Goal: Task Accomplishment & Management: Complete application form

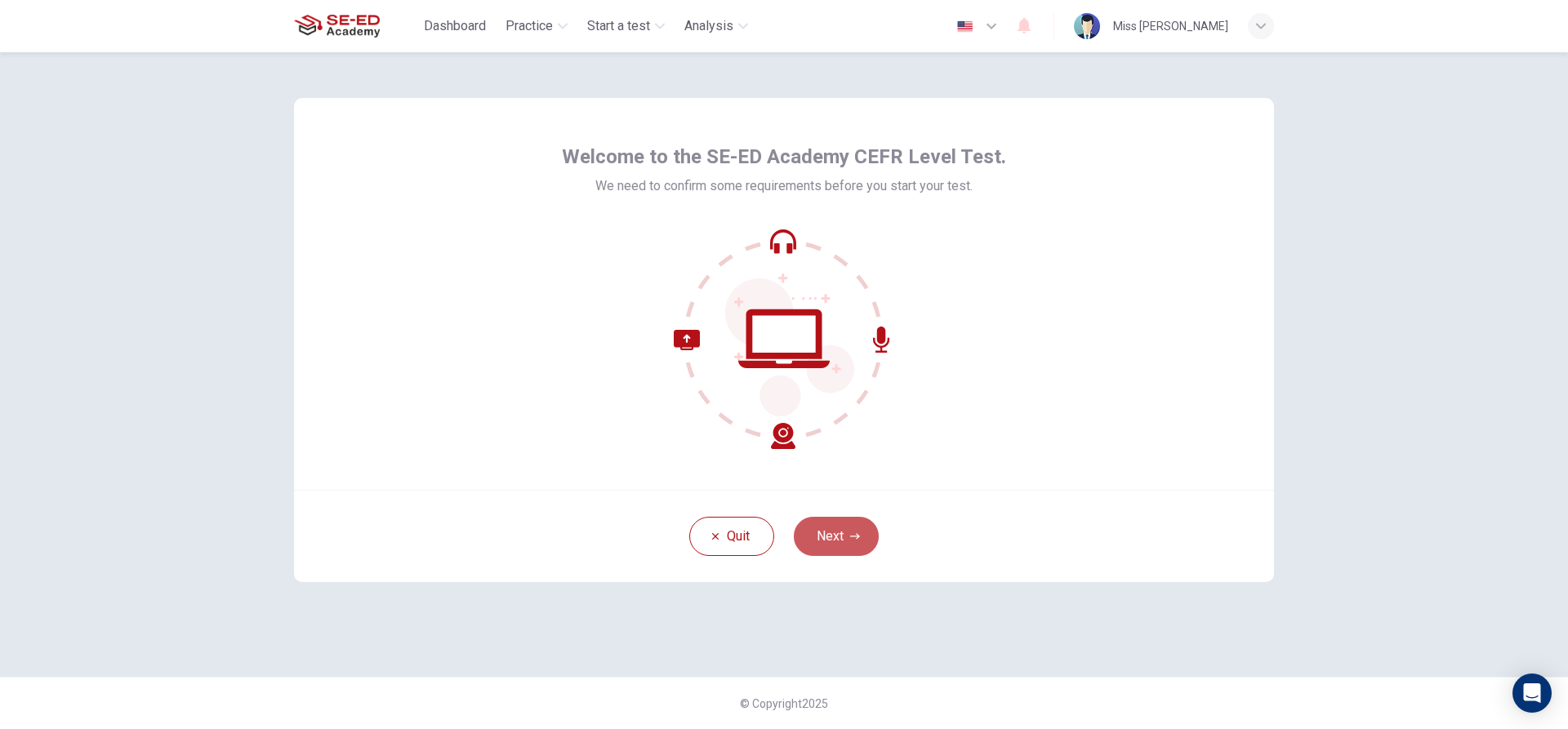
click at [838, 529] on button "Next" at bounding box center [836, 536] width 85 height 39
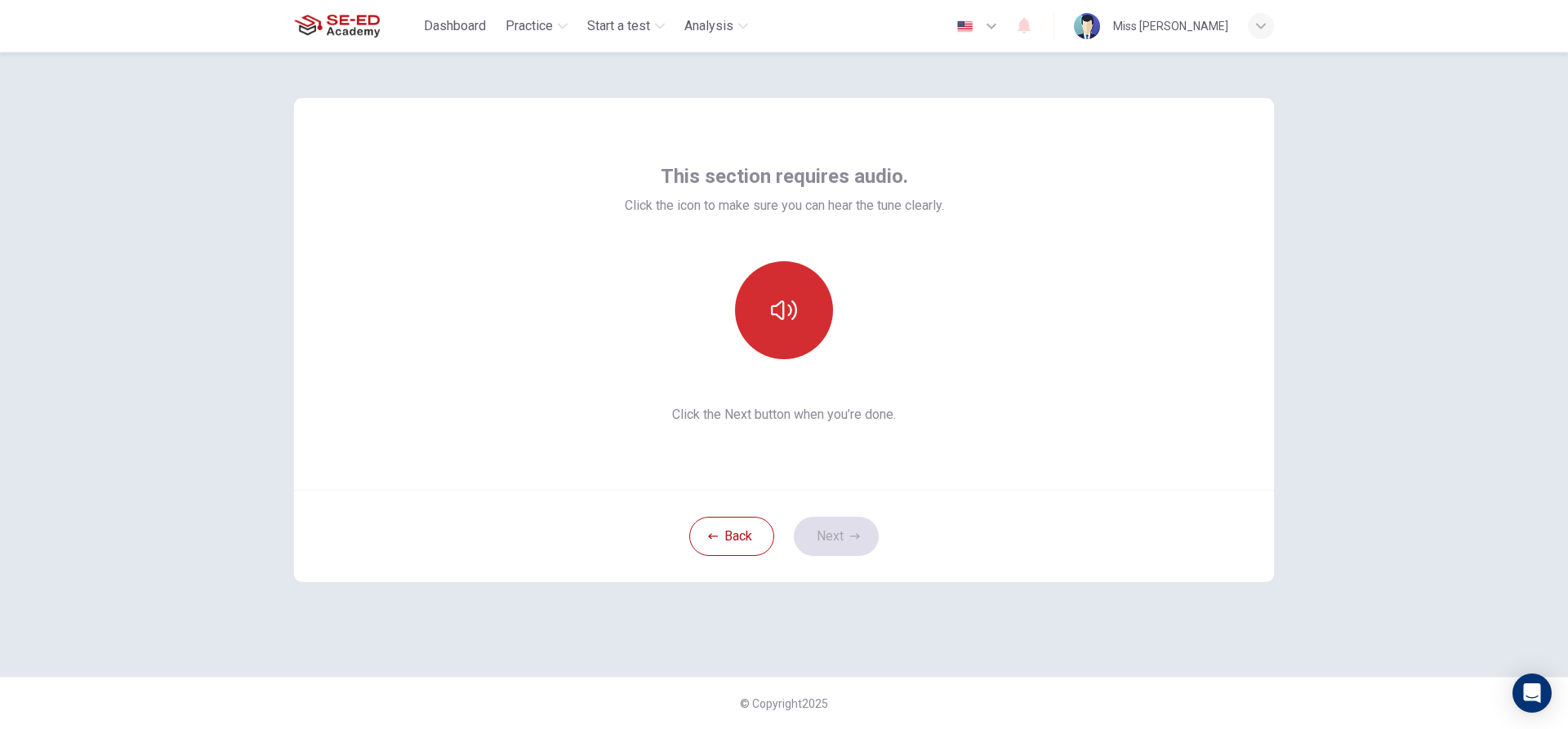
click at [800, 309] on button "button" at bounding box center [784, 311] width 98 height 98
click at [796, 302] on icon "button" at bounding box center [784, 311] width 26 height 26
click at [793, 305] on icon "button" at bounding box center [784, 311] width 26 height 26
click at [849, 538] on button "Next" at bounding box center [836, 536] width 85 height 39
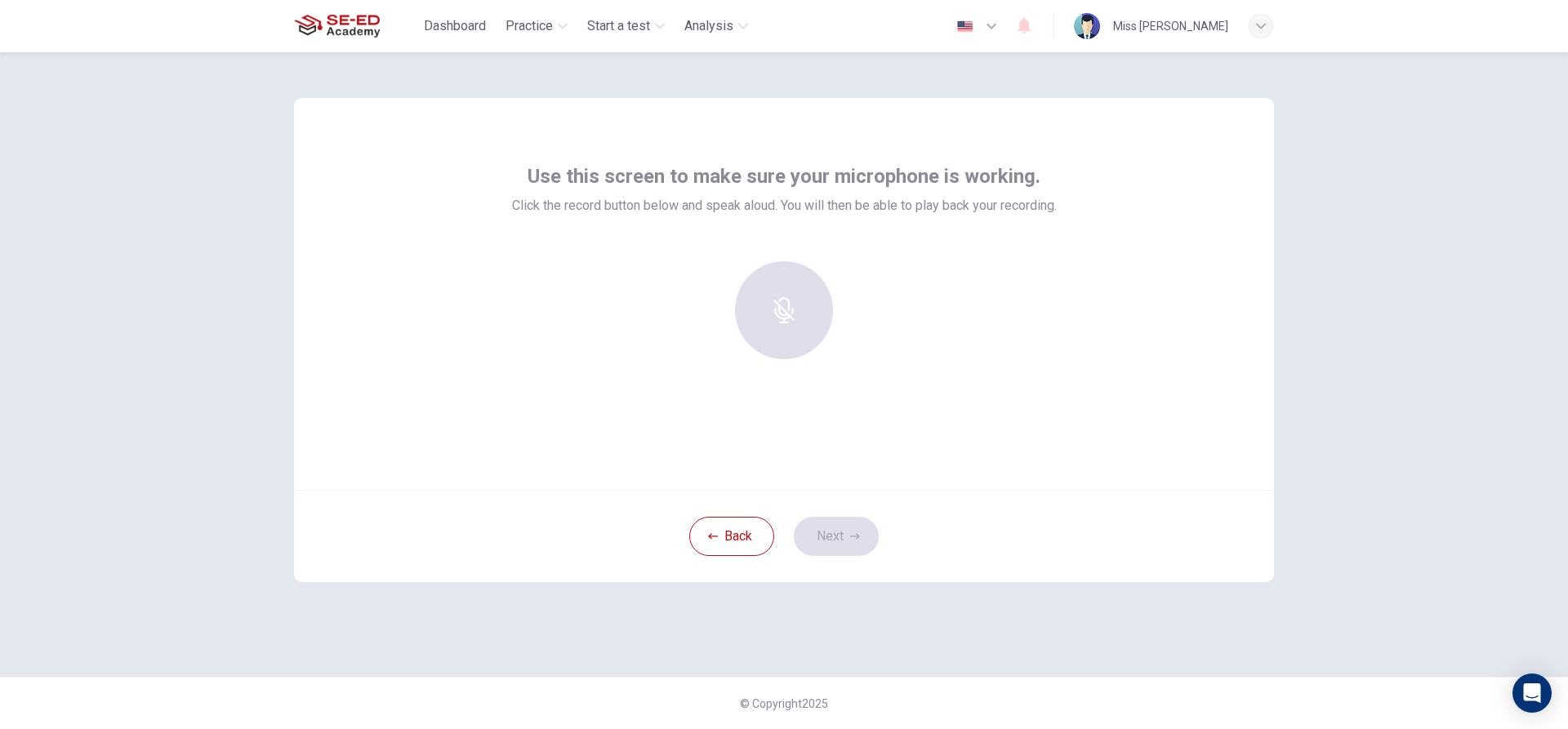
click at [791, 324] on div at bounding box center [784, 311] width 177 height 98
drag, startPoint x: 822, startPoint y: 539, endPoint x: 796, endPoint y: 520, distance: 32.2
click at [822, 539] on div "Back Next" at bounding box center [784, 535] width 980 height 92
click at [792, 318] on h6 "Record" at bounding box center [784, 325] width 37 height 20
click at [795, 313] on div "Stop" at bounding box center [784, 311] width 98 height 98
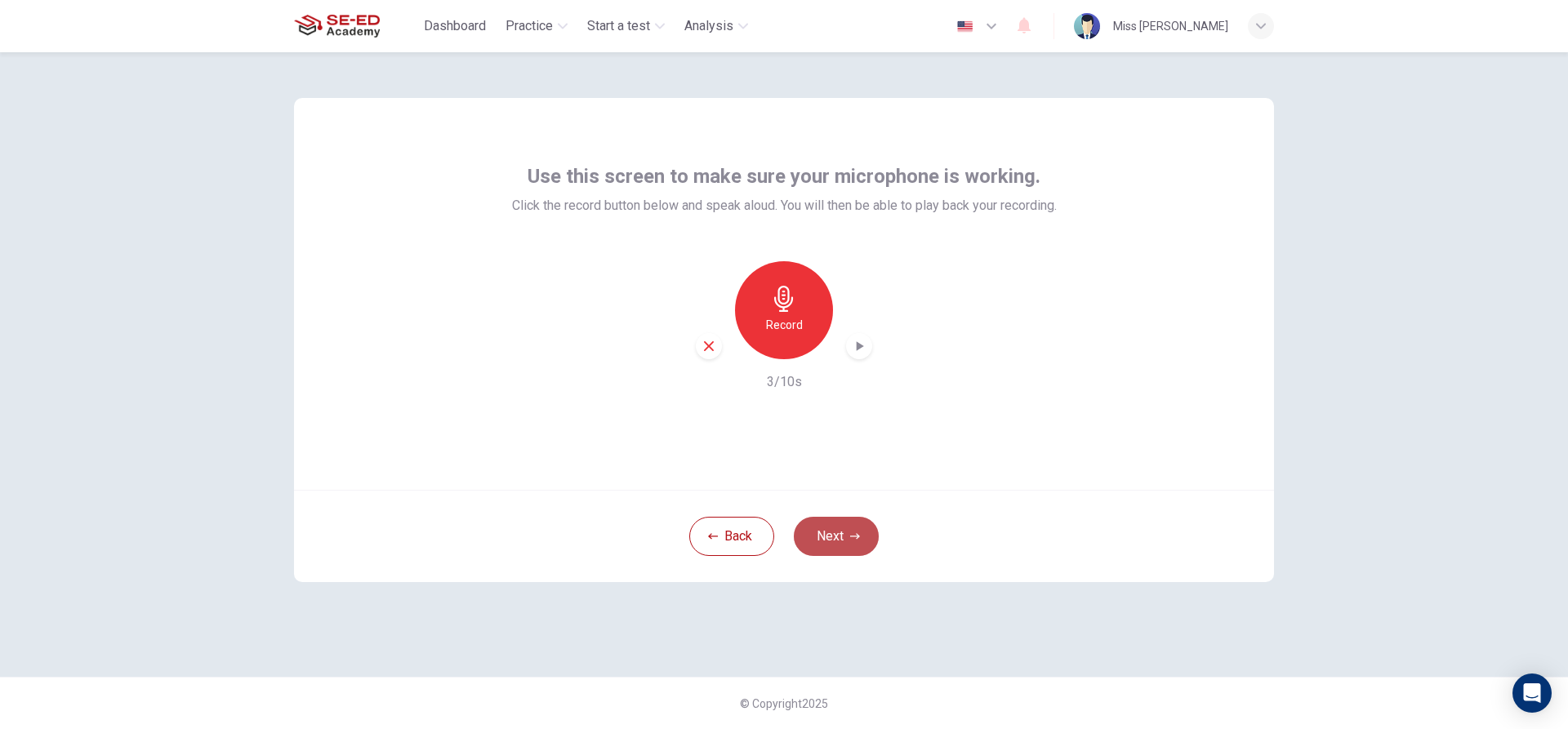
click at [837, 544] on button "Next" at bounding box center [836, 536] width 85 height 39
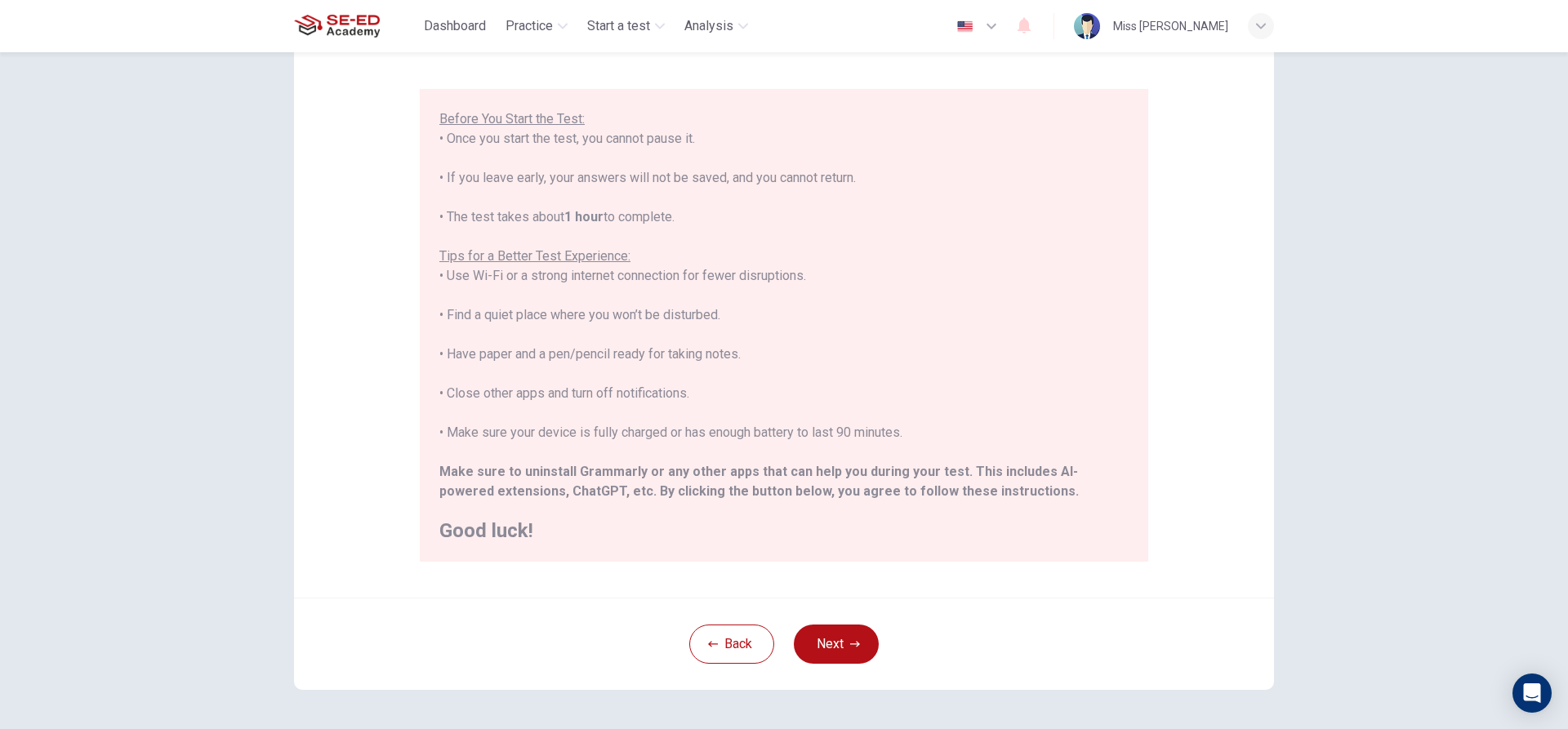
scroll to position [163, 0]
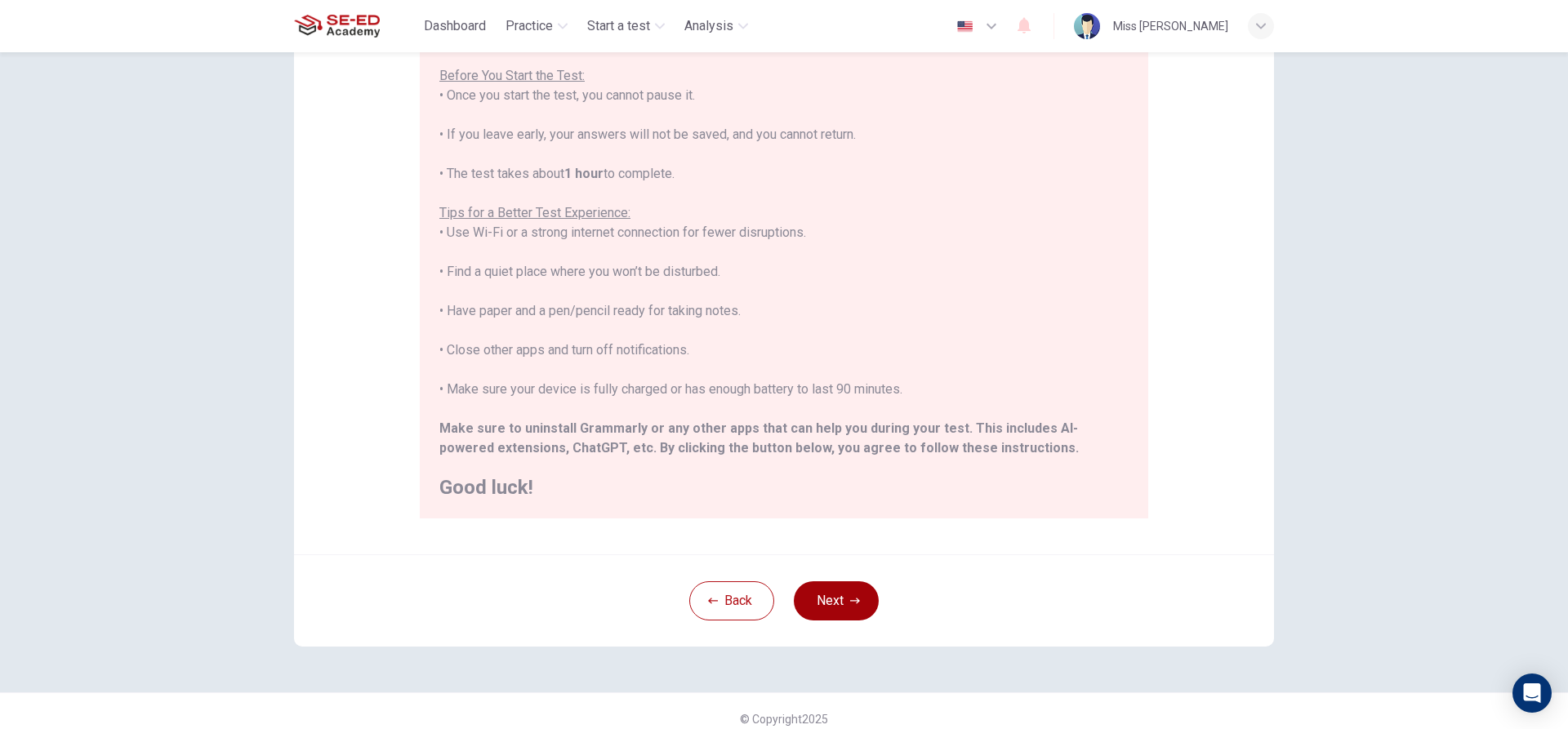
click at [835, 599] on button "Next" at bounding box center [836, 601] width 85 height 39
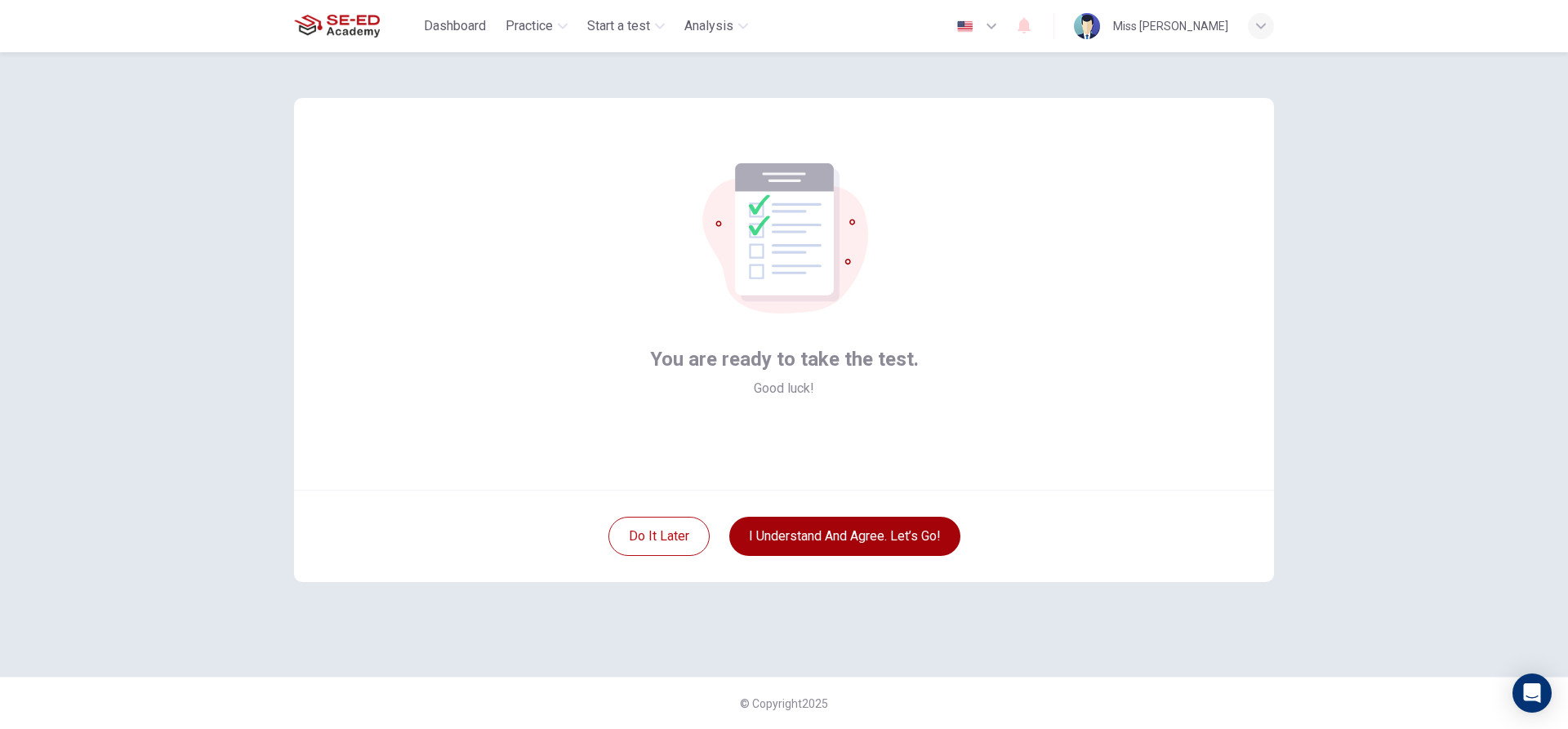
scroll to position [0, 0]
click at [787, 537] on button "I understand and agree. Let’s go!" at bounding box center [844, 536] width 231 height 39
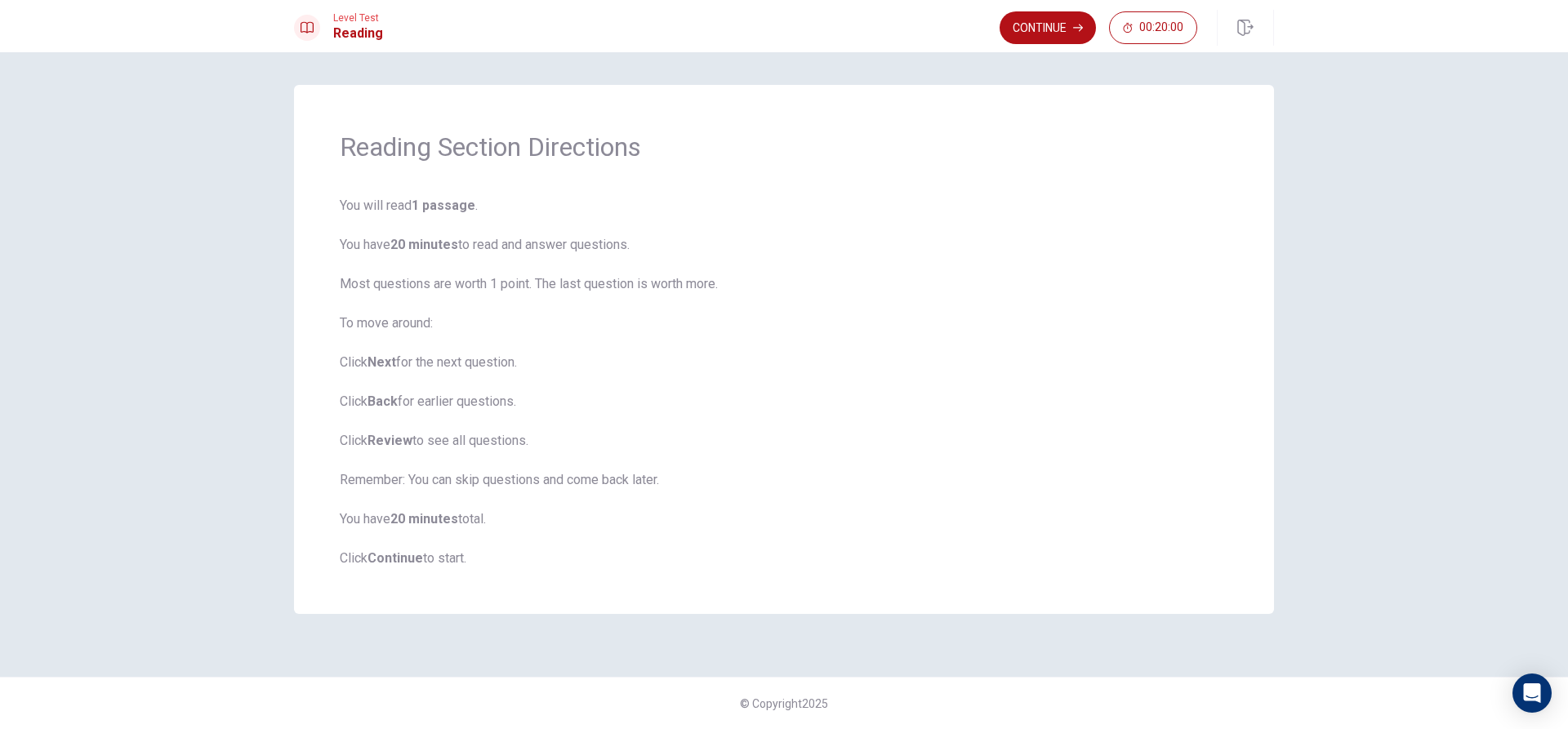
click at [785, 521] on span "You will read 1 passage . You have 20 minutes to read and answer questions. Mos…" at bounding box center [784, 382] width 889 height 373
click at [1051, 21] on button "Continue" at bounding box center [1048, 28] width 96 height 33
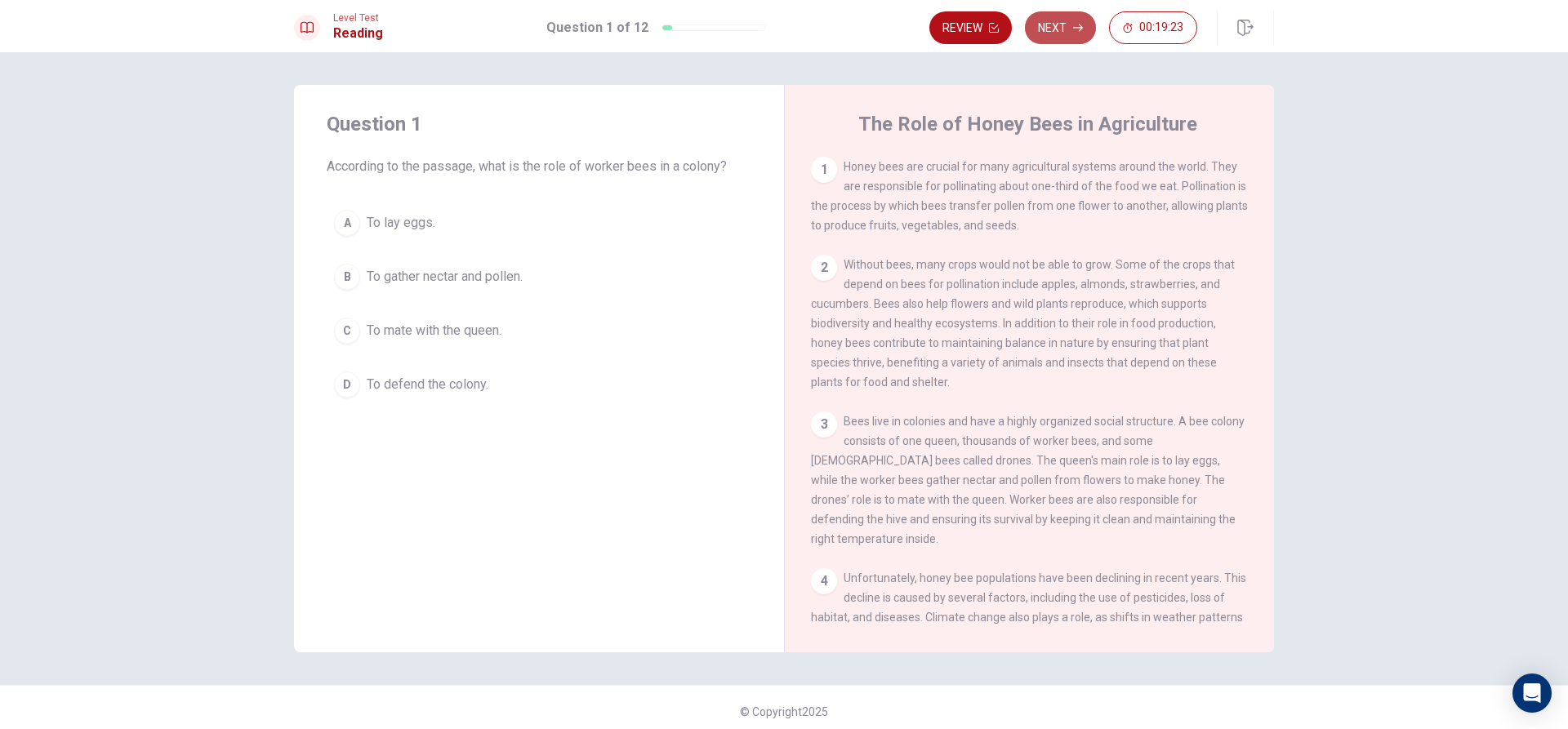
click at [1041, 26] on button "Next" at bounding box center [1060, 28] width 71 height 33
click at [966, 28] on button "Back" at bounding box center [976, 28] width 72 height 33
click at [343, 283] on div "B" at bounding box center [347, 277] width 26 height 26
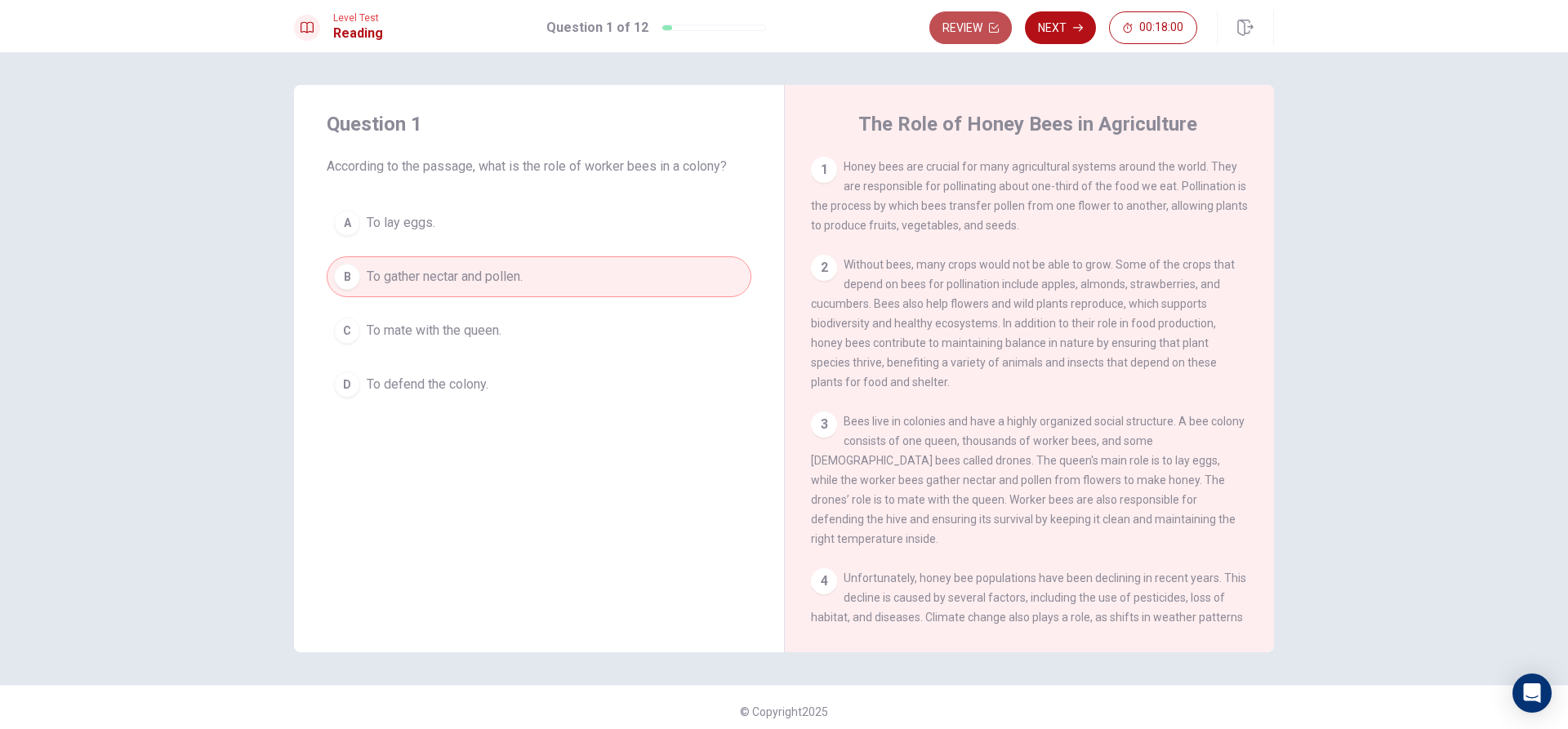
click at [983, 29] on button "Review" at bounding box center [970, 28] width 83 height 33
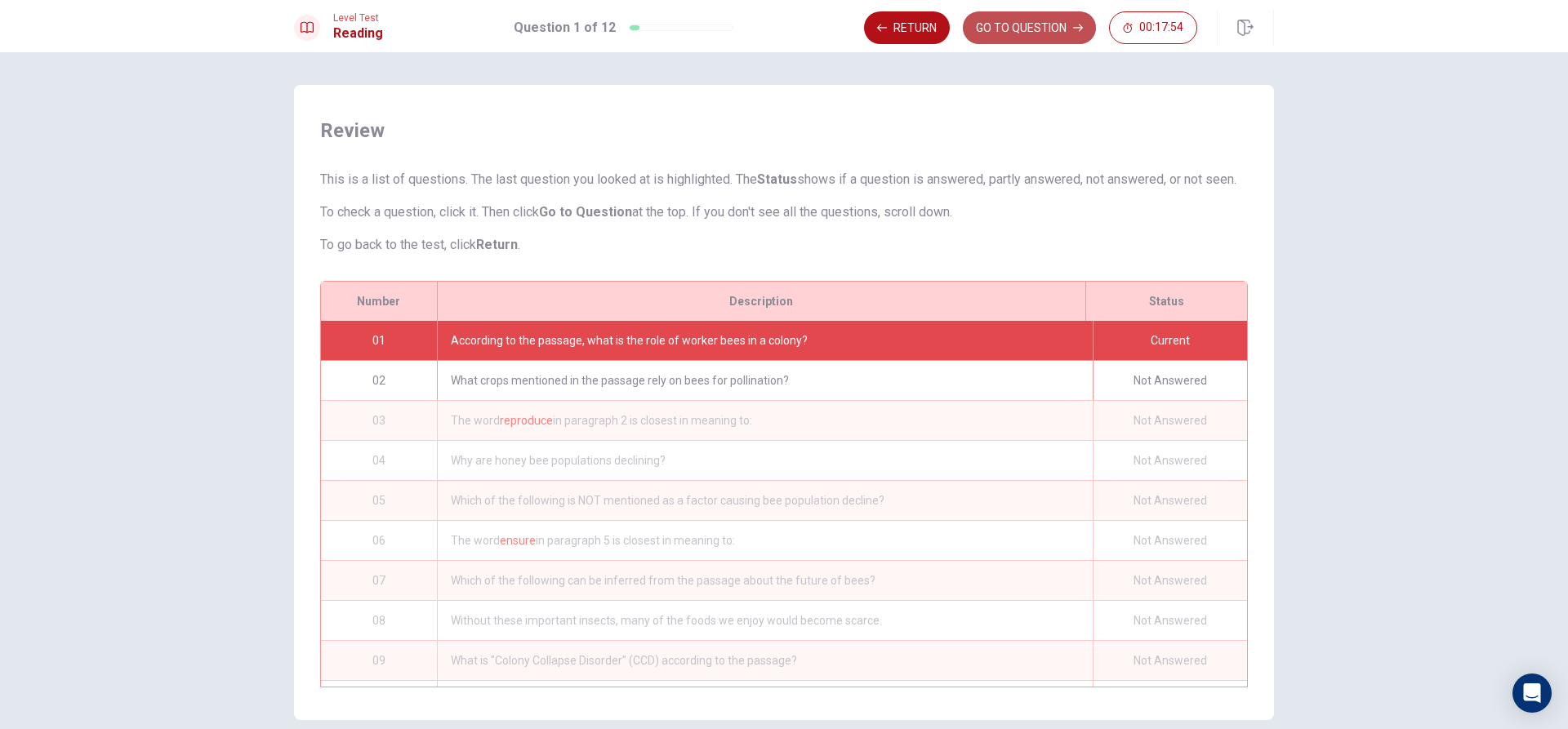
click at [1039, 25] on button "GO TO QUESTION" at bounding box center [1029, 28] width 133 height 33
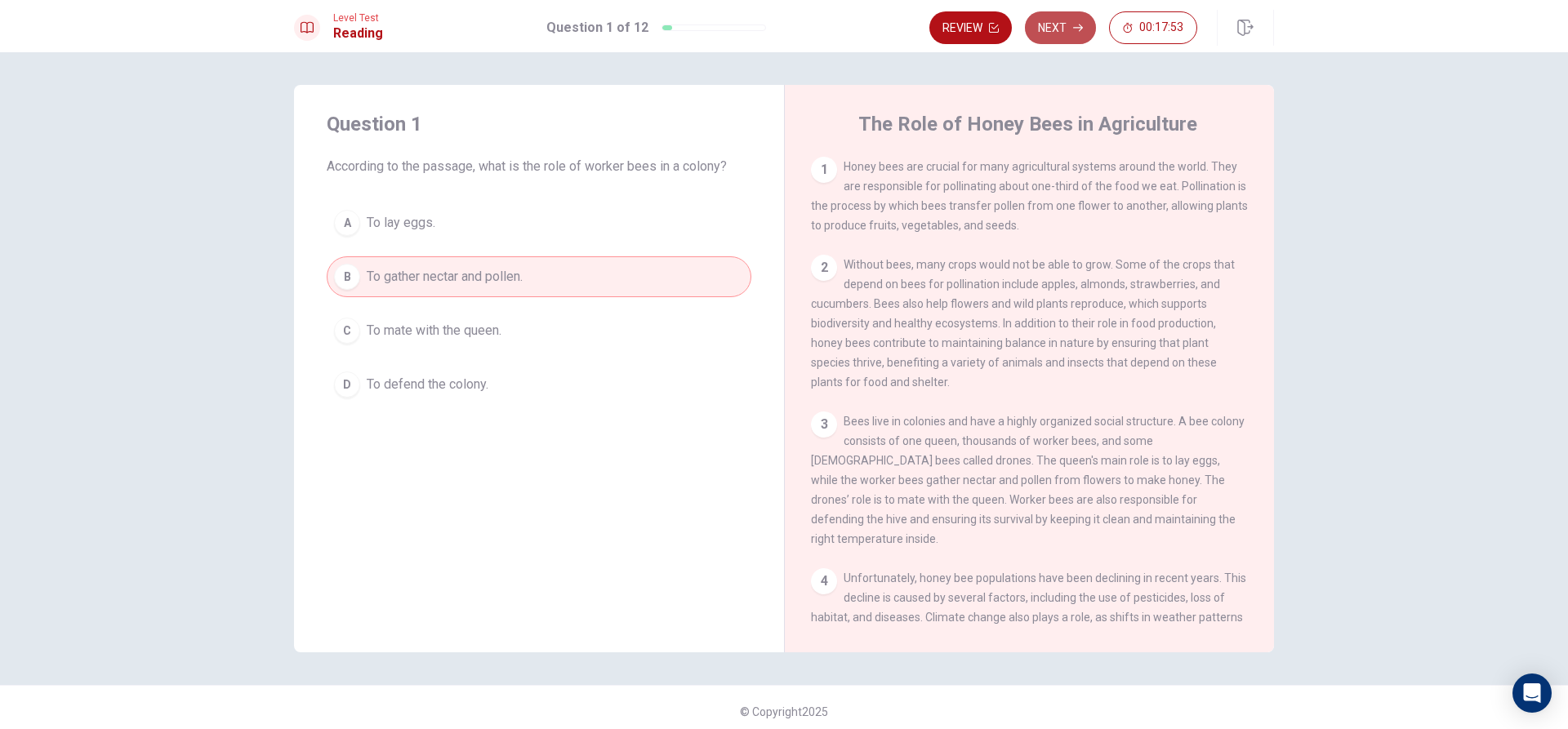
click at [1055, 30] on button "Next" at bounding box center [1060, 28] width 71 height 33
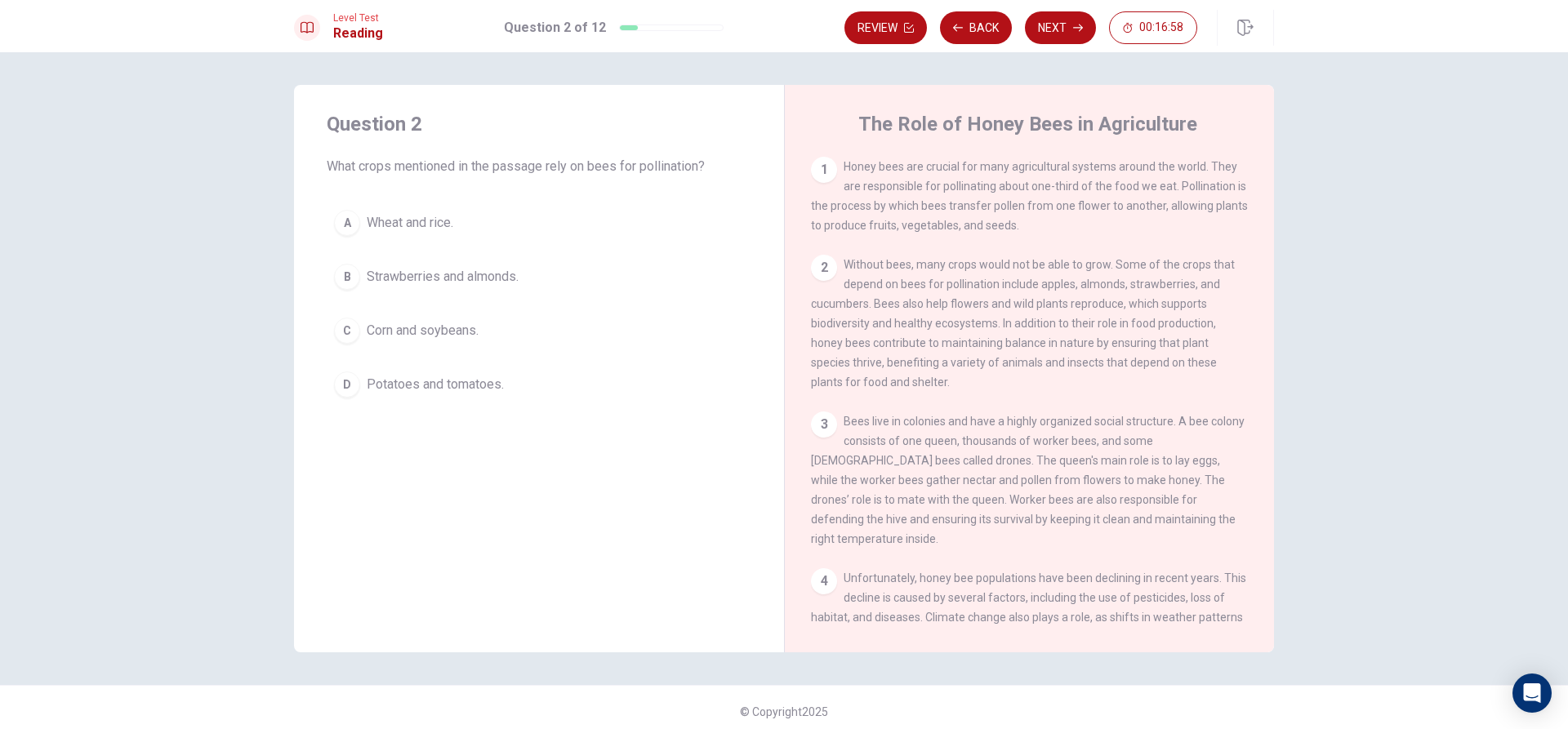
click at [343, 273] on div "B" at bounding box center [347, 277] width 26 height 26
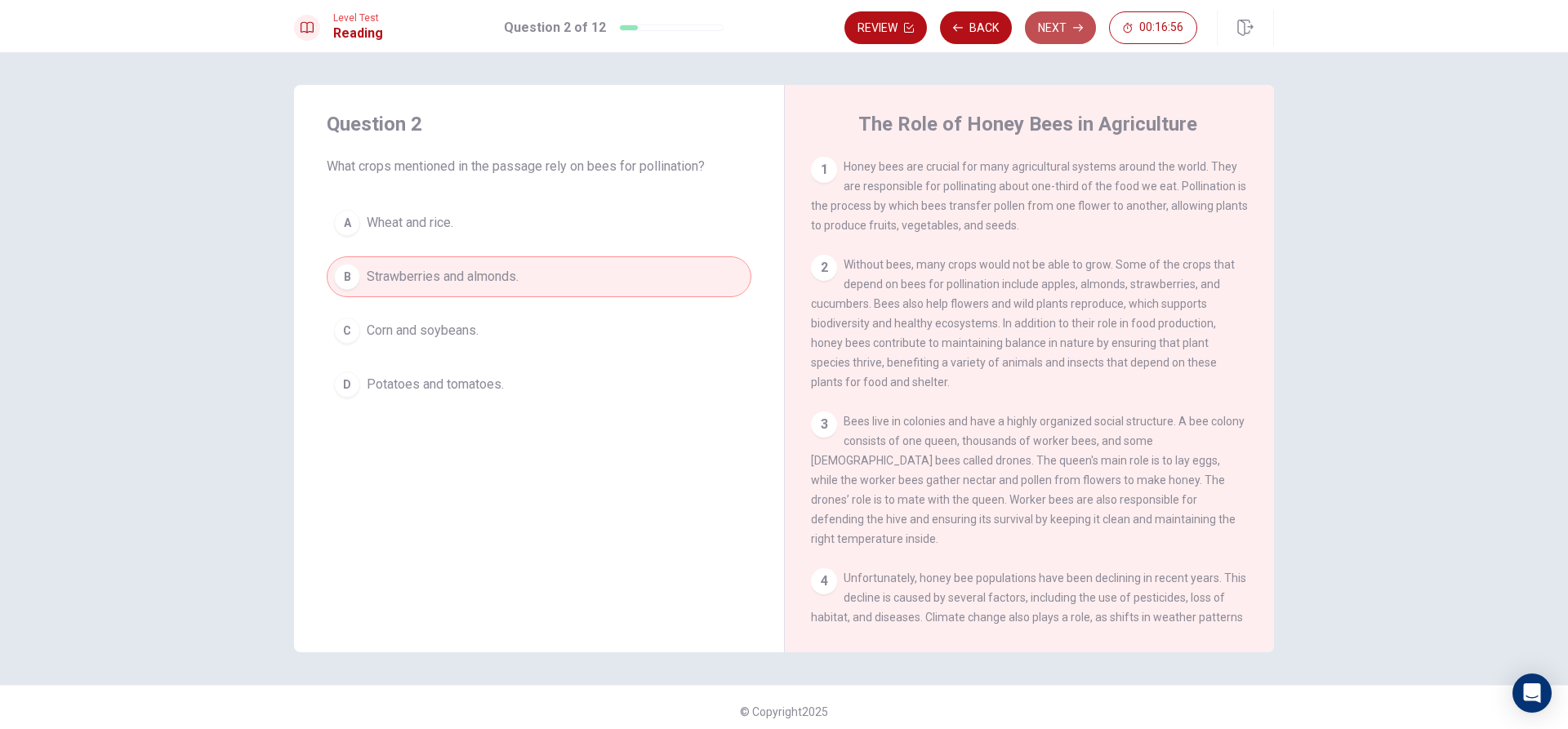
click at [1064, 29] on button "Next" at bounding box center [1060, 28] width 71 height 33
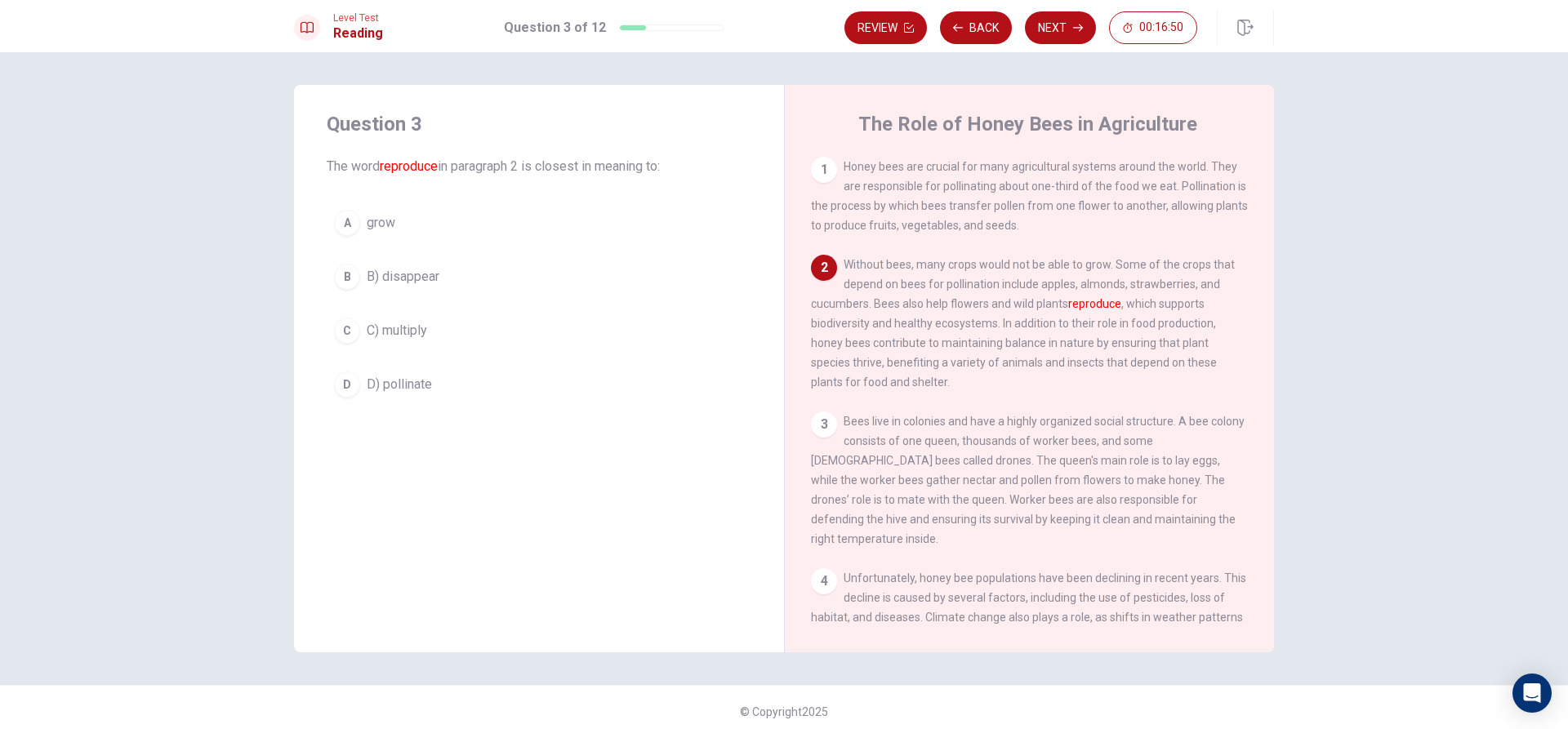
scroll to position [82, 0]
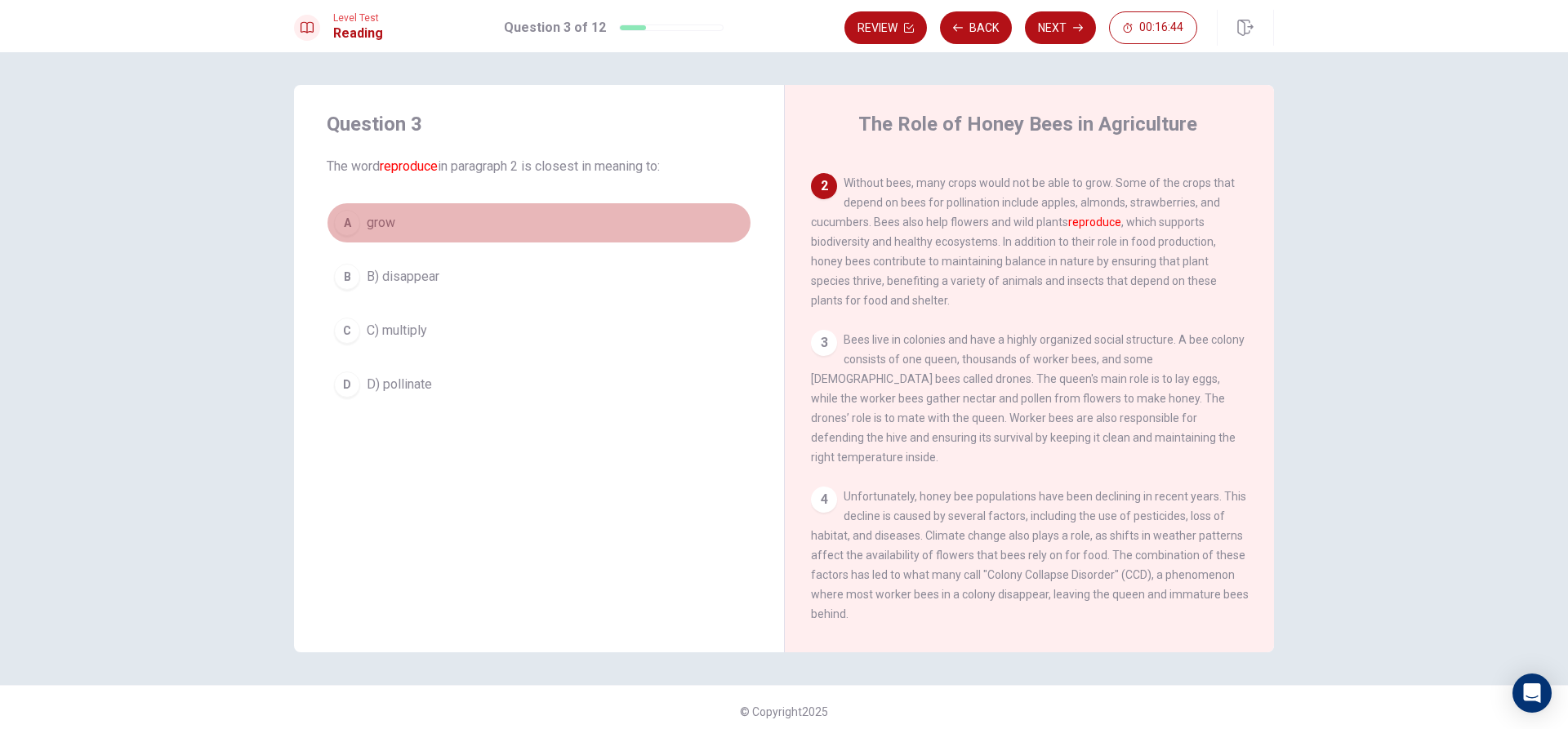
click at [342, 229] on div "A" at bounding box center [347, 223] width 26 height 26
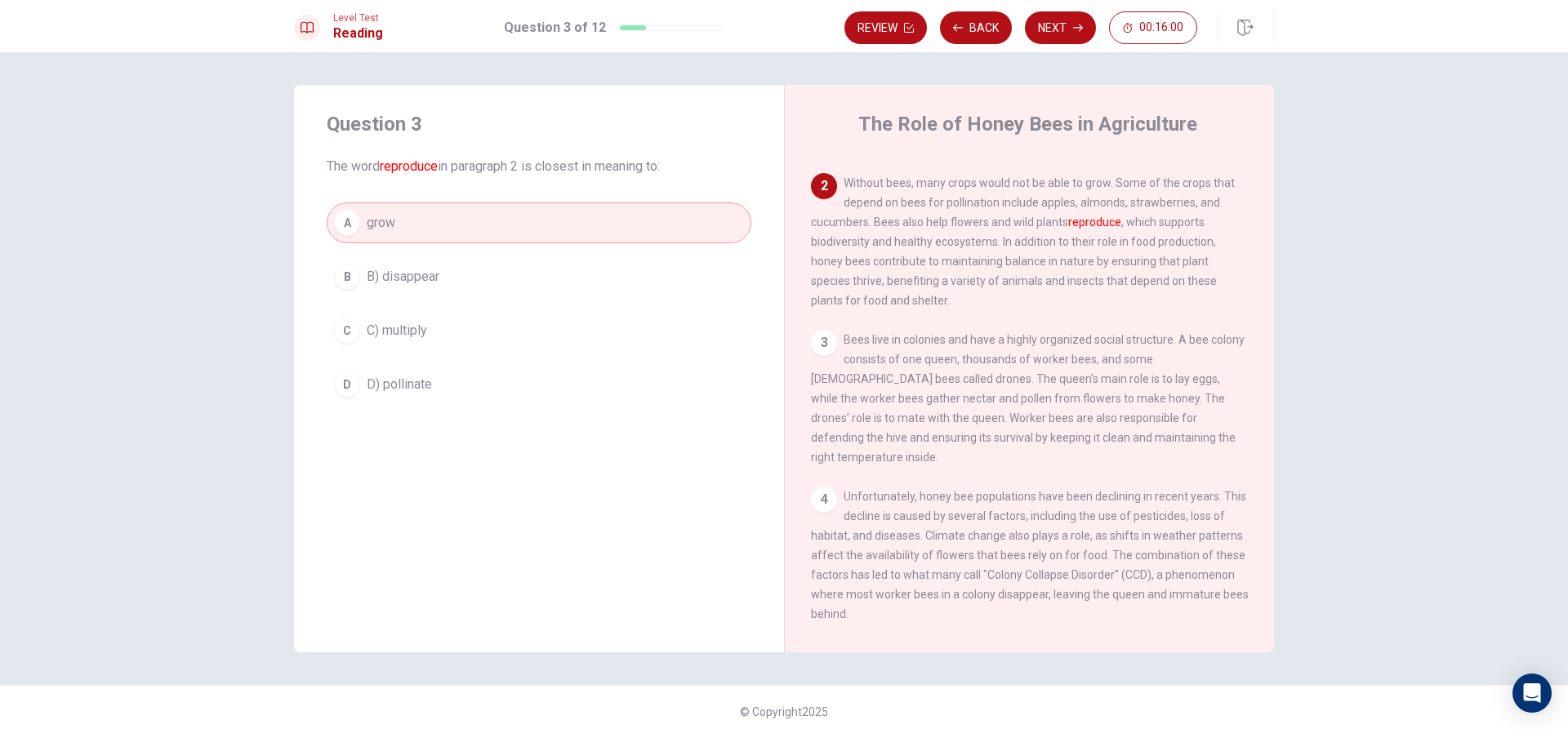
click at [570, 288] on button "B B) disappear" at bounding box center [540, 277] width 425 height 41
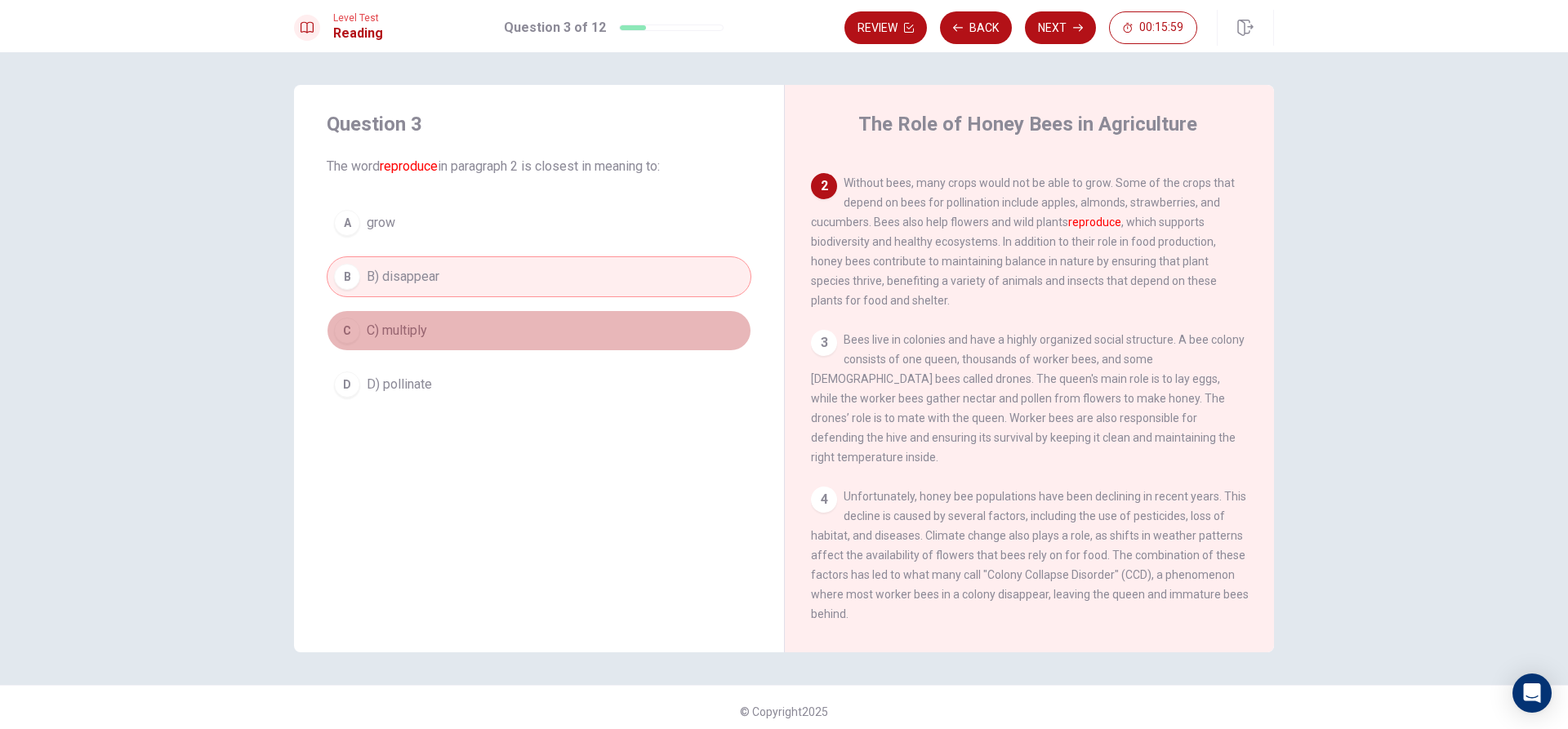
click at [547, 331] on button "C C) multiply" at bounding box center [540, 331] width 425 height 41
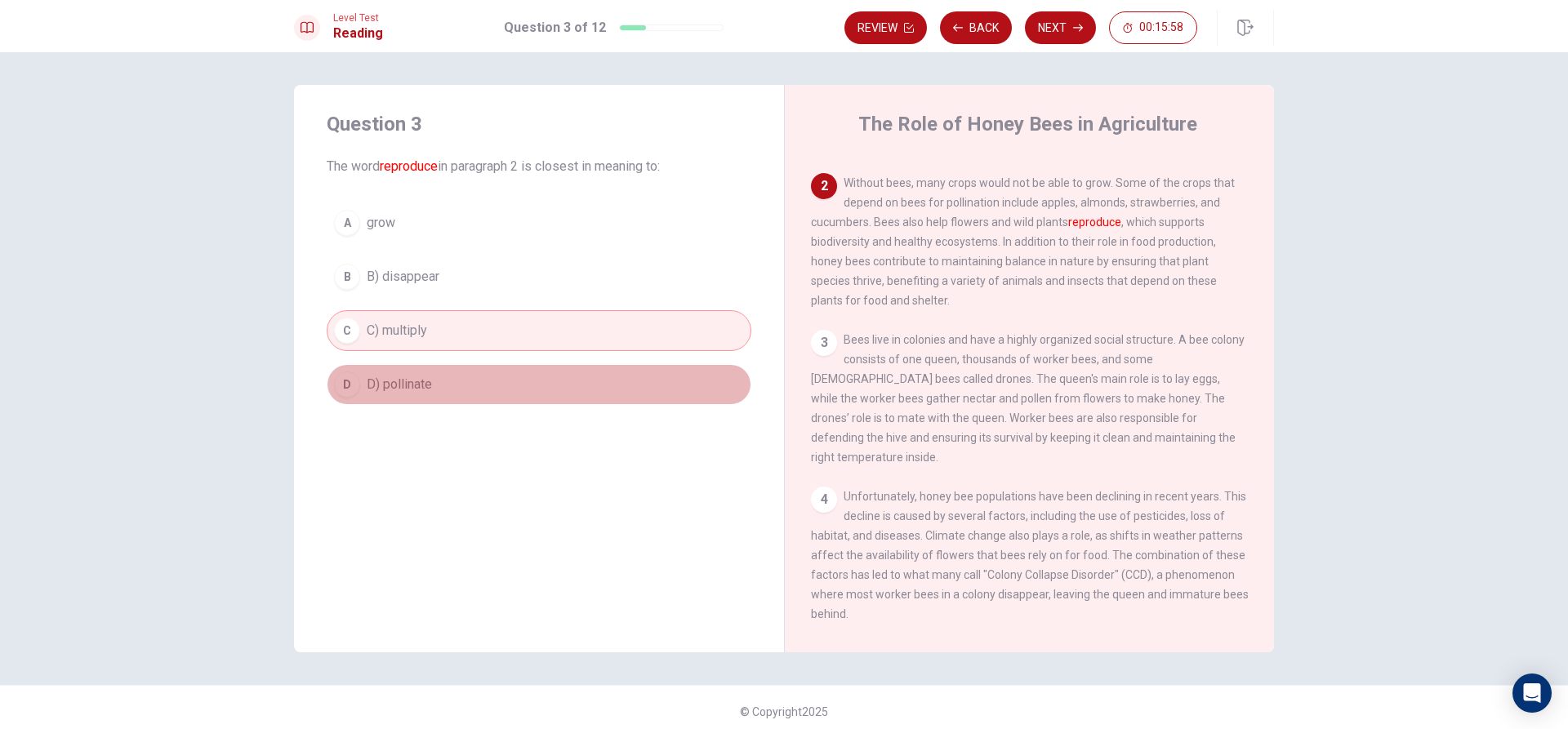
click at [540, 387] on button "D D) pollinate" at bounding box center [540, 385] width 425 height 41
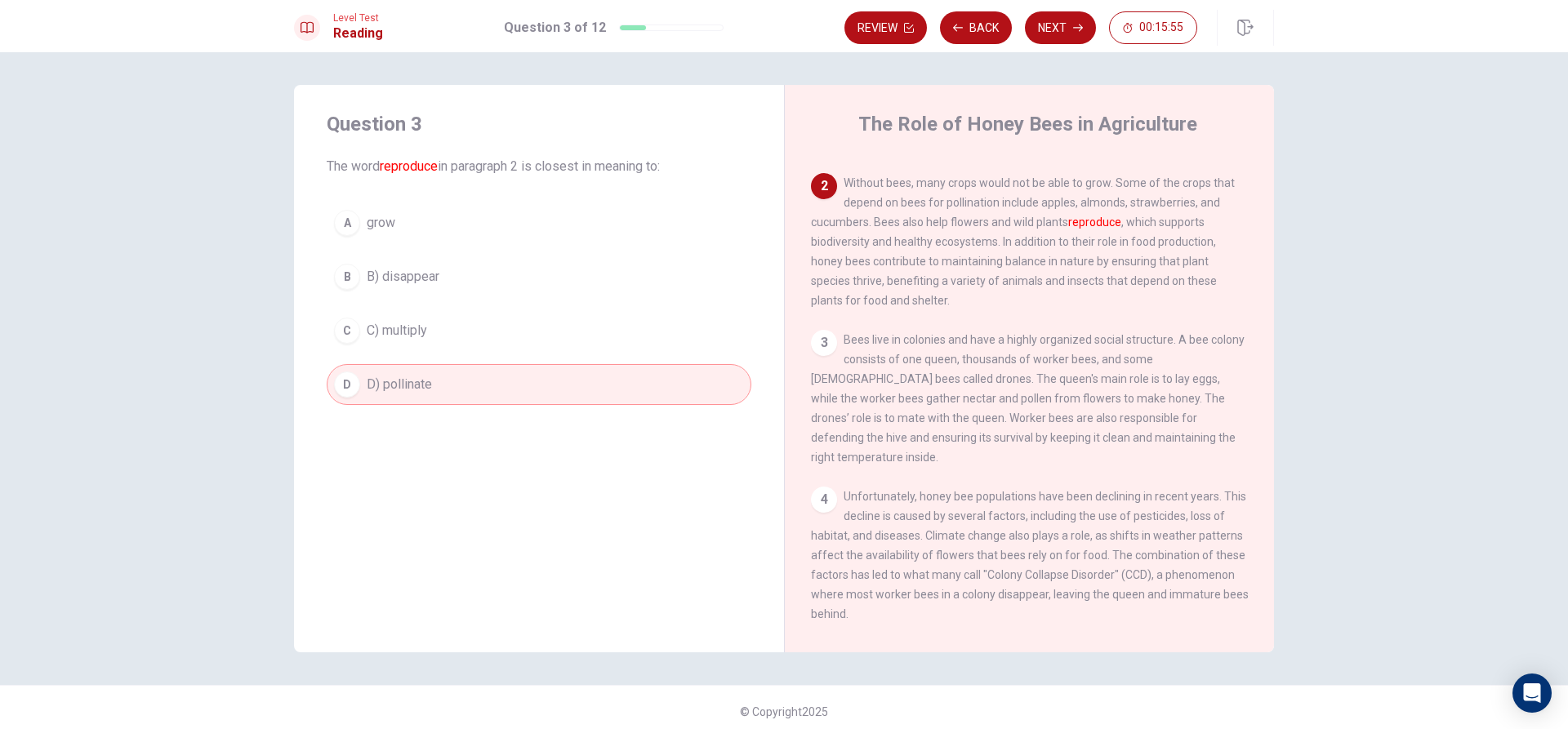
click at [431, 246] on div "A grow B B) disappear C C) multiply D D) pollinate" at bounding box center [540, 304] width 425 height 203
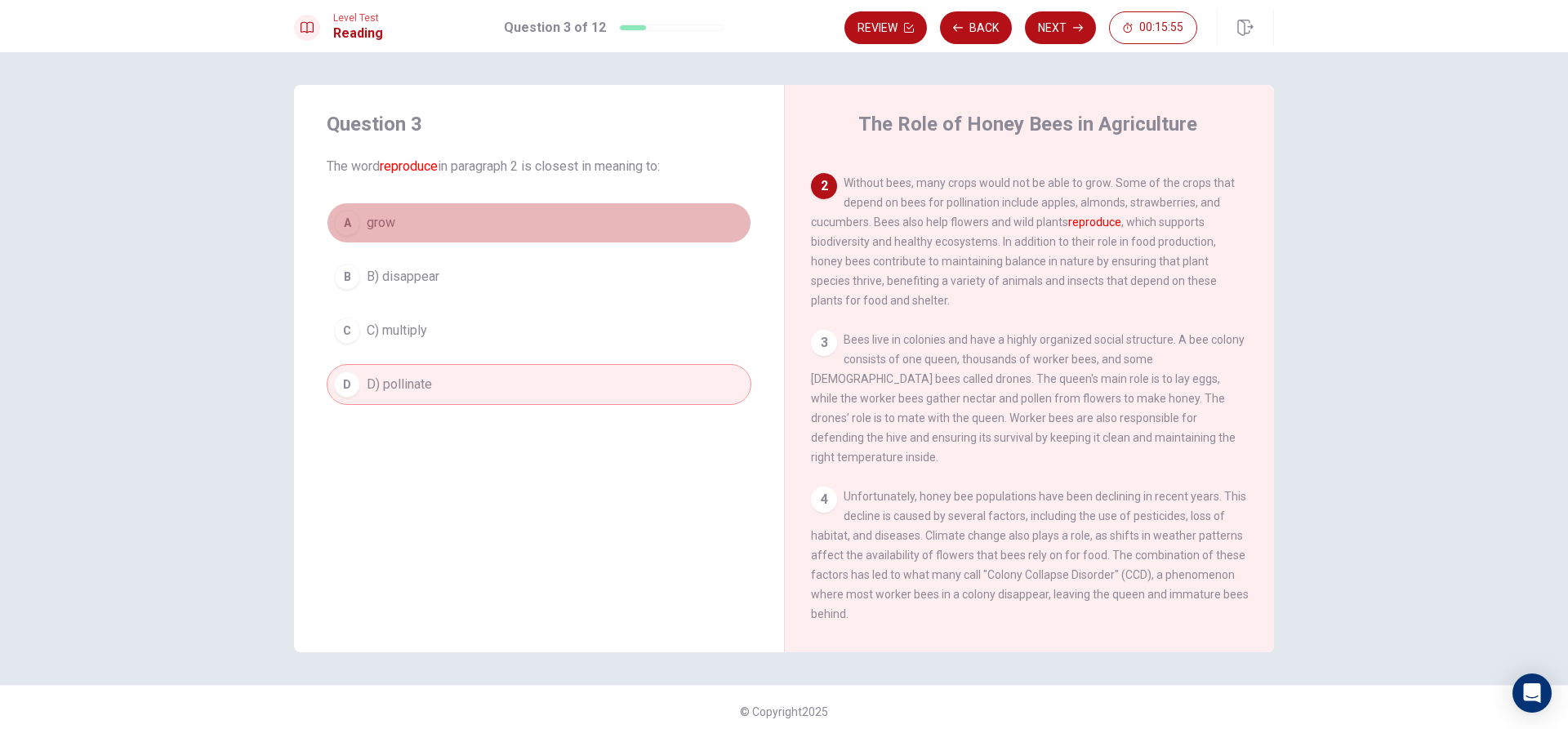
click at [441, 226] on button "A grow" at bounding box center [540, 223] width 425 height 41
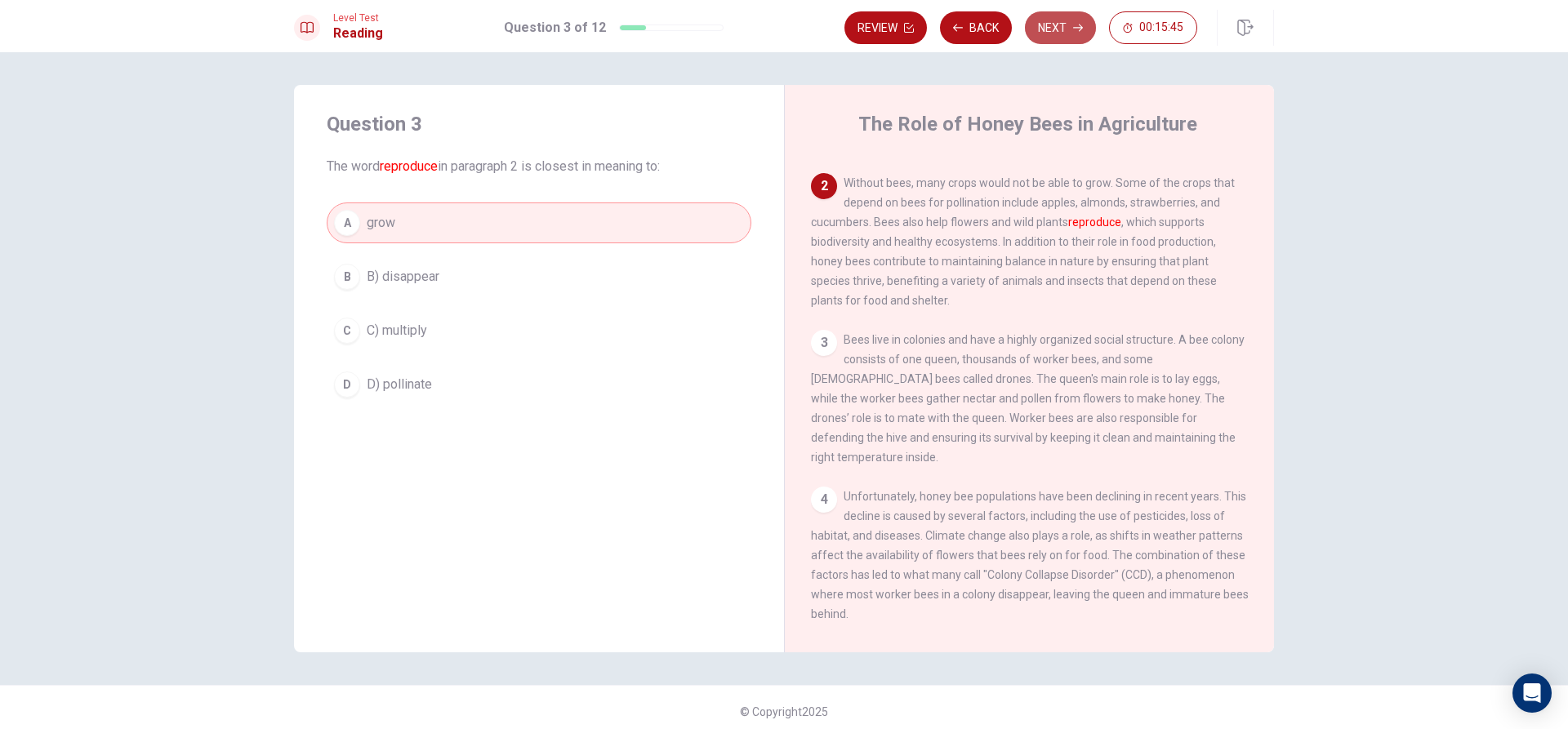
click at [1040, 34] on button "Next" at bounding box center [1060, 28] width 71 height 33
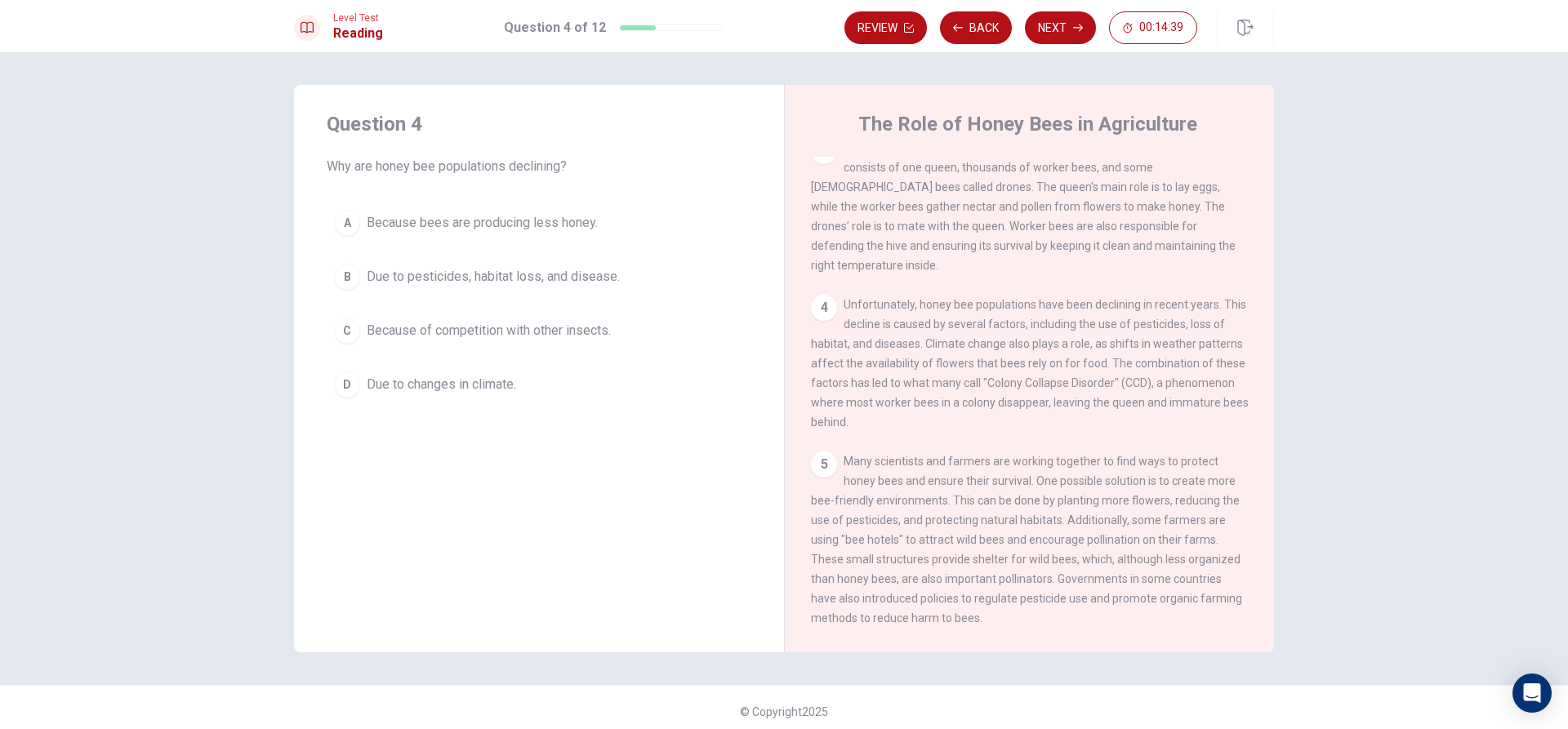
scroll to position [245, 0]
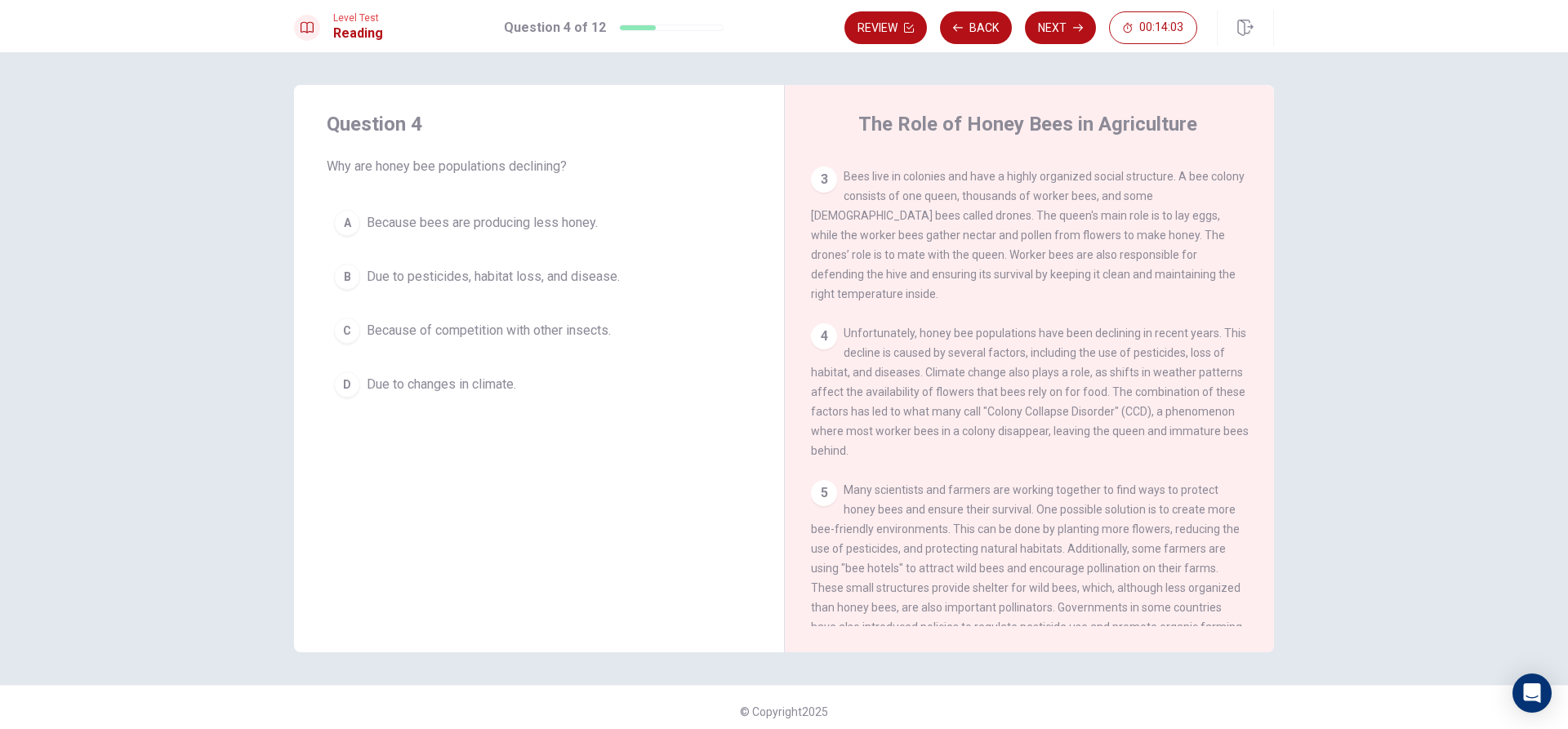
click at [456, 382] on span "Due to changes in climate." at bounding box center [441, 385] width 150 height 20
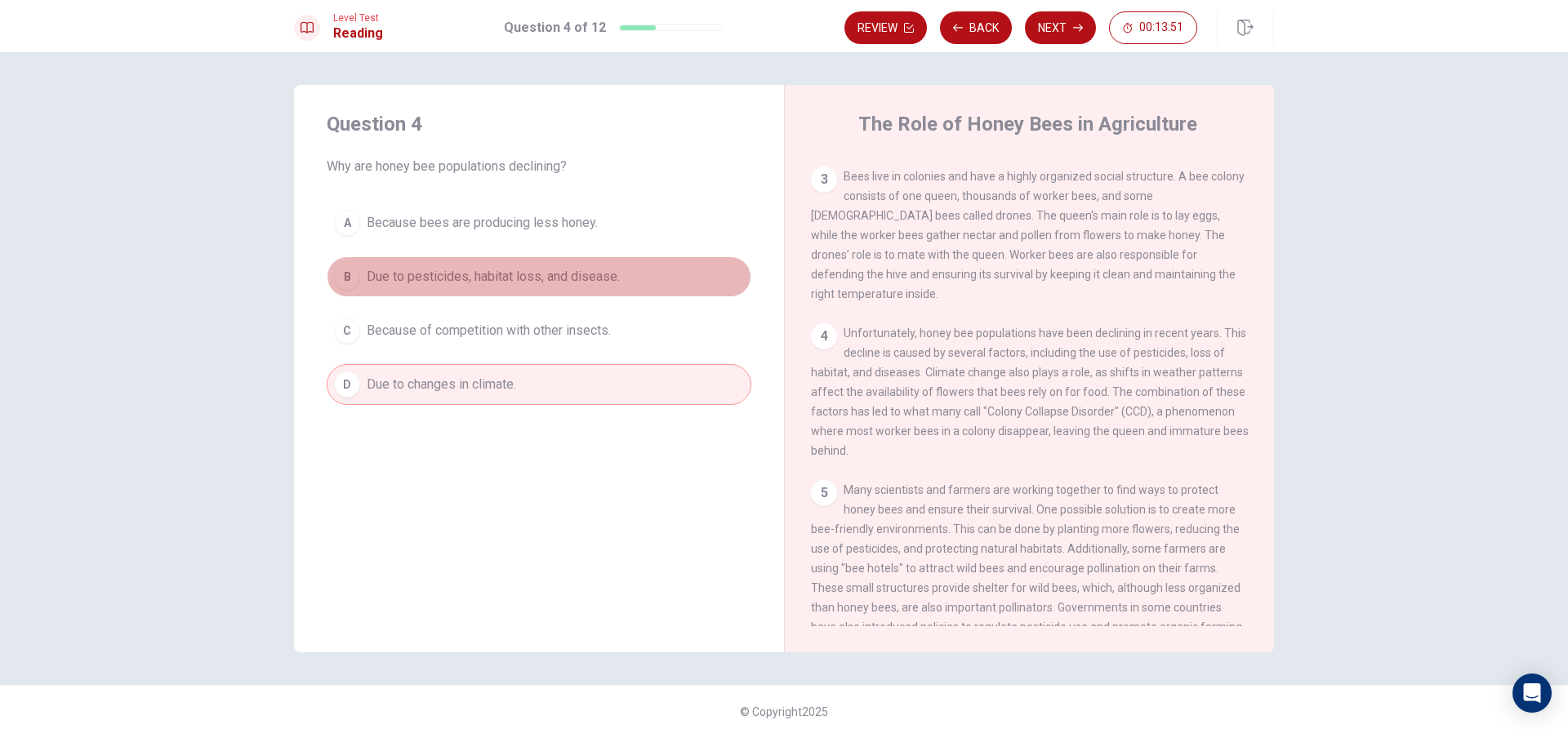
click at [586, 271] on span "Due to pesticides, habitat loss, and disease." at bounding box center [494, 277] width 253 height 20
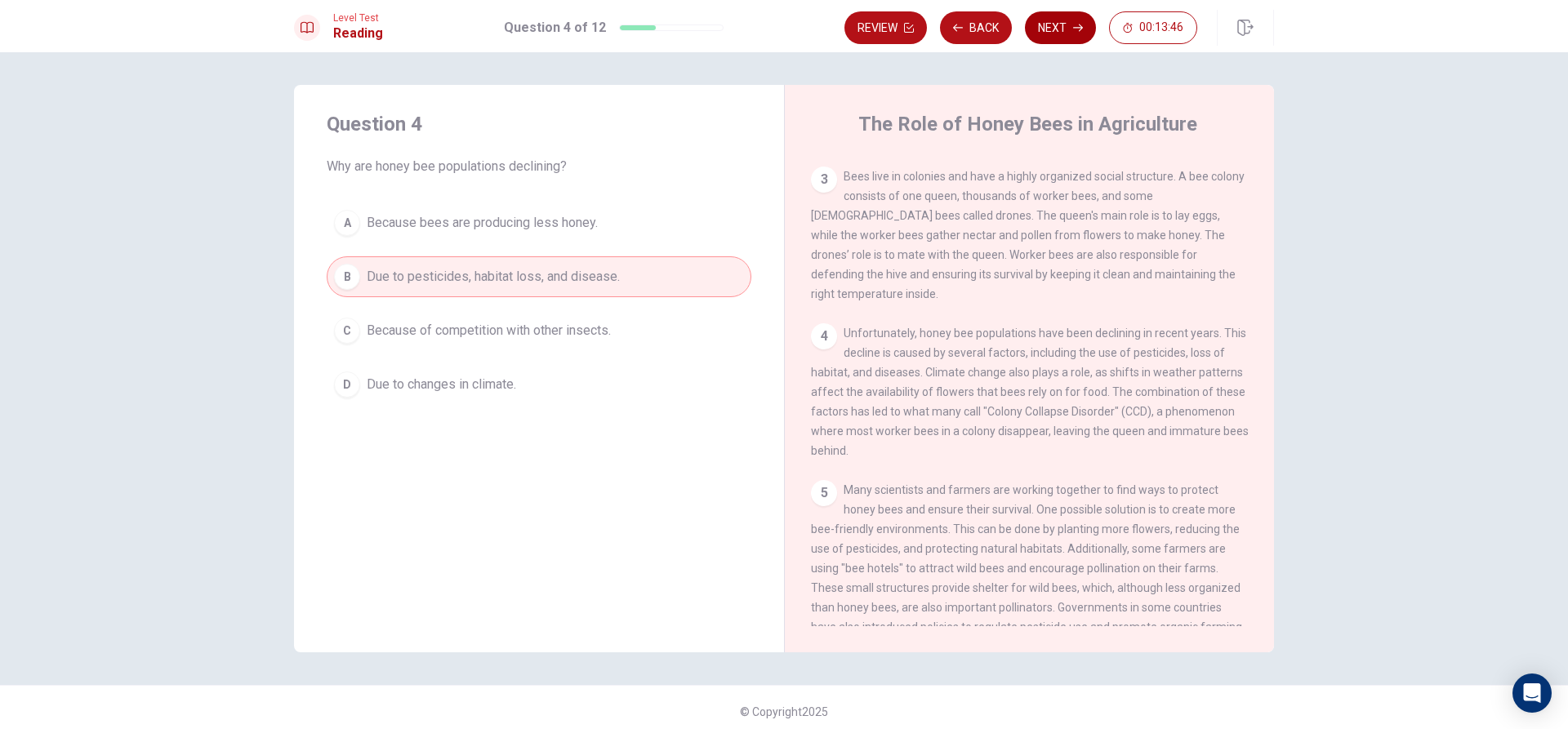
click at [1042, 24] on button "Next" at bounding box center [1060, 28] width 71 height 33
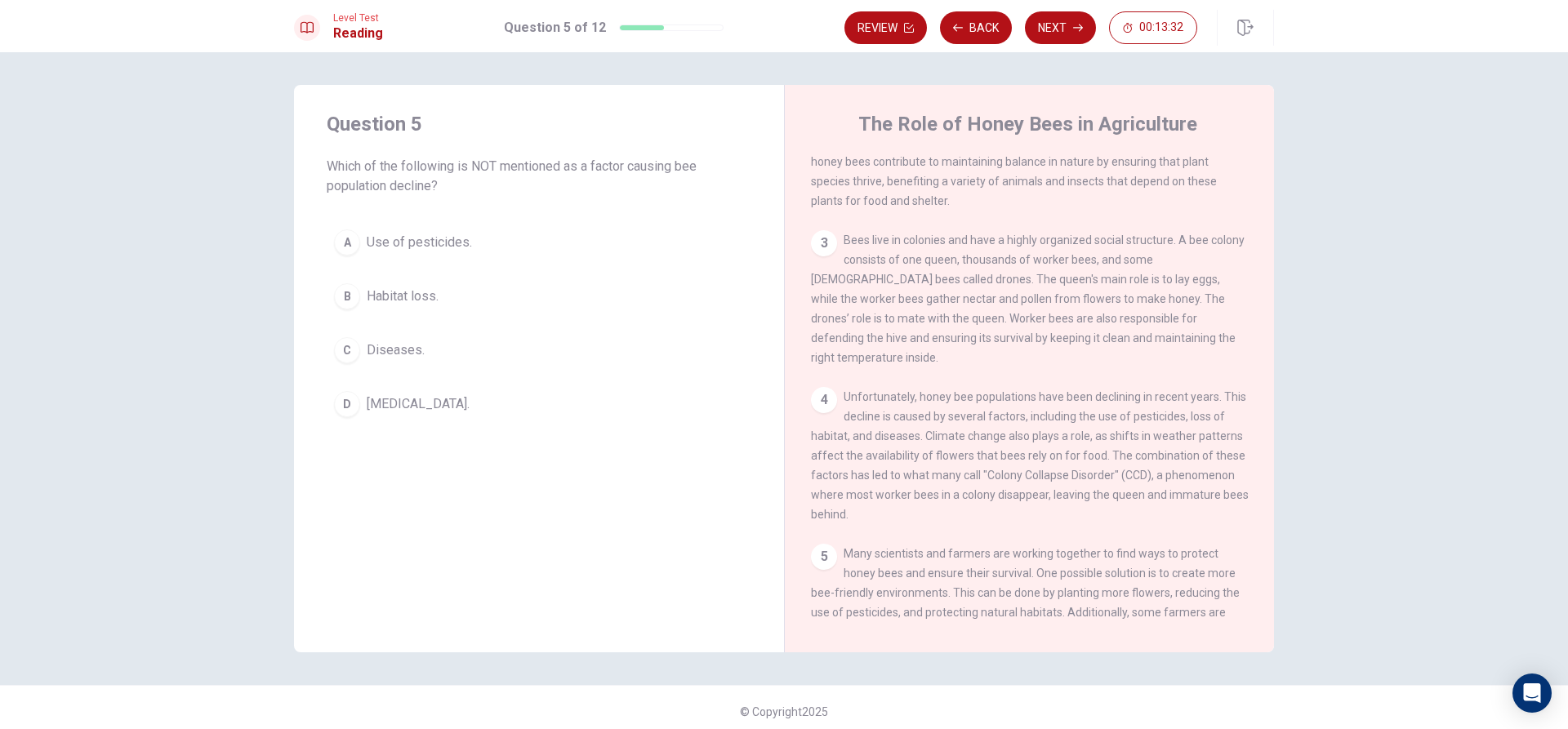
scroll to position [179, 0]
drag, startPoint x: 945, startPoint y: 414, endPoint x: 995, endPoint y: 418, distance: 50.2
click at [995, 421] on span "Unfortunately, honey bee populations have been declining in recent years. This …" at bounding box center [1030, 458] width 438 height 131
drag, startPoint x: 961, startPoint y: 408, endPoint x: 1006, endPoint y: 418, distance: 46.1
click at [1006, 418] on span "Unfortunately, honey bee populations have been declining in recent years. This …" at bounding box center [1030, 458] width 438 height 131
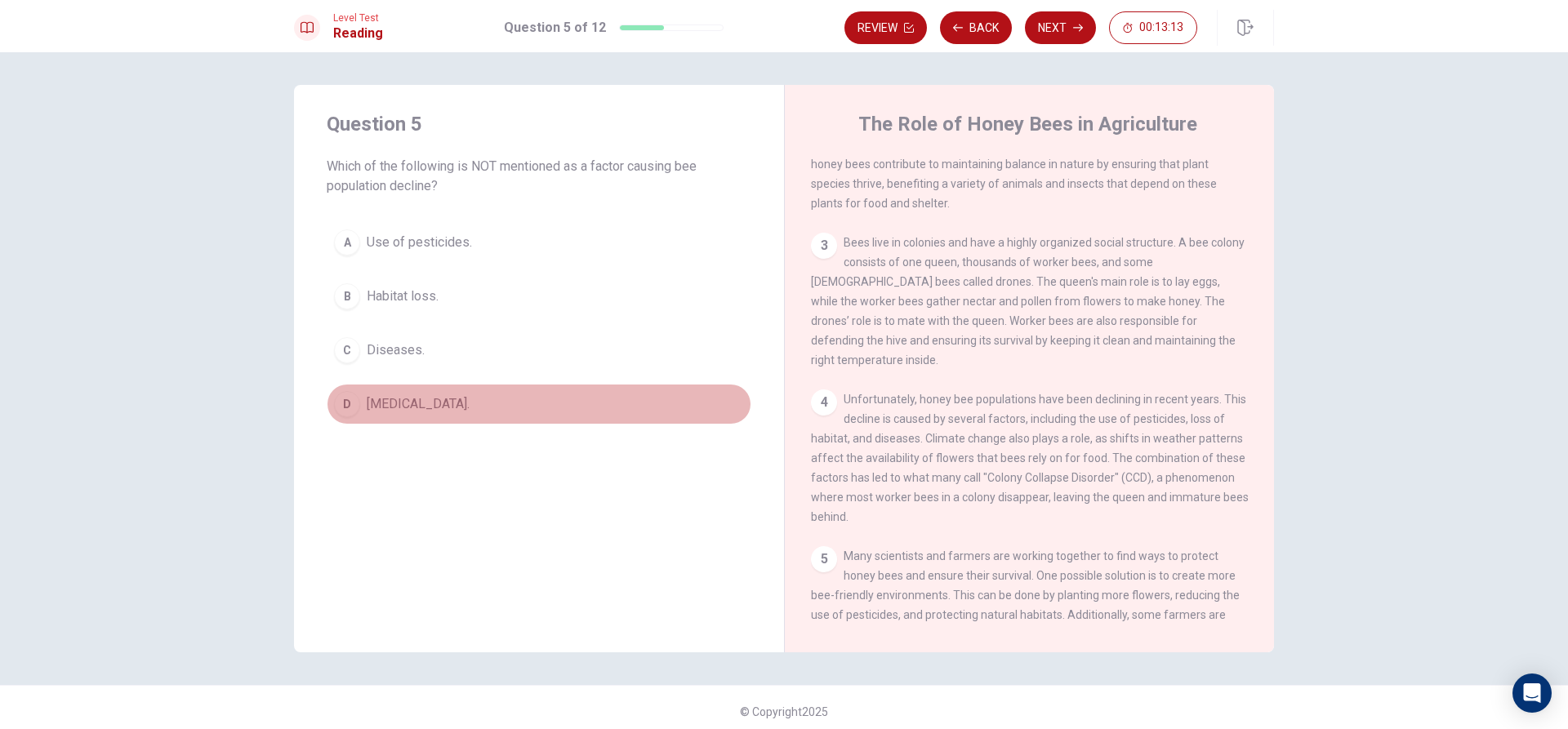
click at [347, 404] on div "D" at bounding box center [347, 405] width 26 height 26
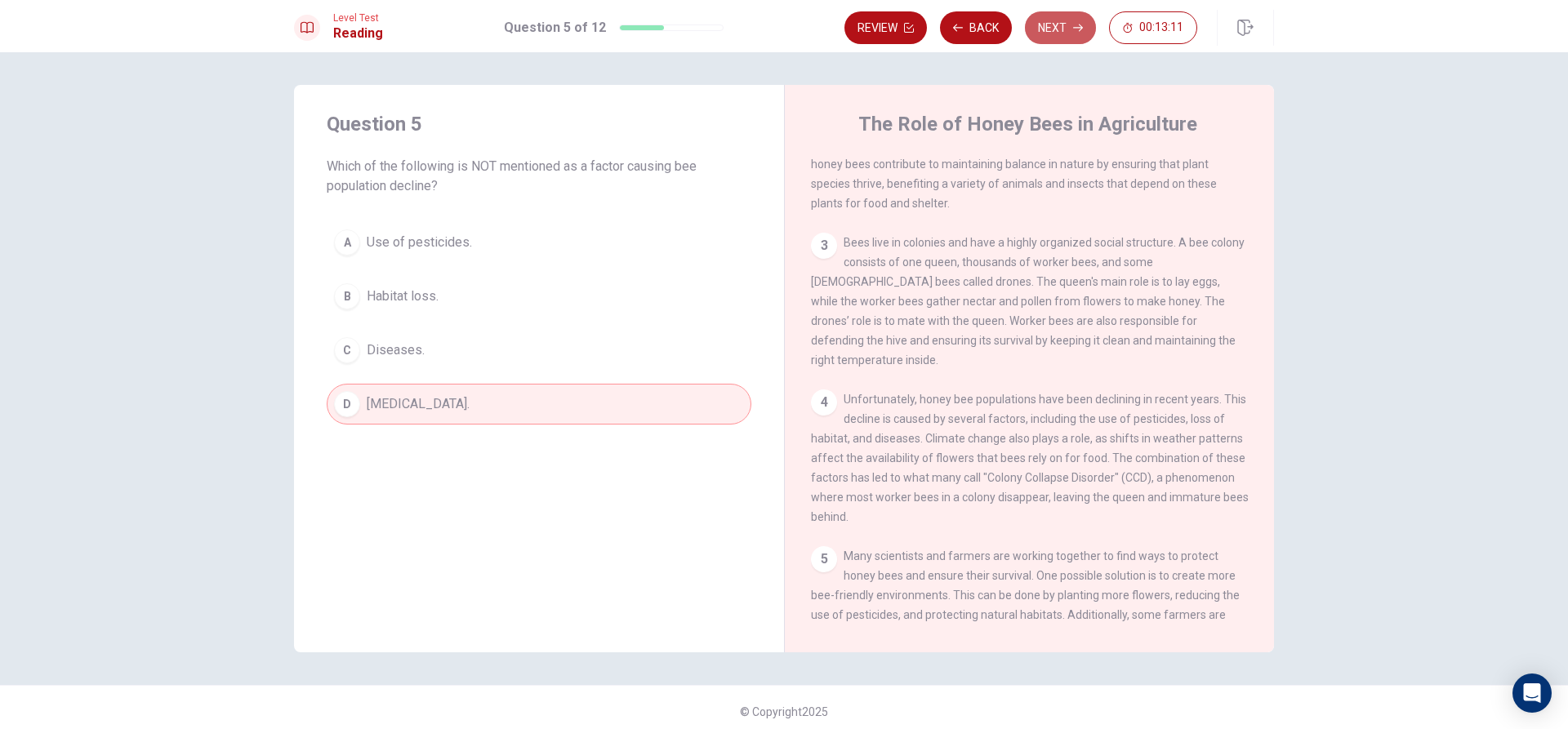
click at [1048, 24] on button "Next" at bounding box center [1060, 28] width 71 height 33
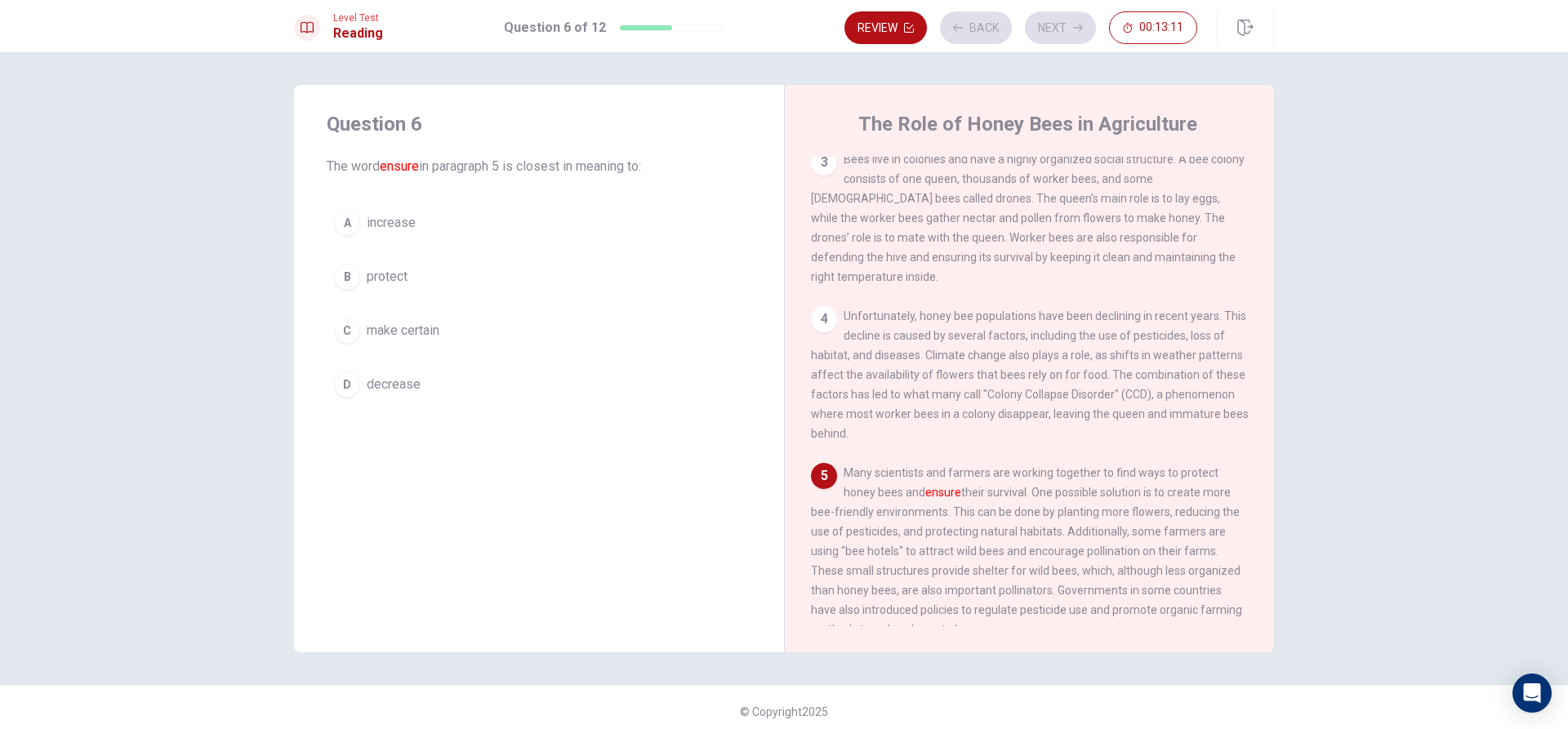
scroll to position [424, 0]
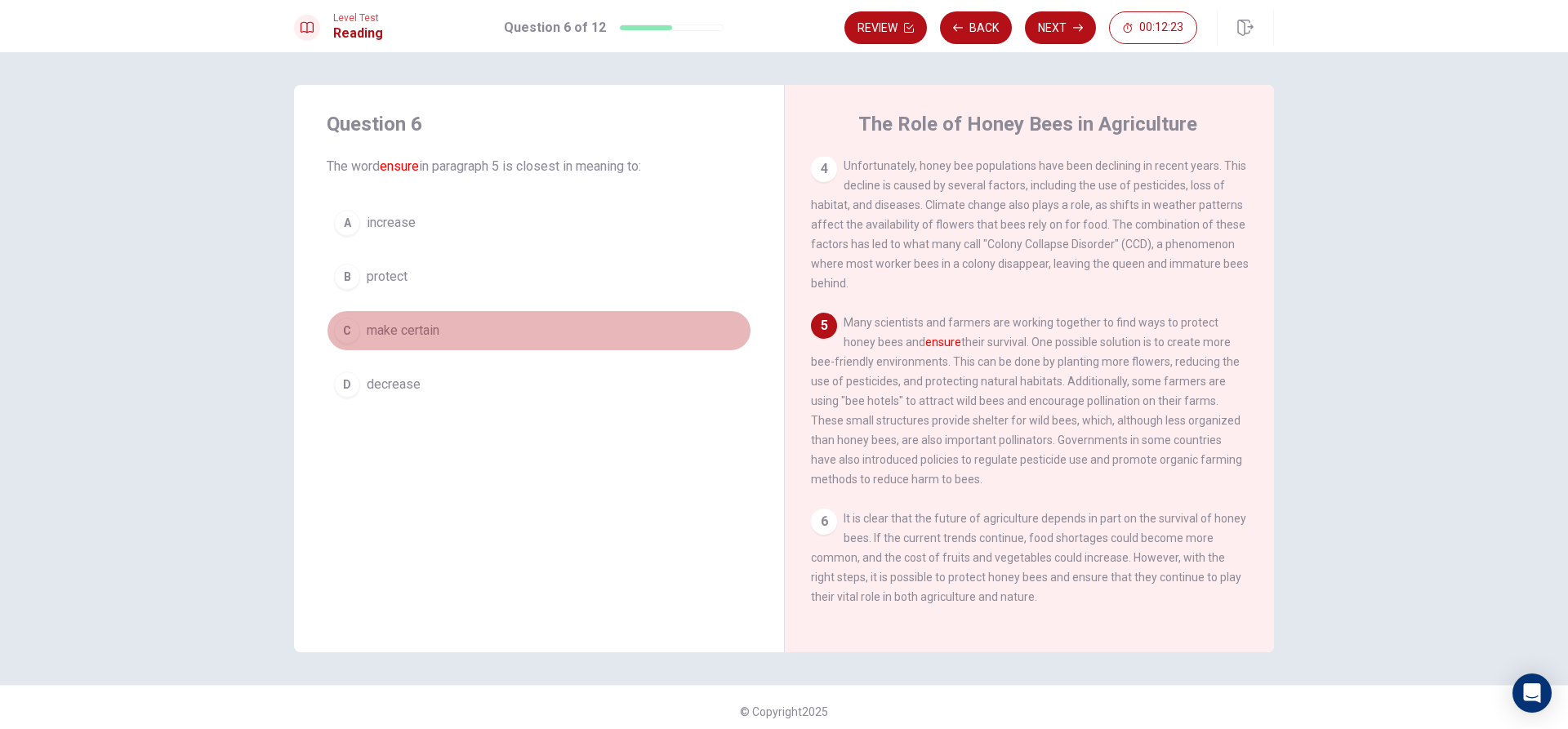
click at [338, 336] on div "C" at bounding box center [347, 331] width 26 height 26
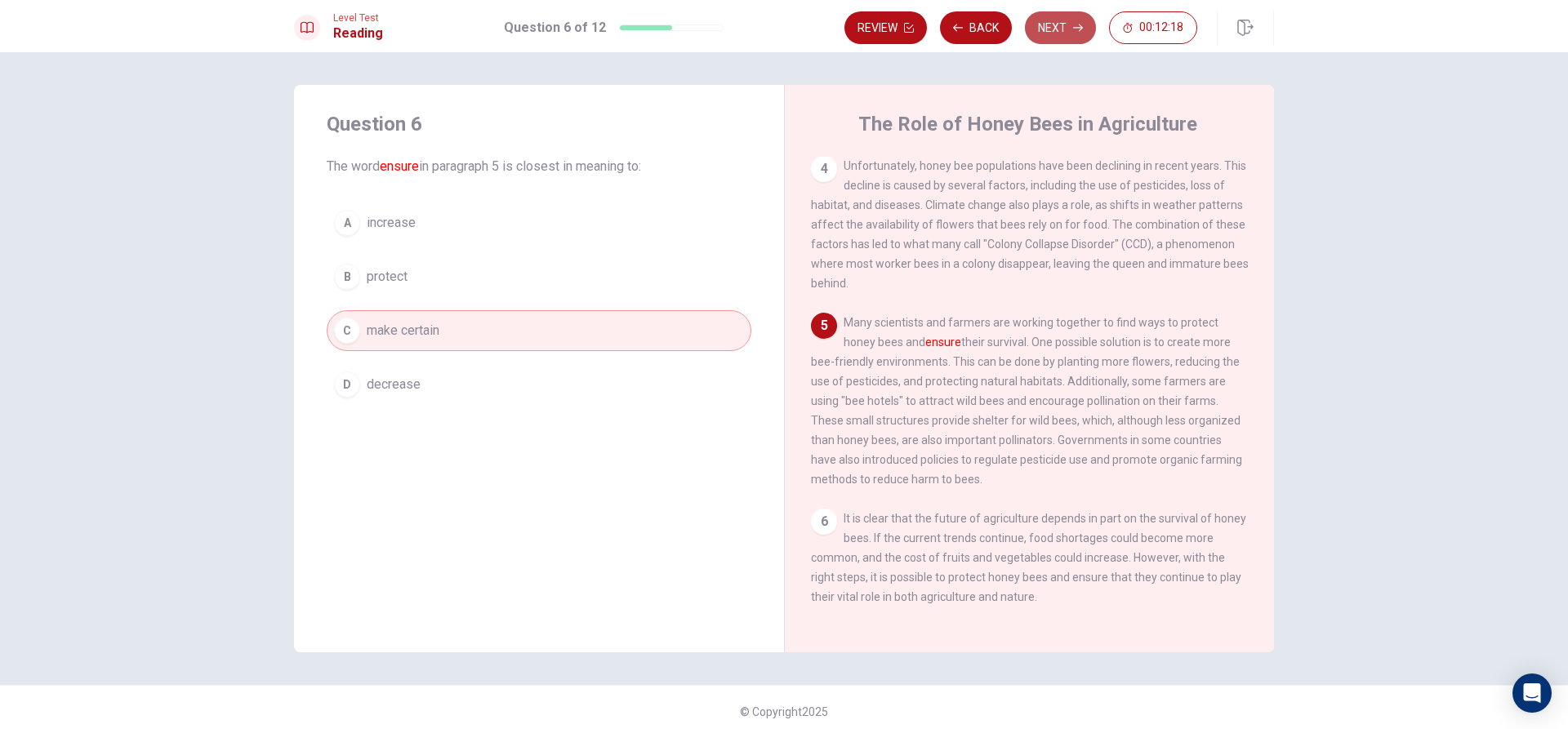
click at [1060, 23] on button "Next" at bounding box center [1060, 28] width 71 height 33
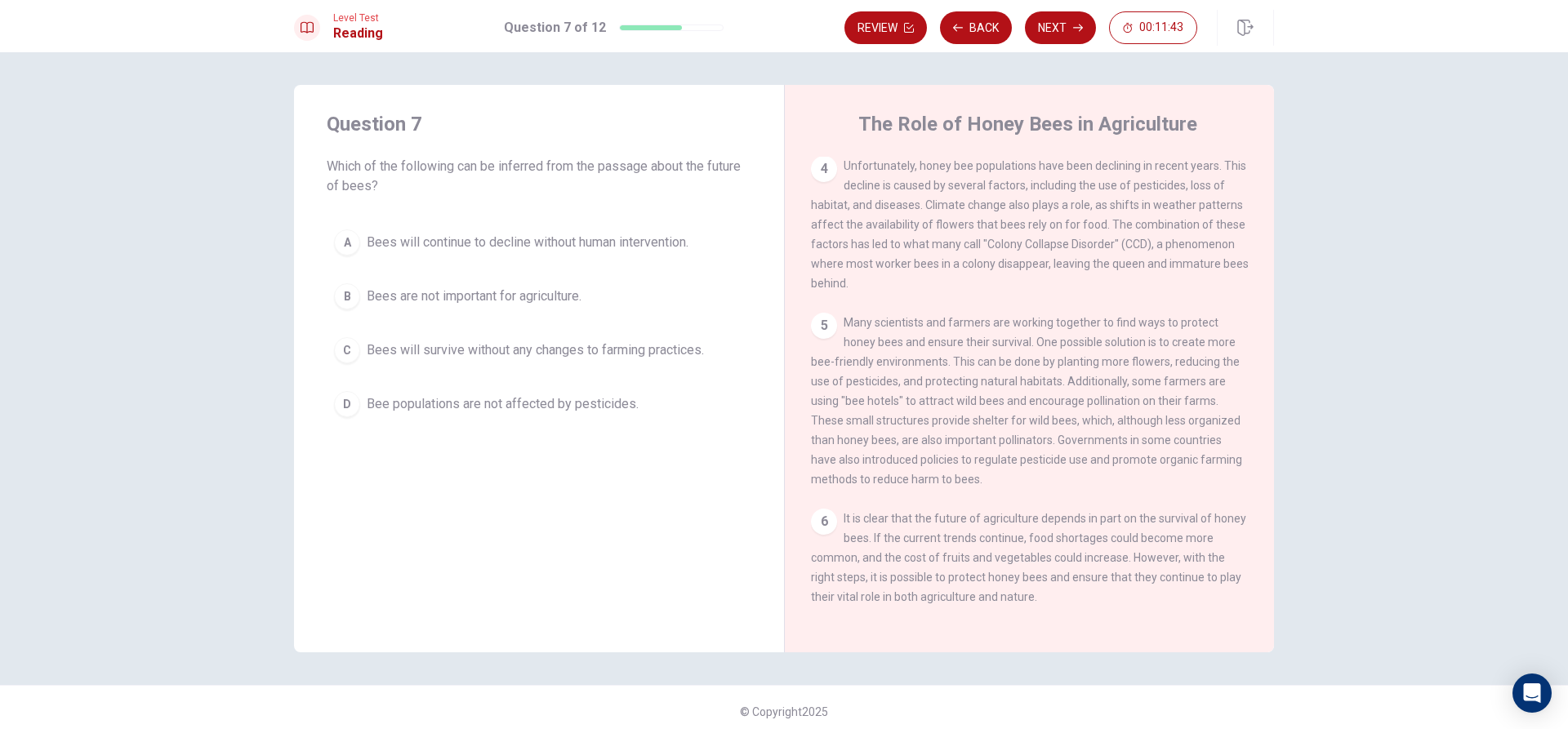
scroll to position [8, 0]
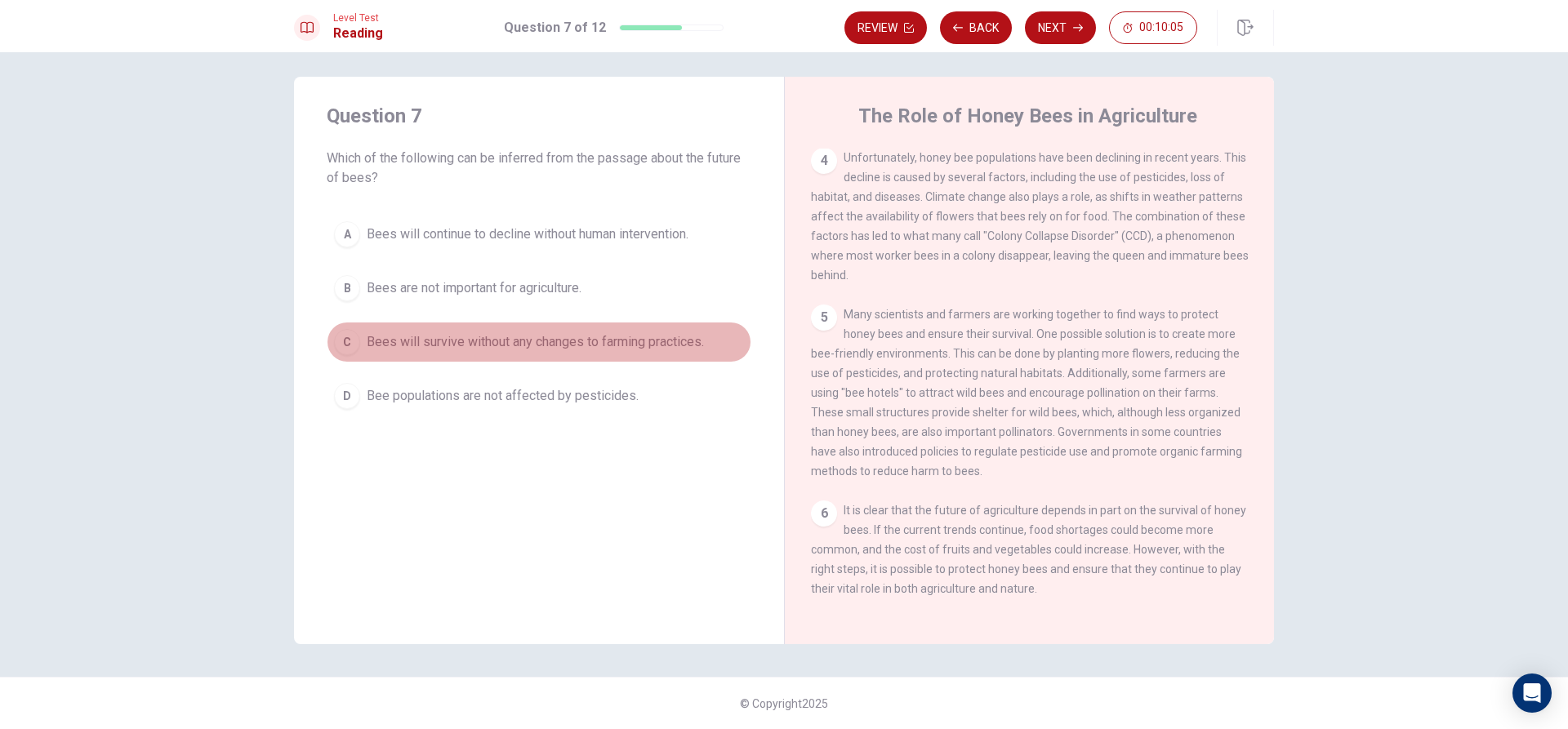
click at [347, 352] on div "C" at bounding box center [347, 342] width 26 height 26
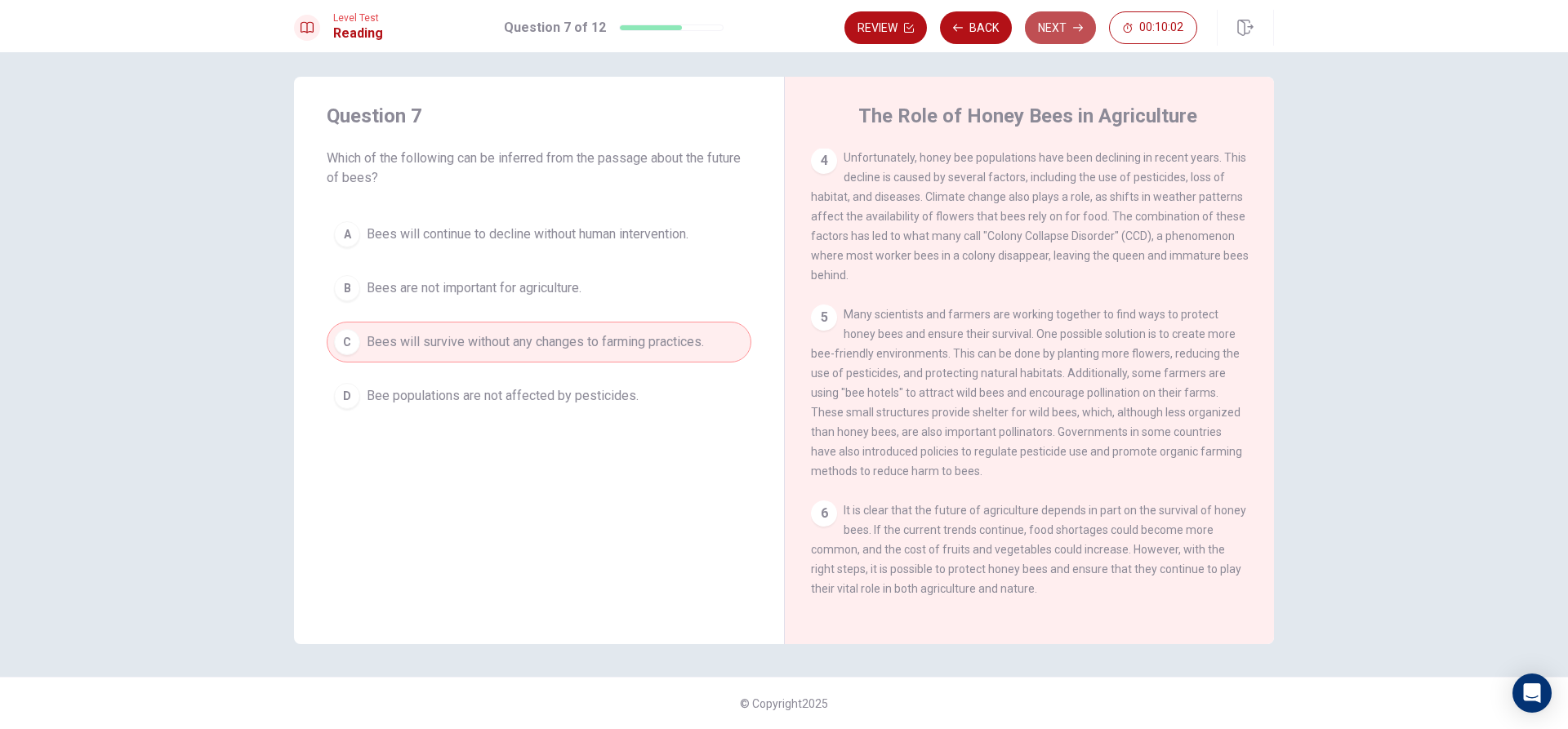
click at [1058, 20] on button "Next" at bounding box center [1060, 28] width 71 height 33
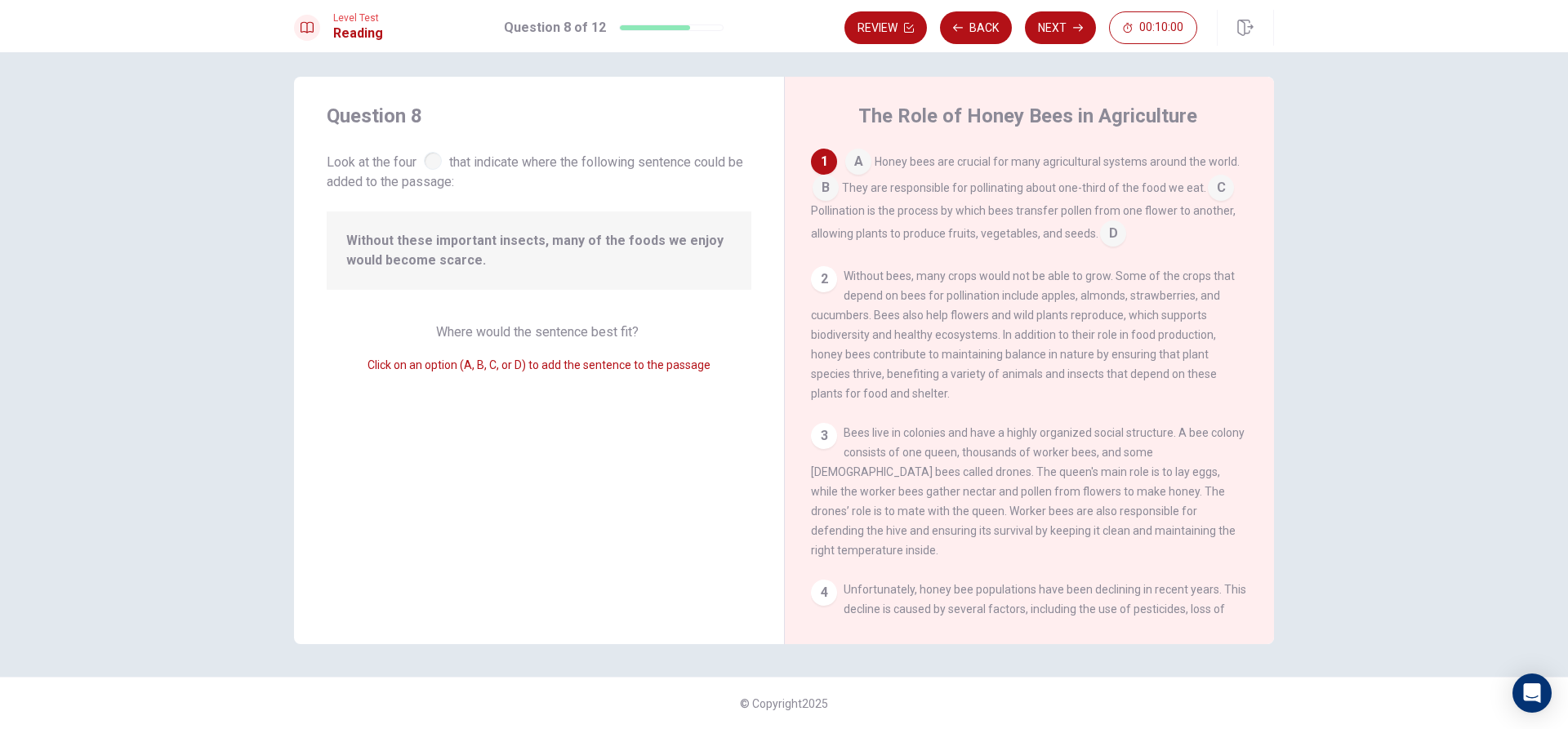
click at [850, 164] on input at bounding box center [858, 163] width 26 height 26
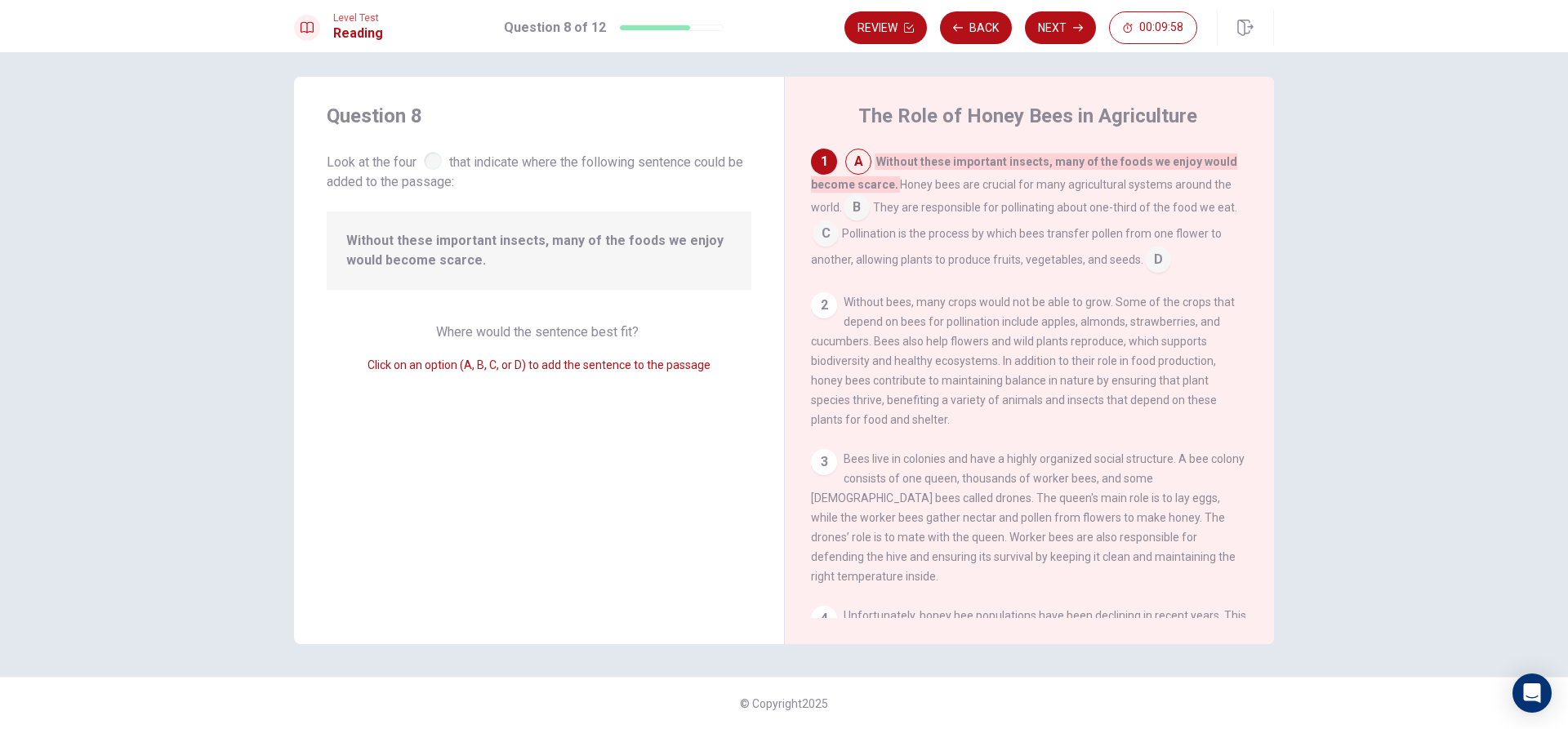
click at [818, 227] on input at bounding box center [826, 235] width 26 height 26
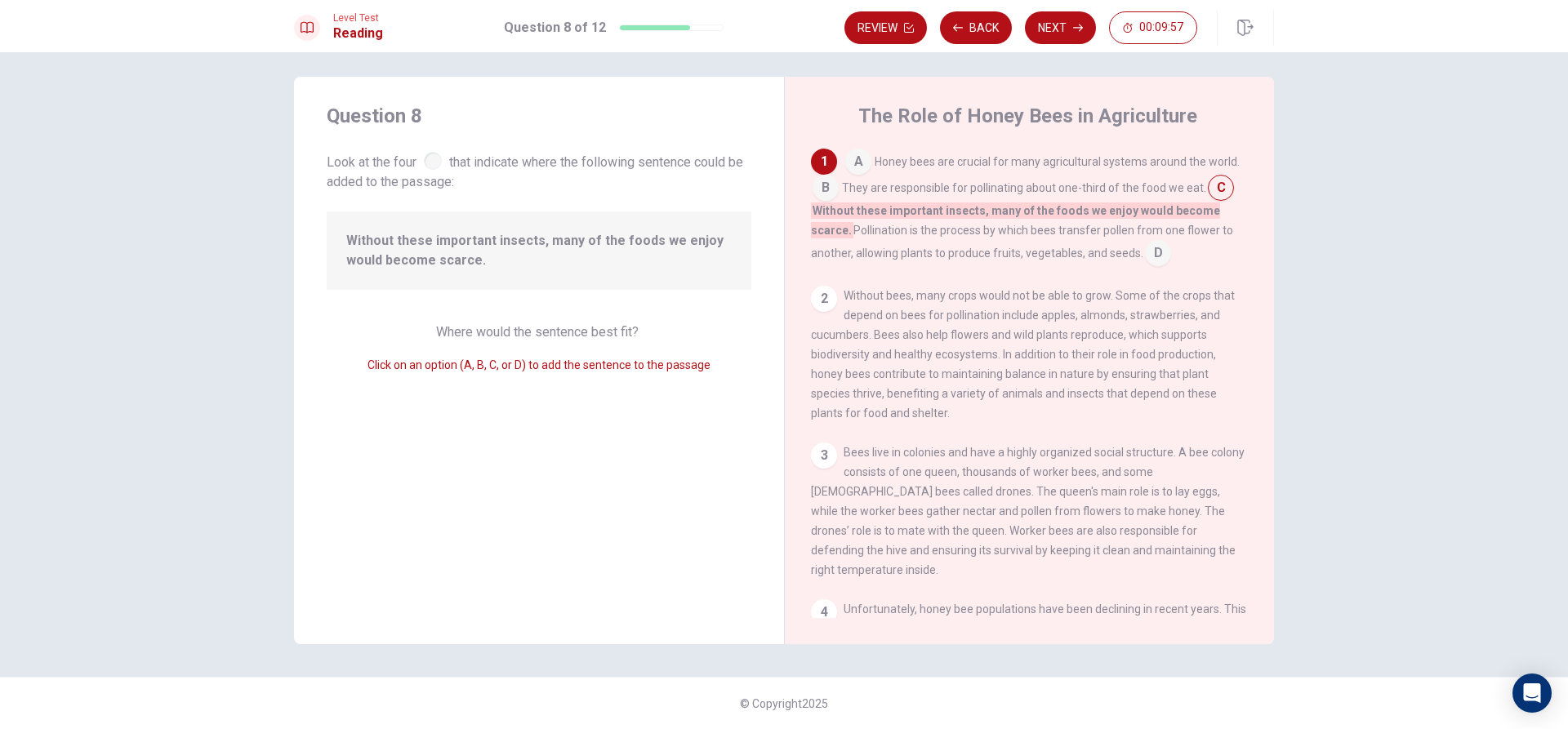
click at [819, 187] on input at bounding box center [826, 190] width 26 height 26
click at [840, 161] on div "A Honey bees are crucial for many agricultural systems around the world. B With…" at bounding box center [1030, 211] width 438 height 124
click at [858, 160] on input at bounding box center [858, 163] width 26 height 26
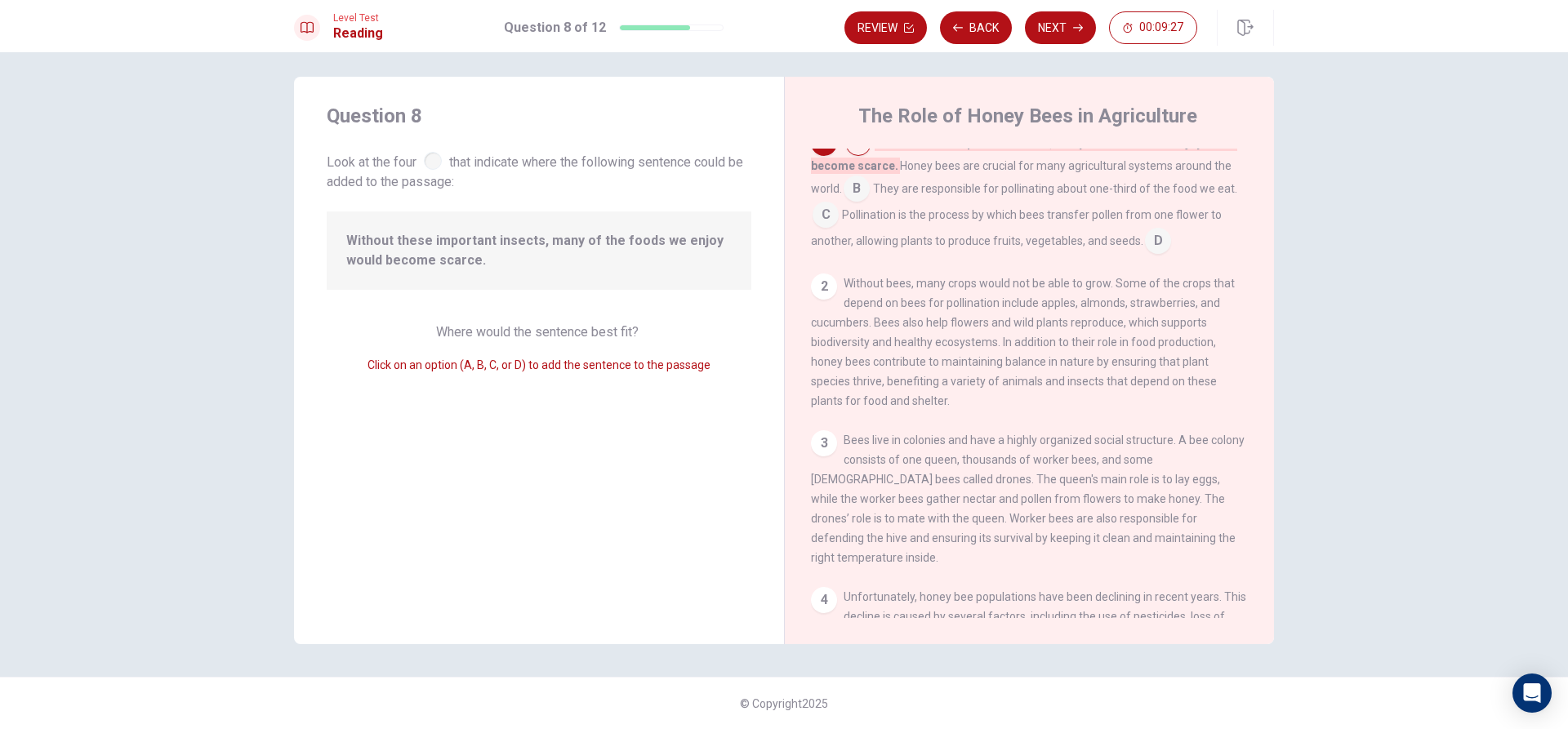
scroll to position [0, 0]
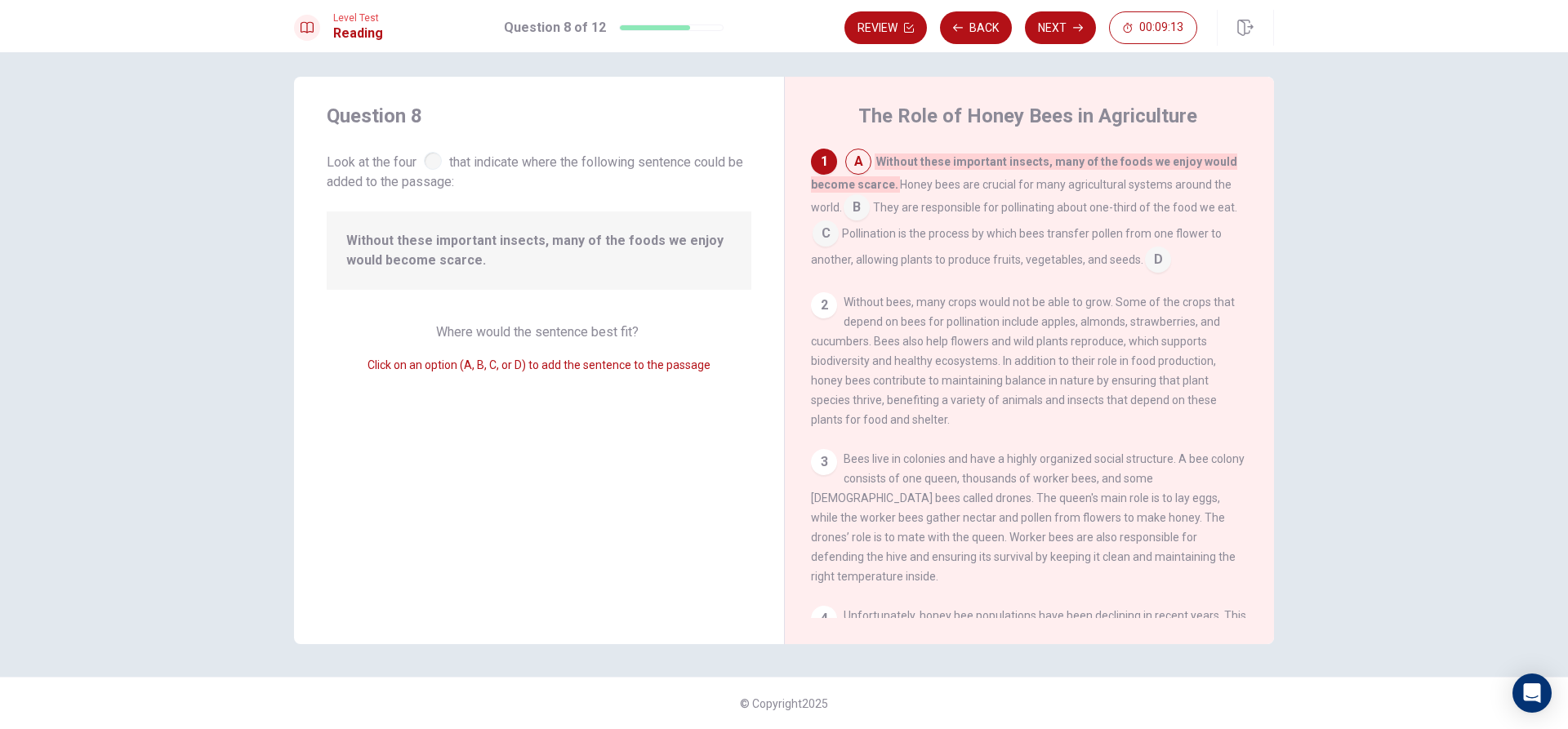
click at [847, 159] on input at bounding box center [858, 163] width 26 height 26
click at [862, 213] on input at bounding box center [857, 209] width 26 height 26
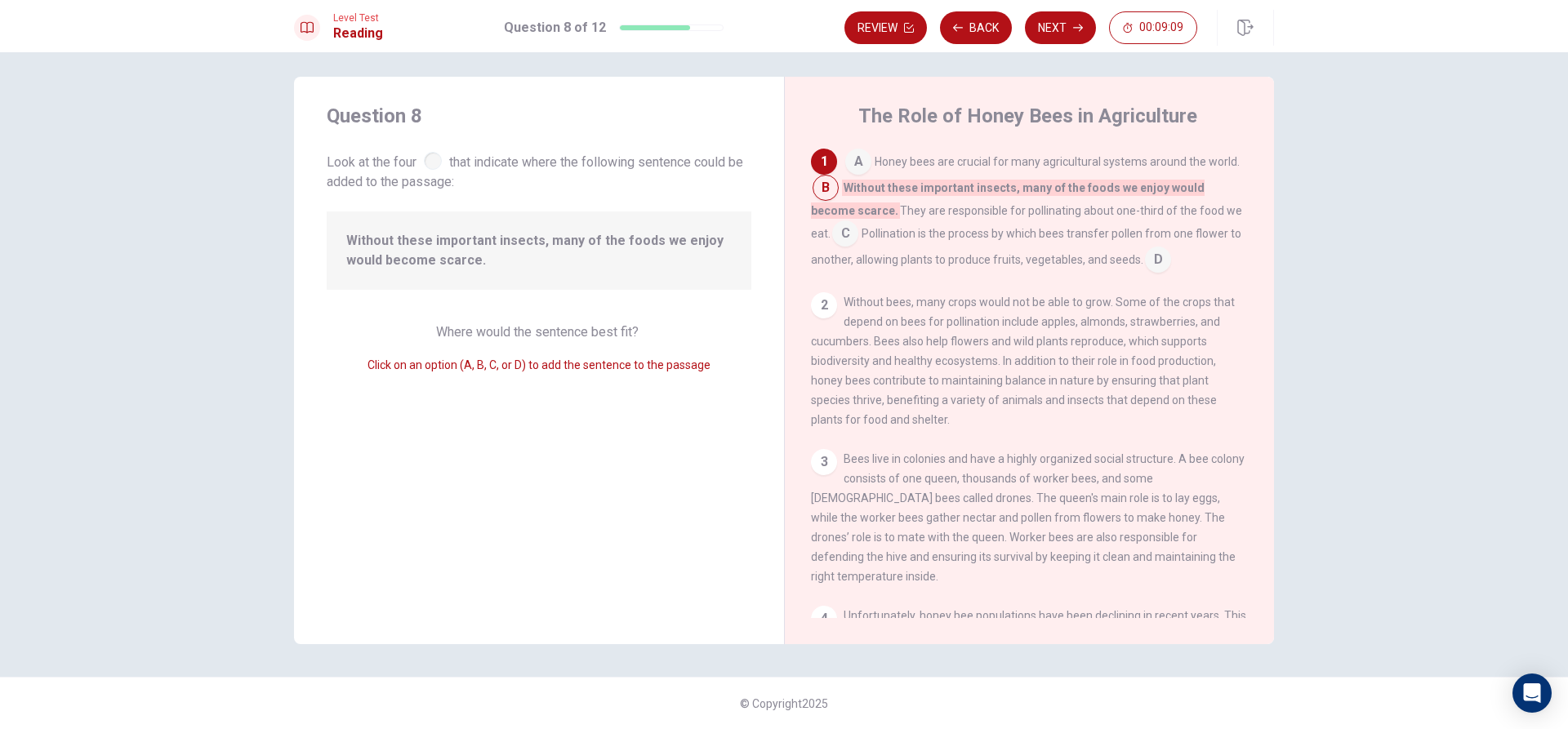
click at [1145, 264] on input at bounding box center [1158, 262] width 26 height 26
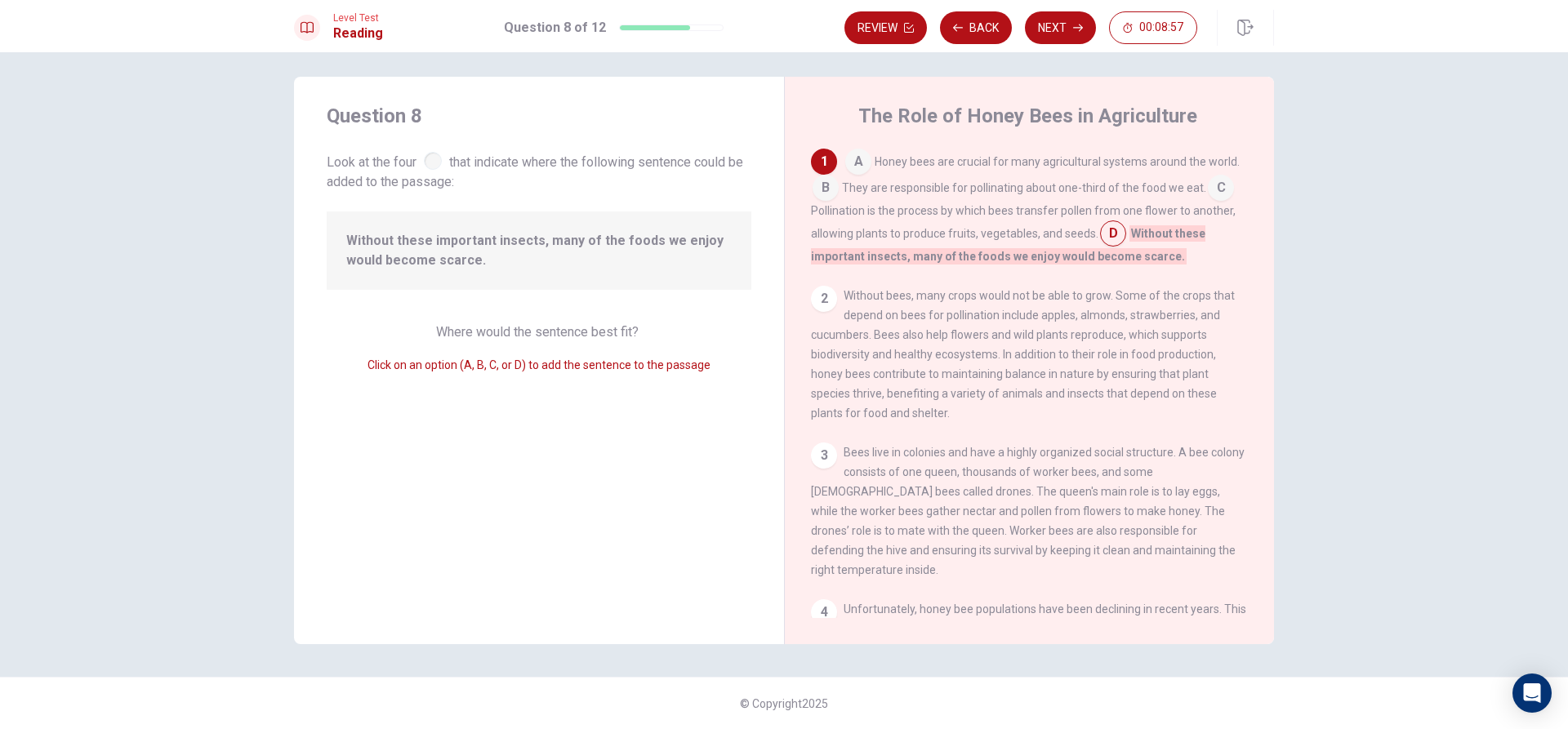
click at [975, 10] on div "Review Back Next 00:08:57" at bounding box center [1060, 28] width 430 height 36
click at [972, 25] on button "Back" at bounding box center [976, 28] width 72 height 33
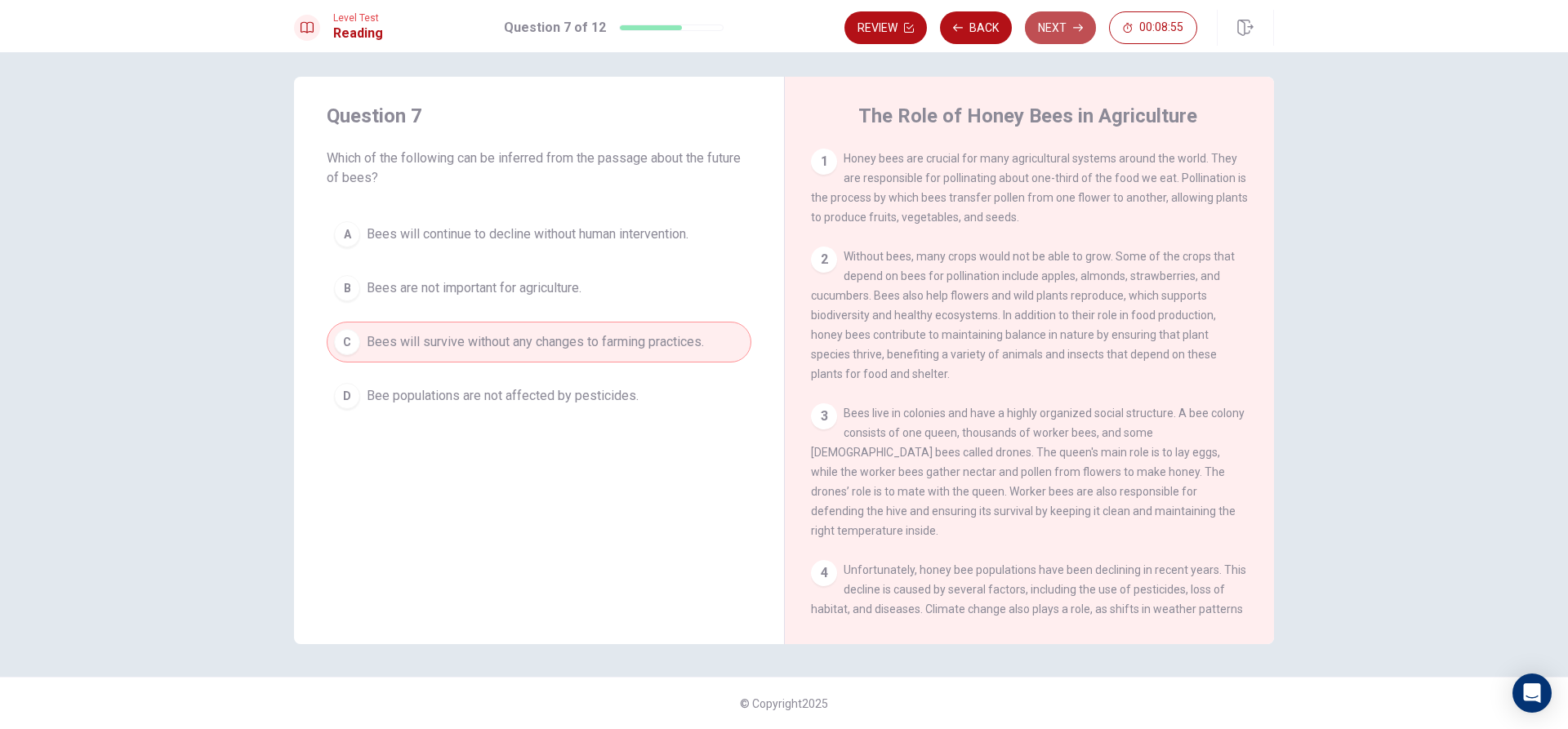
click at [1057, 29] on button "Next" at bounding box center [1060, 28] width 71 height 33
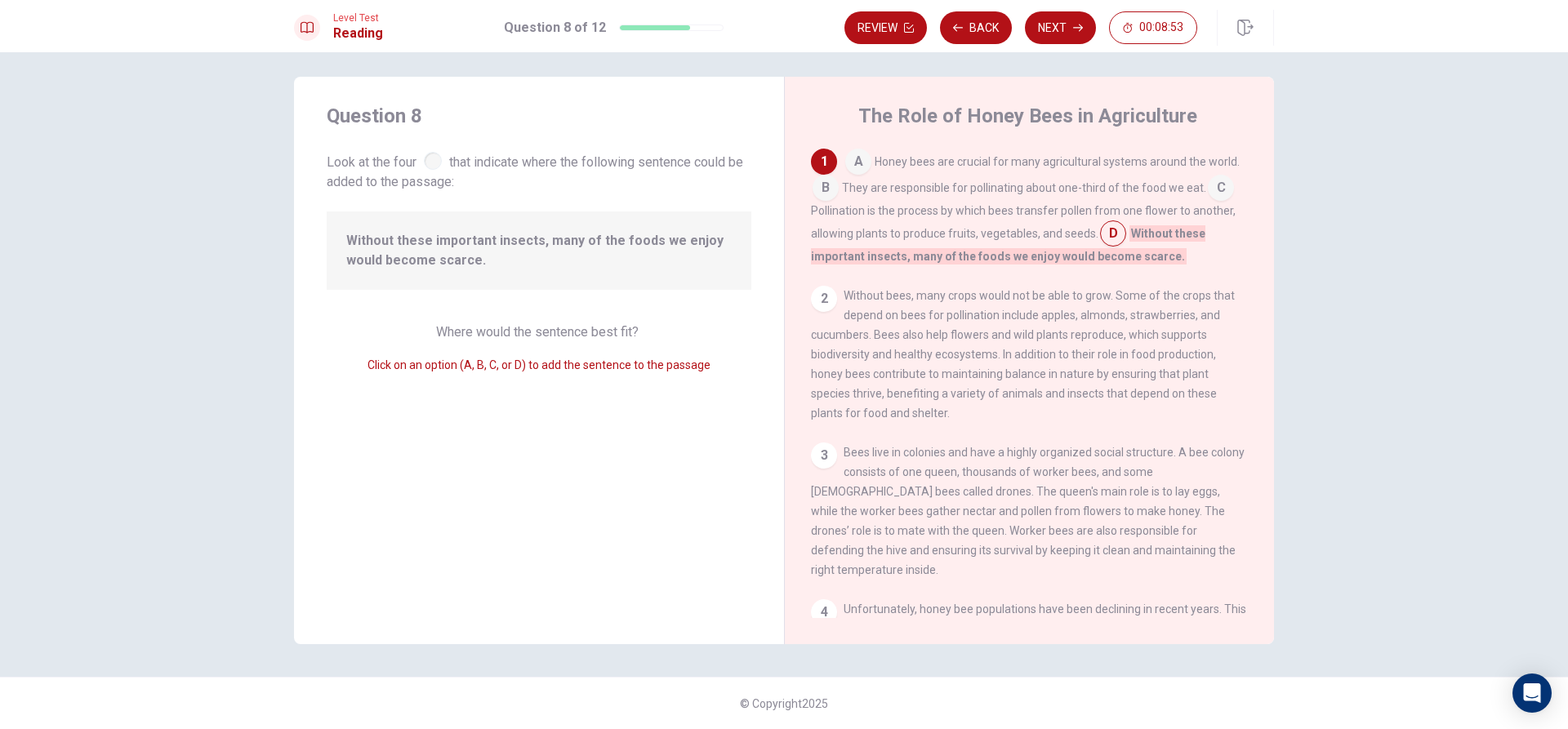
click at [851, 163] on input at bounding box center [858, 163] width 26 height 26
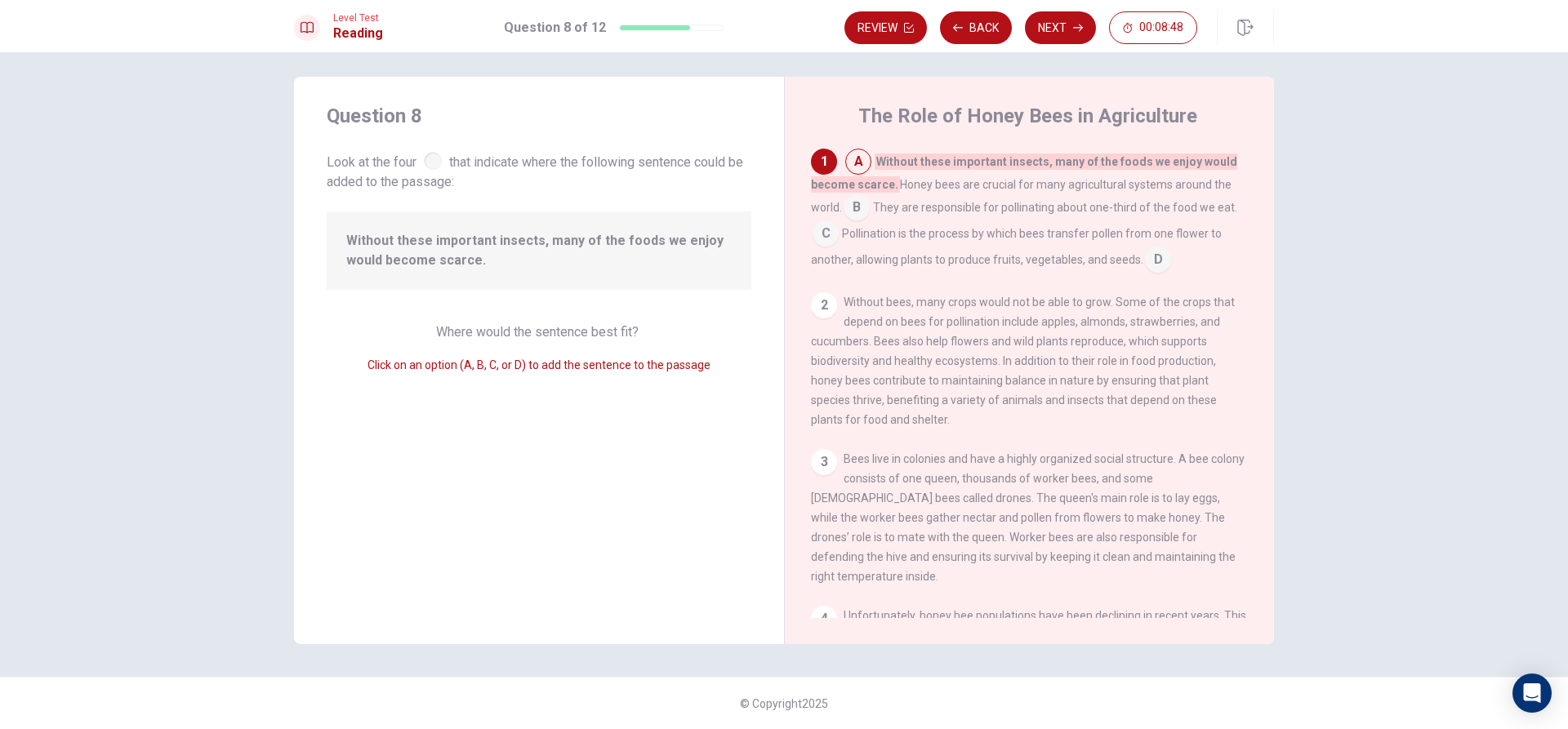
click at [855, 217] on input at bounding box center [857, 209] width 26 height 26
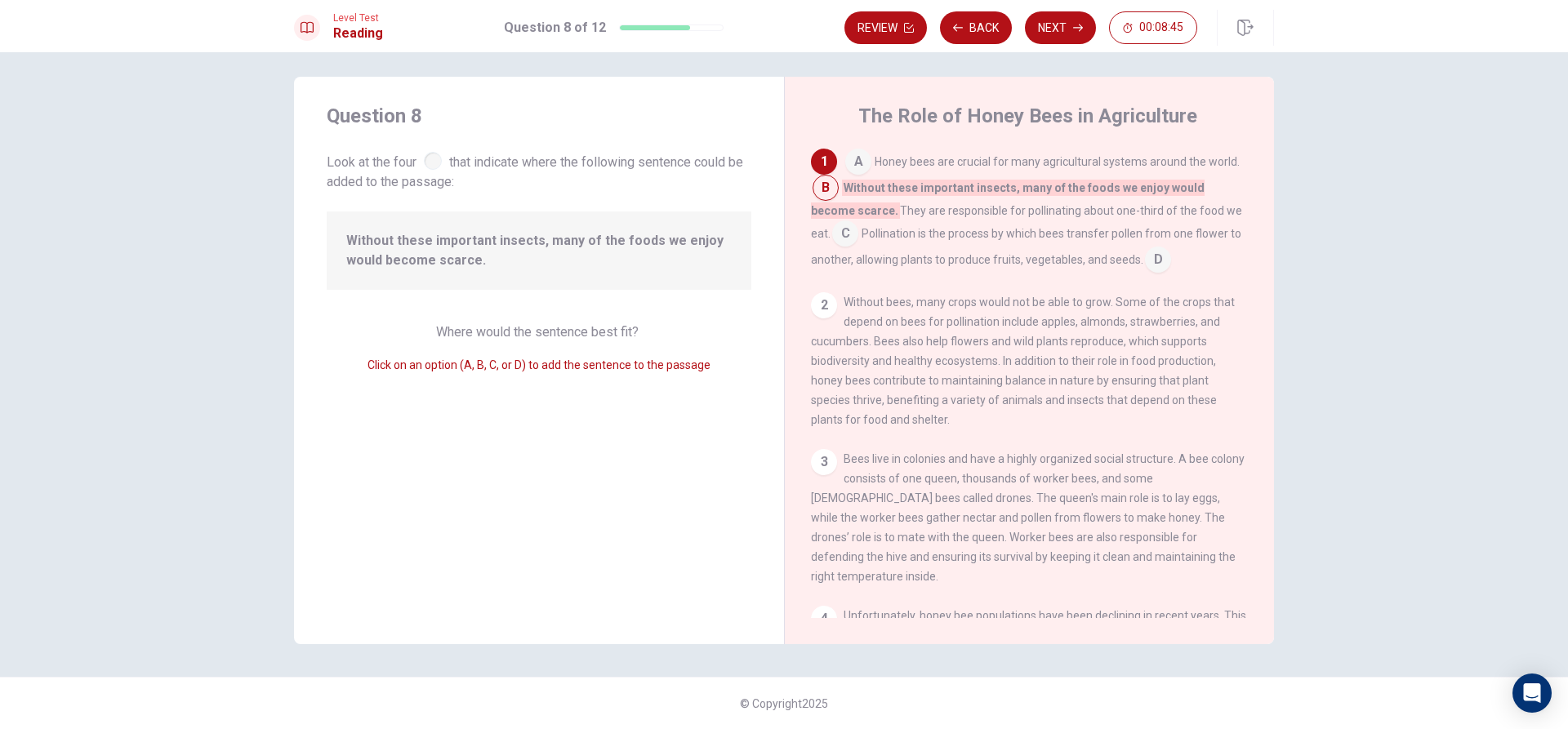
click at [850, 164] on input at bounding box center [858, 163] width 26 height 26
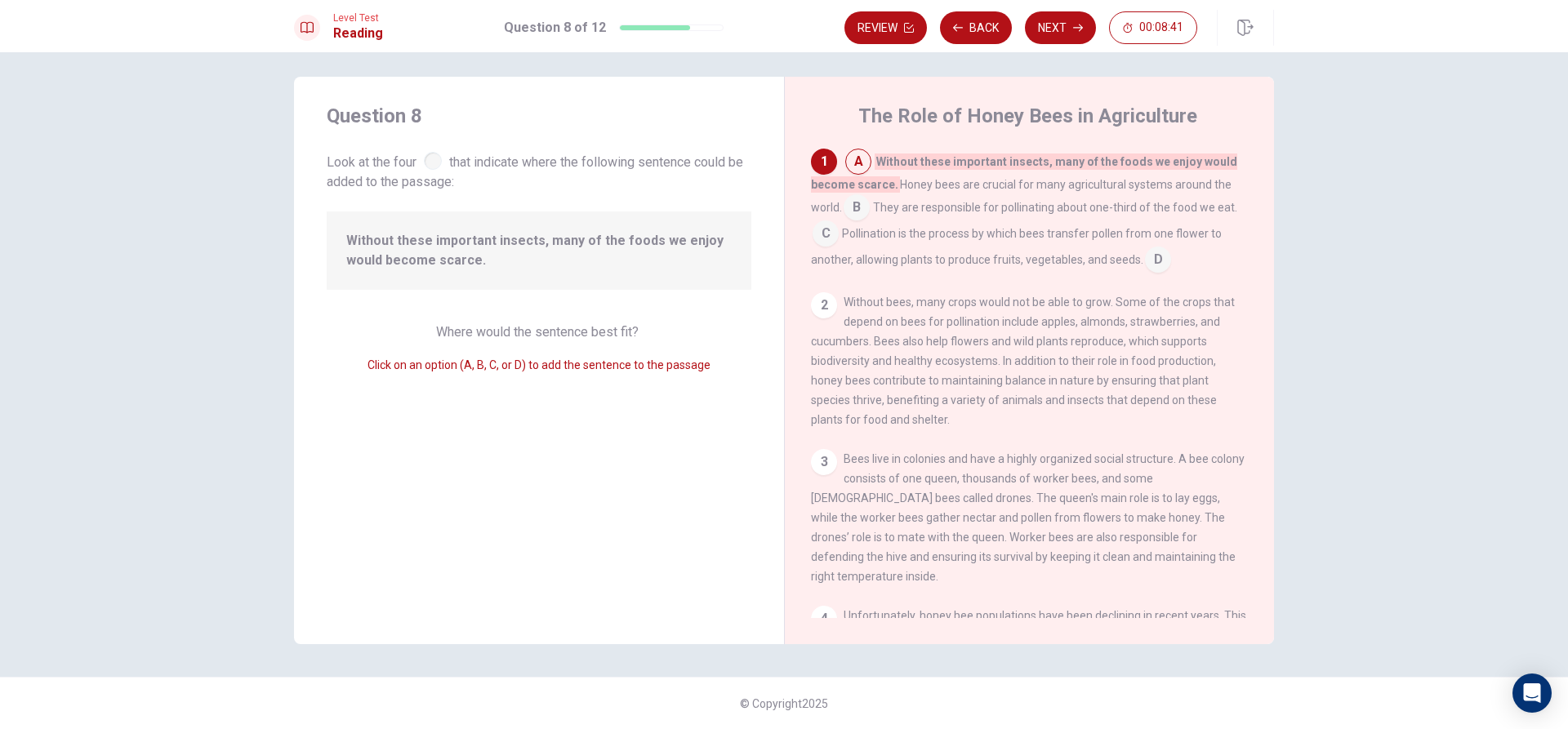
click at [824, 161] on div "1" at bounding box center [824, 162] width 26 height 26
click at [818, 298] on div "2" at bounding box center [824, 306] width 26 height 26
click at [853, 205] on input at bounding box center [857, 209] width 26 height 26
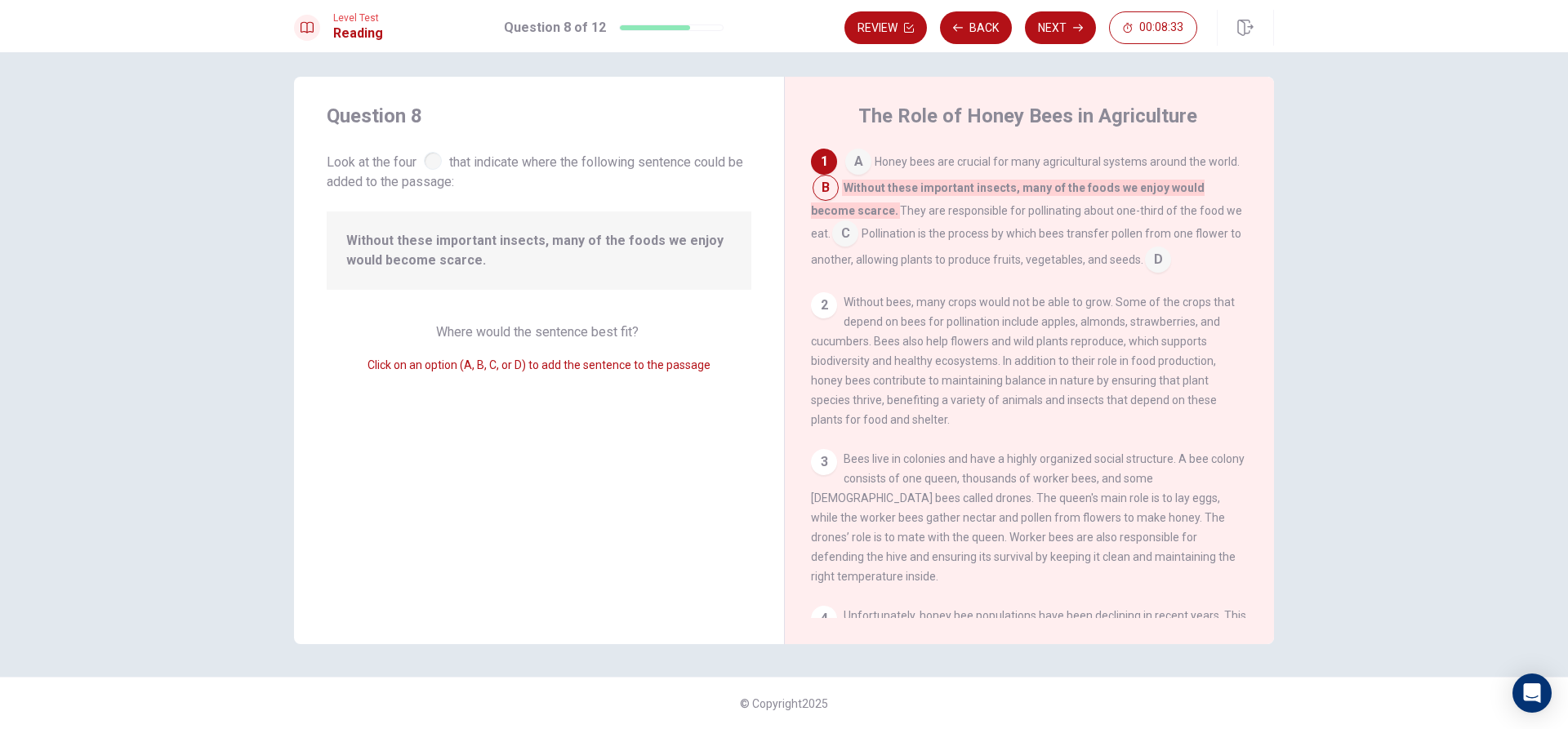
click at [1145, 254] on input at bounding box center [1158, 262] width 26 height 26
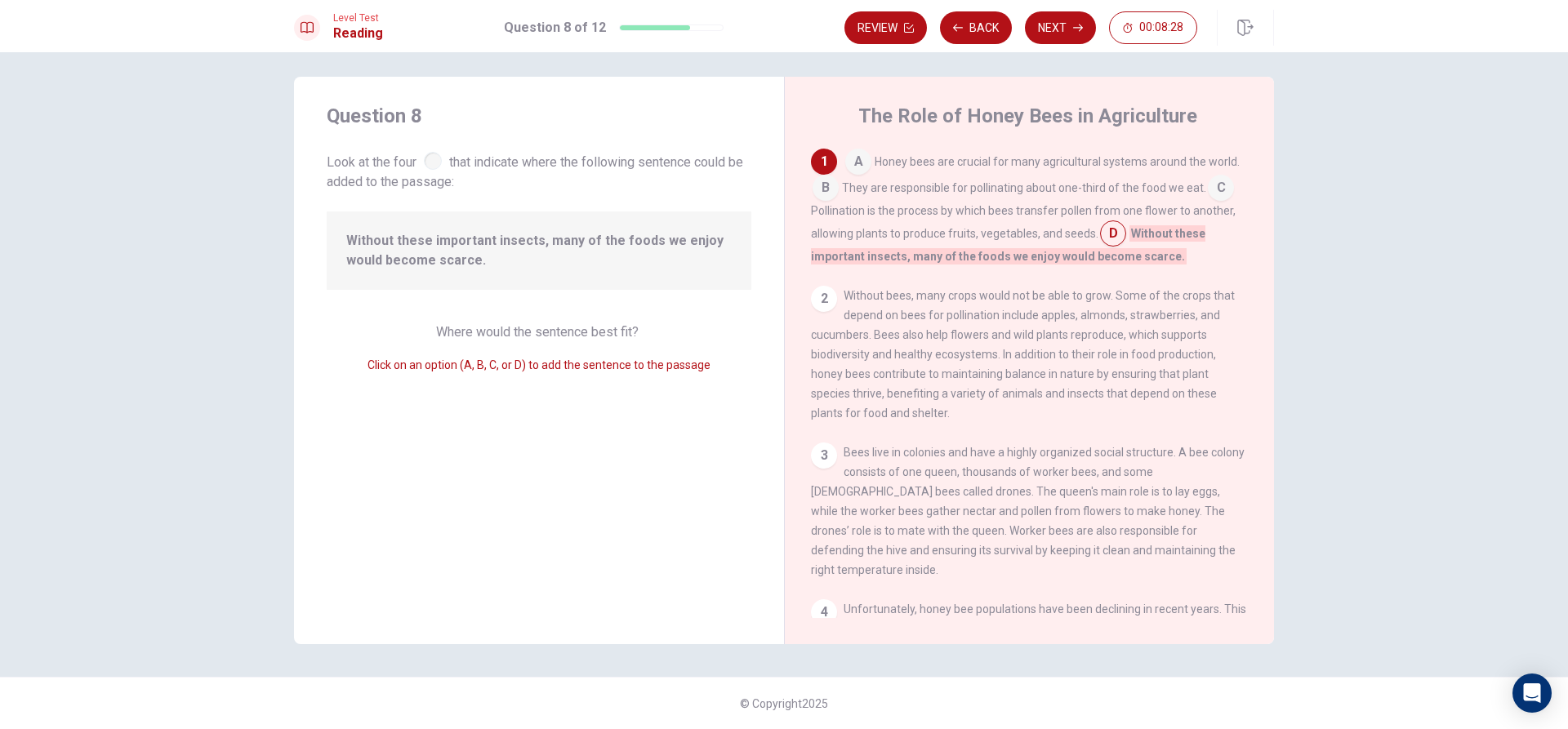
drag, startPoint x: 483, startPoint y: 257, endPoint x: 466, endPoint y: 260, distance: 17.3
click at [466, 260] on span "Without these important insects, many of the foods we enjoy would become scarce." at bounding box center [540, 251] width 386 height 39
drag, startPoint x: 468, startPoint y: 259, endPoint x: 456, endPoint y: 262, distance: 12.4
click at [456, 262] on span "Without these important insects, many of the foods we enjoy would become scarce." at bounding box center [540, 251] width 386 height 39
click at [819, 180] on input at bounding box center [826, 190] width 26 height 26
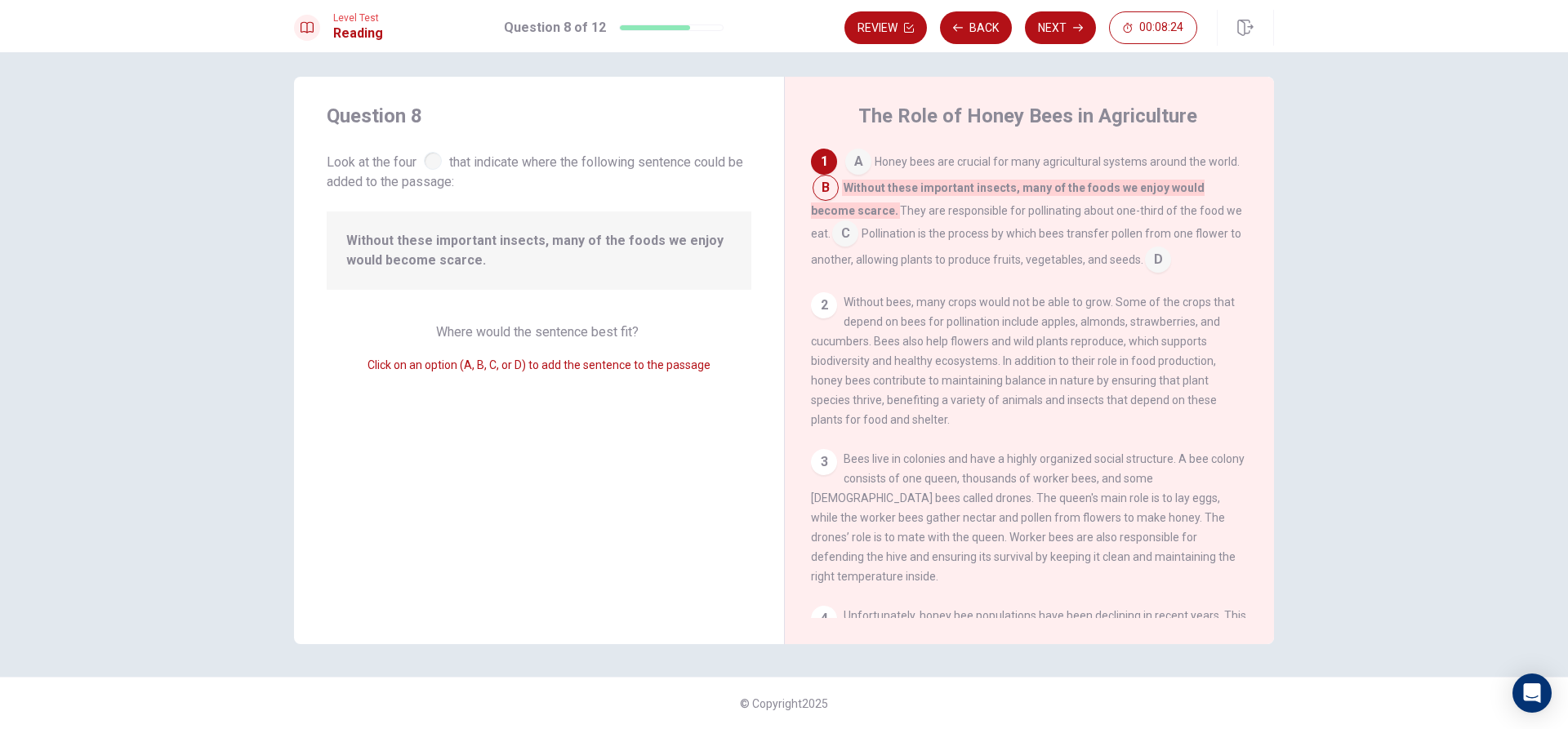
click at [850, 164] on input at bounding box center [858, 163] width 26 height 26
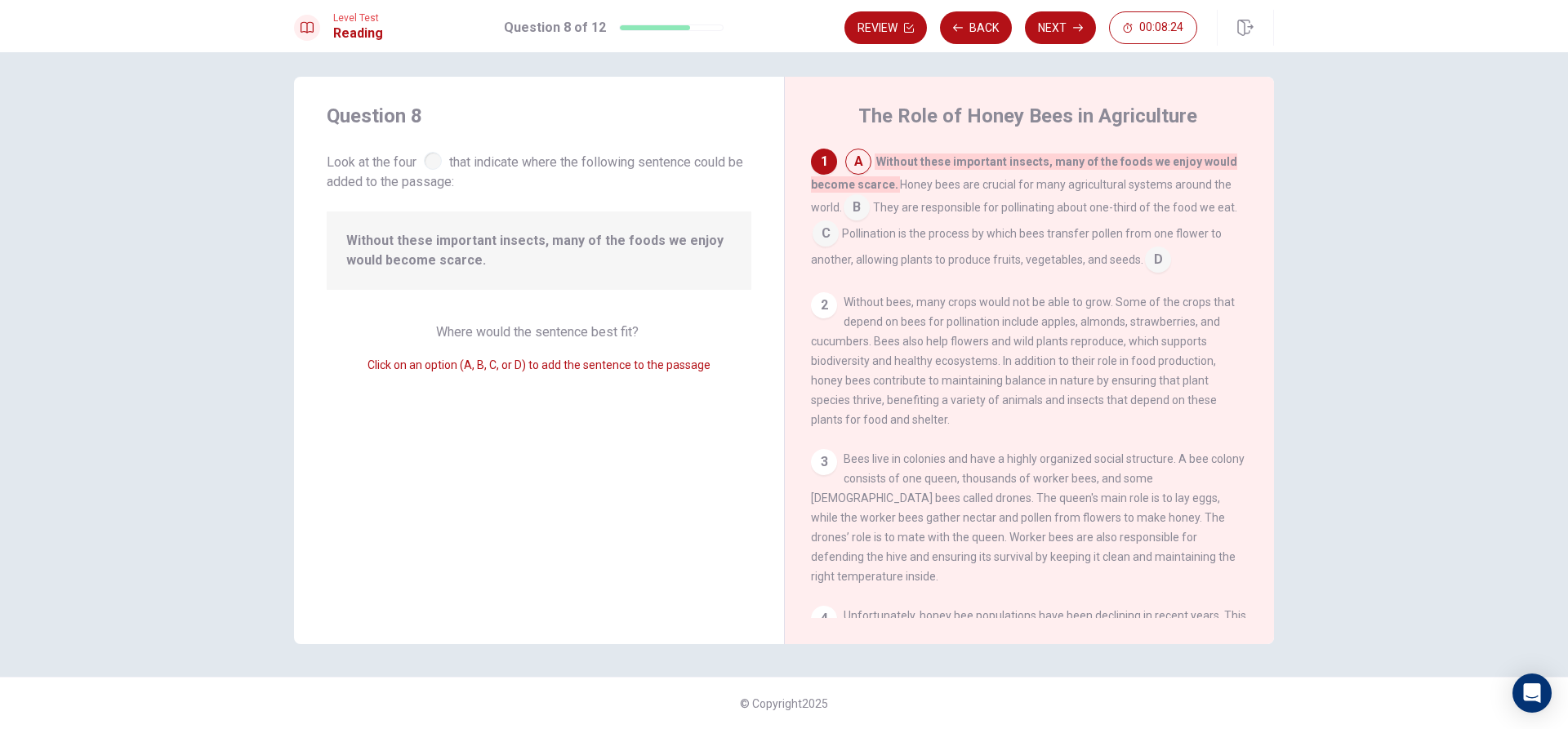
click at [827, 195] on div "A Without these important insects, many of the foods we enjoy would become scar…" at bounding box center [1030, 211] width 438 height 124
click at [853, 211] on input at bounding box center [857, 209] width 26 height 26
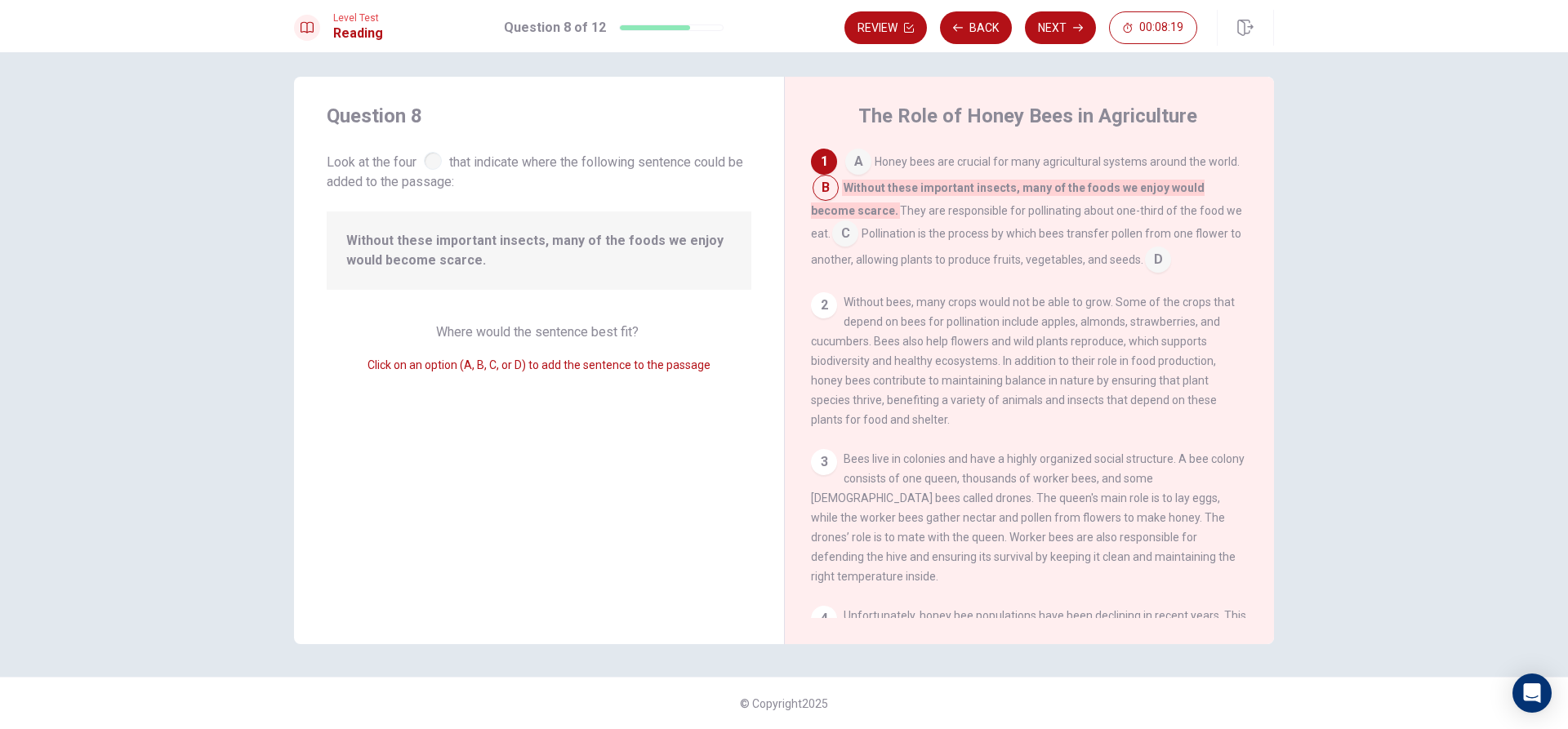
click at [858, 158] on input at bounding box center [858, 163] width 26 height 26
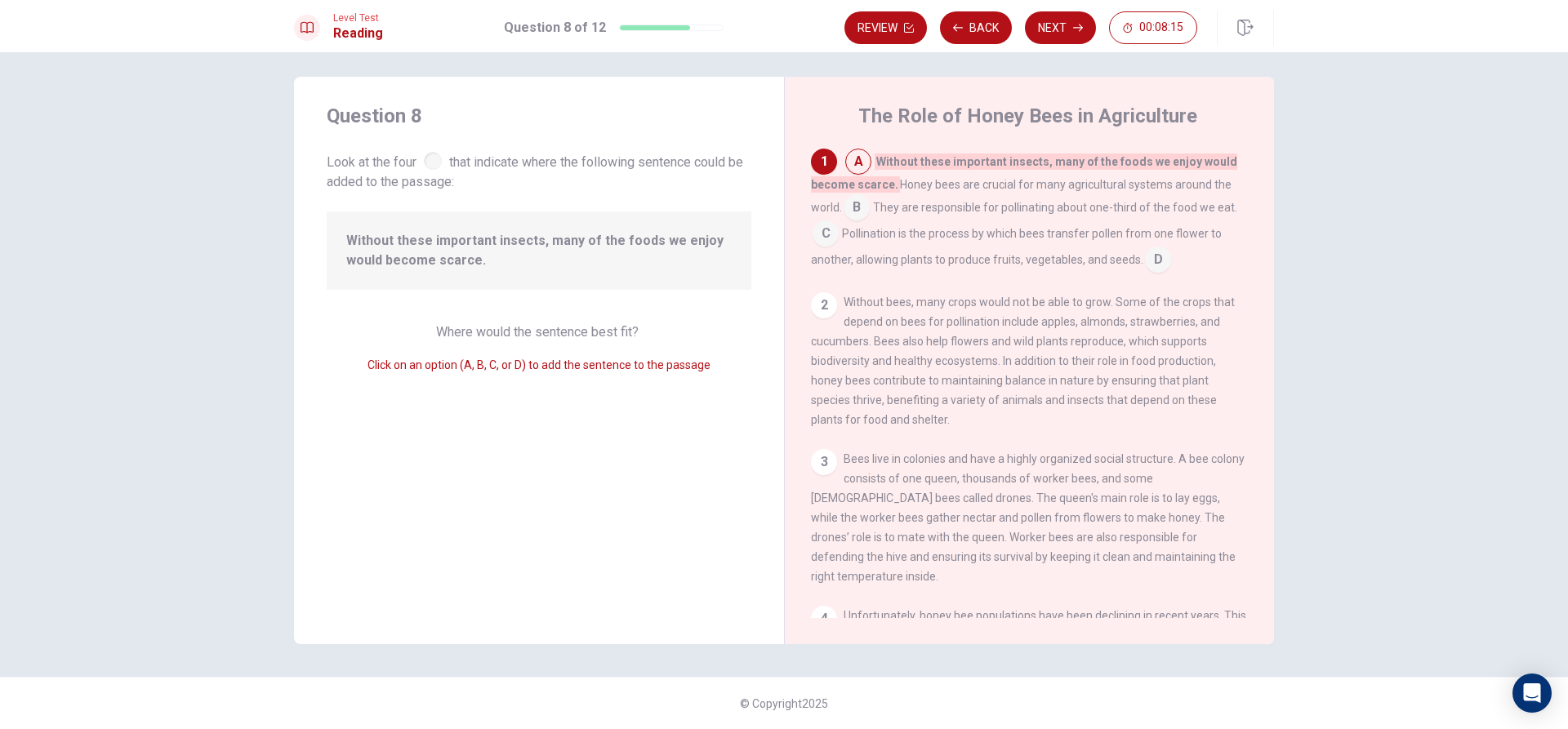
click at [850, 208] on input at bounding box center [857, 209] width 26 height 26
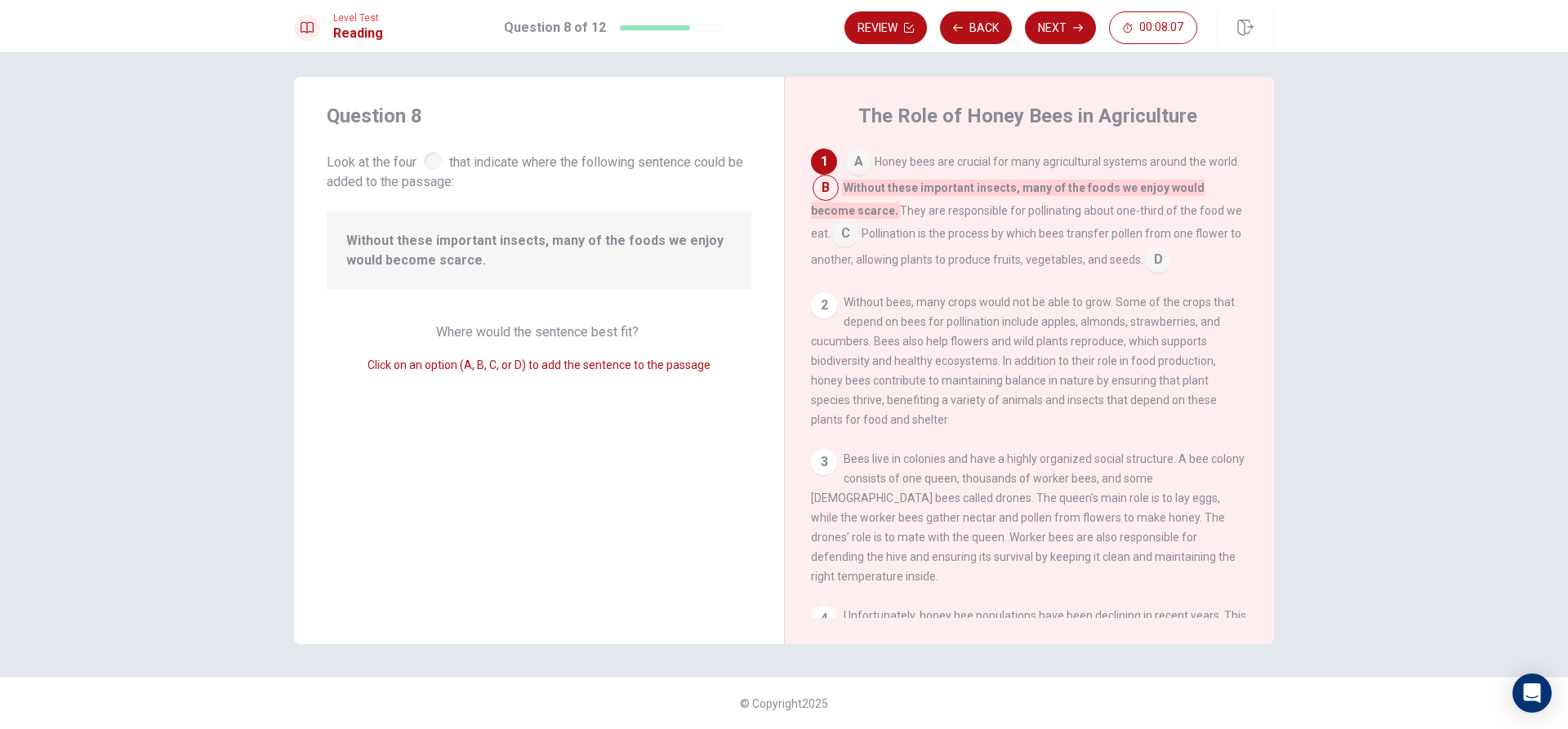
click at [846, 166] on input at bounding box center [858, 163] width 26 height 26
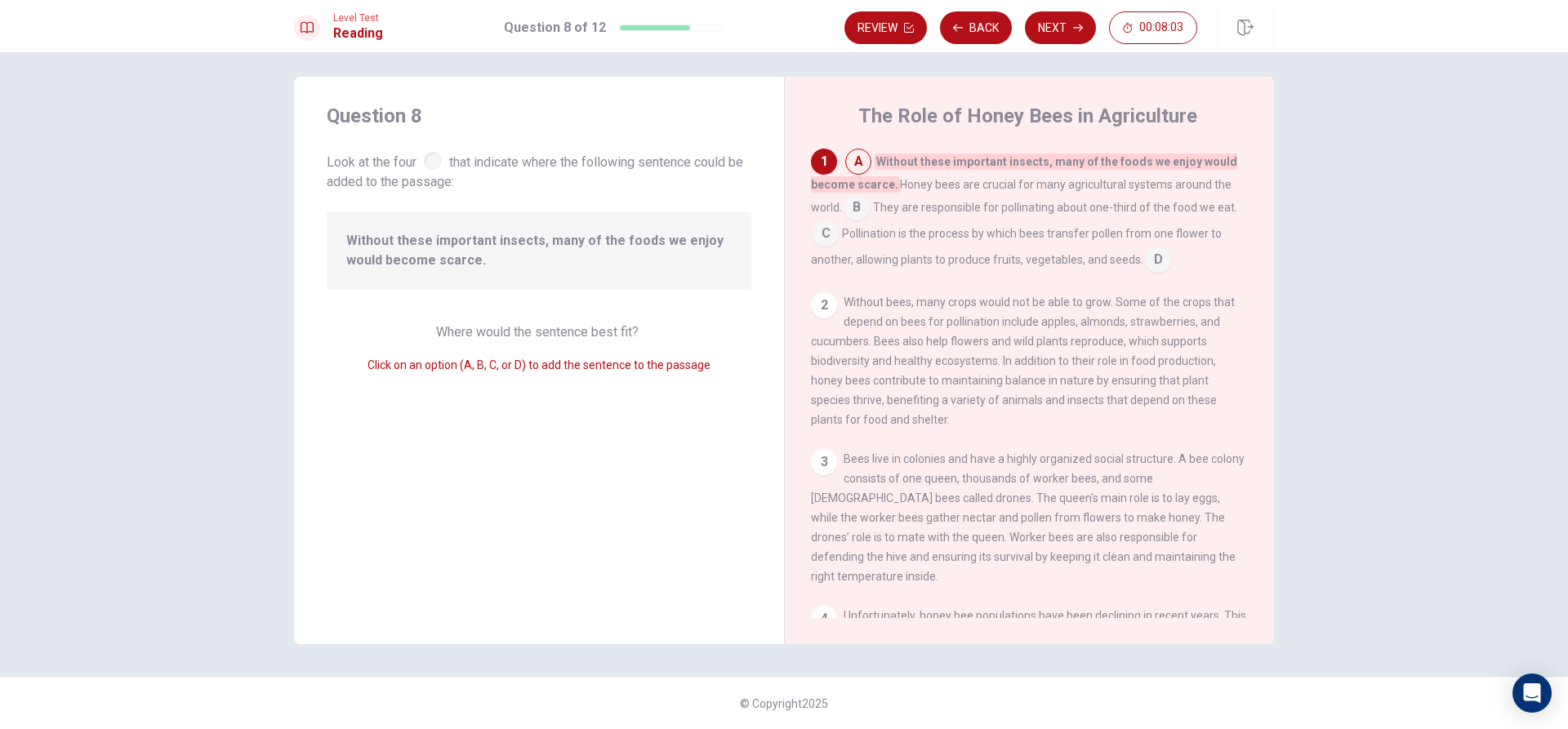
click at [854, 208] on input at bounding box center [857, 209] width 26 height 26
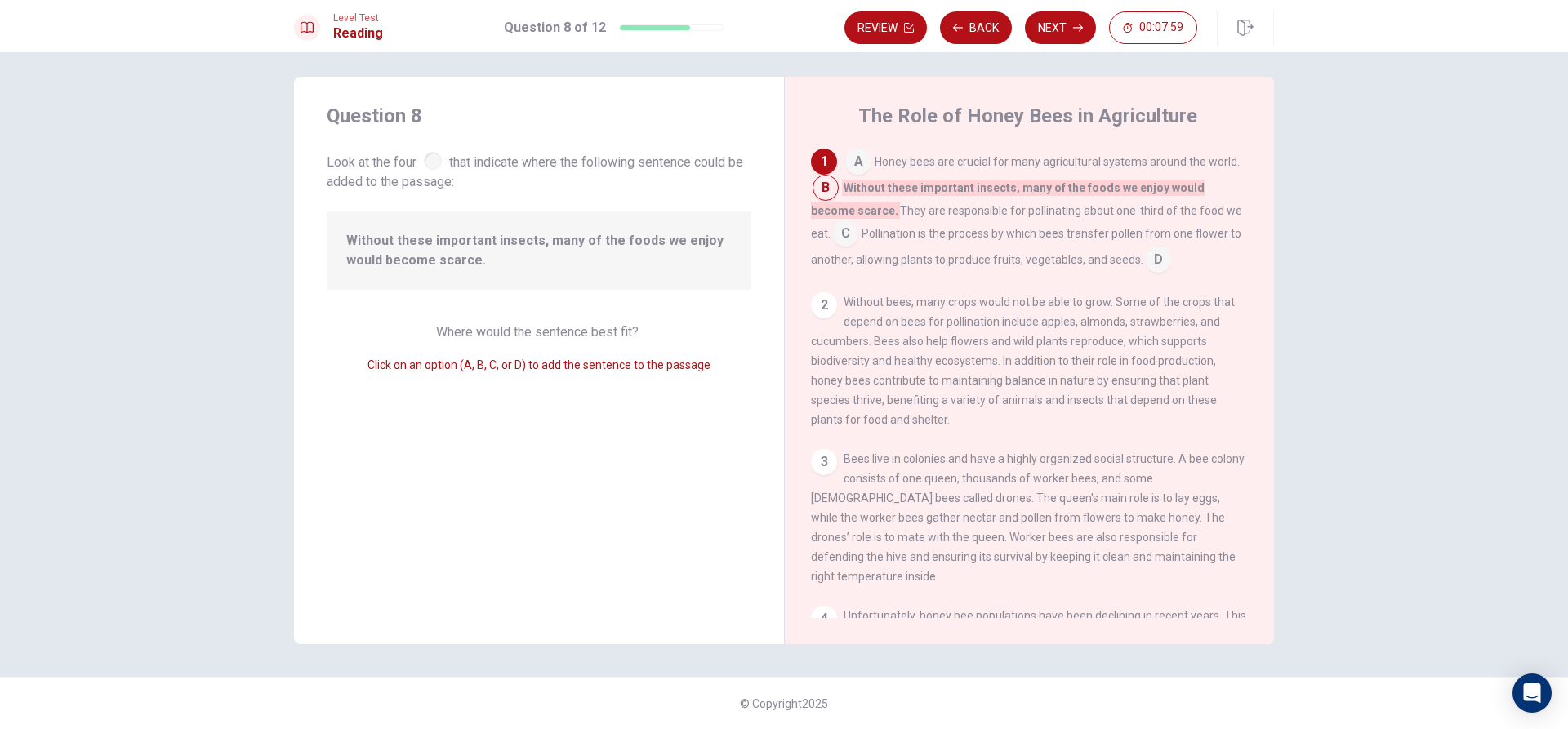
click at [858, 222] on input at bounding box center [845, 235] width 26 height 26
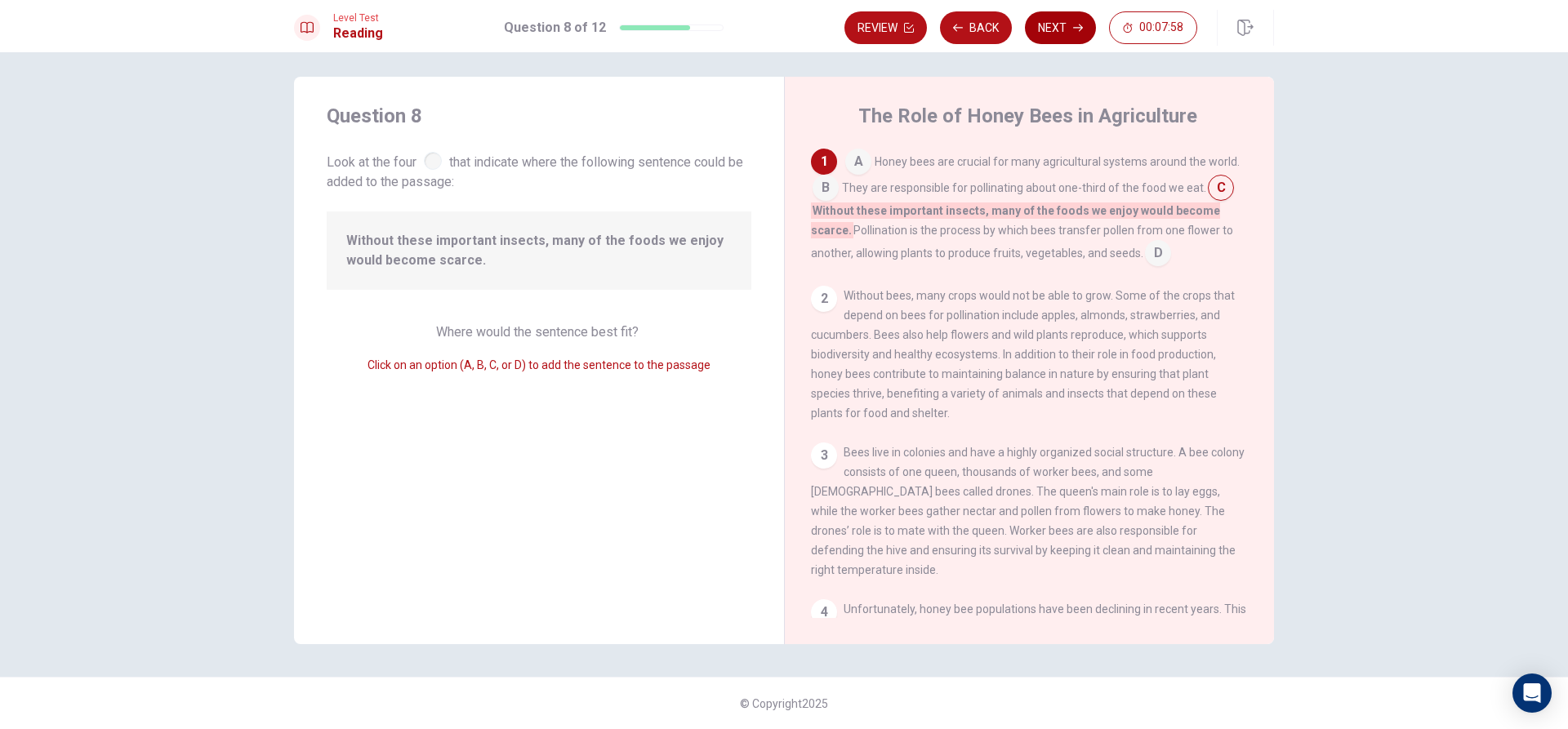
click at [1087, 21] on button "Next" at bounding box center [1060, 28] width 71 height 33
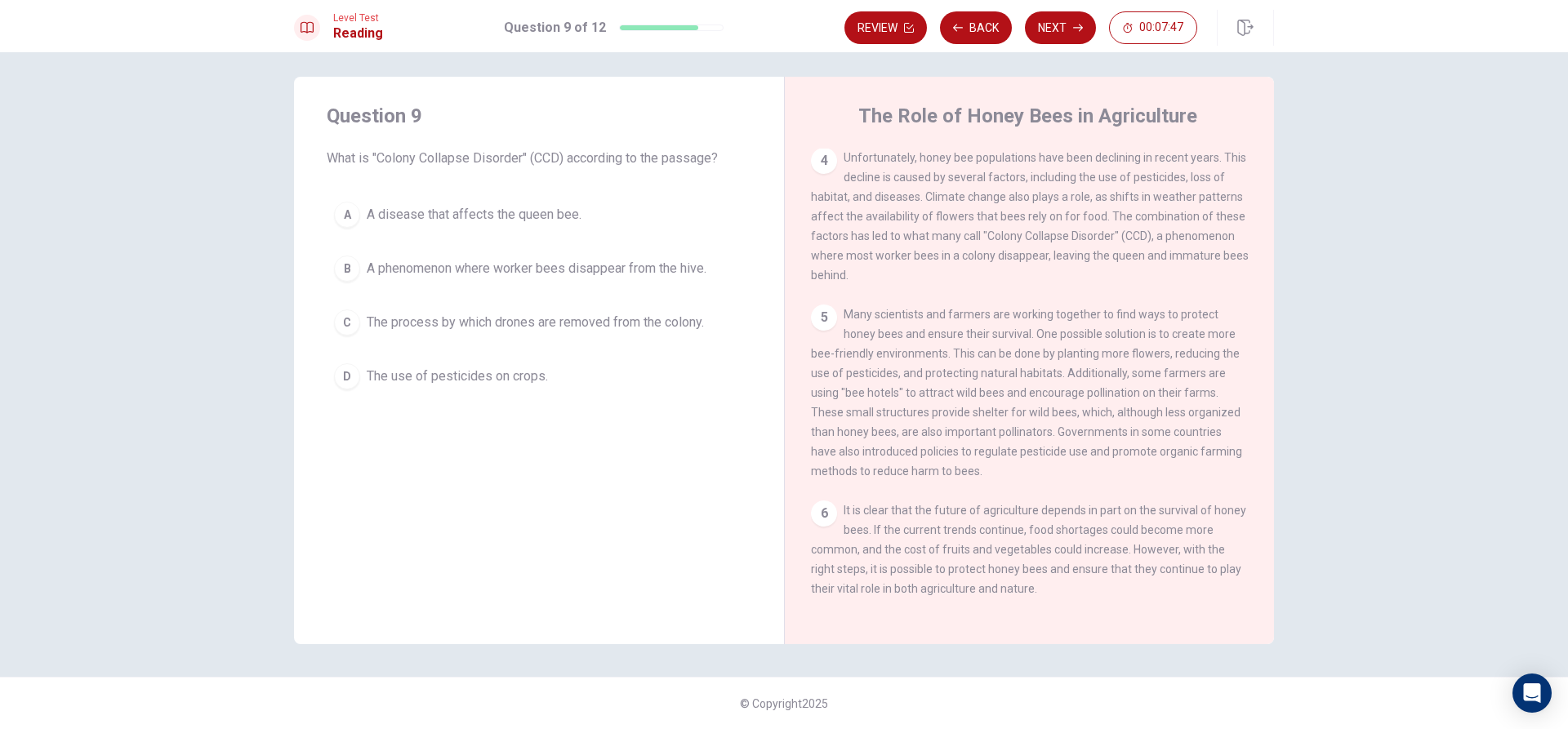
scroll to position [342, 0]
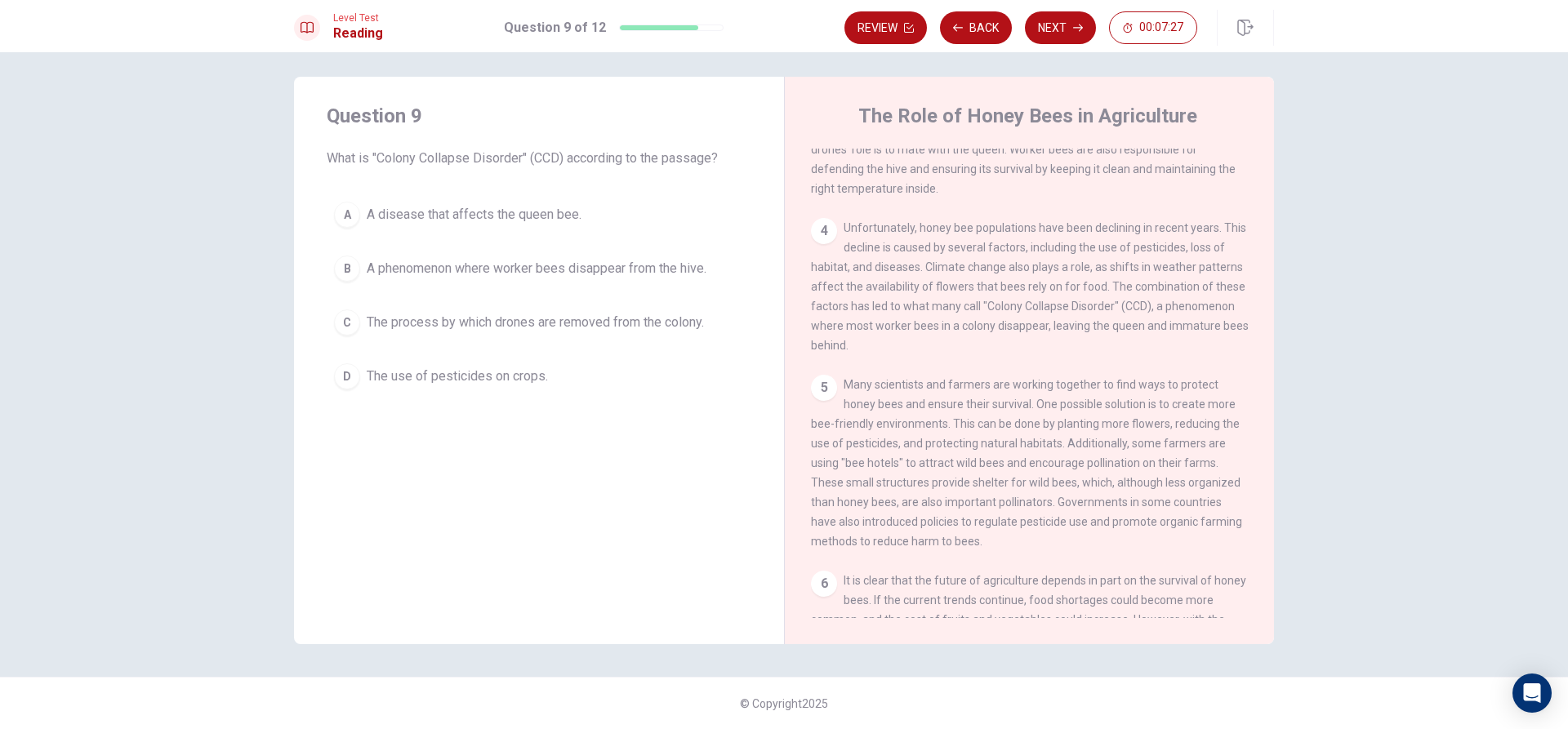
click at [341, 313] on div "C" at bounding box center [347, 323] width 26 height 26
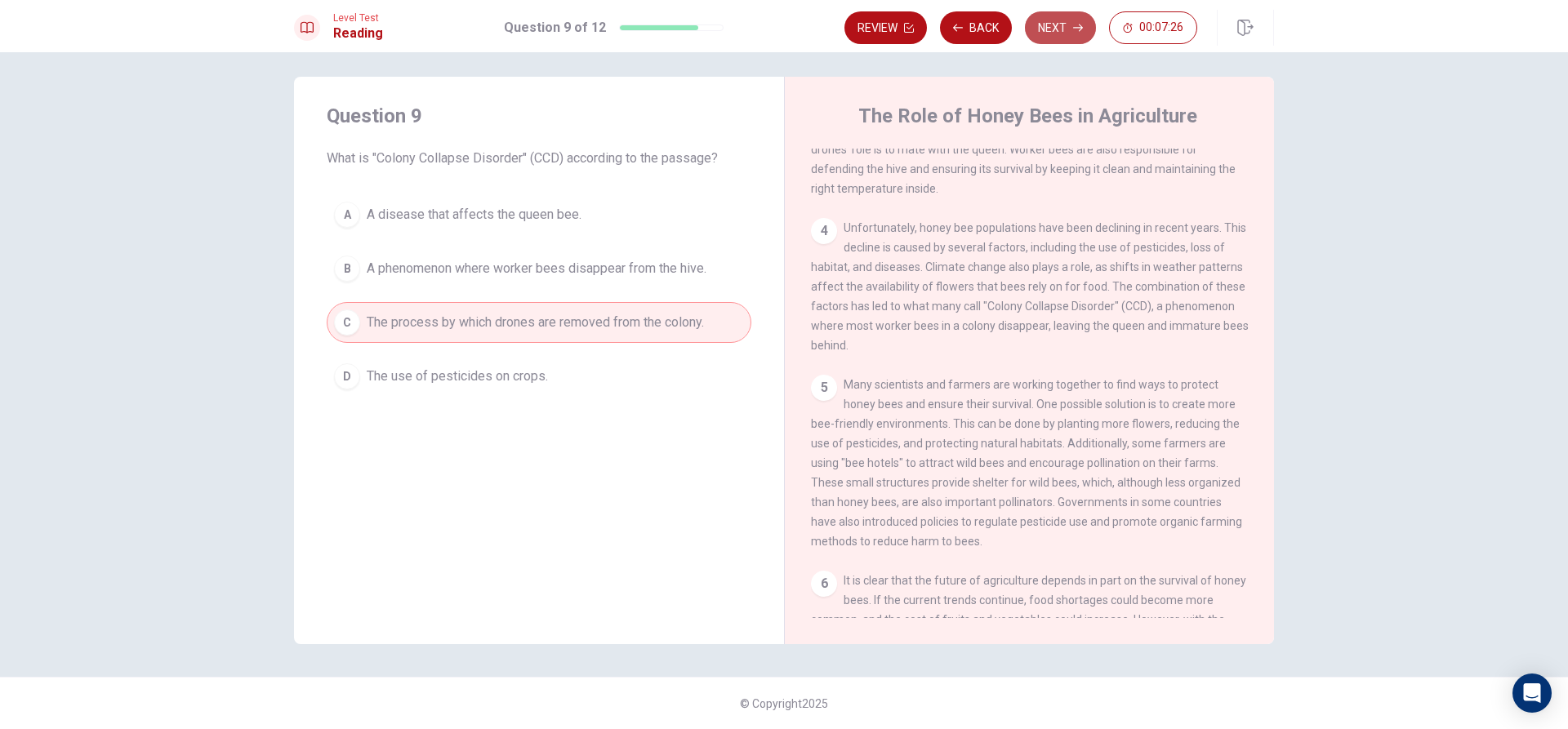
click at [1073, 18] on button "Next" at bounding box center [1060, 28] width 71 height 33
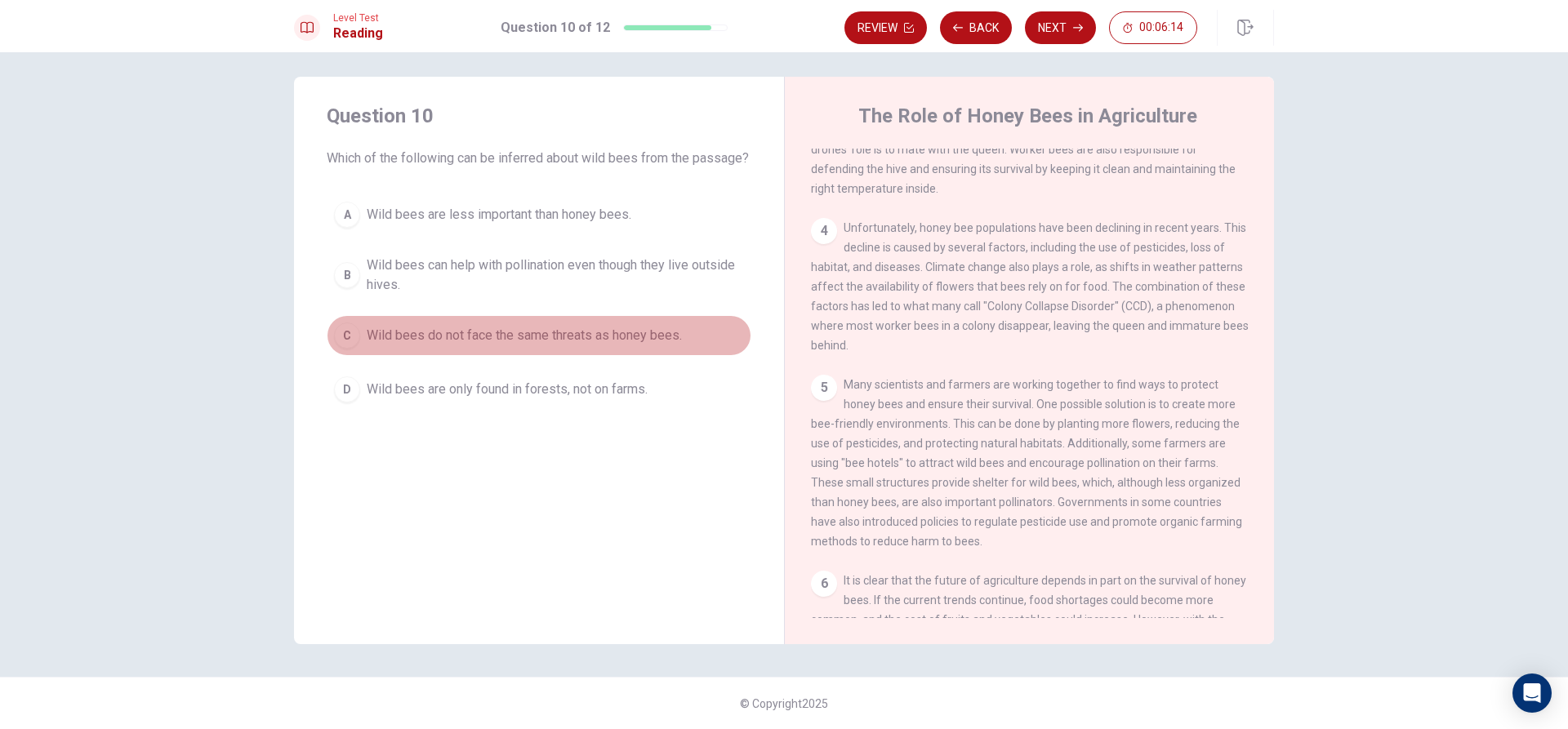
click at [341, 349] on div "C" at bounding box center [347, 336] width 26 height 26
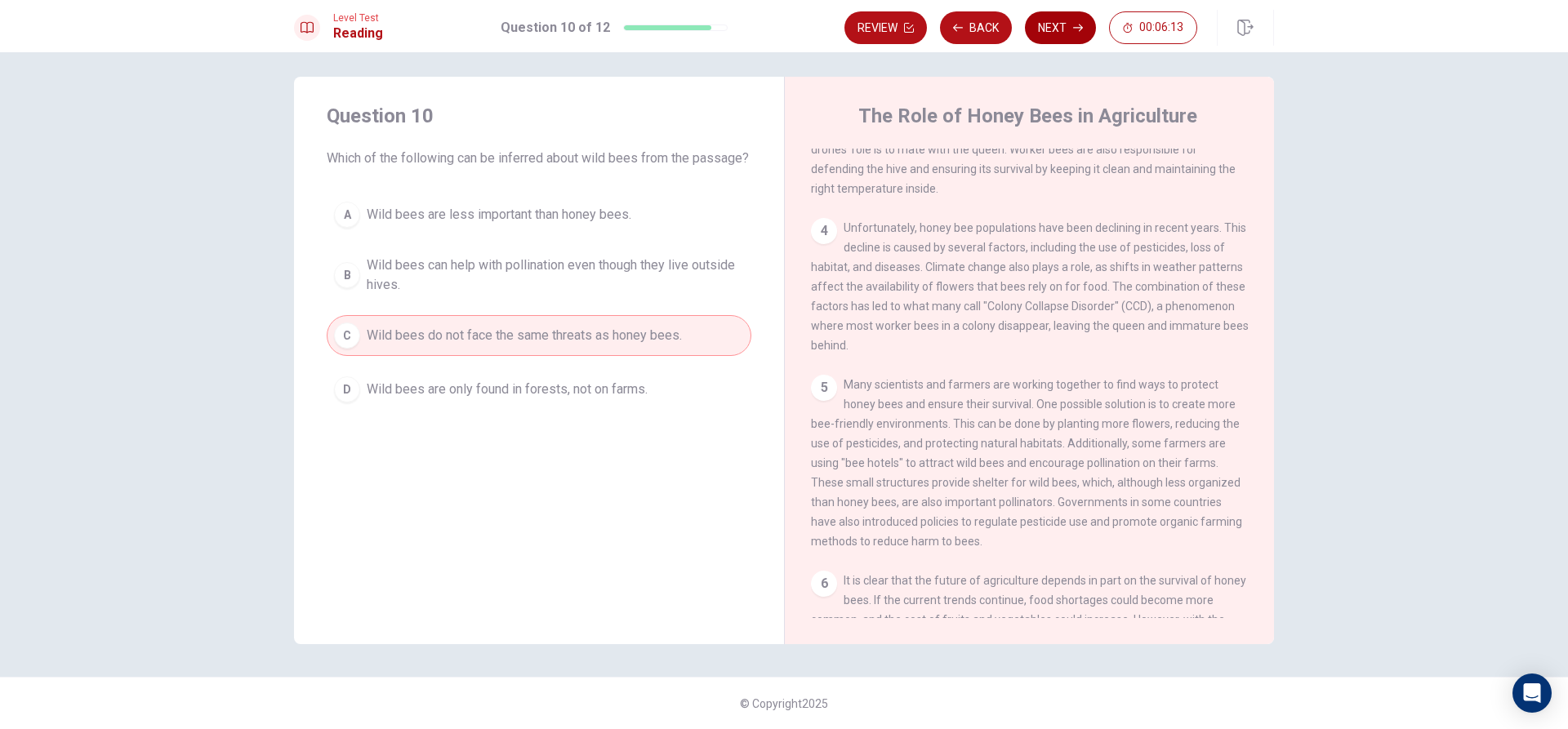
click at [1044, 26] on button "Next" at bounding box center [1060, 28] width 71 height 33
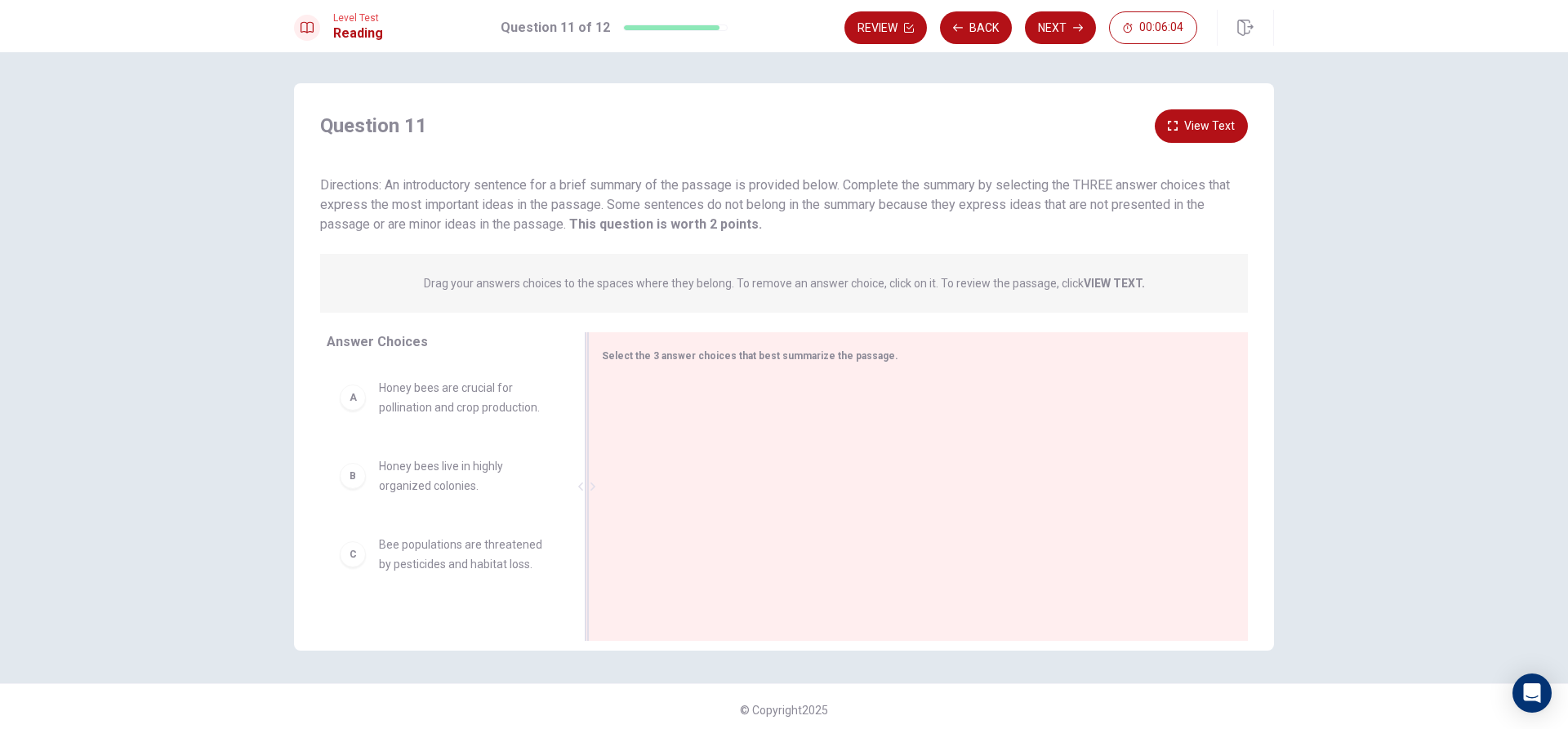
scroll to position [0, 0]
click at [344, 405] on div "A" at bounding box center [353, 400] width 26 height 26
drag, startPoint x: 344, startPoint y: 405, endPoint x: 334, endPoint y: 410, distance: 11.2
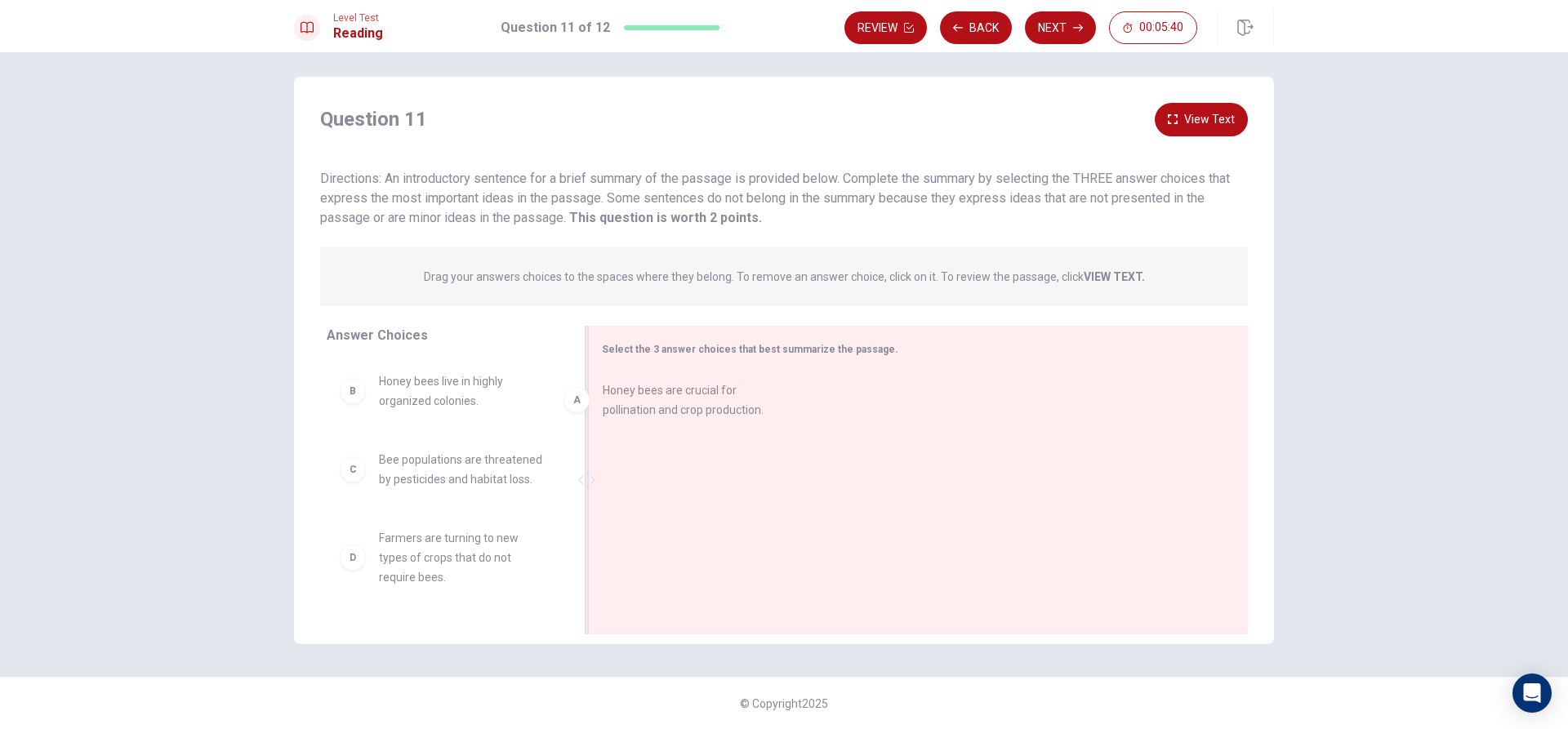
drag, startPoint x: 354, startPoint y: 400, endPoint x: 572, endPoint y: 418, distance: 218.7
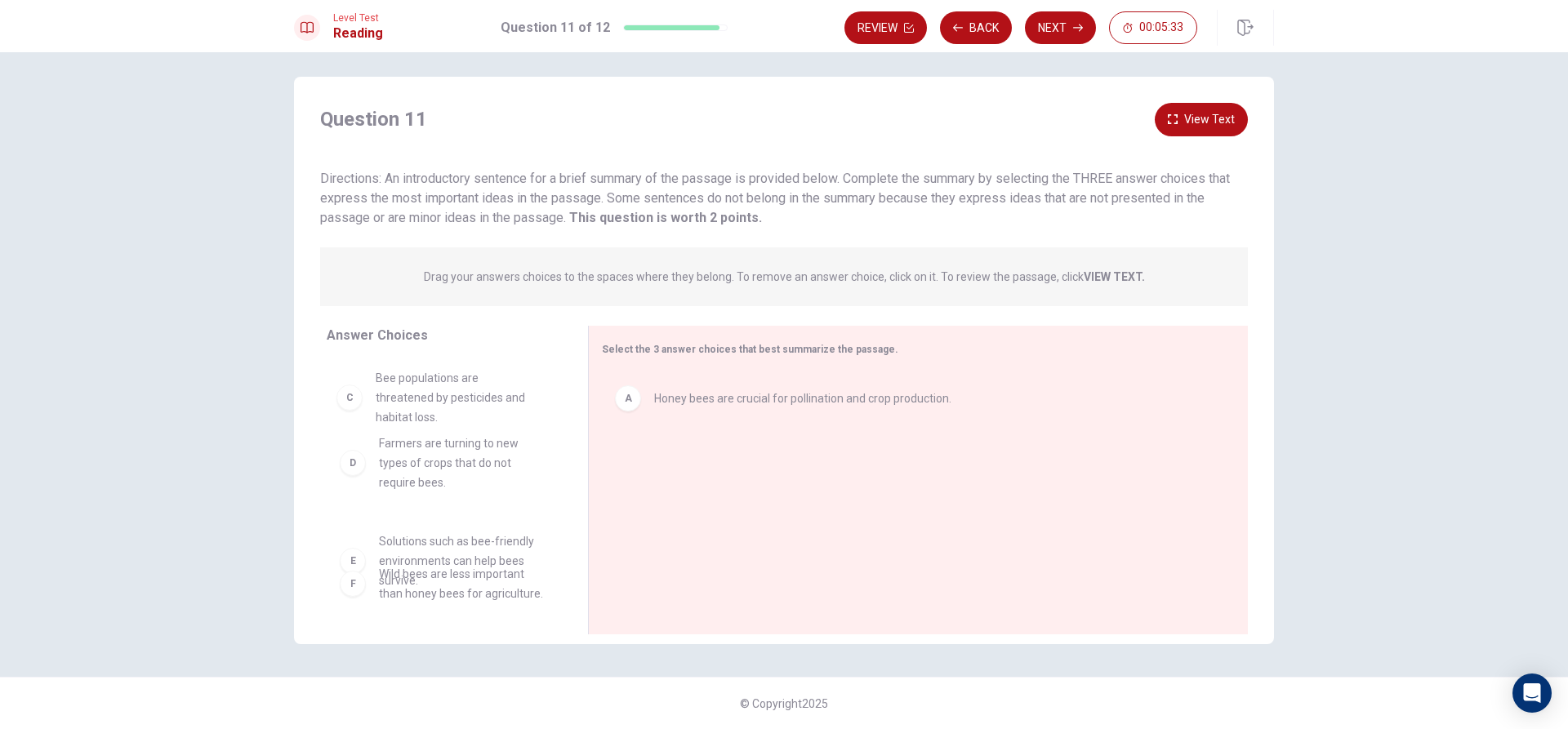
scroll to position [71, 0]
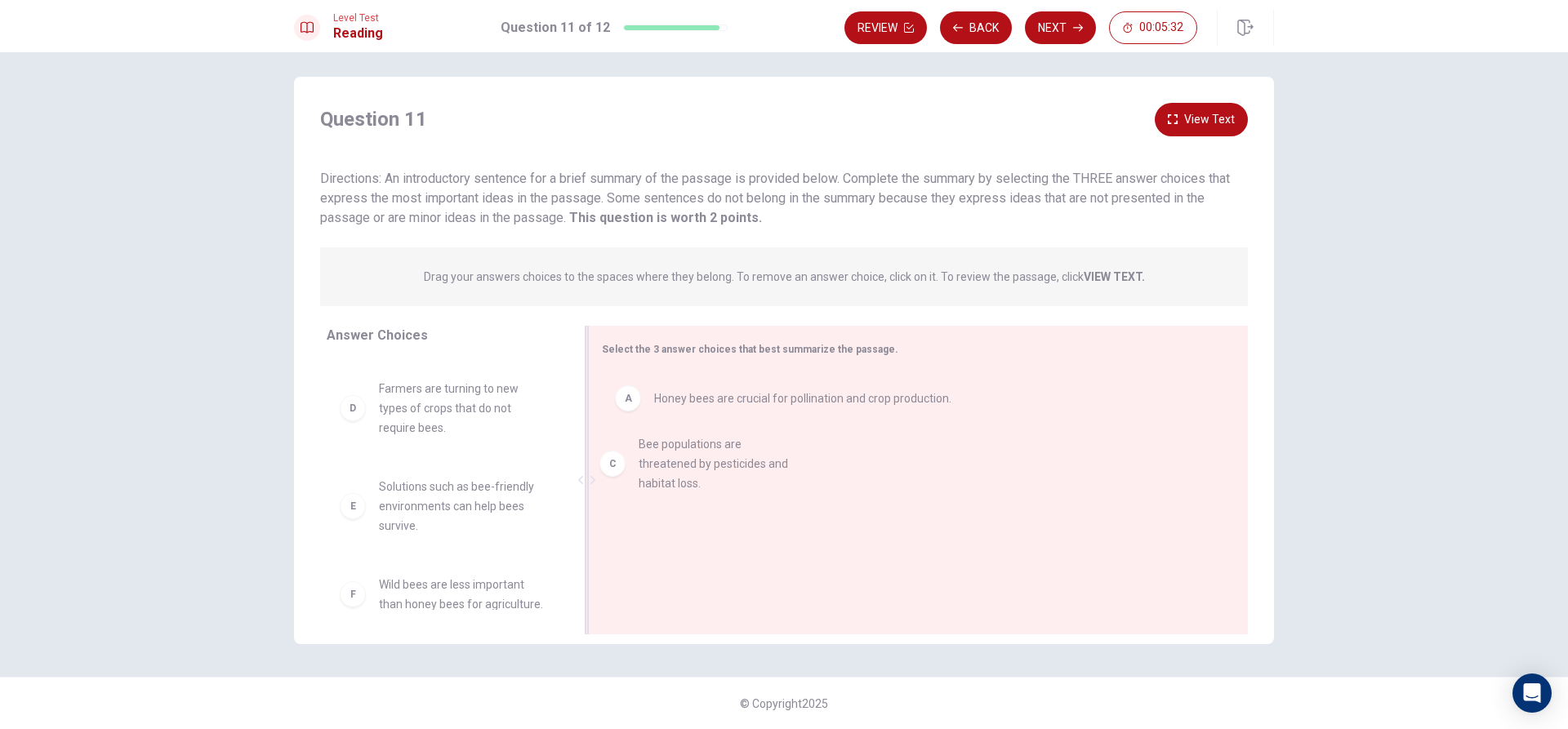
drag, startPoint x: 344, startPoint y: 400, endPoint x: 612, endPoint y: 465, distance: 275.8
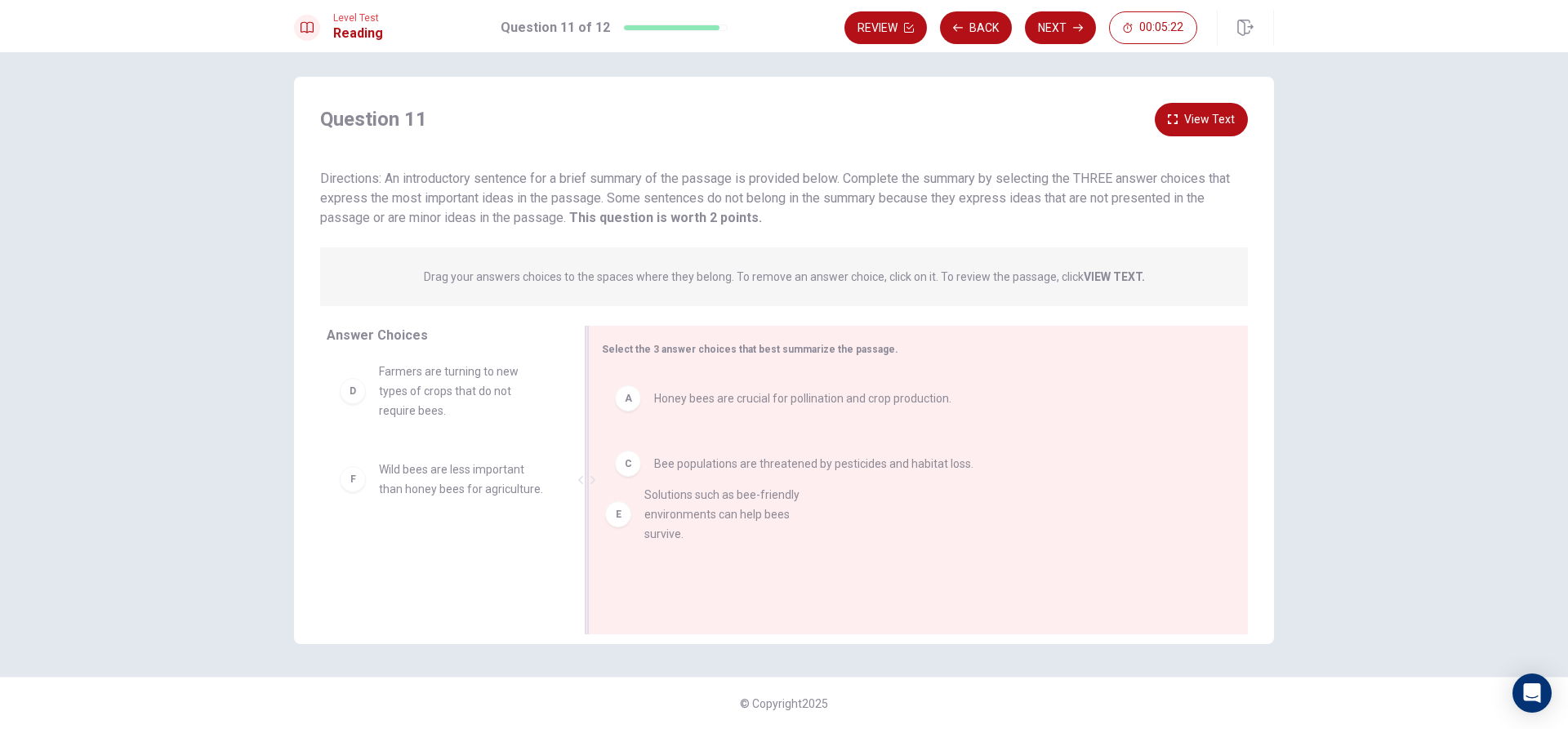
drag, startPoint x: 356, startPoint y: 486, endPoint x: 631, endPoint y: 511, distance: 276.1
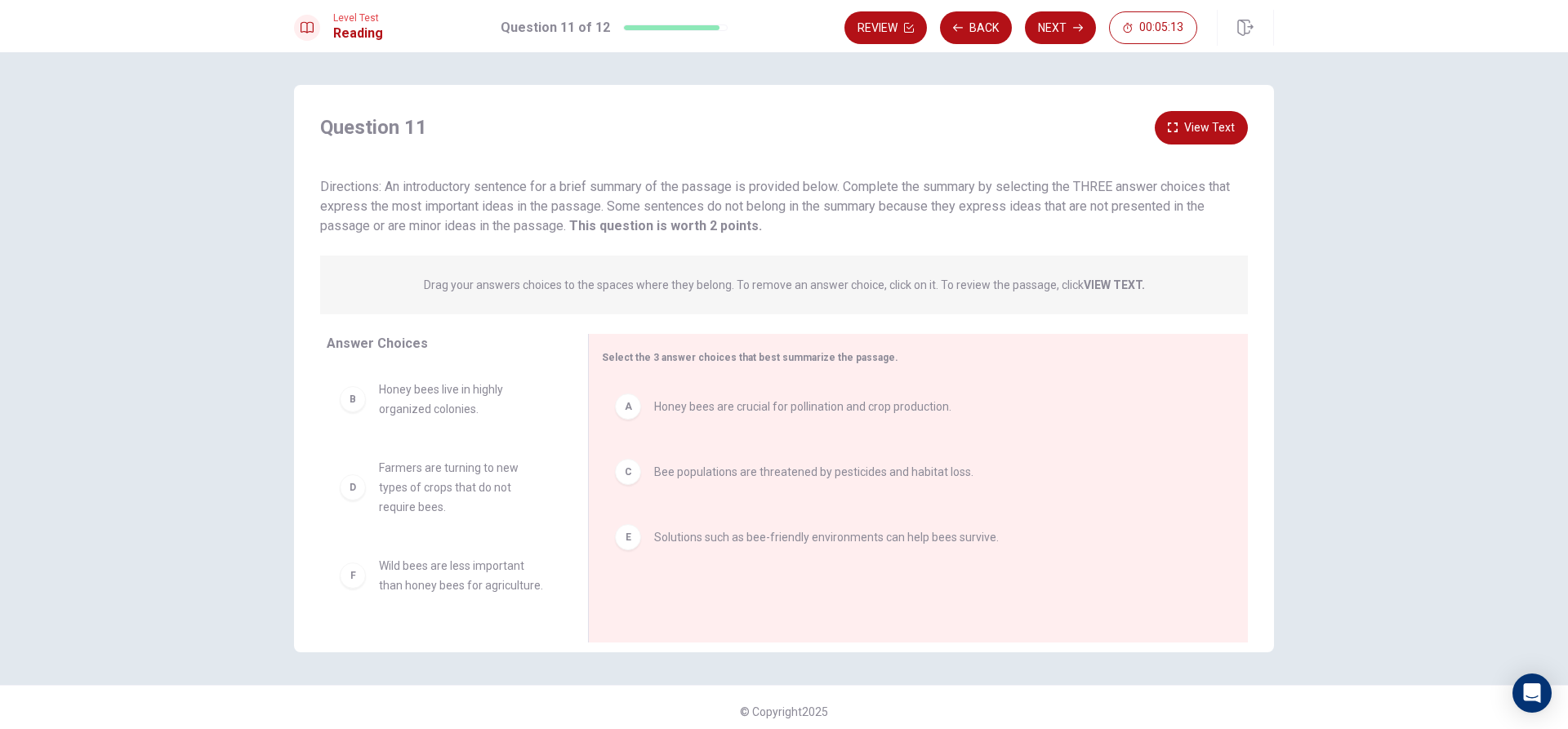
click at [1192, 131] on button "View Text" at bounding box center [1202, 127] width 93 height 34
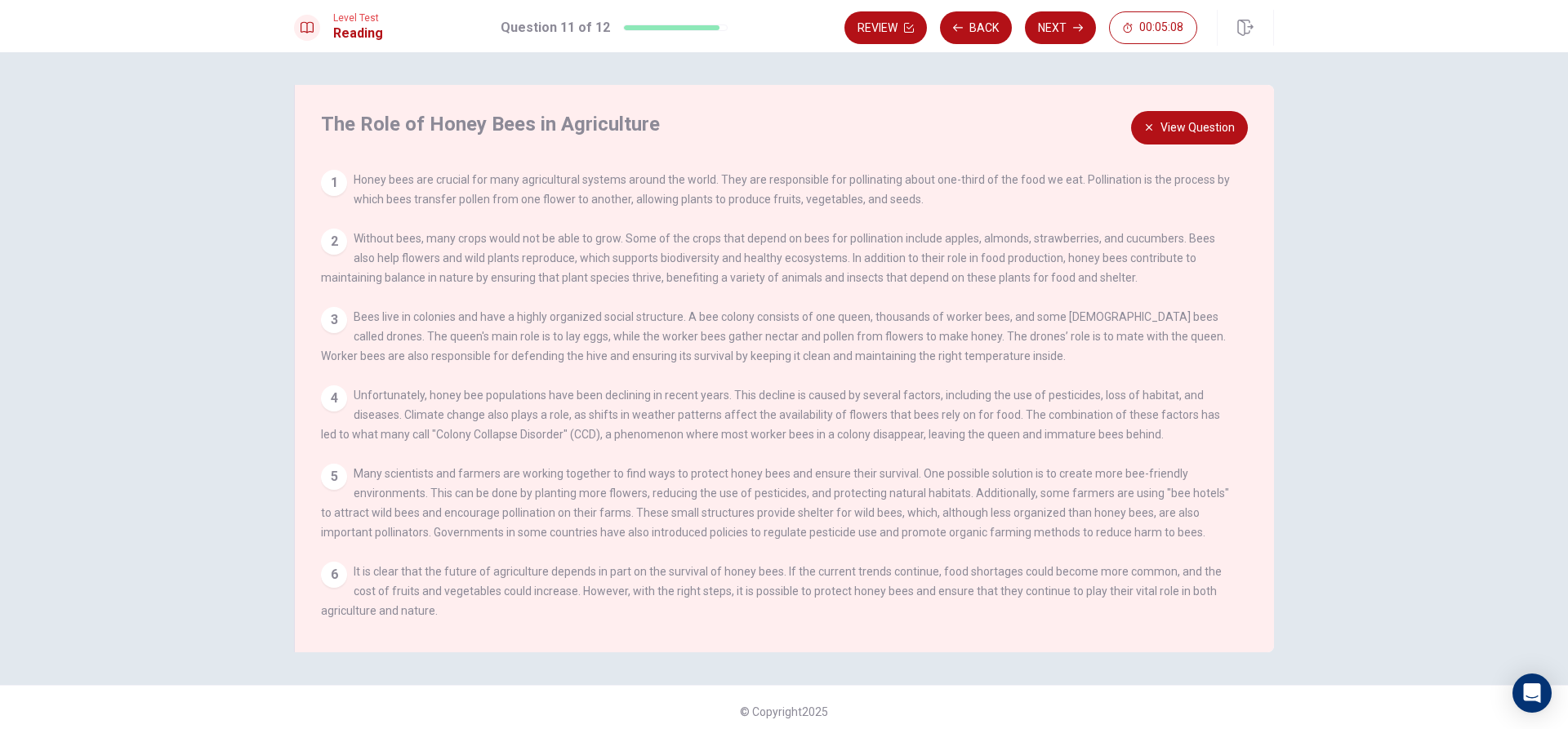
click at [1178, 172] on div "1 Honey bees are crucial for many agricultural systems around the world. They a…" at bounding box center [778, 190] width 915 height 39
click at [1162, 132] on button "View Question" at bounding box center [1189, 127] width 117 height 34
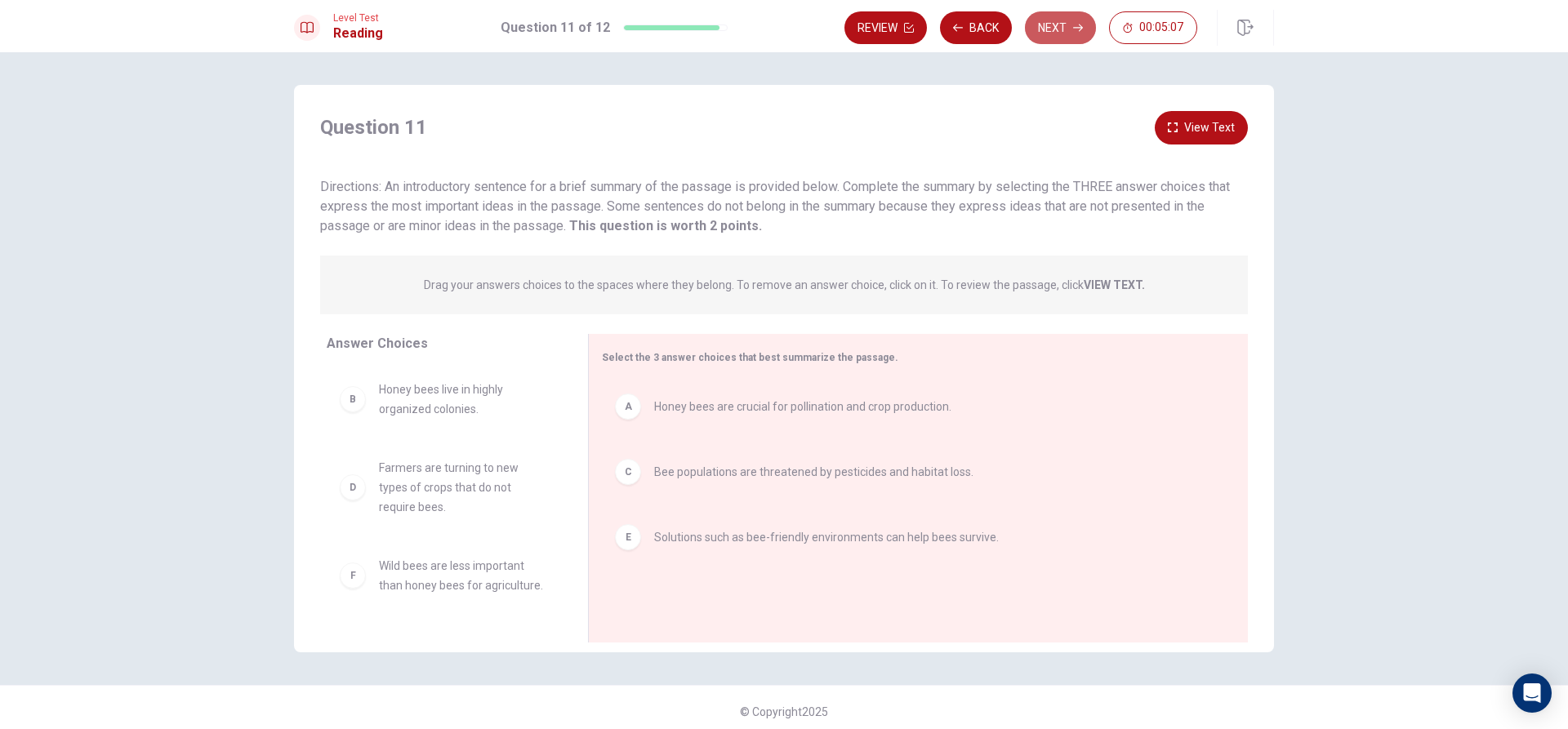
click at [1048, 22] on button "Next" at bounding box center [1060, 28] width 71 height 33
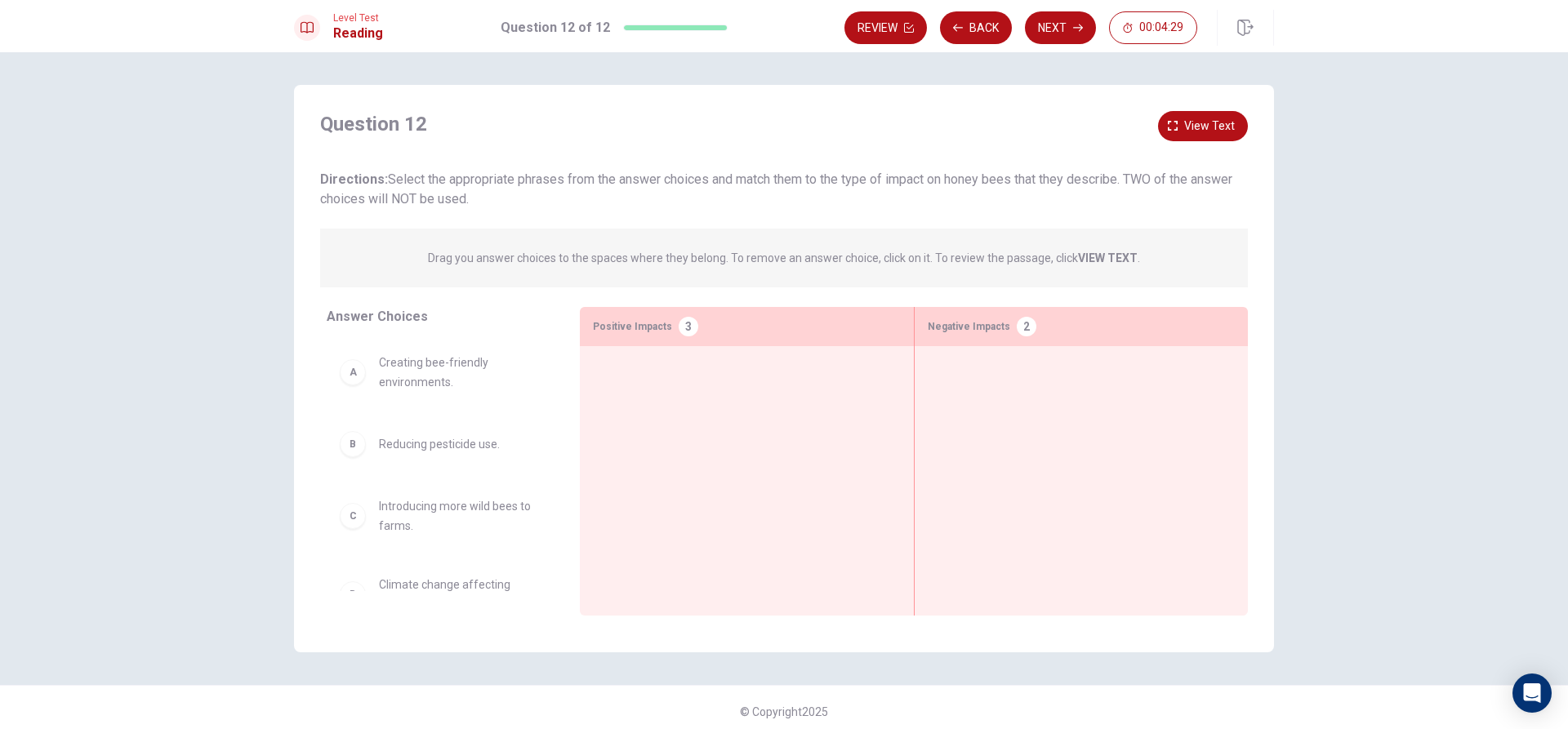
scroll to position [271, 0]
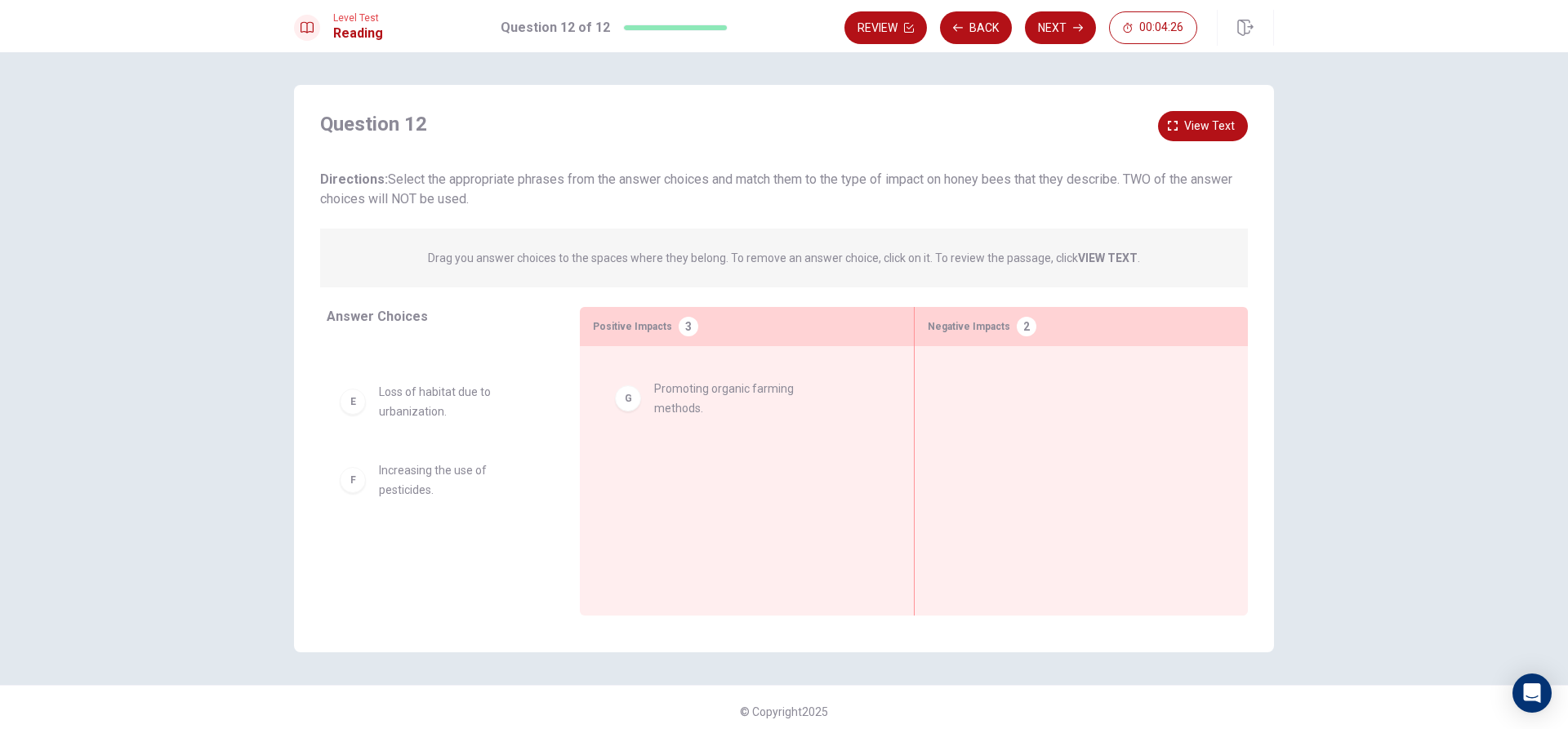
drag, startPoint x: 408, startPoint y: 563, endPoint x: 692, endPoint y: 392, distance: 331.5
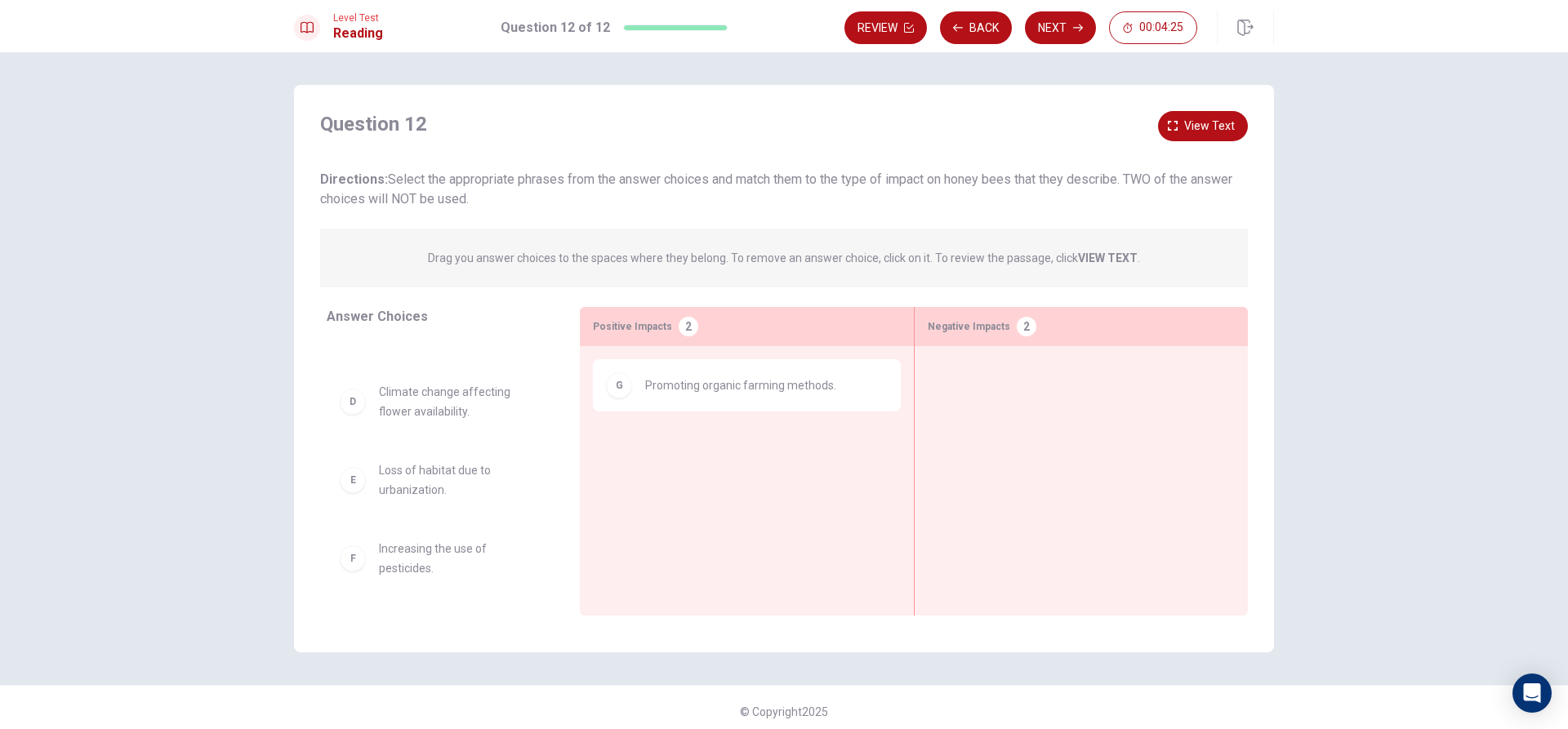
scroll to position [193, 0]
drag, startPoint x: 427, startPoint y: 577, endPoint x: 706, endPoint y: 452, distance: 305.7
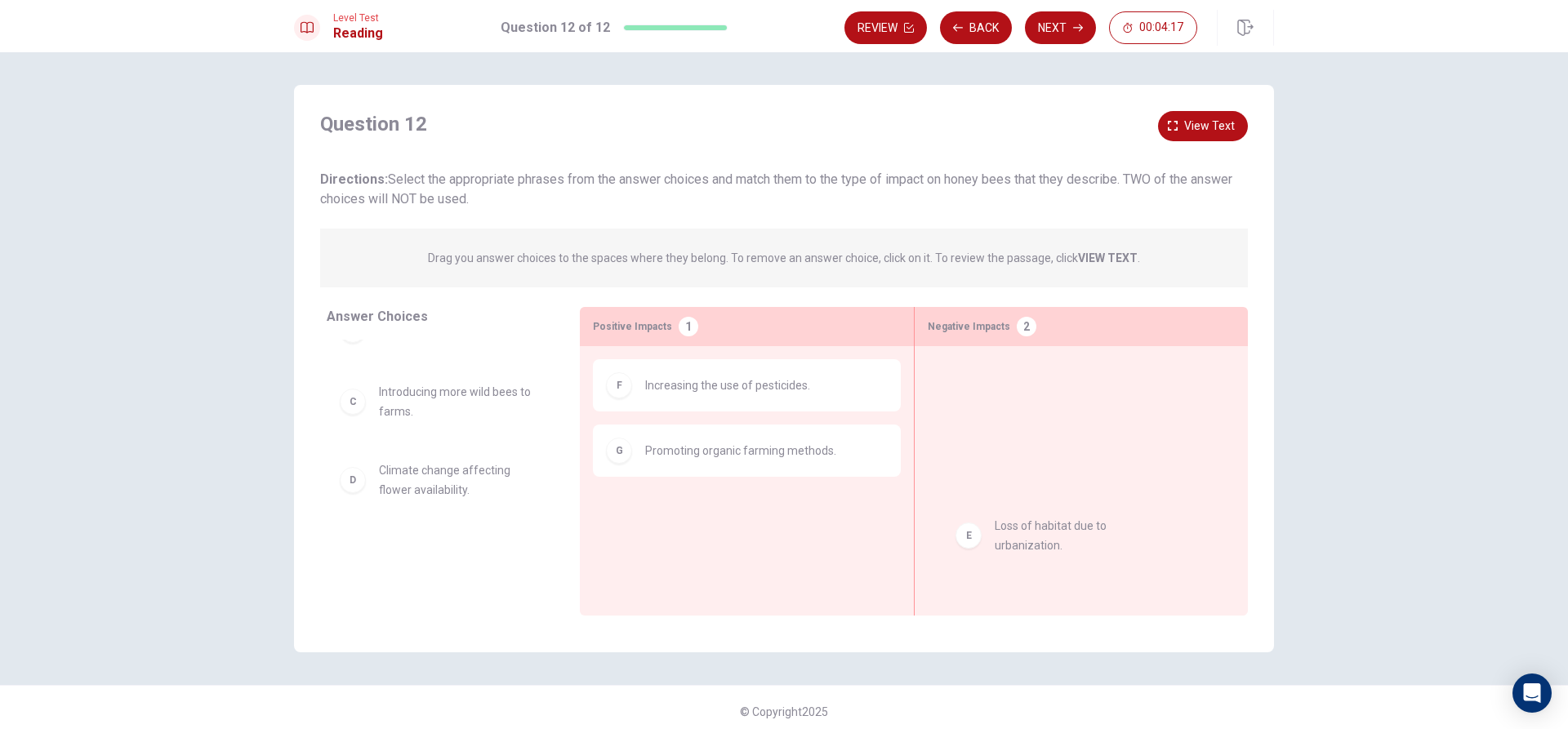
drag, startPoint x: 415, startPoint y: 566, endPoint x: 1048, endPoint y: 539, distance: 633.6
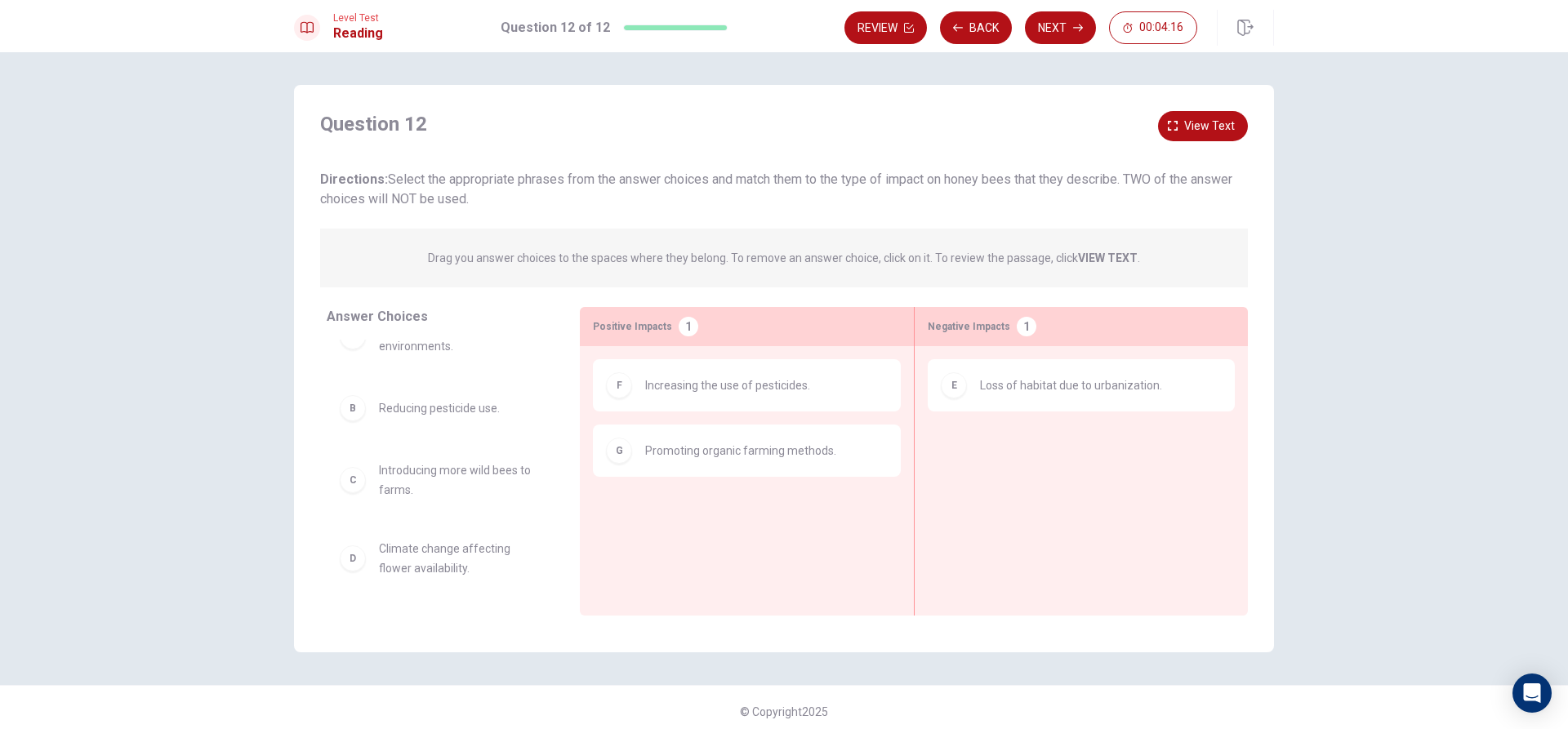
scroll to position [36, 0]
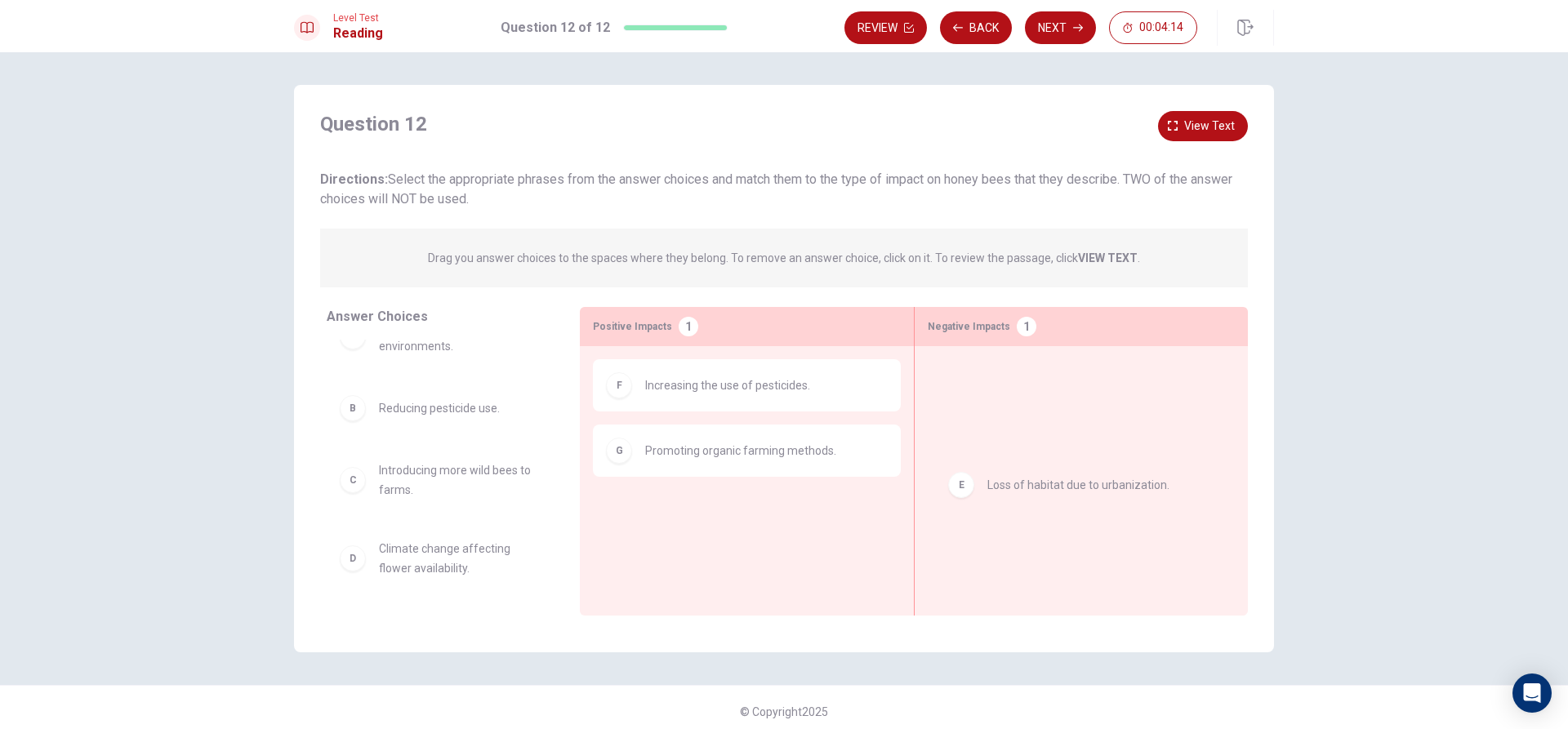
drag, startPoint x: 988, startPoint y: 372, endPoint x: 1003, endPoint y: 472, distance: 101.1
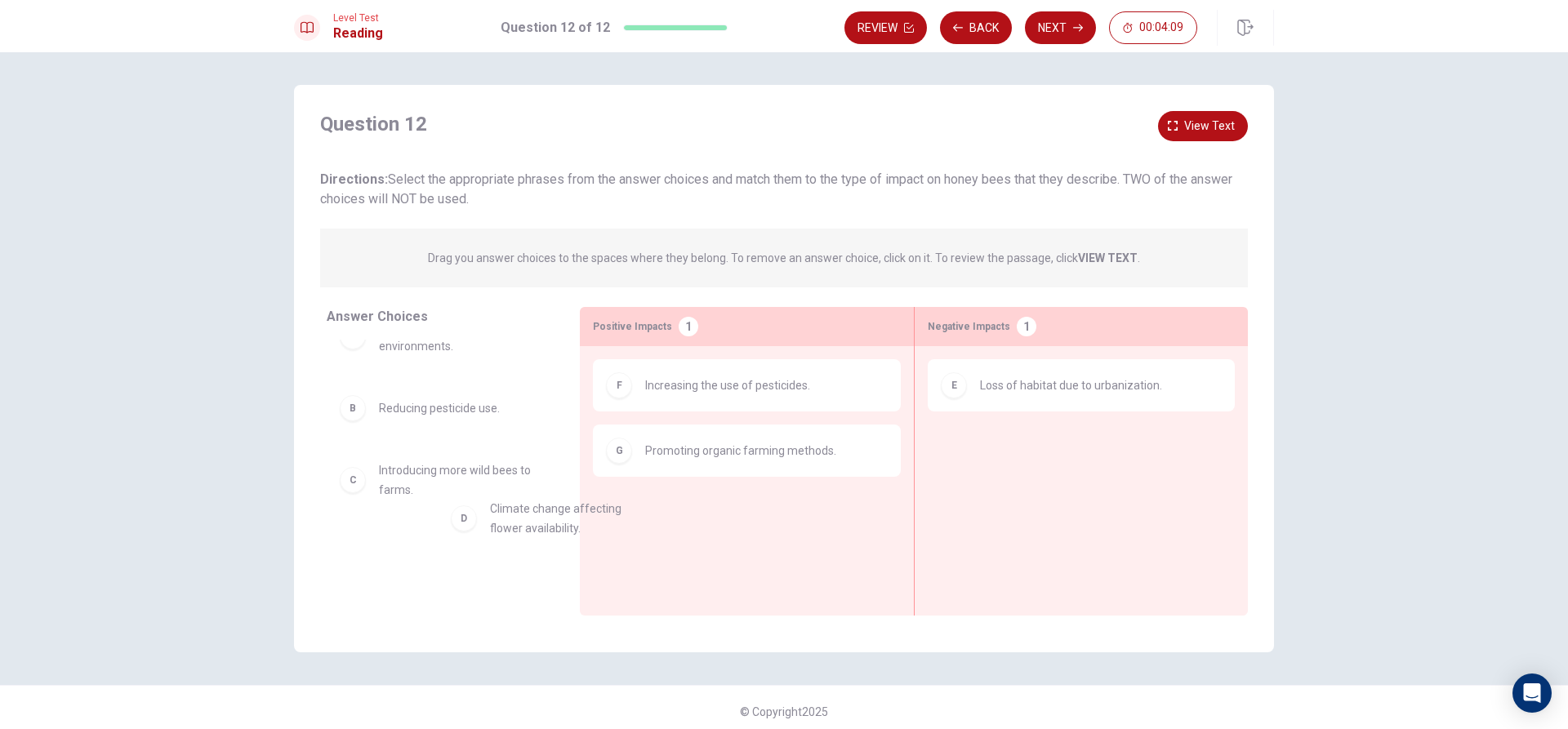
drag, startPoint x: 458, startPoint y: 587, endPoint x: 722, endPoint y: 500, distance: 278.0
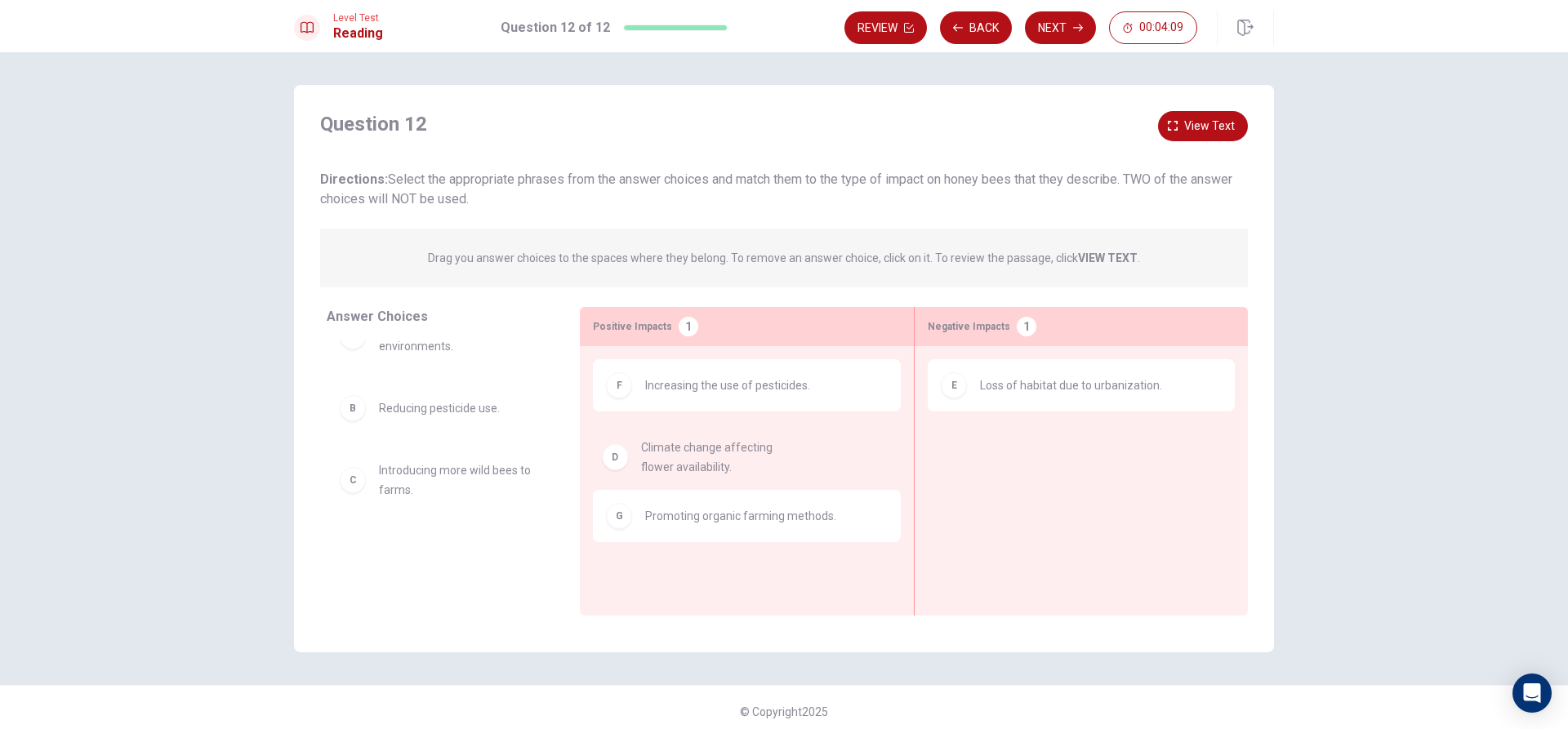
scroll to position [0, 0]
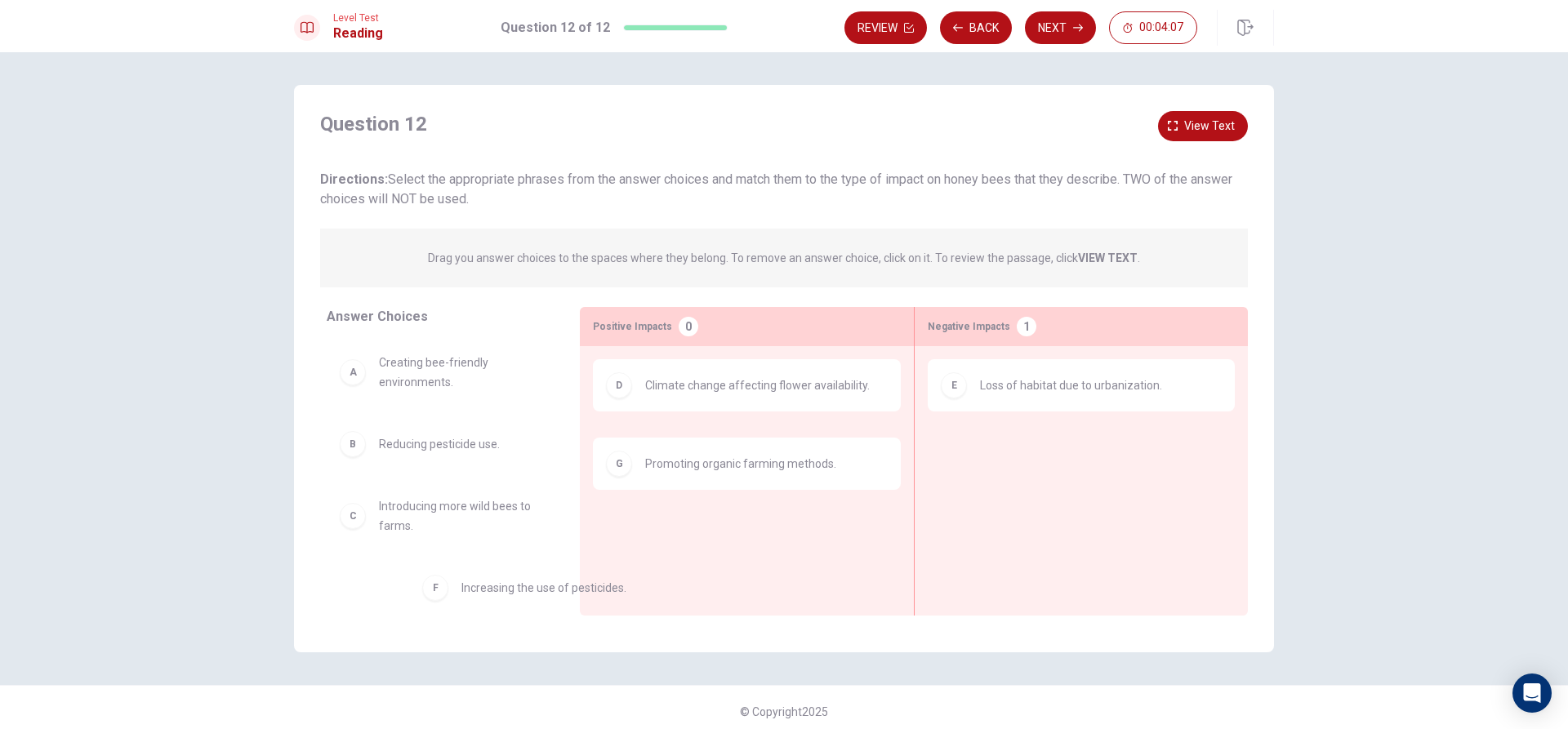
drag, startPoint x: 746, startPoint y: 463, endPoint x: 511, endPoint y: 610, distance: 277.2
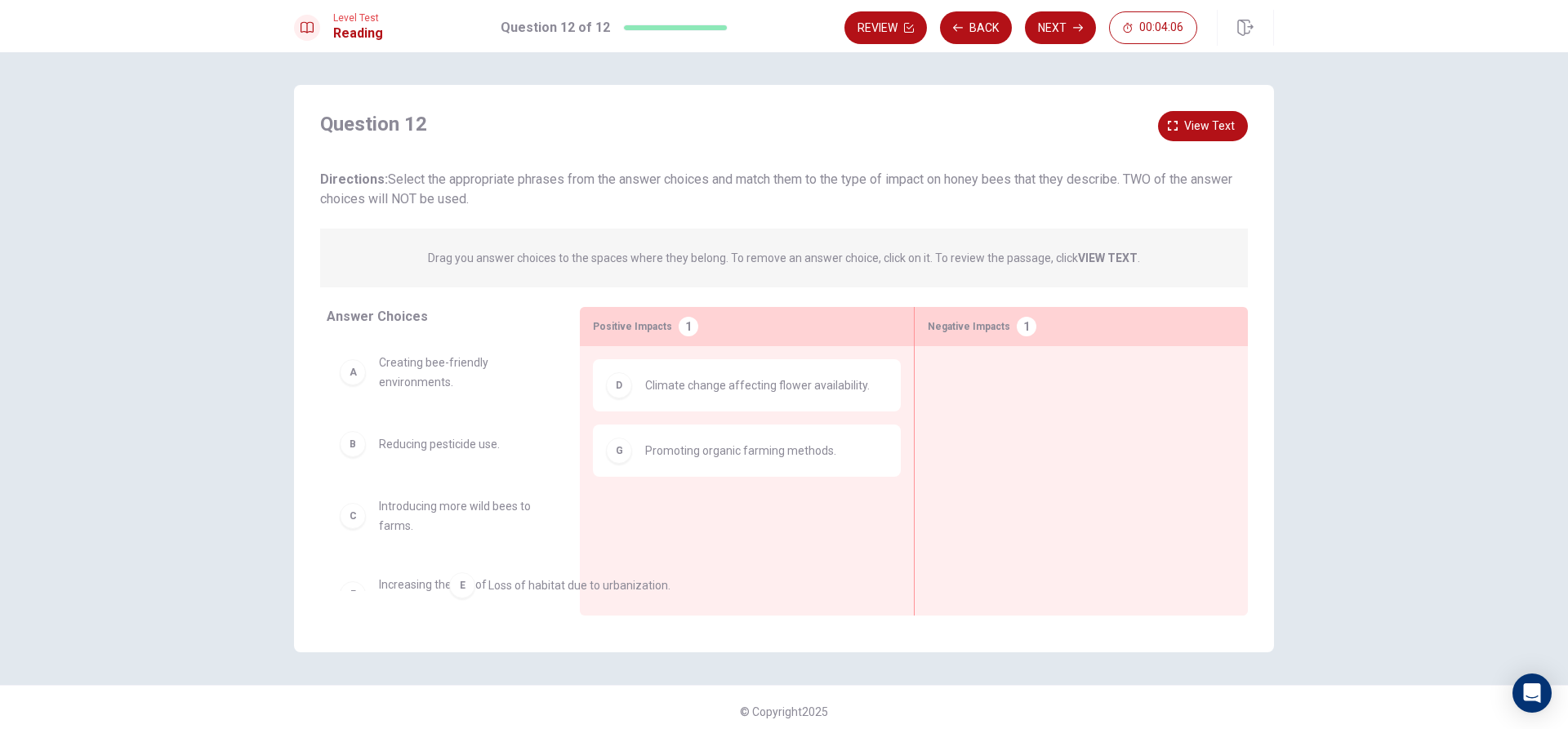
drag, startPoint x: 1071, startPoint y: 387, endPoint x: 562, endPoint y: 585, distance: 546.2
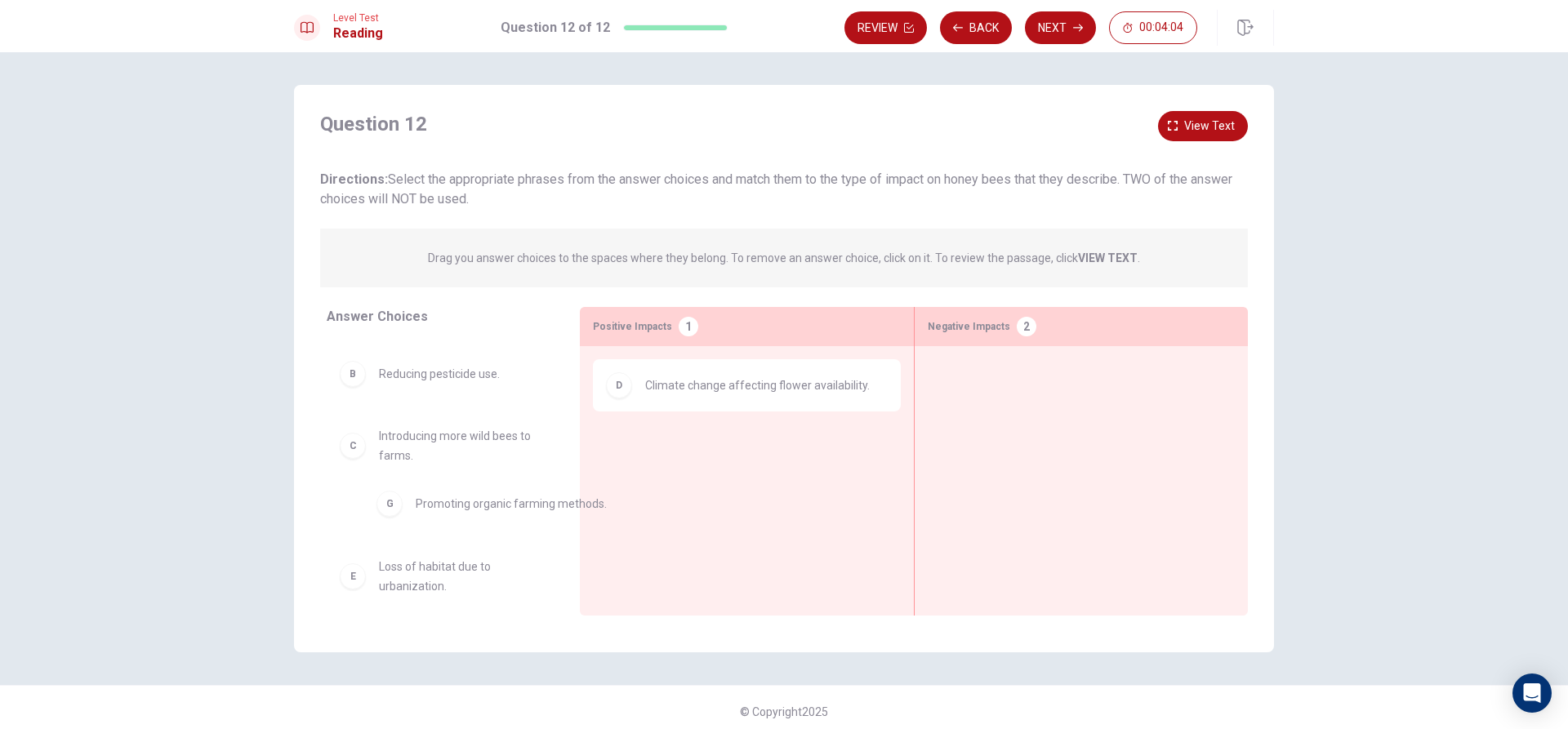
drag, startPoint x: 743, startPoint y: 463, endPoint x: 506, endPoint y: 516, distance: 242.9
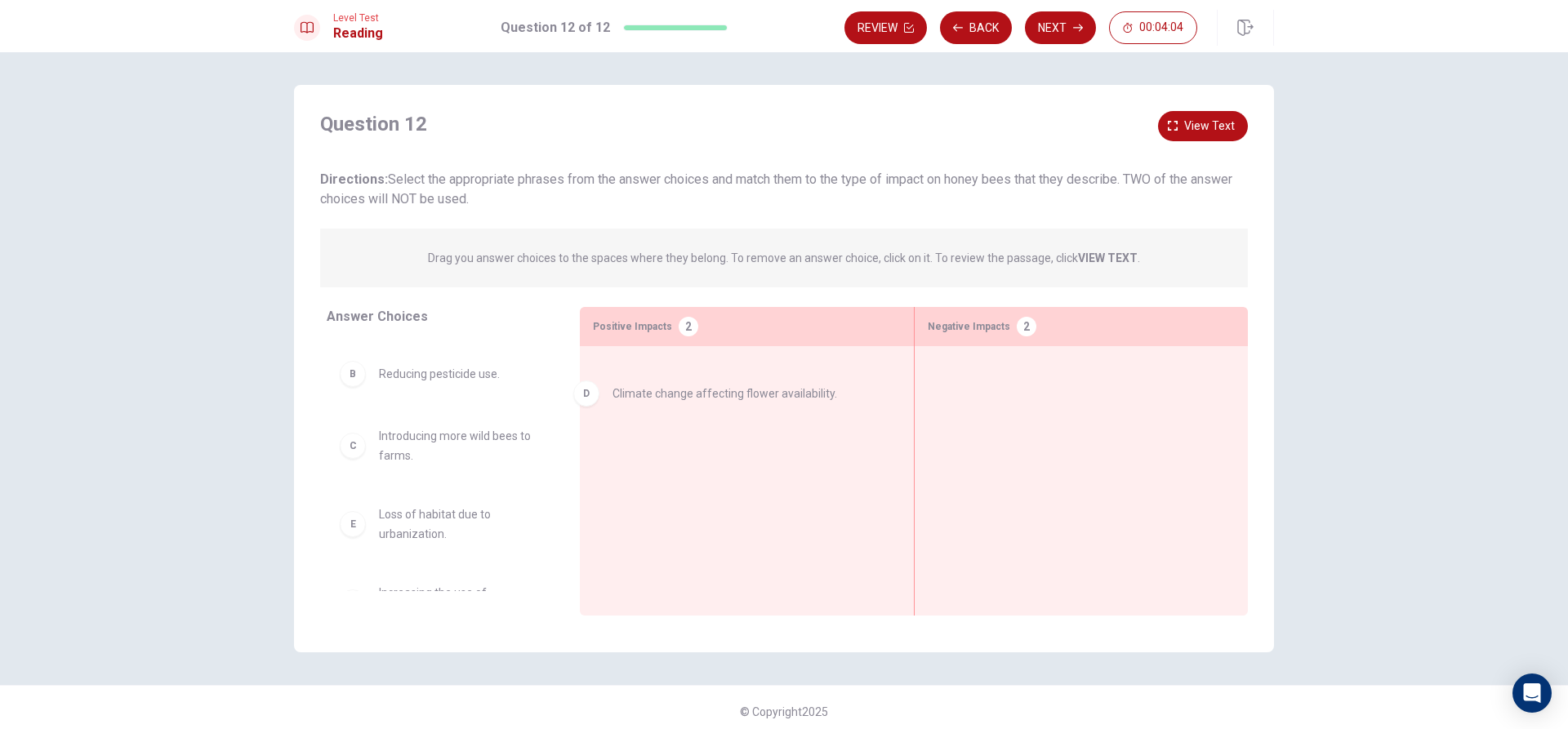
drag, startPoint x: 629, startPoint y: 401, endPoint x: 491, endPoint y: 448, distance: 145.8
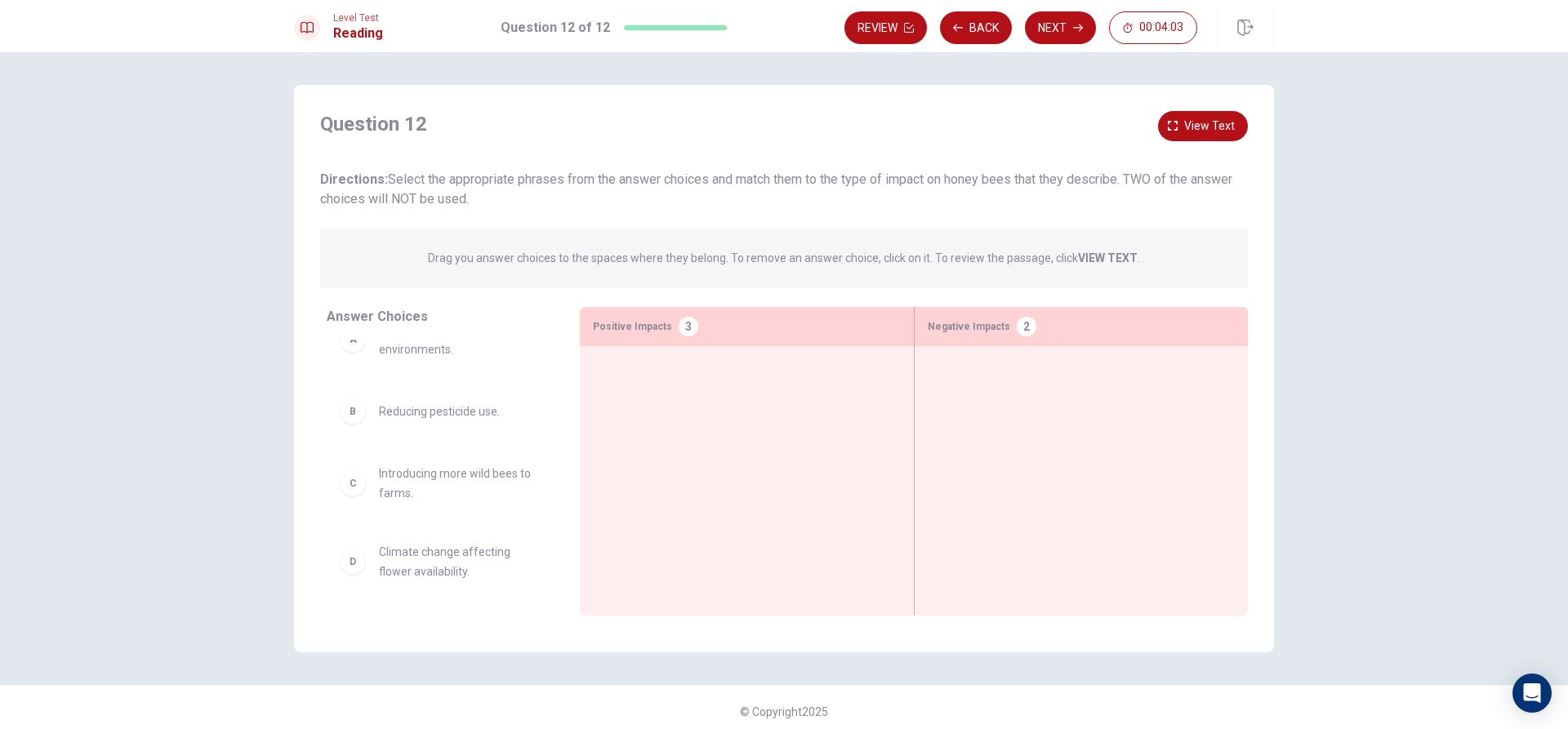
scroll to position [0, 0]
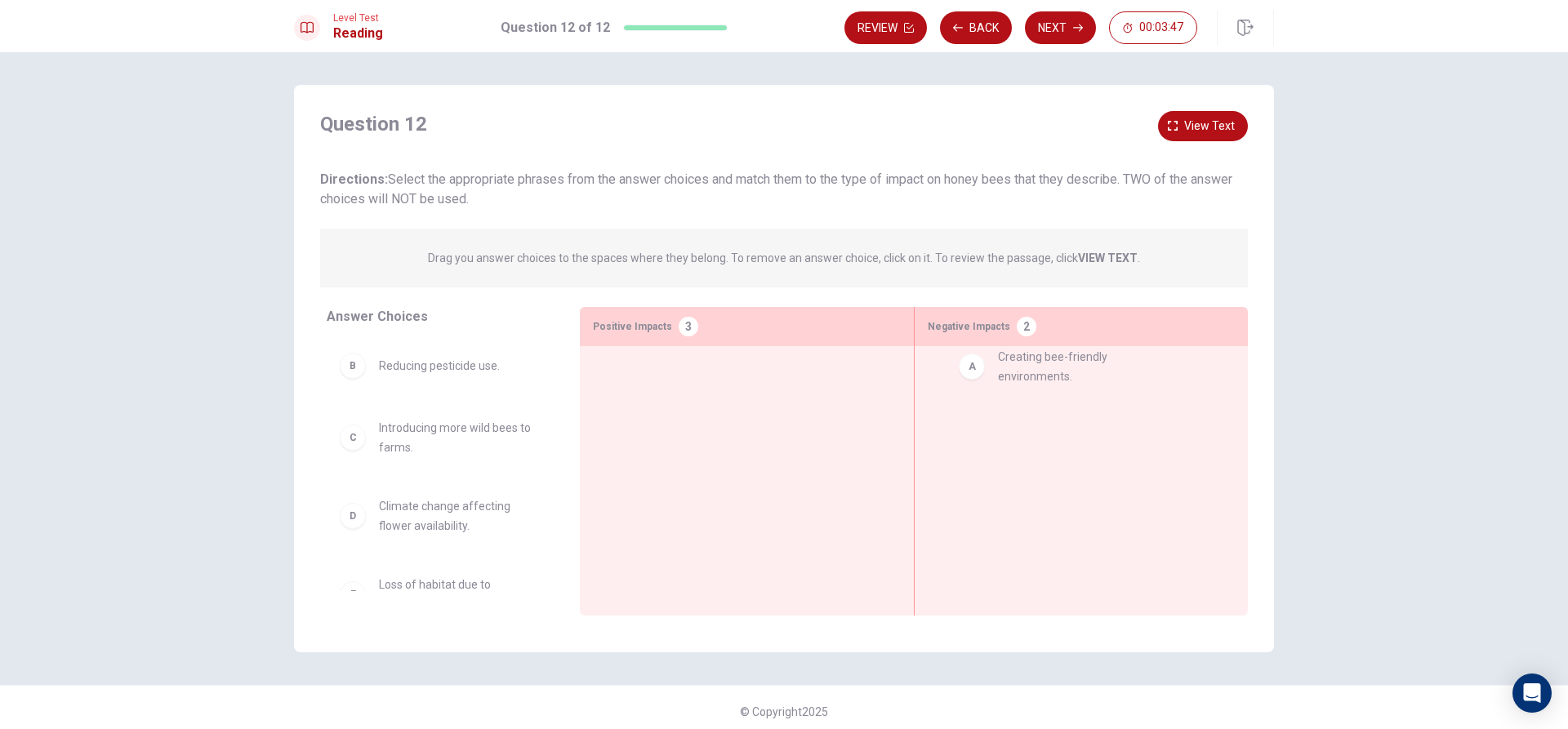
drag, startPoint x: 440, startPoint y: 384, endPoint x: 1051, endPoint y: 382, distance: 611.0
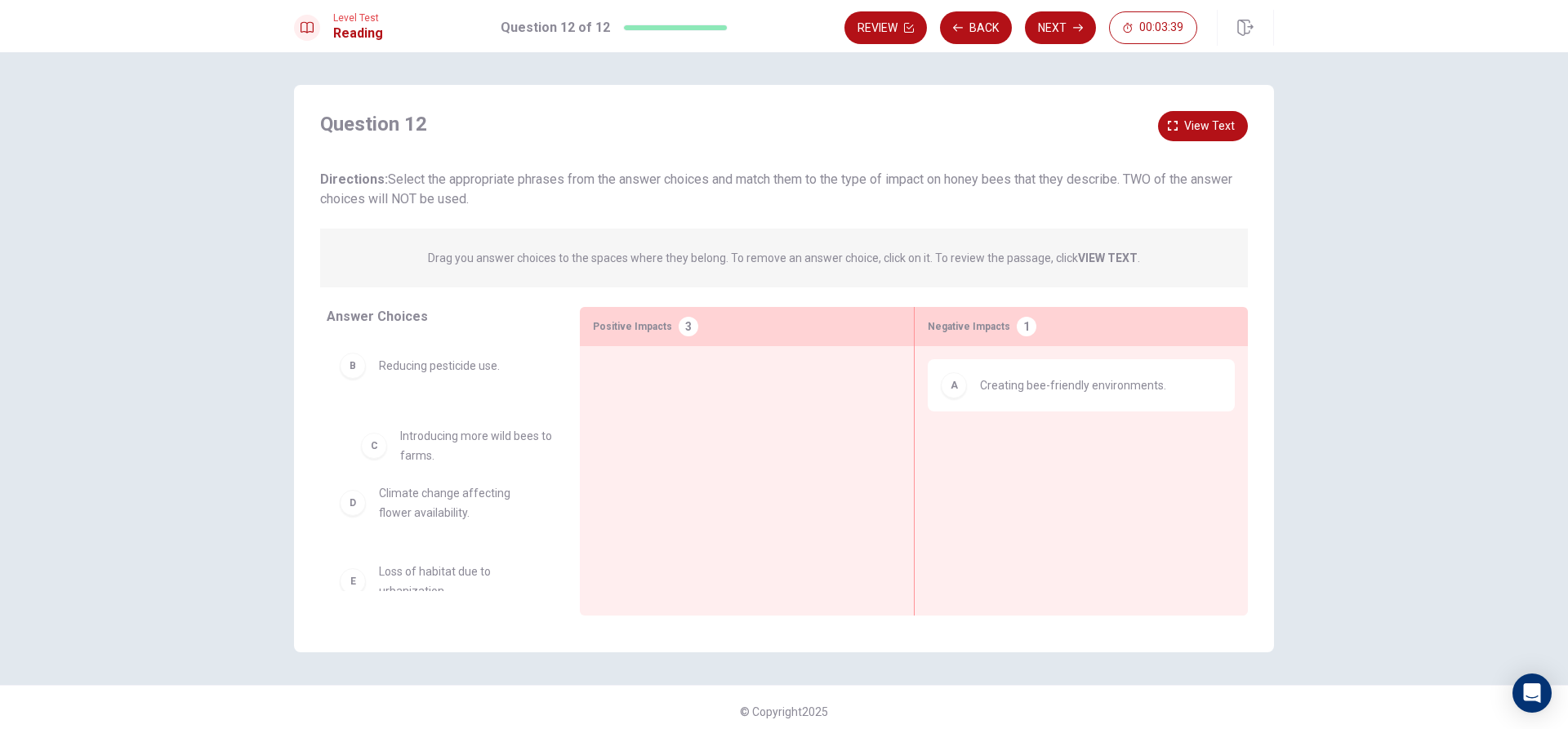
drag, startPoint x: 375, startPoint y: 436, endPoint x: 405, endPoint y: 449, distance: 32.7
drag, startPoint x: 457, startPoint y: 369, endPoint x: 437, endPoint y: 413, distance: 48.3
drag, startPoint x: 432, startPoint y: 534, endPoint x: 678, endPoint y: 400, distance: 280.1
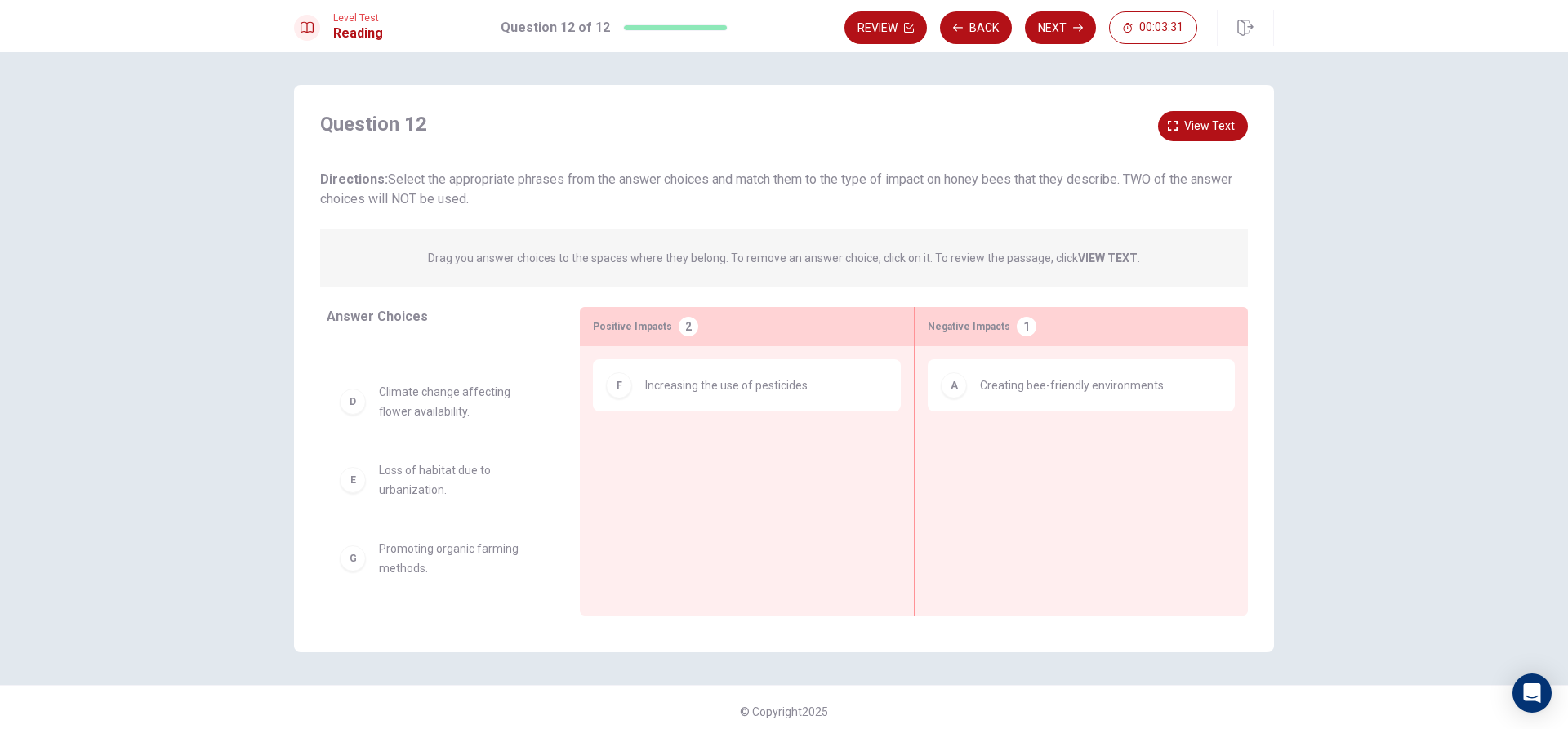
scroll to position [114, 0]
drag, startPoint x: 439, startPoint y: 570, endPoint x: 725, endPoint y: 459, distance: 306.8
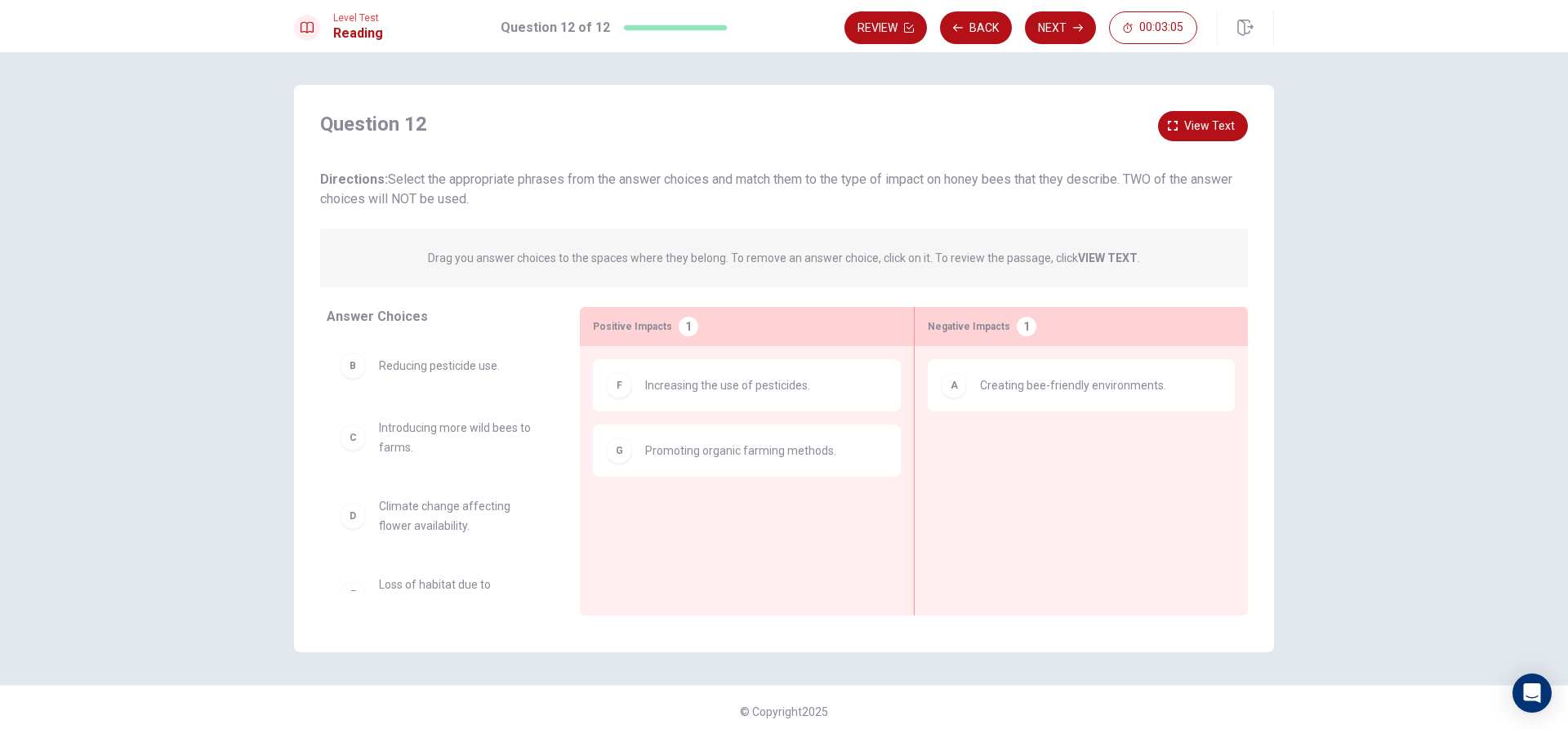
drag, startPoint x: 373, startPoint y: 195, endPoint x: 422, endPoint y: 199, distance: 49.2
click at [420, 199] on span "Directions: Select the appropriate phrases from the answer choices and match th…" at bounding box center [777, 189] width 912 height 35
drag, startPoint x: 394, startPoint y: 375, endPoint x: 728, endPoint y: 546, distance: 375.2
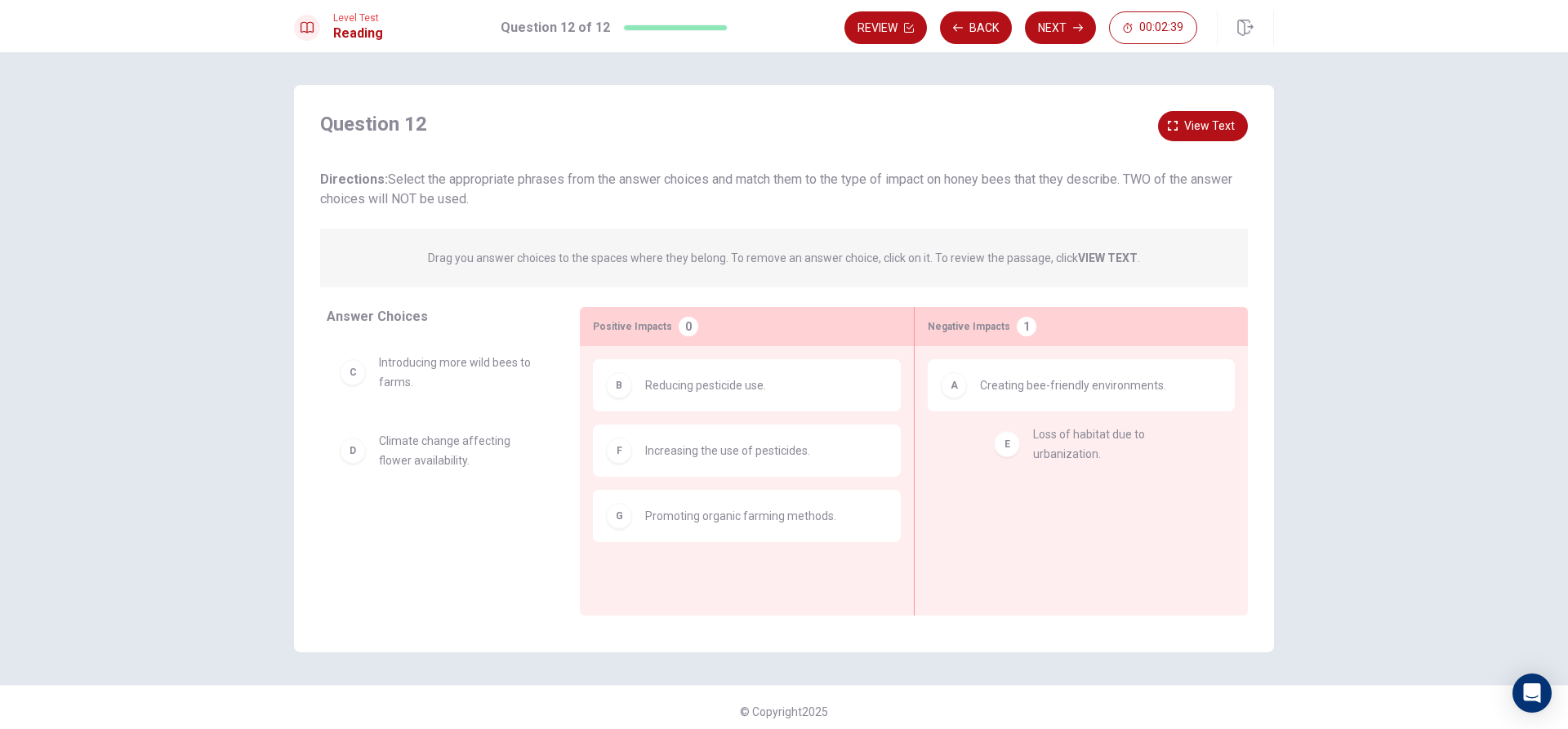
drag, startPoint x: 465, startPoint y: 534, endPoint x: 1134, endPoint y: 451, distance: 674.1
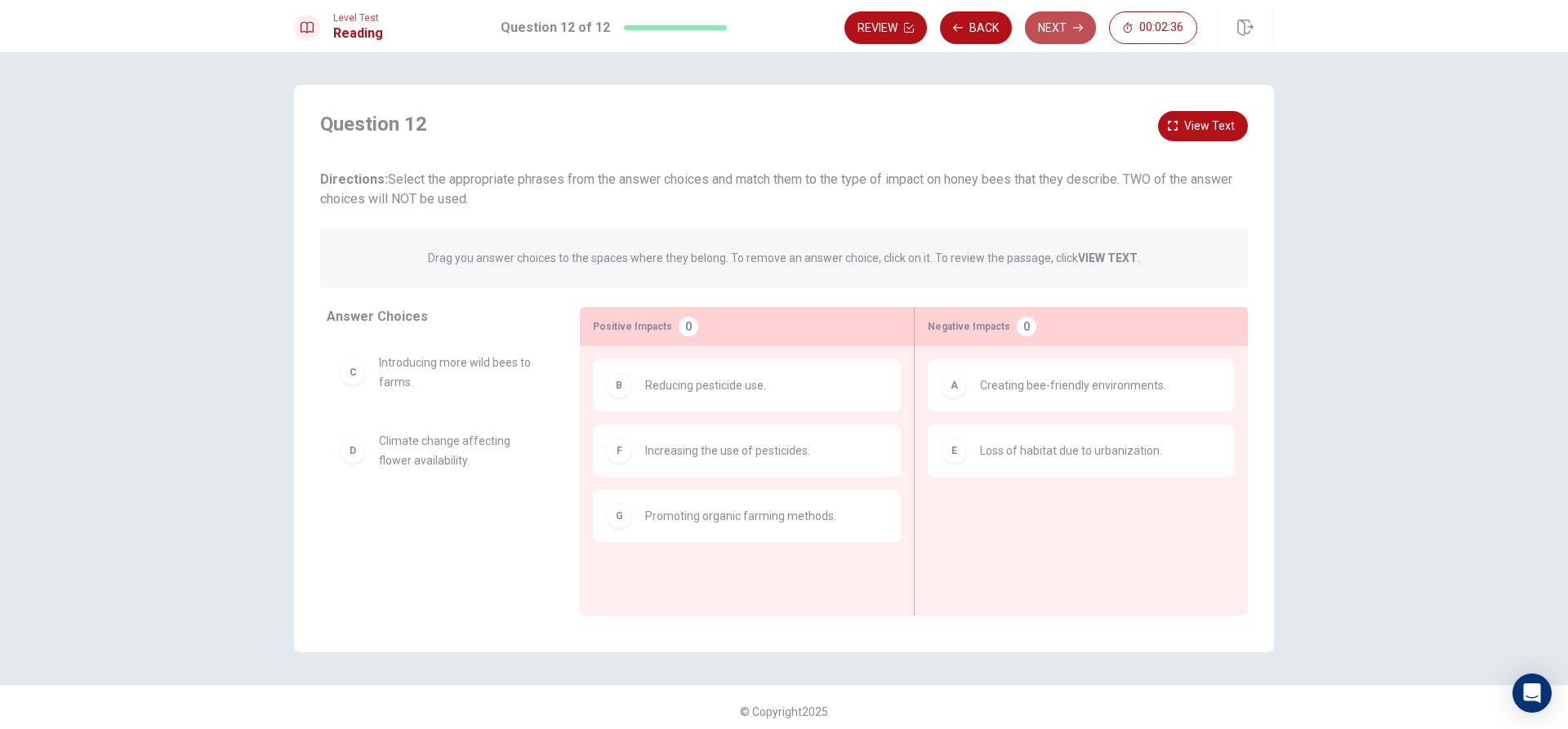
click at [1075, 19] on button "Next" at bounding box center [1060, 28] width 71 height 33
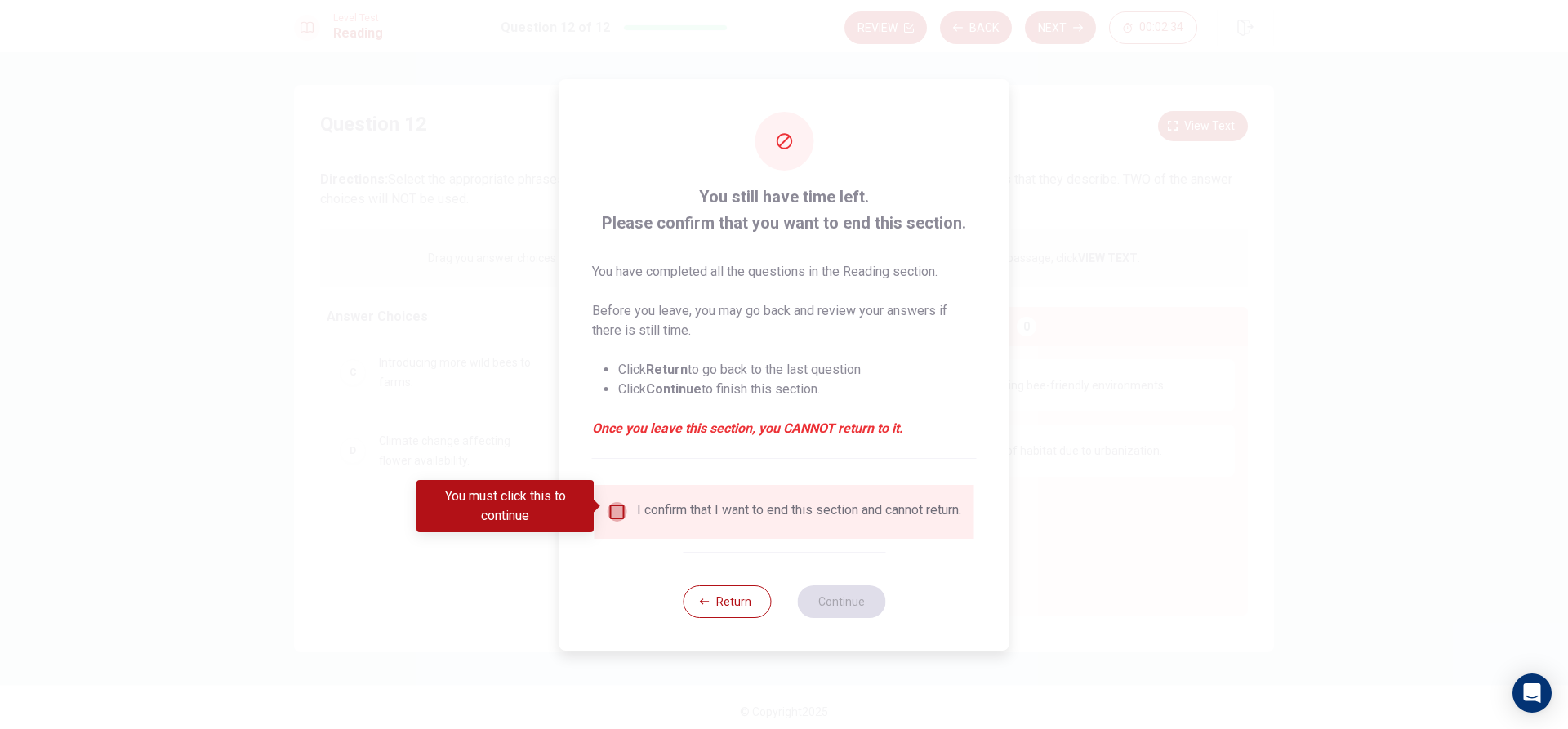
click at [624, 508] on input "You must click this to continue" at bounding box center [617, 512] width 20 height 20
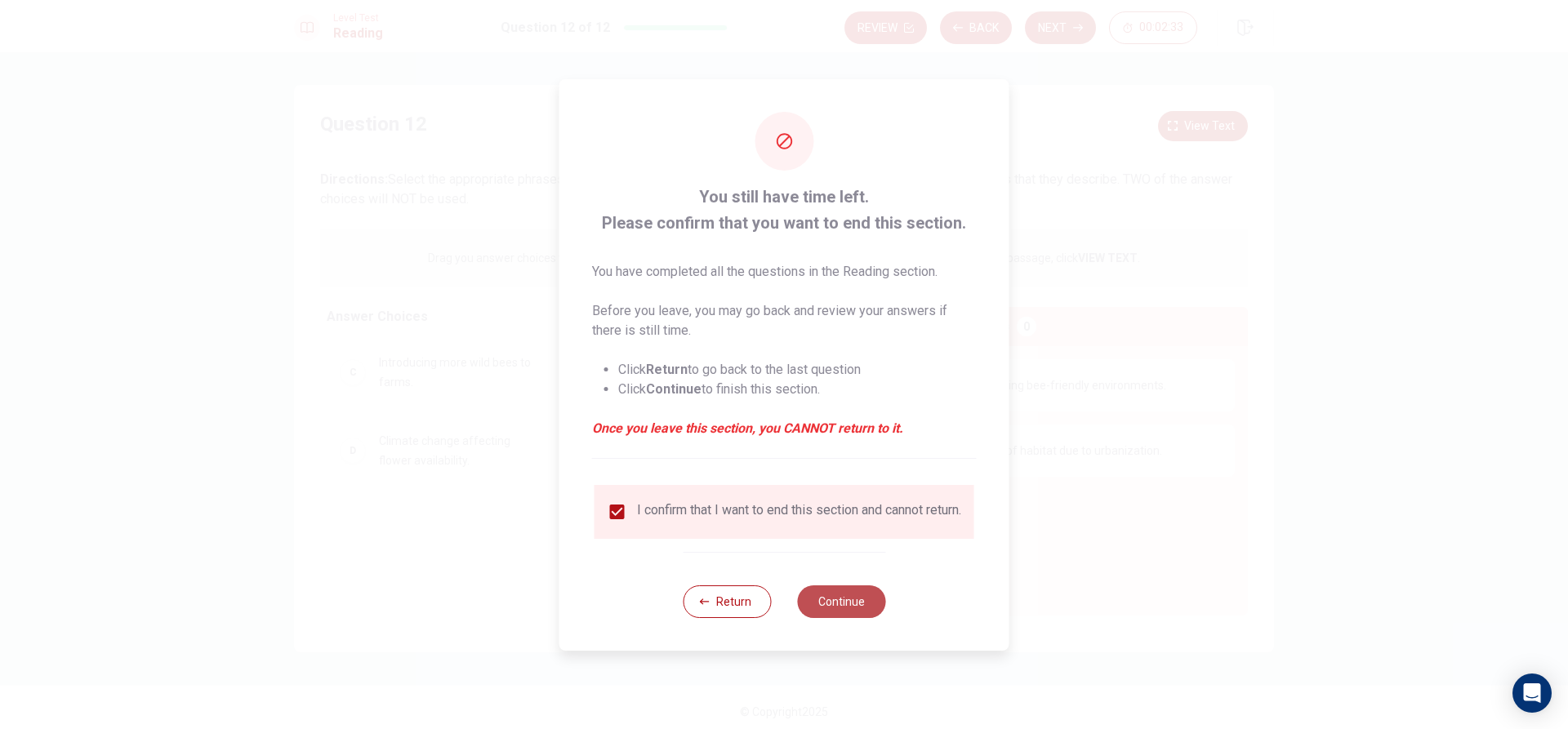
click at [830, 617] on button "Continue" at bounding box center [841, 602] width 88 height 33
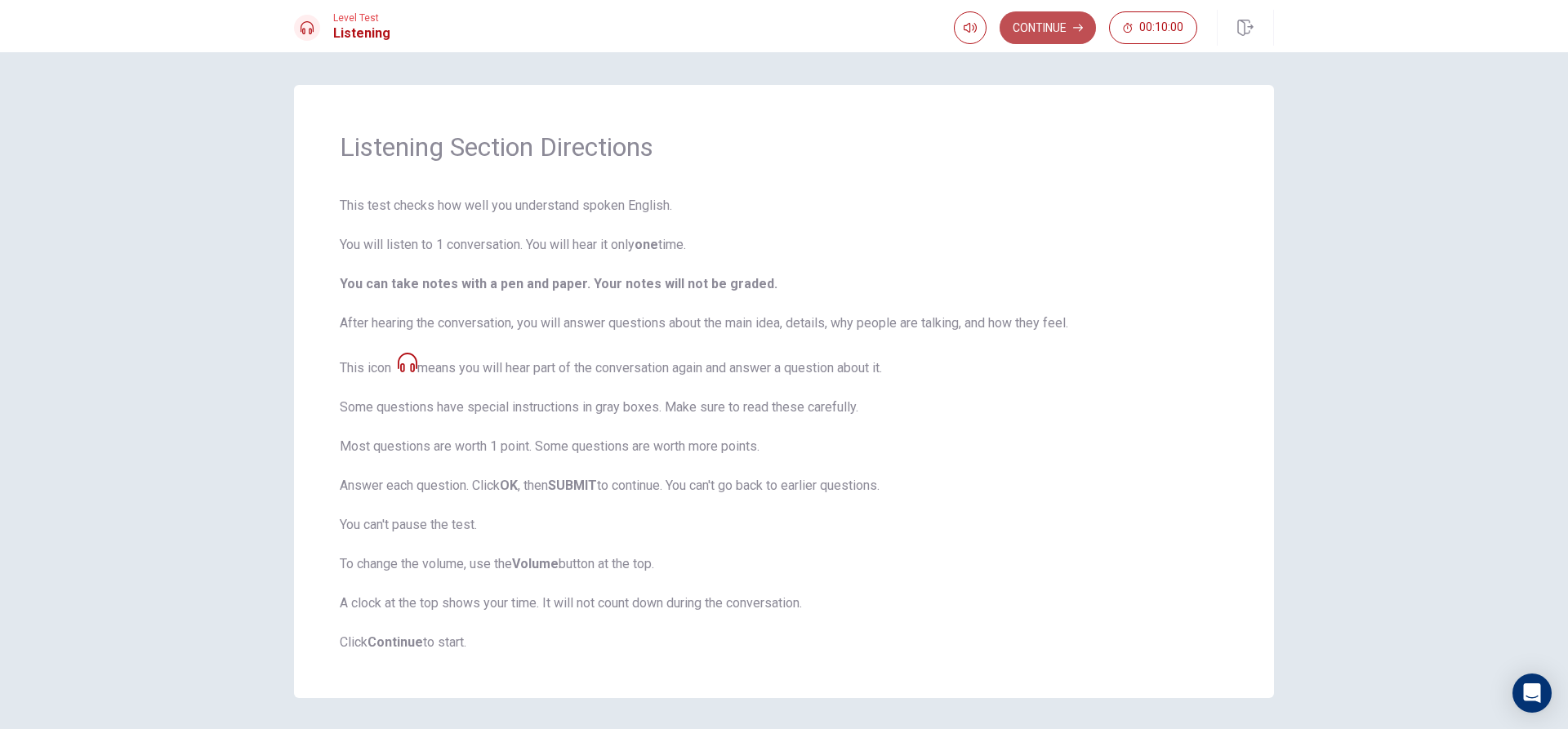
click at [1055, 29] on button "Continue" at bounding box center [1048, 28] width 96 height 33
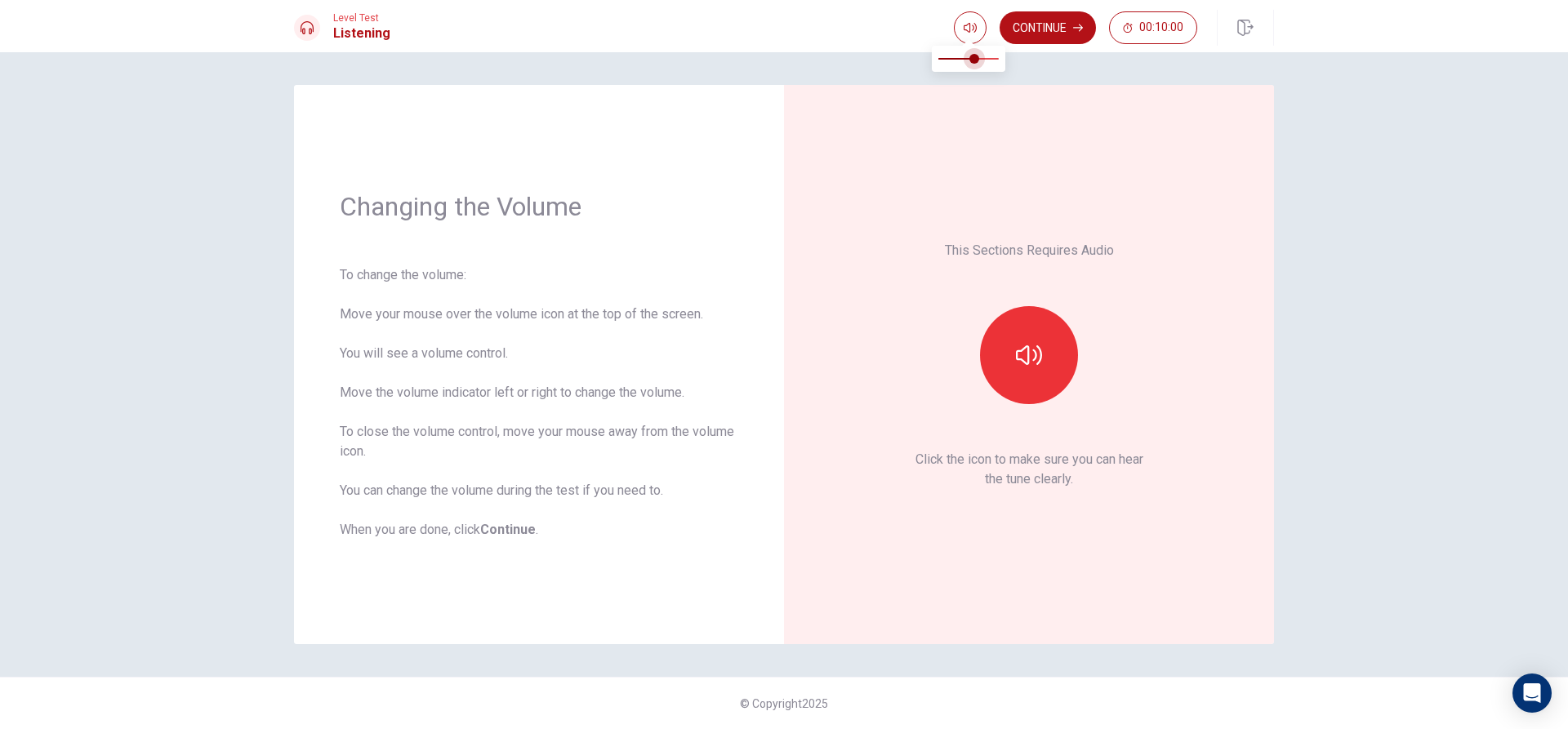
type input "0.7"
drag, startPoint x: 994, startPoint y: 55, endPoint x: 979, endPoint y: 71, distance: 21.9
click at [979, 64] on span at bounding box center [981, 59] width 10 height 10
click at [1043, 369] on button "button" at bounding box center [1029, 356] width 98 height 98
drag, startPoint x: 974, startPoint y: 57, endPoint x: 945, endPoint y: 68, distance: 31.0
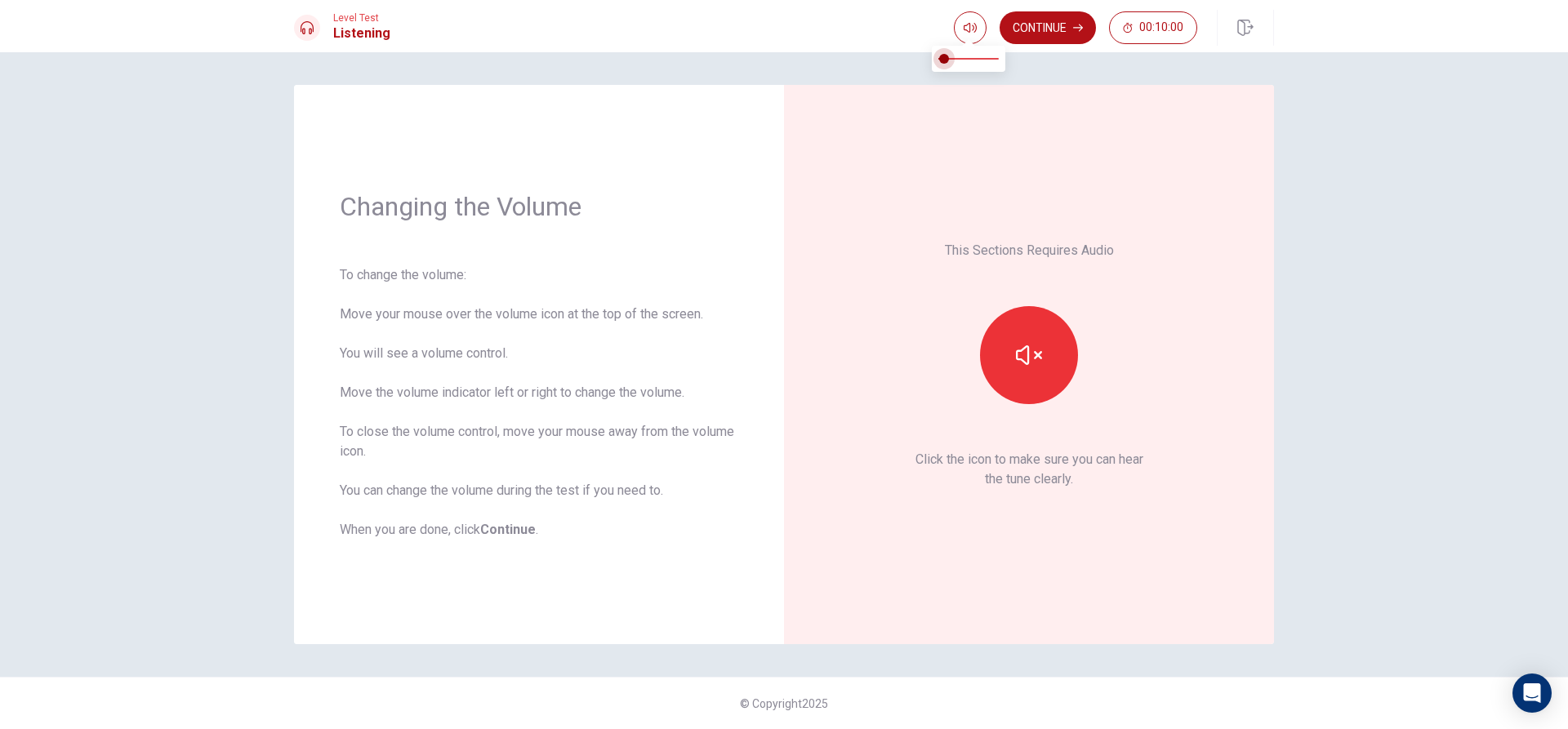
click at [945, 64] on span at bounding box center [944, 59] width 10 height 10
type input "0.7"
drag, startPoint x: 941, startPoint y: 57, endPoint x: 982, endPoint y: 65, distance: 41.8
click at [982, 64] on span at bounding box center [981, 59] width 10 height 10
click at [1028, 23] on button "Continue" at bounding box center [1048, 28] width 96 height 33
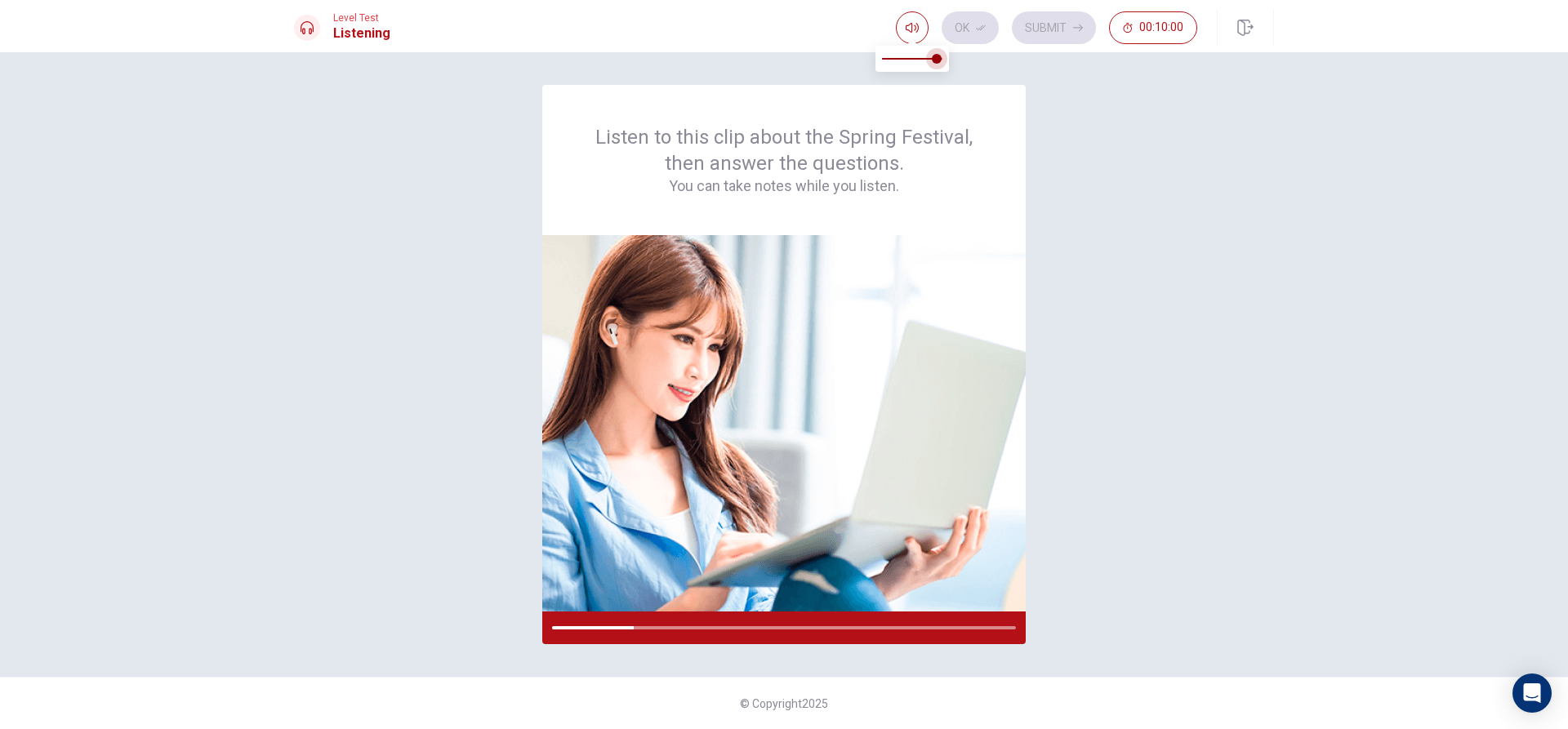
type input "1"
drag, startPoint x: 936, startPoint y: 62, endPoint x: 960, endPoint y: 60, distance: 24.1
click at [960, 60] on body "This site uses cookies, as explained in our Privacy Policy . If you agree to th…" at bounding box center [784, 364] width 1568 height 729
click at [1209, 584] on div "Listen to this clip about the Spring Festival, then answer the questions. You c…" at bounding box center [784, 364] width 980 height 559
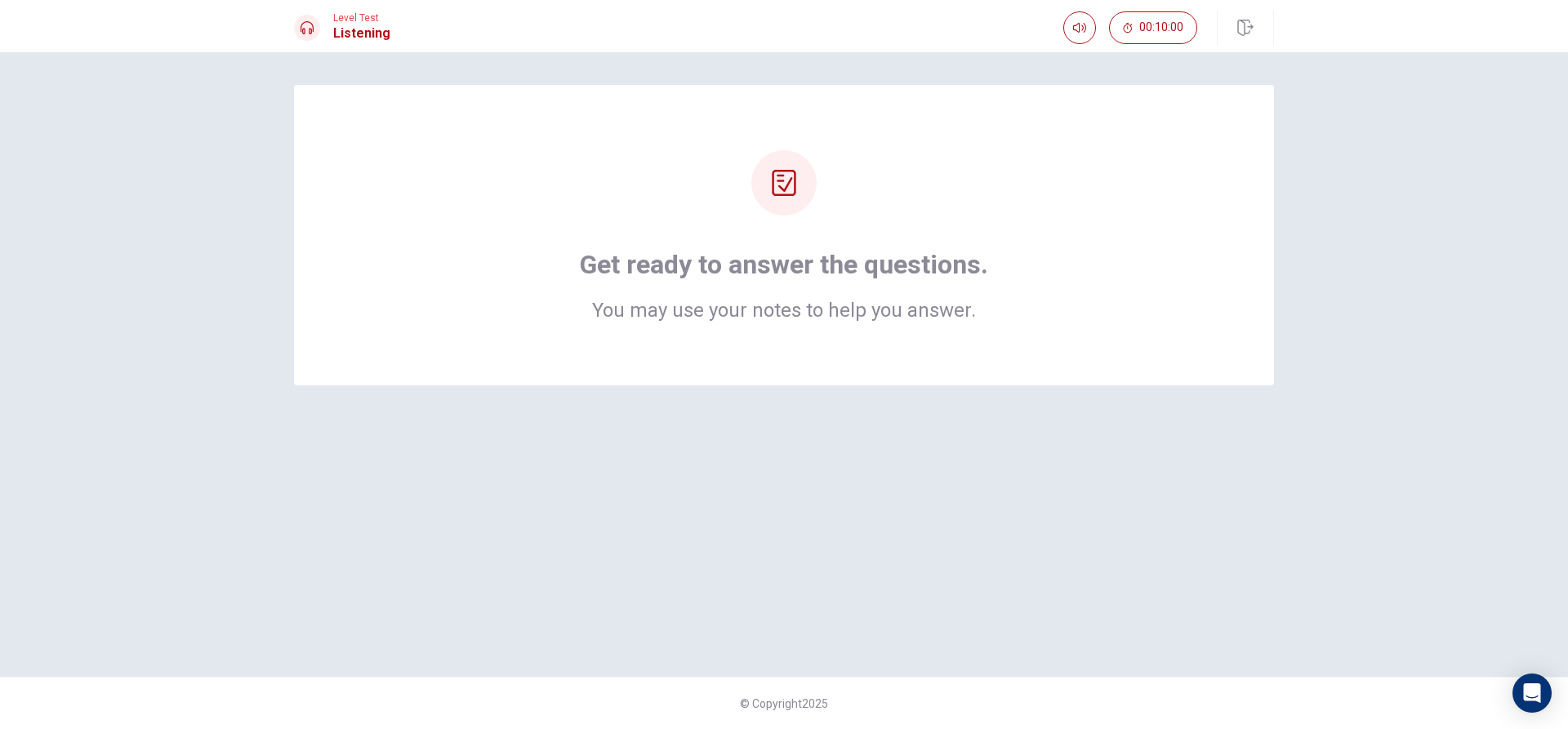
click at [997, 136] on div "Get ready to answer the questions. You may use your notes to help you answer." at bounding box center [784, 235] width 980 height 301
click at [781, 190] on icon at bounding box center [784, 183] width 26 height 26
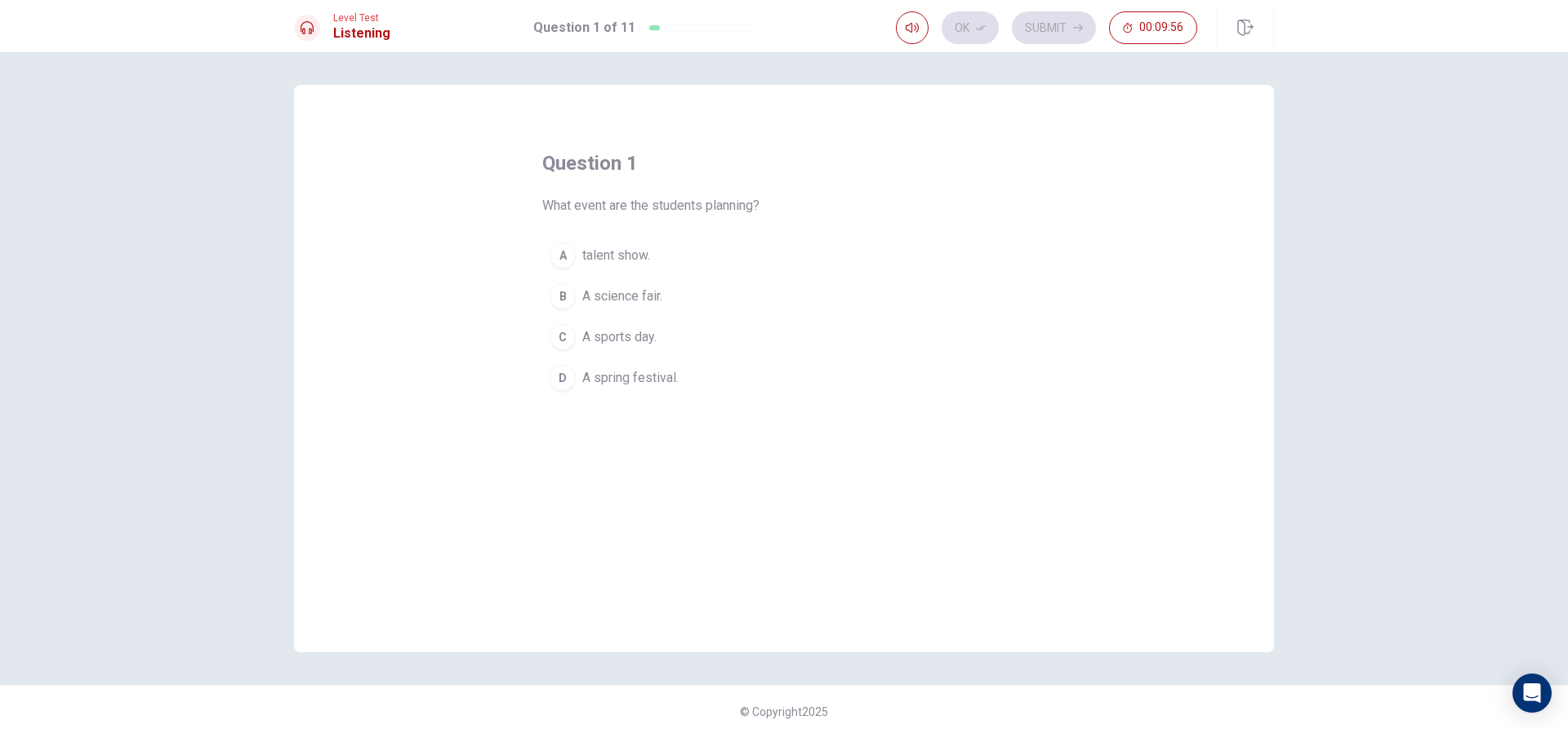
click at [627, 375] on span "A spring festival." at bounding box center [630, 378] width 96 height 20
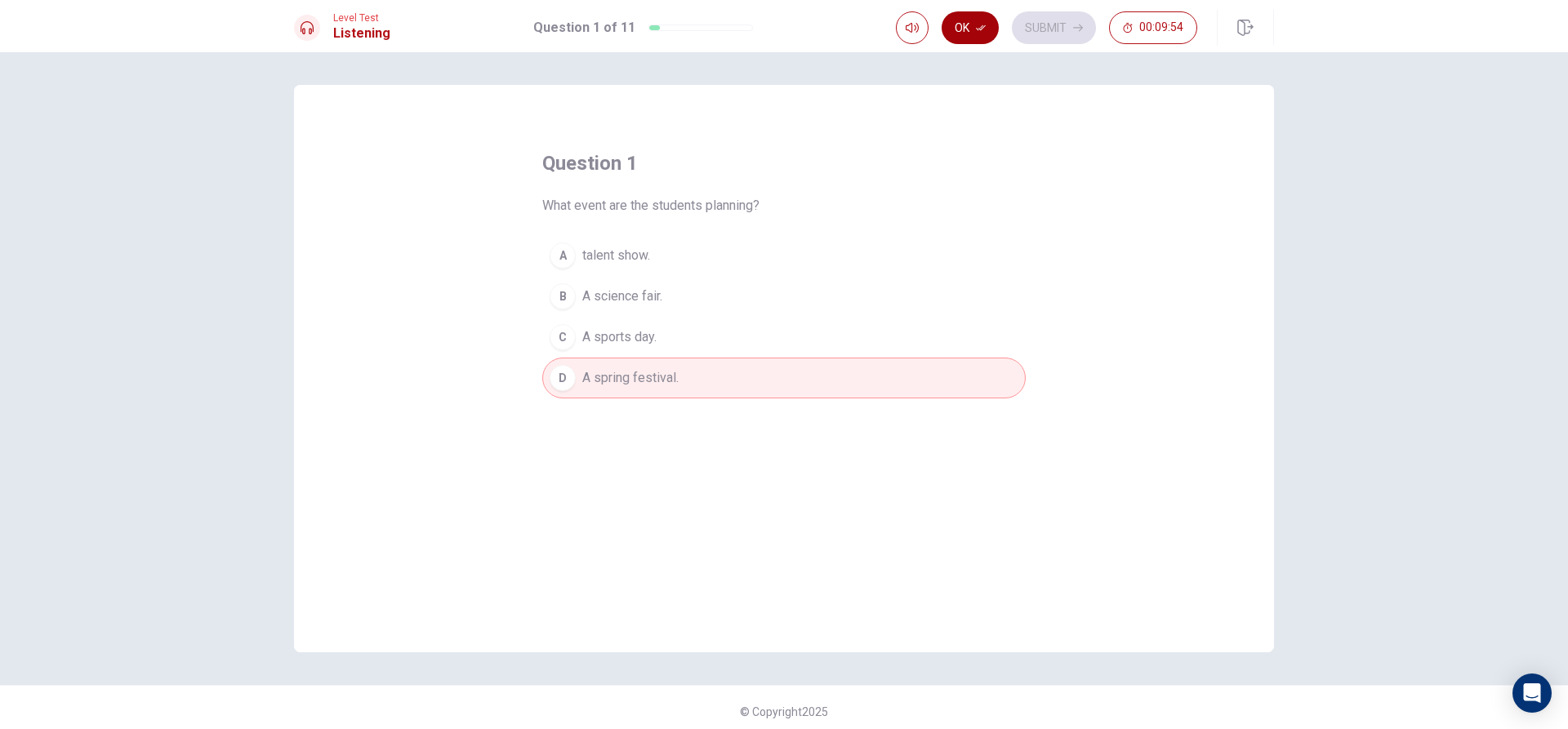
click at [968, 28] on button "Ok" at bounding box center [970, 28] width 57 height 33
click at [973, 32] on div "Ok Submit 00:09:52" at bounding box center [1046, 28] width 302 height 33
click at [1035, 13] on button "Submit" at bounding box center [1054, 28] width 84 height 33
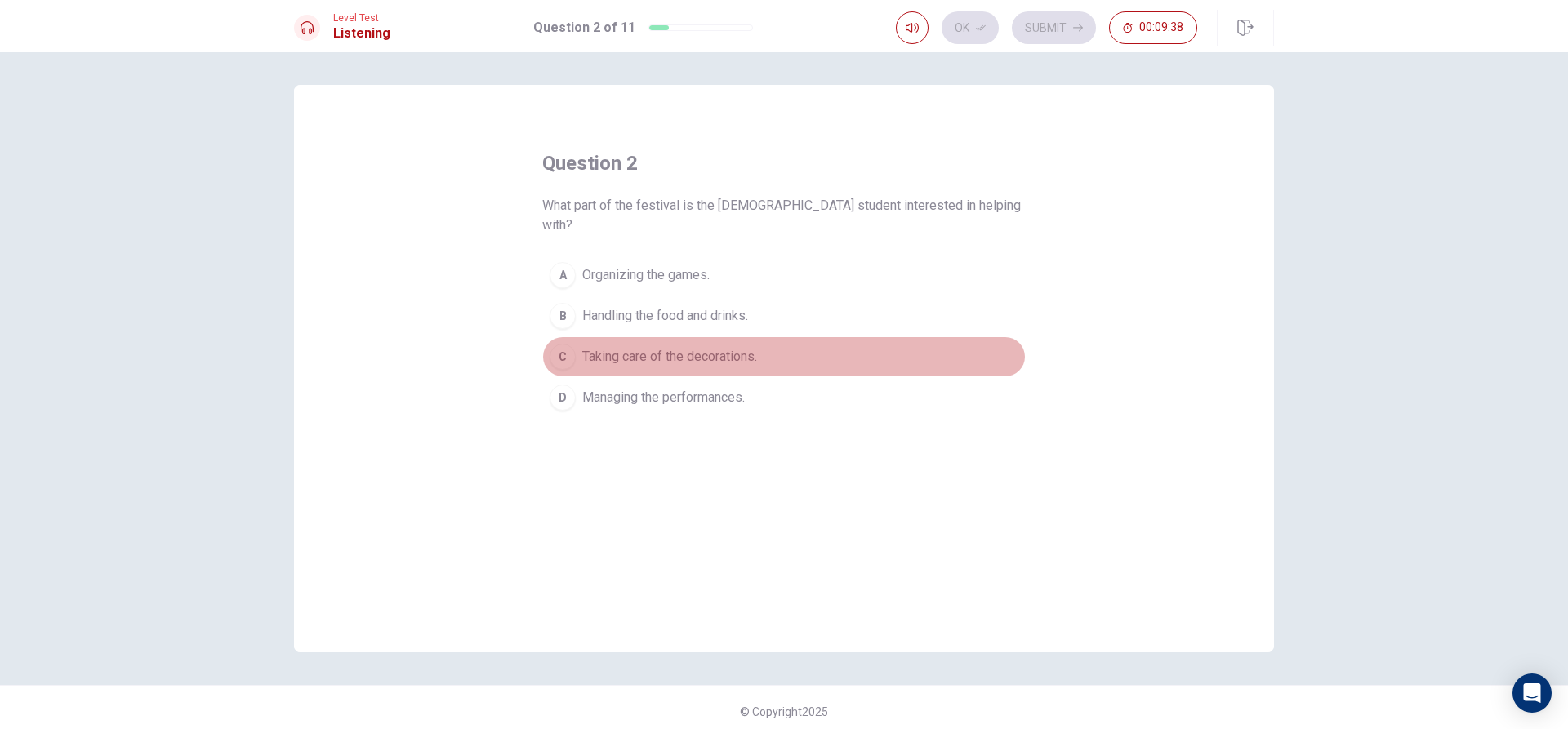
click at [567, 344] on div "C" at bounding box center [562, 357] width 26 height 26
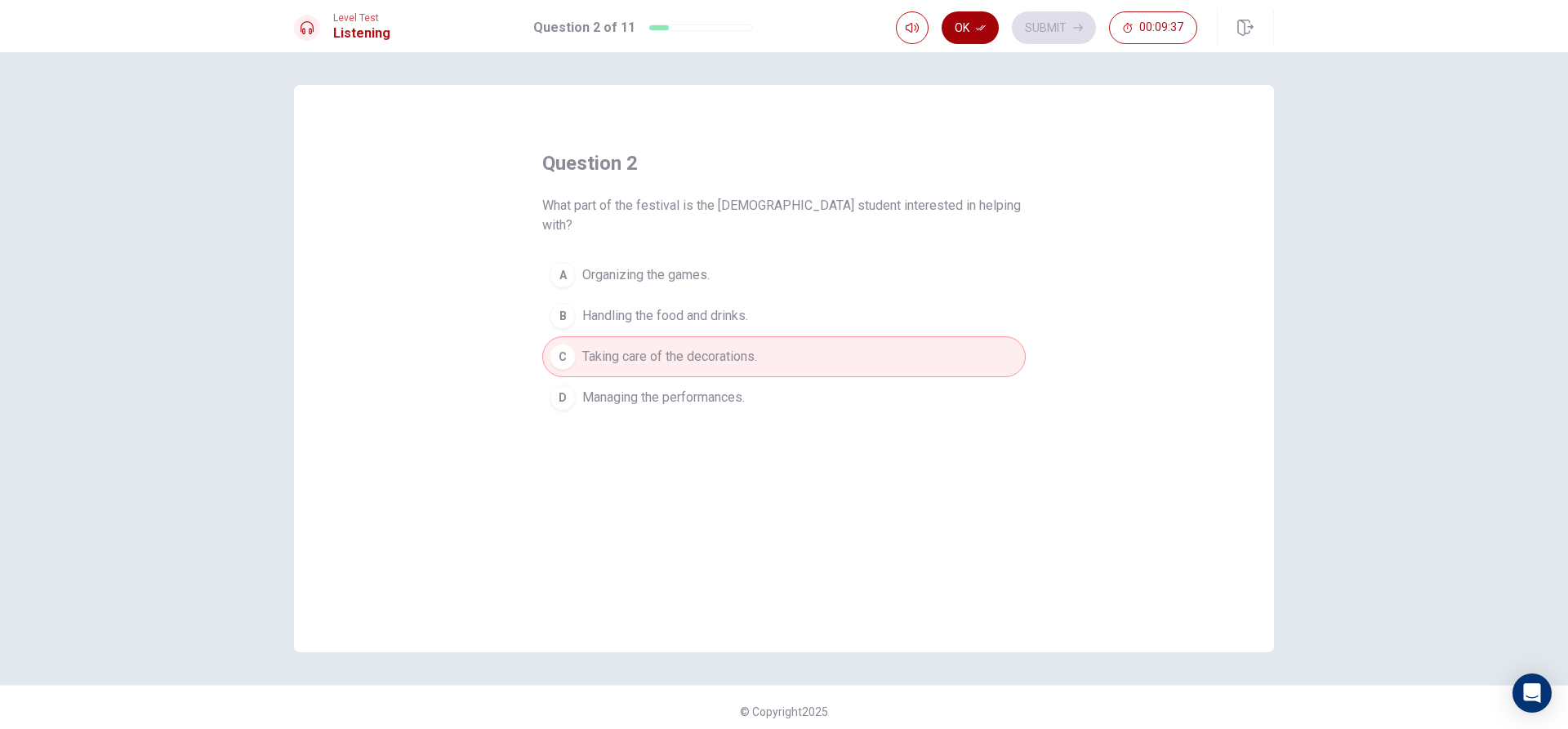
click at [972, 28] on button "Ok" at bounding box center [970, 28] width 57 height 33
click at [1042, 28] on button "Submit" at bounding box center [1054, 28] width 84 height 33
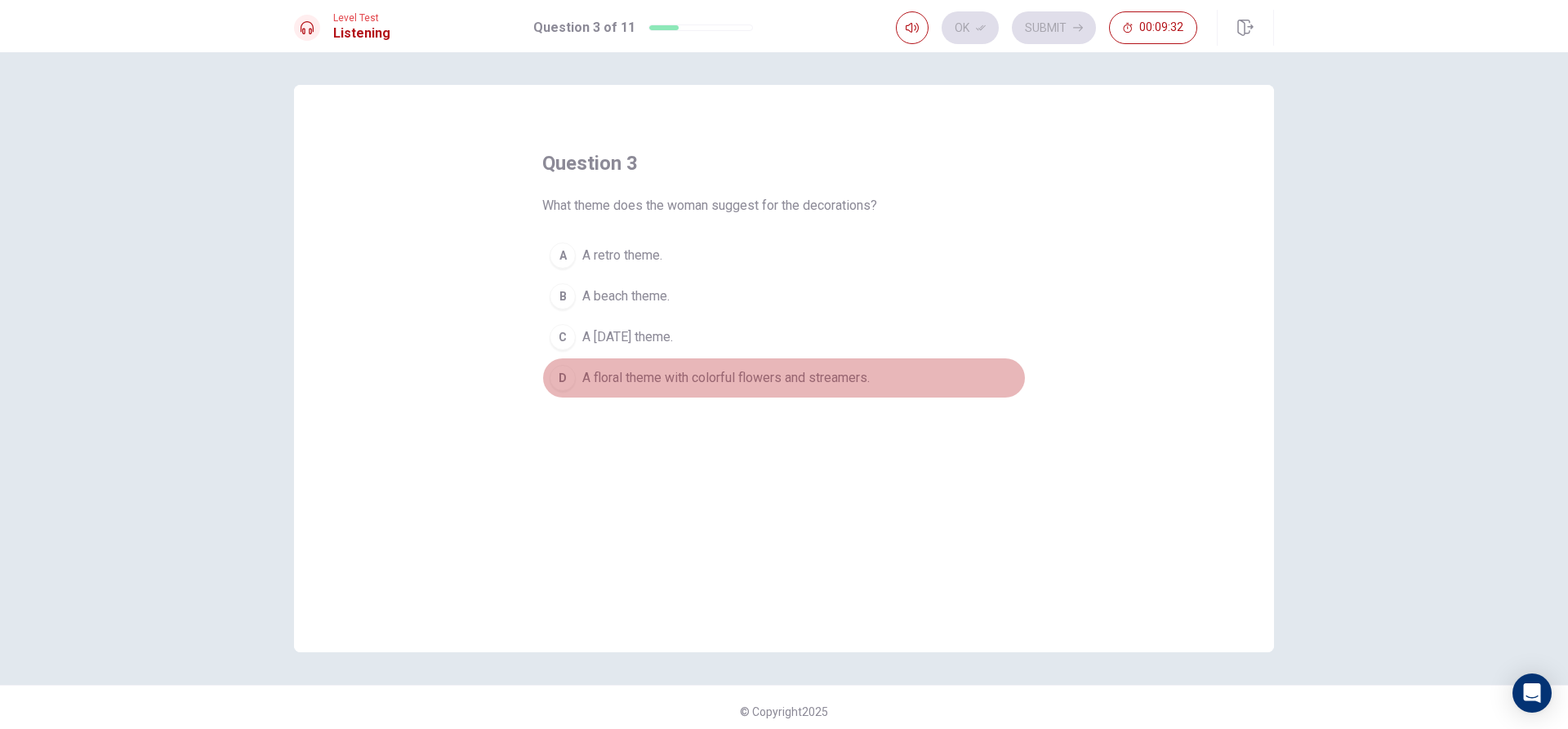
click at [557, 377] on div "D" at bounding box center [562, 378] width 26 height 26
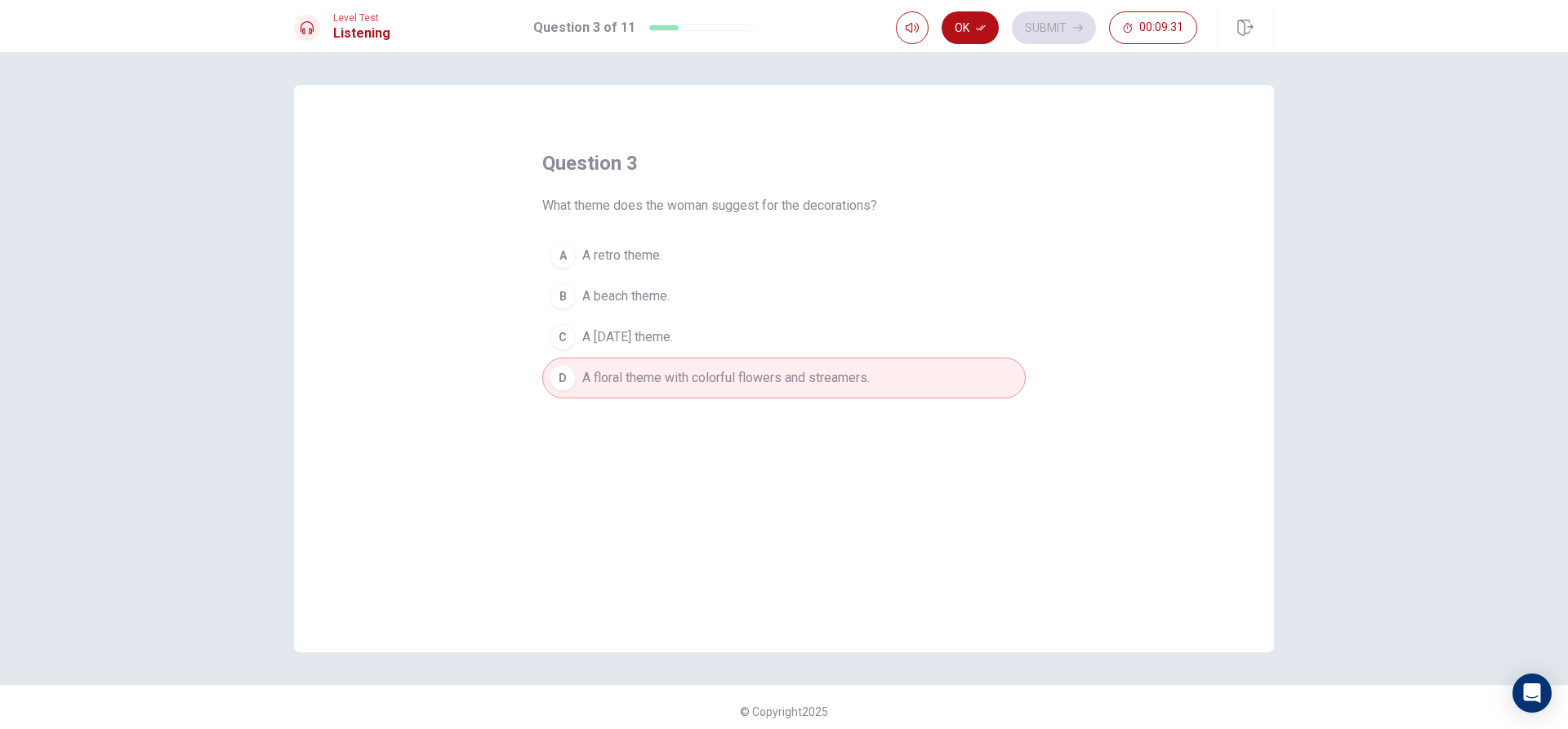
click at [962, 4] on div "Level Test Listening Question 3 of 11 Ok Submit 00:09:31" at bounding box center [784, 26] width 1568 height 52
click at [962, 12] on button "Ok" at bounding box center [970, 28] width 57 height 33
click at [1051, 25] on button "Submit" at bounding box center [1054, 28] width 84 height 33
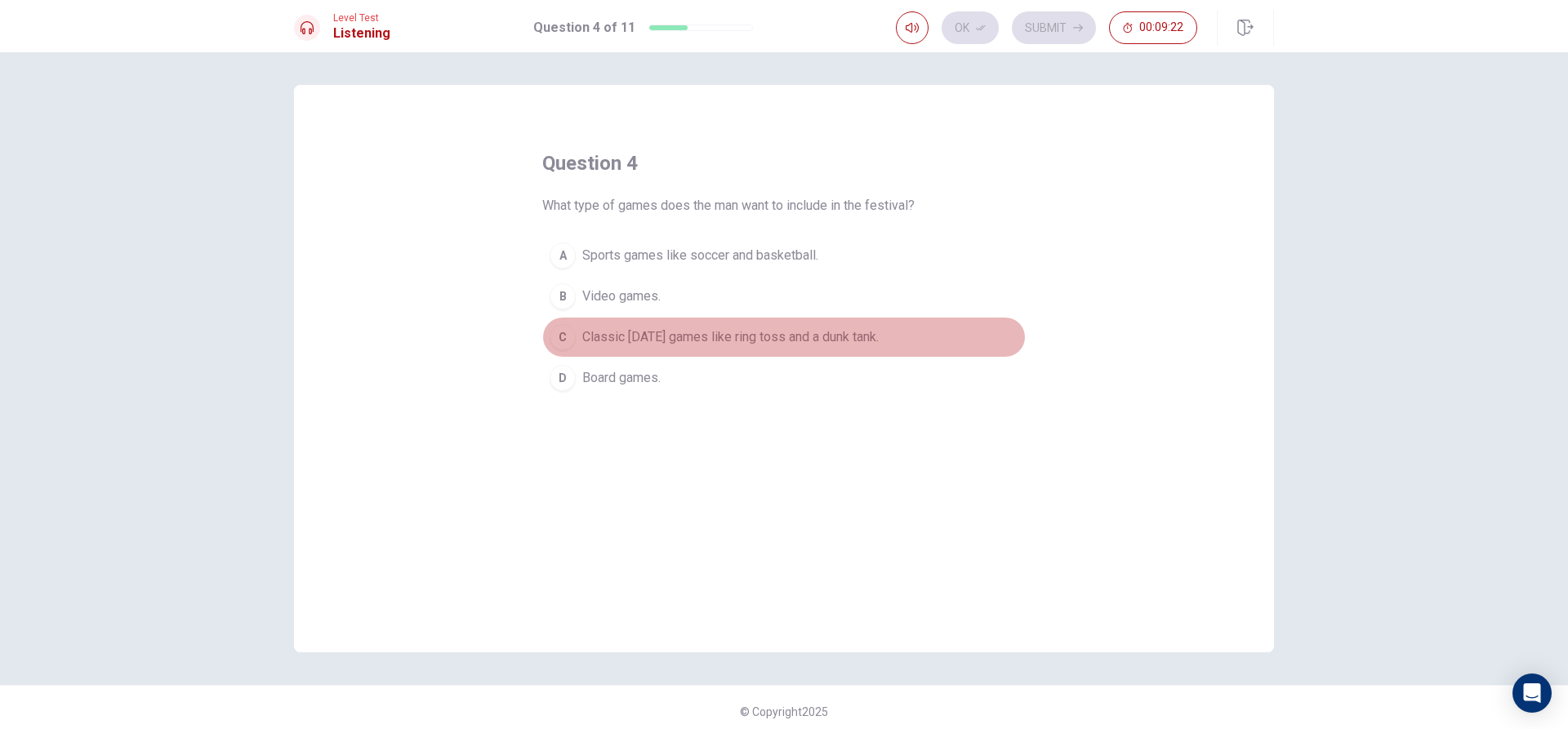
click at [559, 338] on div "C" at bounding box center [562, 338] width 26 height 26
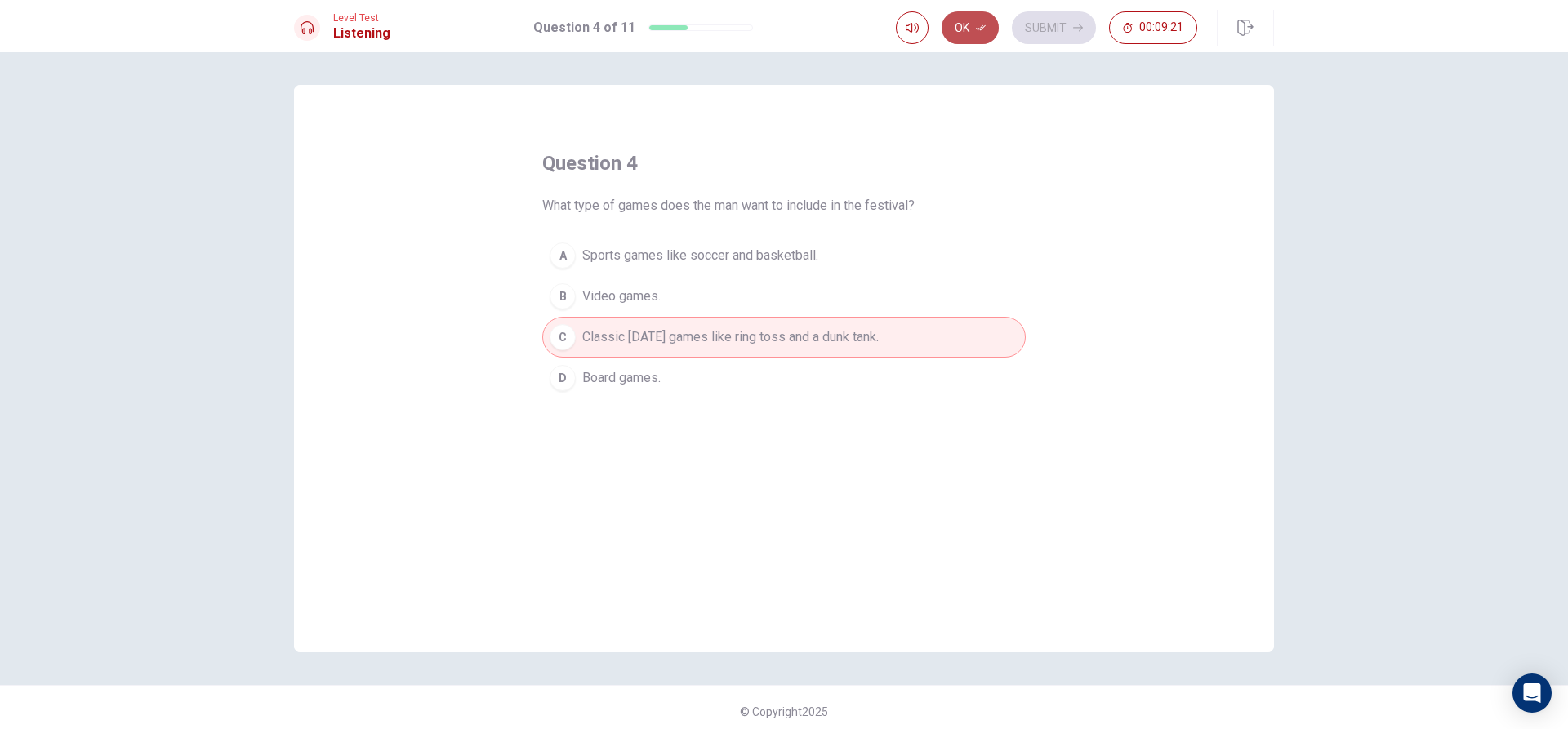
click at [968, 16] on button "Ok" at bounding box center [970, 28] width 57 height 33
click at [1068, 19] on button "Submit" at bounding box center [1054, 28] width 84 height 33
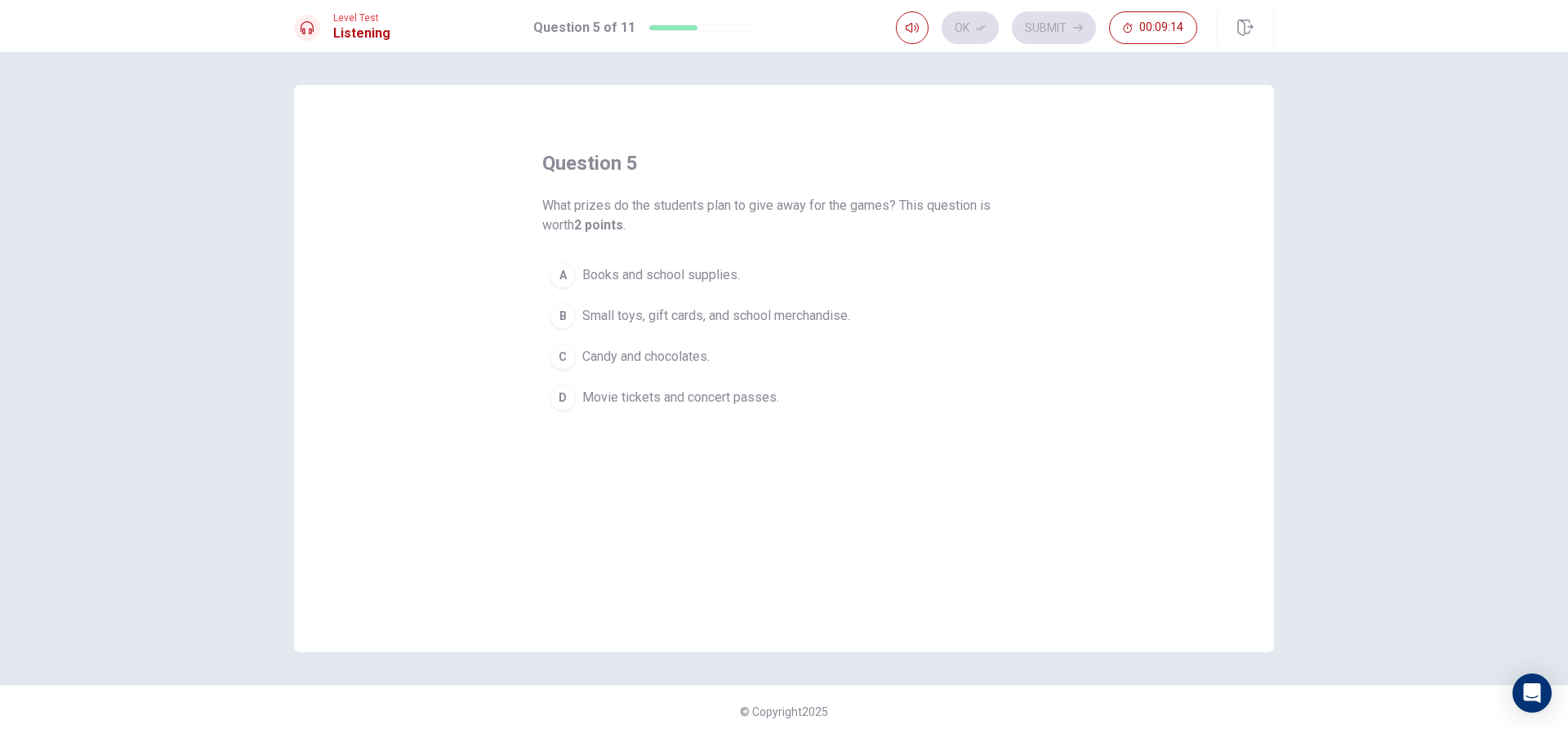
click at [557, 316] on div "B" at bounding box center [562, 316] width 26 height 26
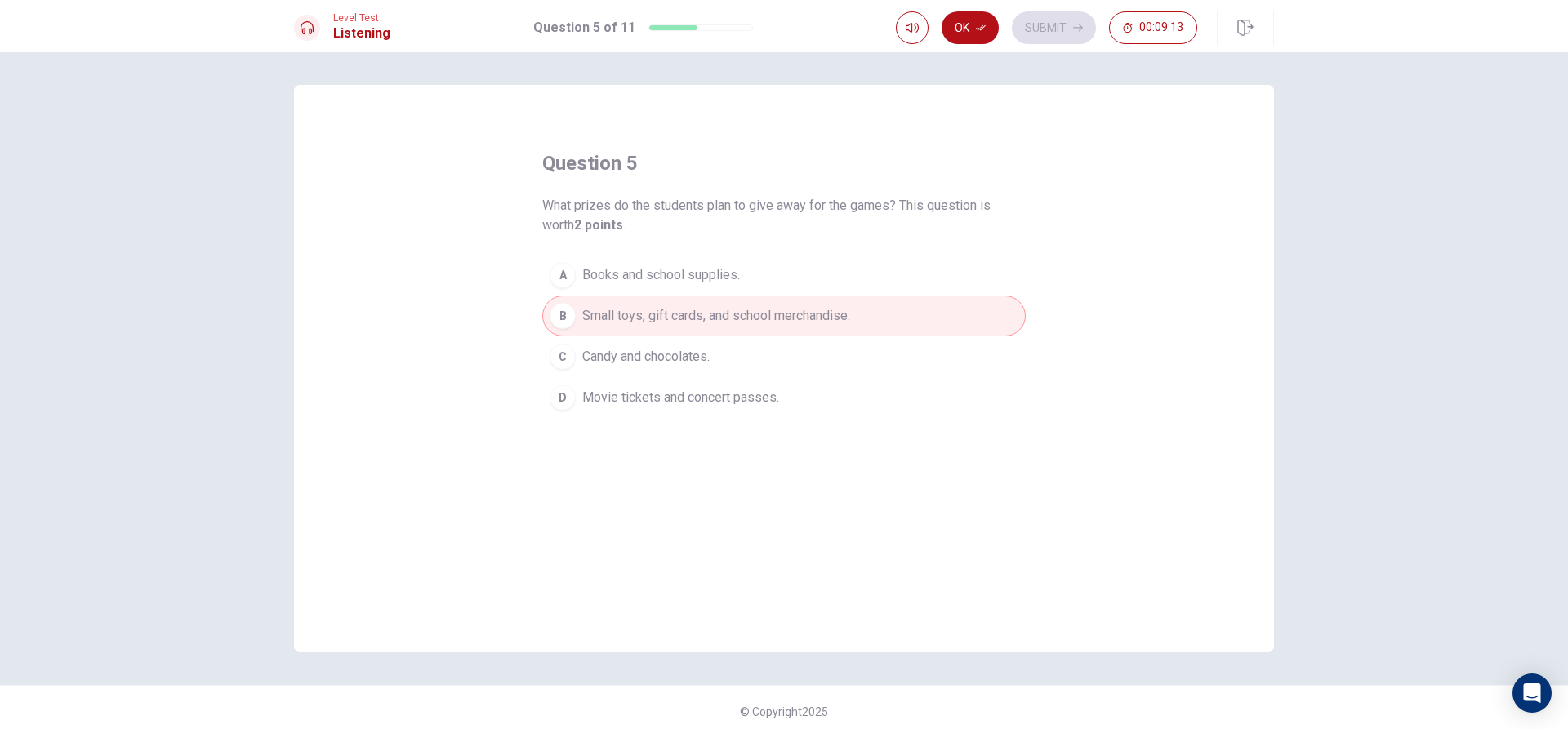
drag, startPoint x: 958, startPoint y: 2, endPoint x: 957, endPoint y: 13, distance: 11.0
click at [958, 2] on div "Level Test Listening Question 5 of 11 Ok Submit 00:09:13" at bounding box center [784, 26] width 1568 height 52
click at [957, 13] on button "Ok" at bounding box center [970, 28] width 57 height 33
click at [1051, 26] on button "Submit" at bounding box center [1054, 28] width 84 height 33
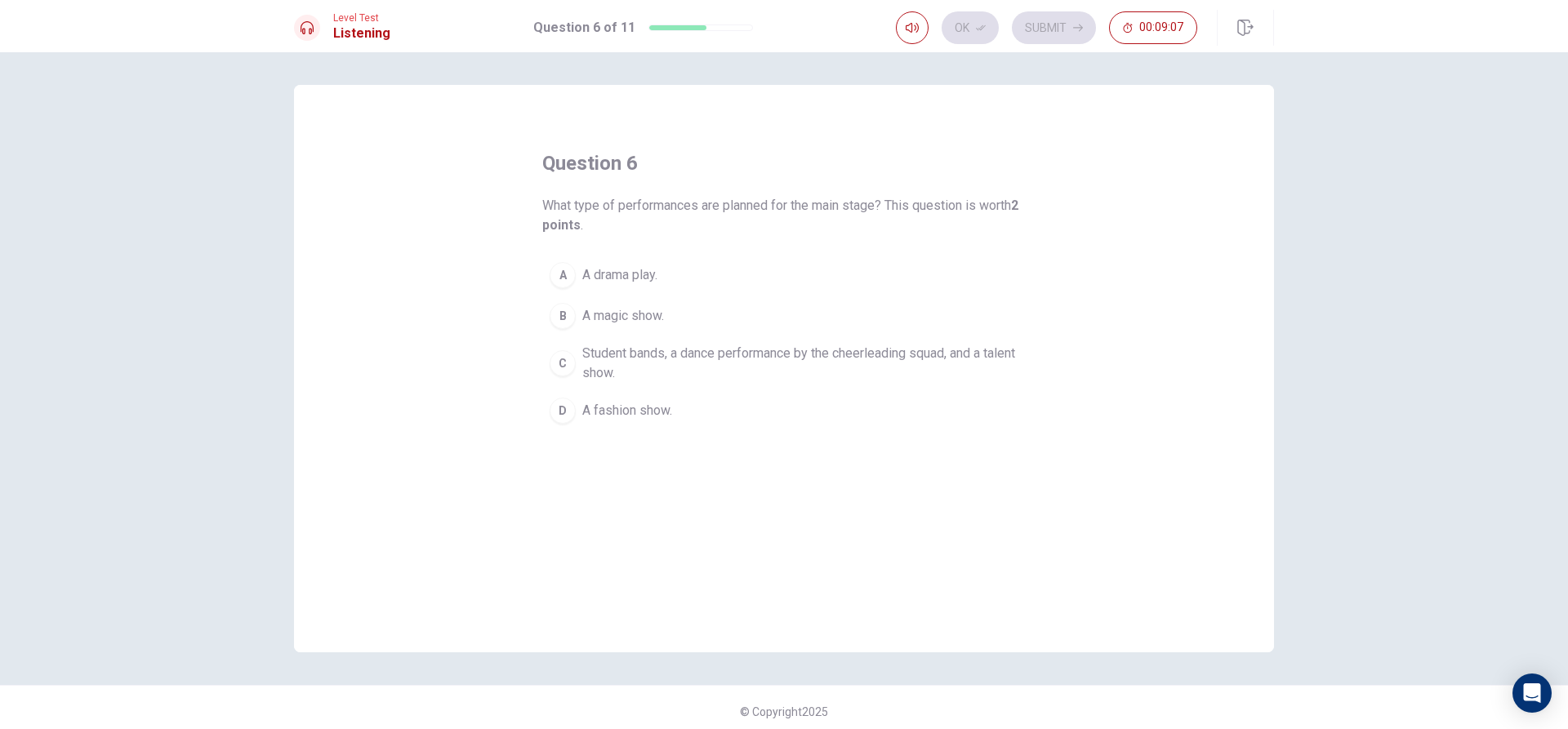
click at [556, 361] on div "C" at bounding box center [562, 364] width 26 height 26
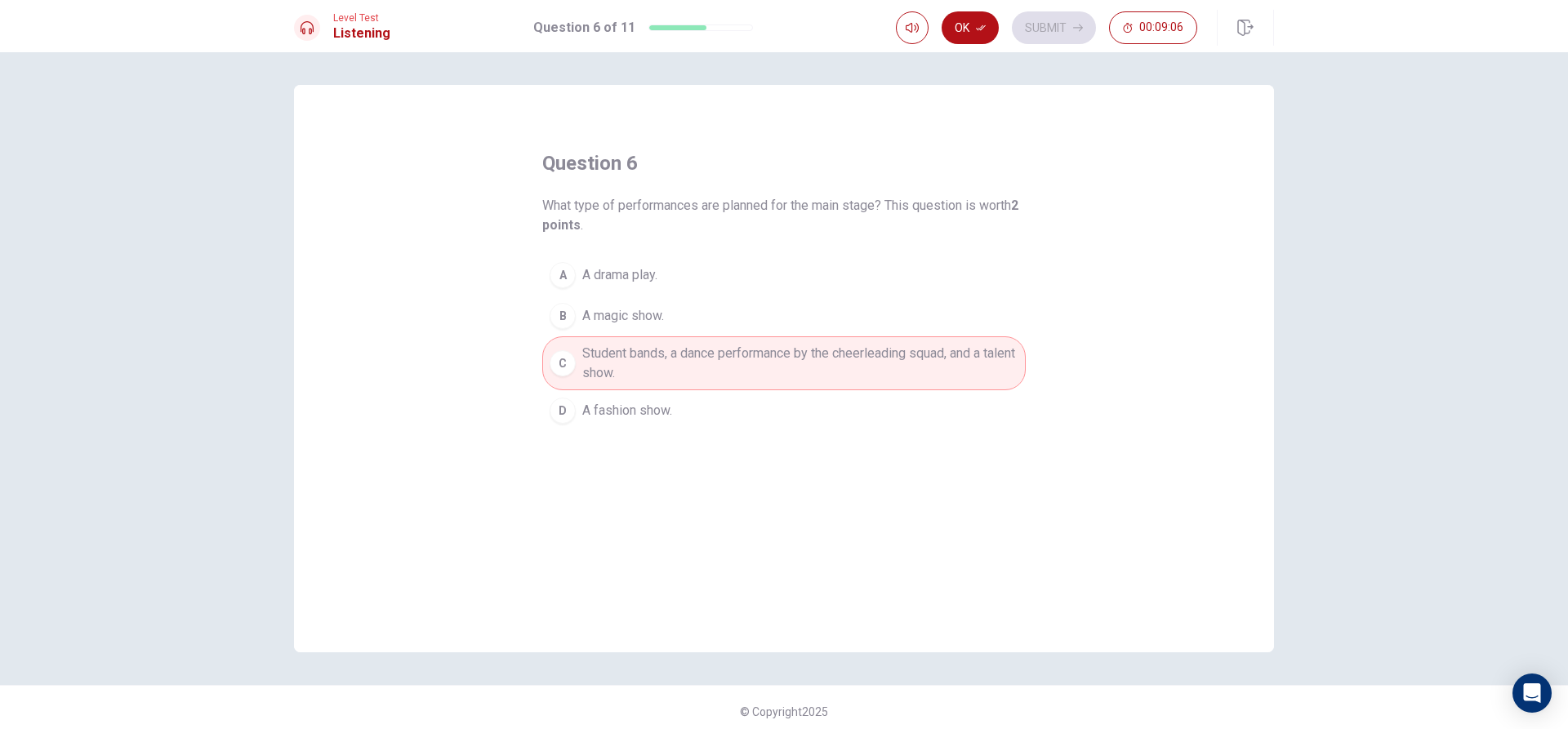
click at [965, 26] on button "Ok" at bounding box center [970, 28] width 57 height 33
click at [1050, 18] on button "Submit" at bounding box center [1054, 28] width 84 height 33
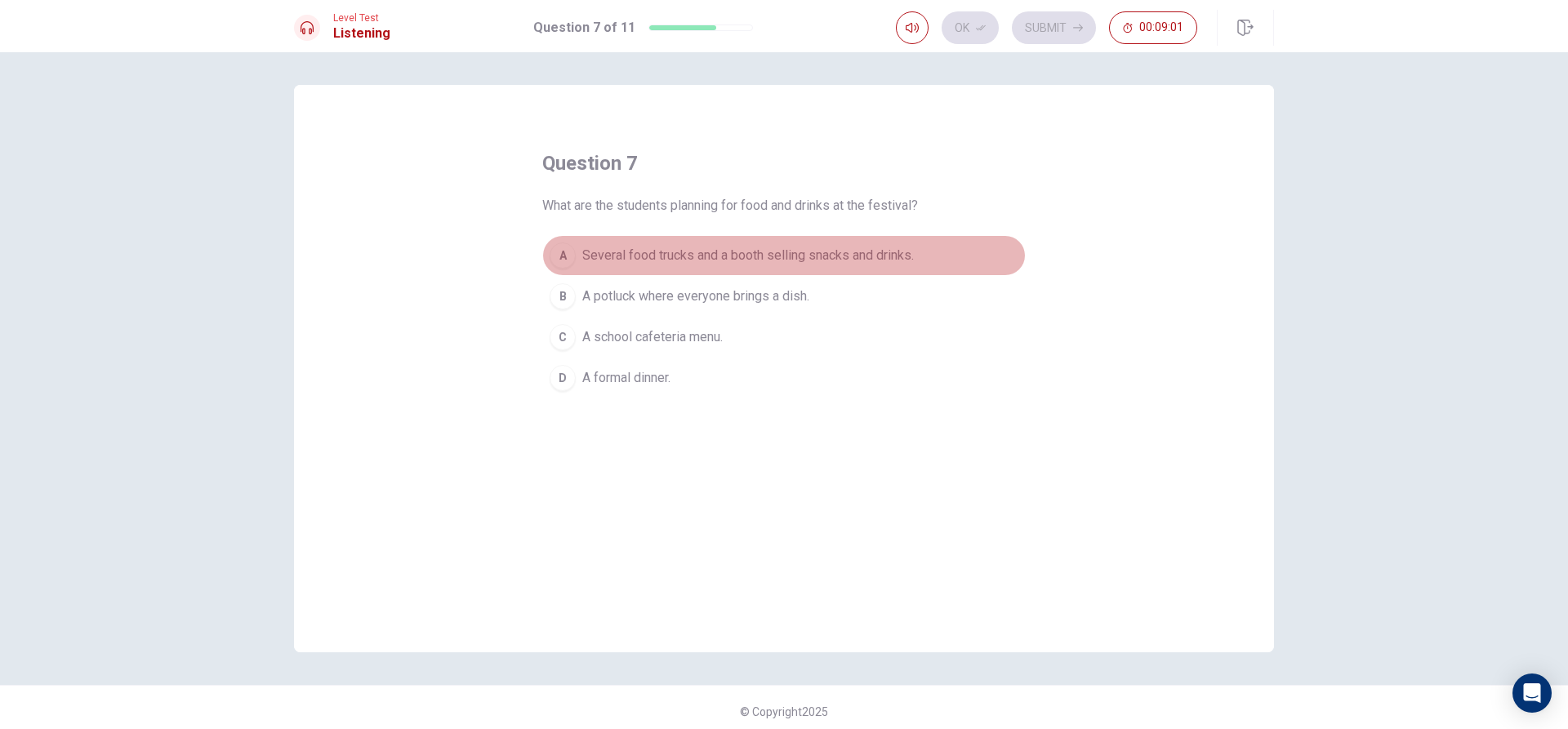
click at [563, 253] on div "A" at bounding box center [562, 256] width 26 height 26
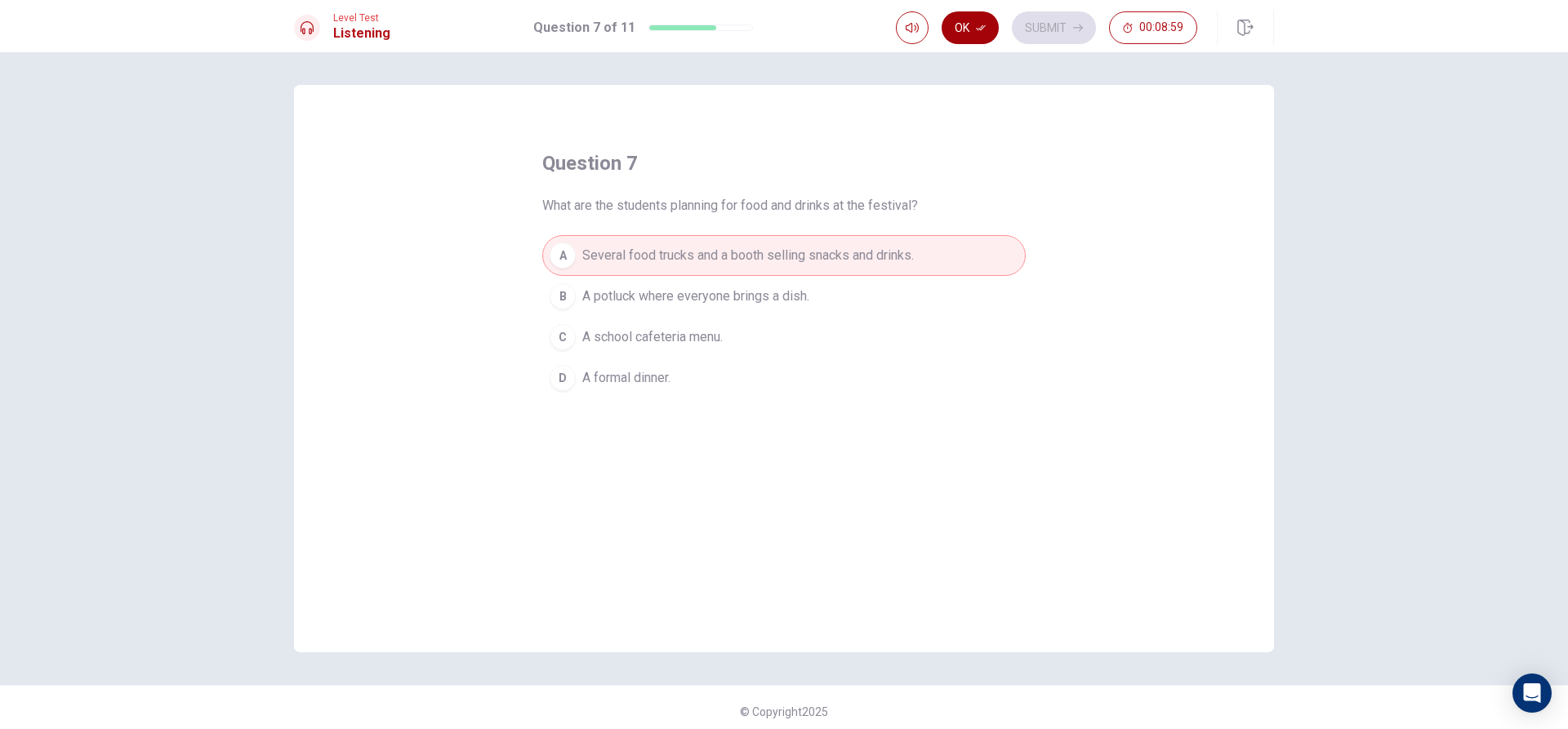
click at [979, 20] on button "Ok" at bounding box center [970, 28] width 57 height 33
click at [1034, 23] on button "Submit" at bounding box center [1054, 28] width 84 height 33
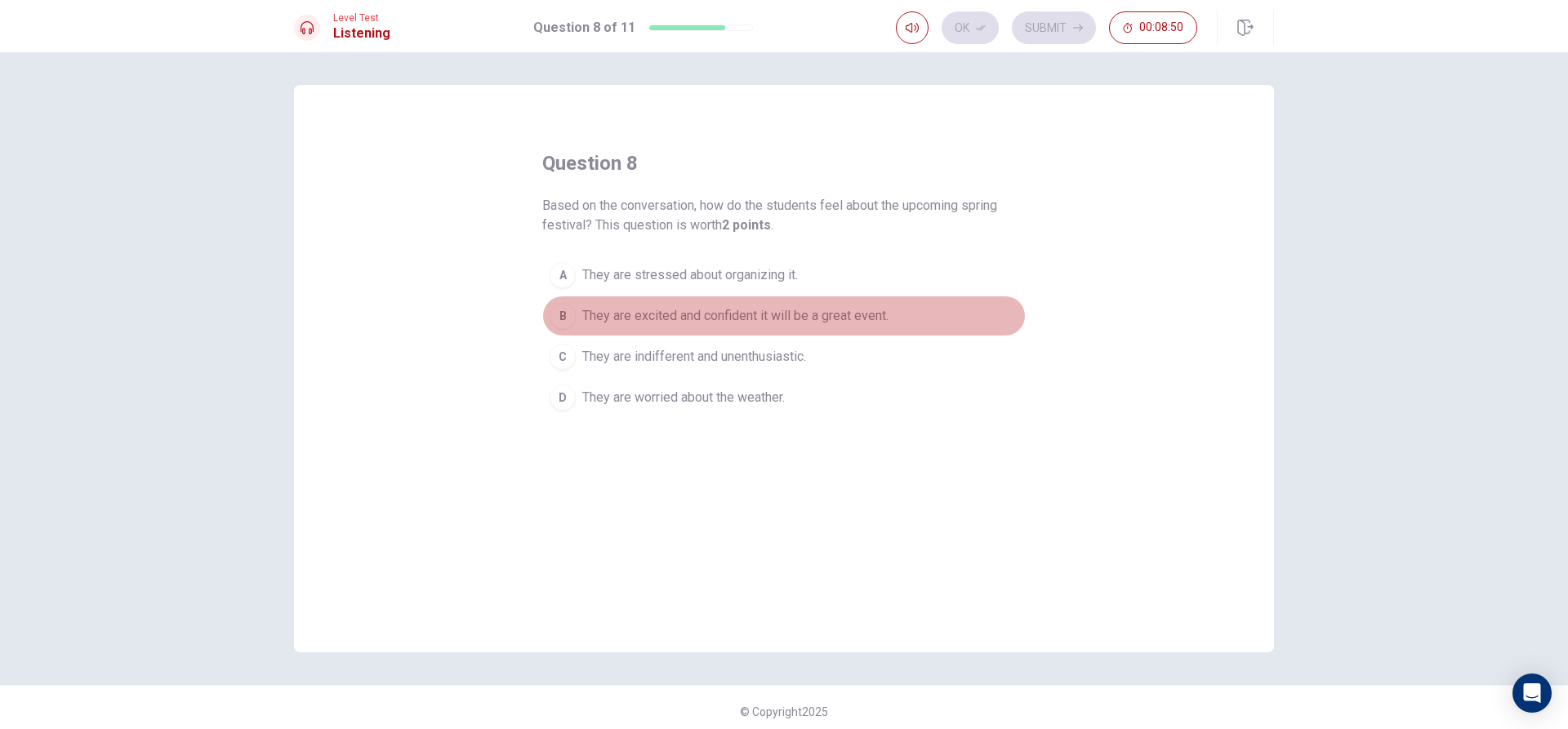
click at [719, 316] on span "They are excited and confident it will be a great event." at bounding box center [735, 316] width 307 height 20
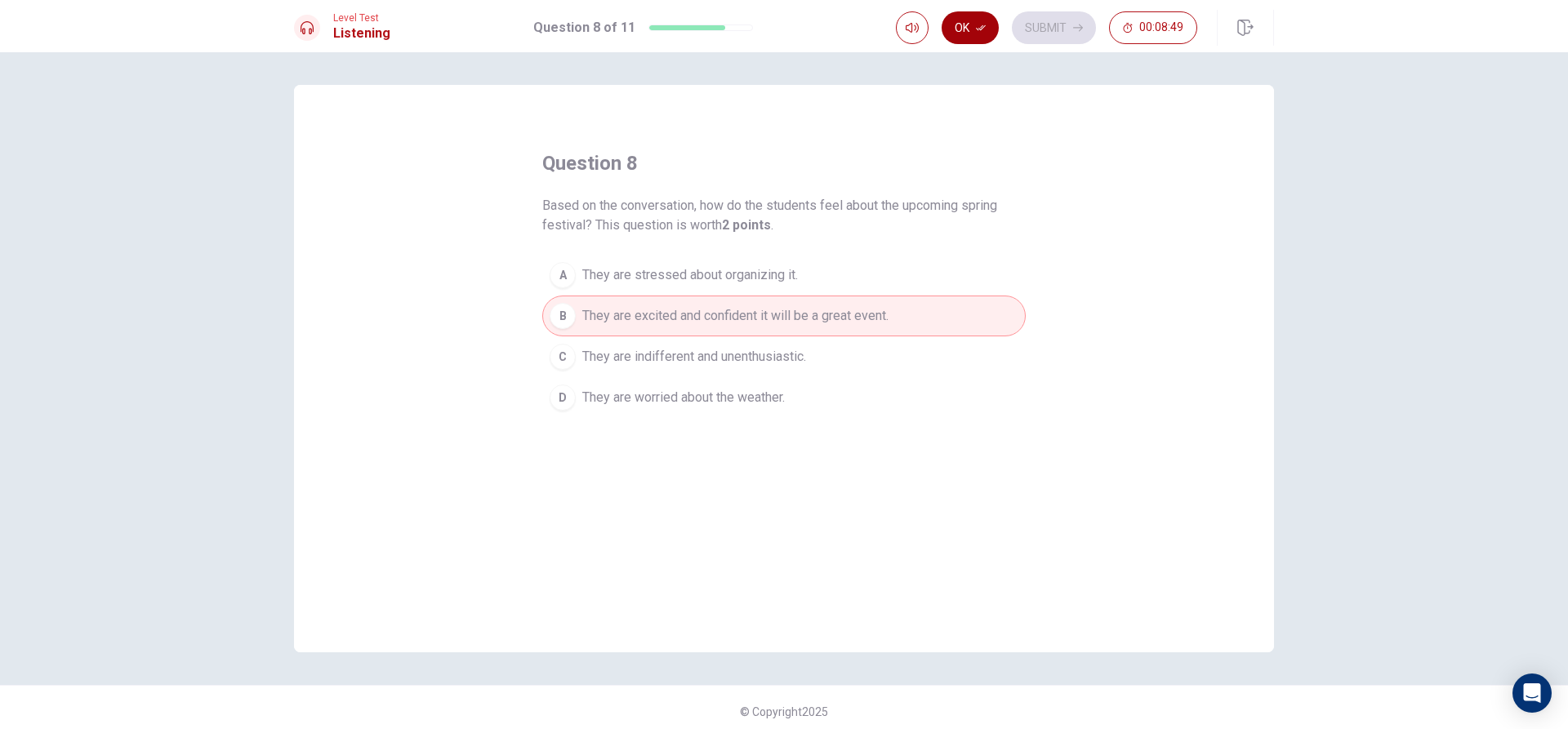
click at [954, 25] on button "Ok" at bounding box center [970, 28] width 57 height 33
click at [1033, 32] on button "Submit" at bounding box center [1054, 28] width 84 height 33
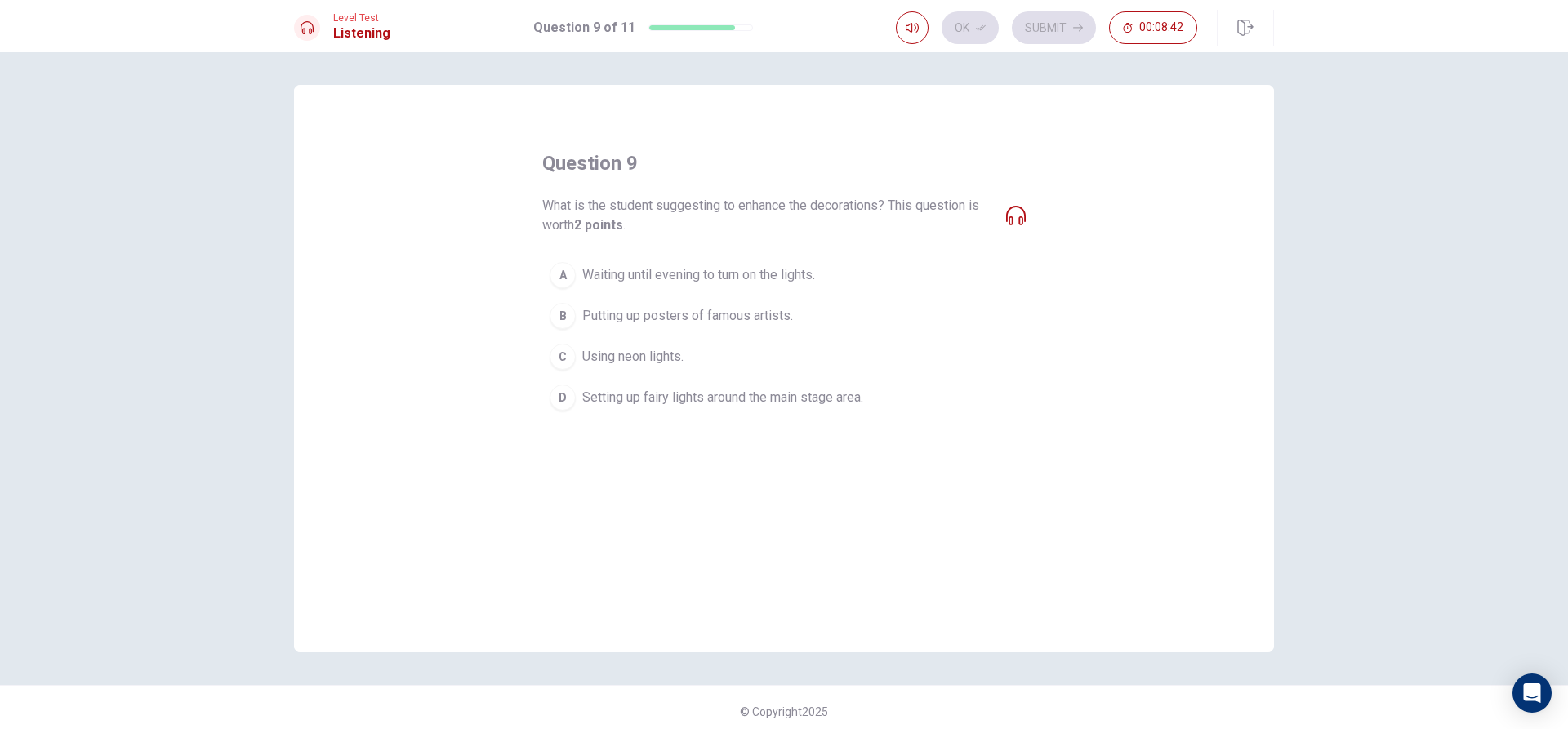
click at [1006, 208] on icon at bounding box center [1016, 216] width 20 height 20
click at [1013, 217] on icon at bounding box center [1016, 216] width 20 height 20
click at [1006, 204] on div "What is the student suggesting to enhance the decorations? This question is wor…" at bounding box center [783, 216] width 483 height 39
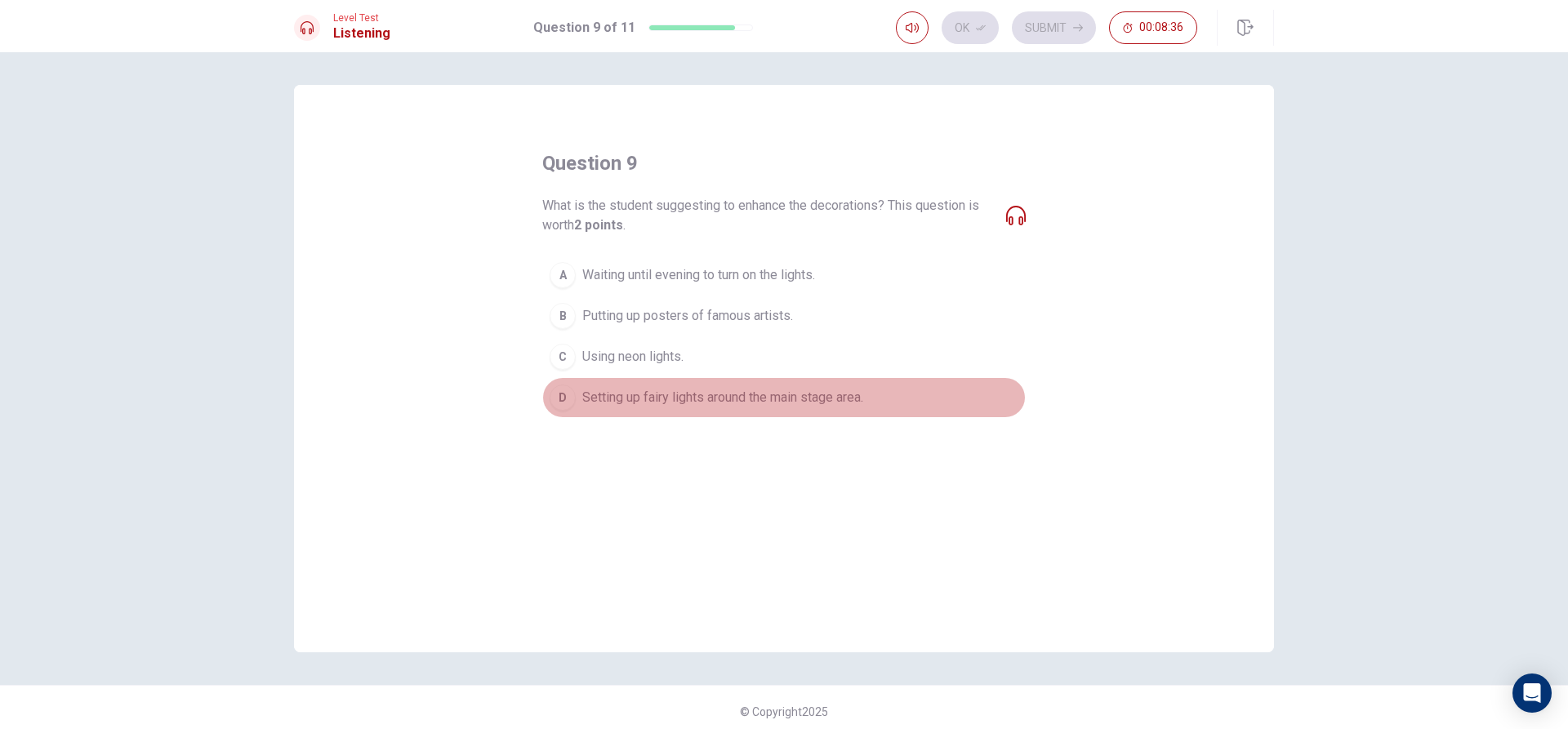
click at [563, 391] on div "D" at bounding box center [562, 398] width 26 height 26
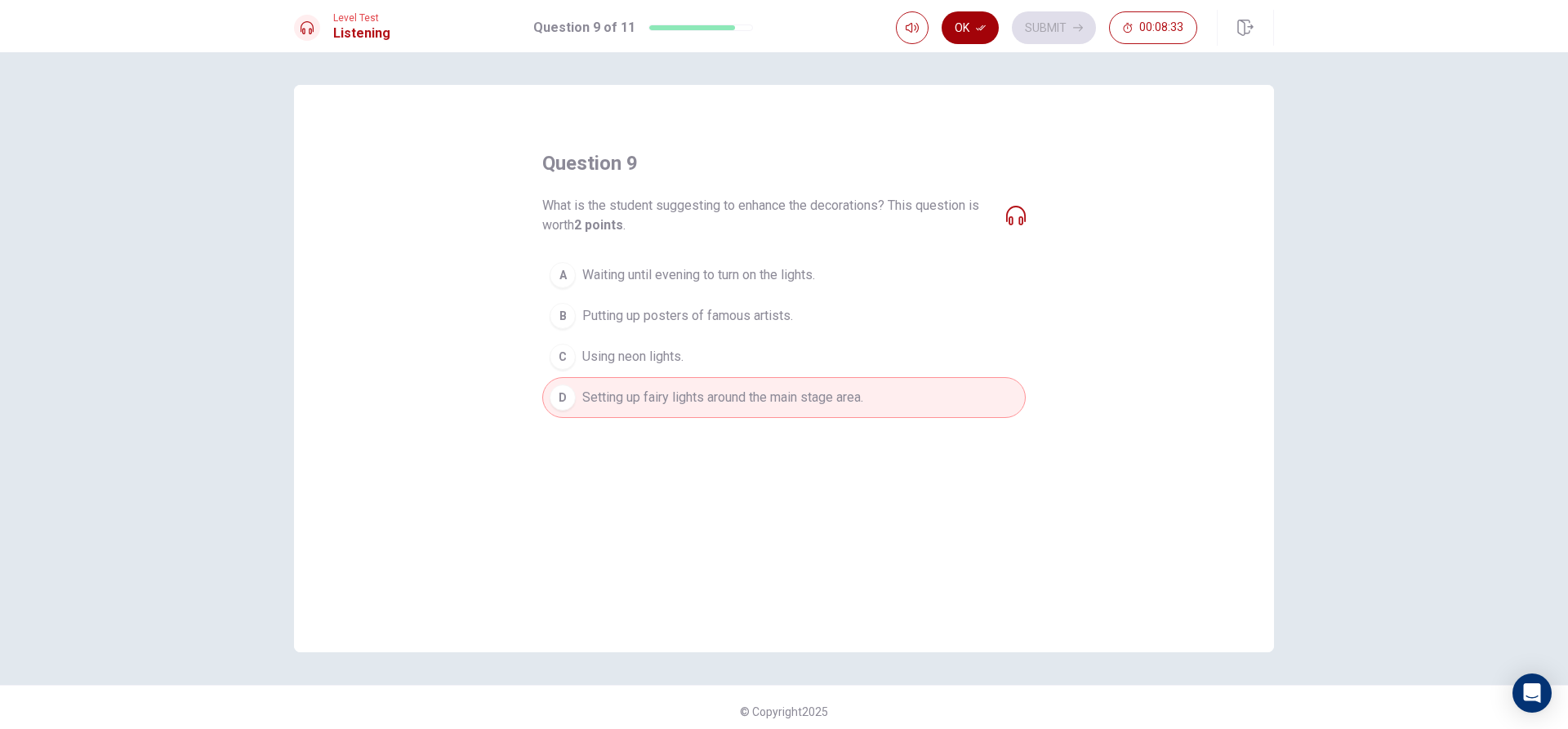
click at [968, 16] on button "Ok" at bounding box center [970, 28] width 57 height 33
click at [1031, 25] on button "Submit" at bounding box center [1054, 28] width 84 height 33
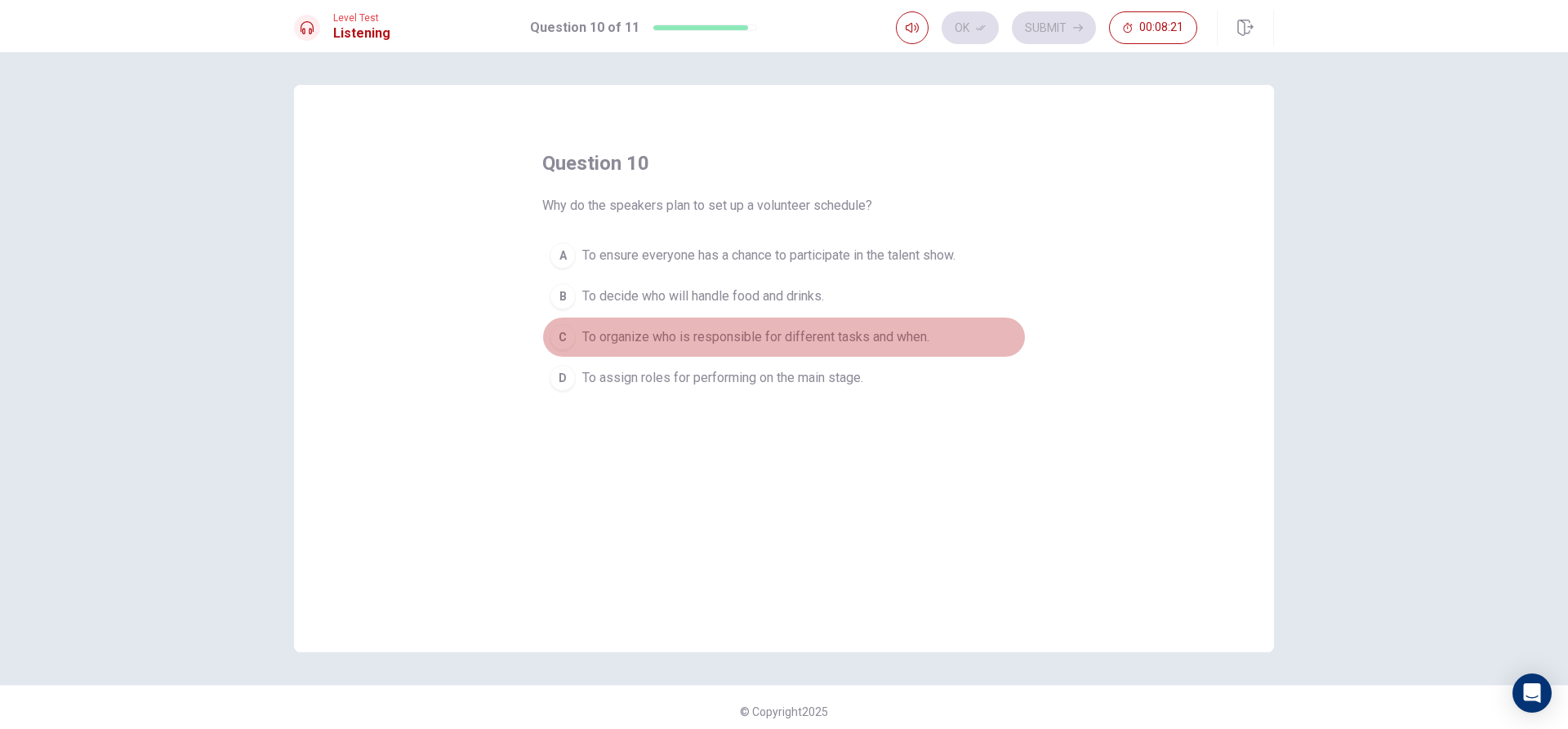
click at [558, 344] on div "C" at bounding box center [562, 338] width 26 height 26
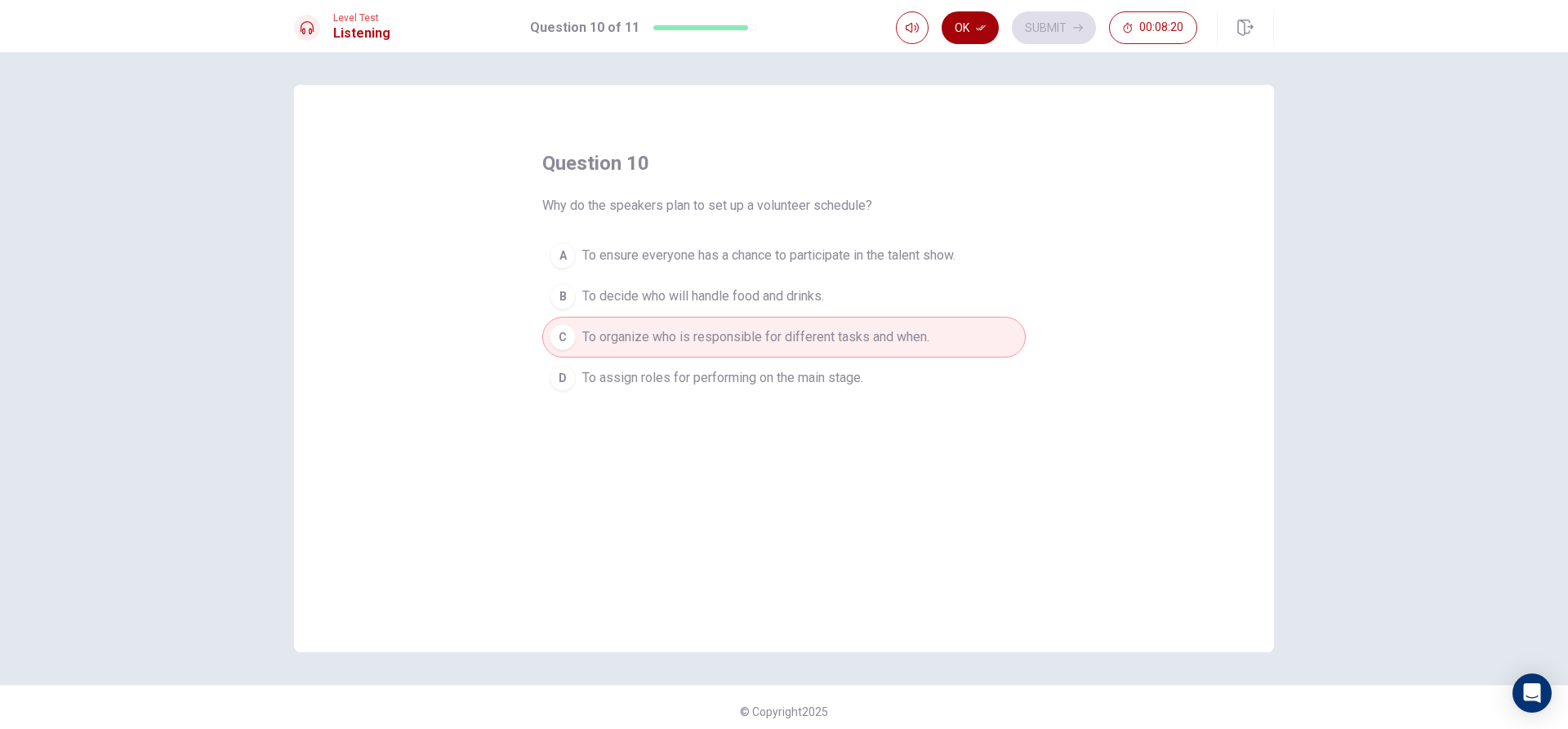
click at [973, 16] on button "Ok" at bounding box center [970, 28] width 57 height 33
click at [1023, 21] on button "Submit" at bounding box center [1054, 28] width 84 height 33
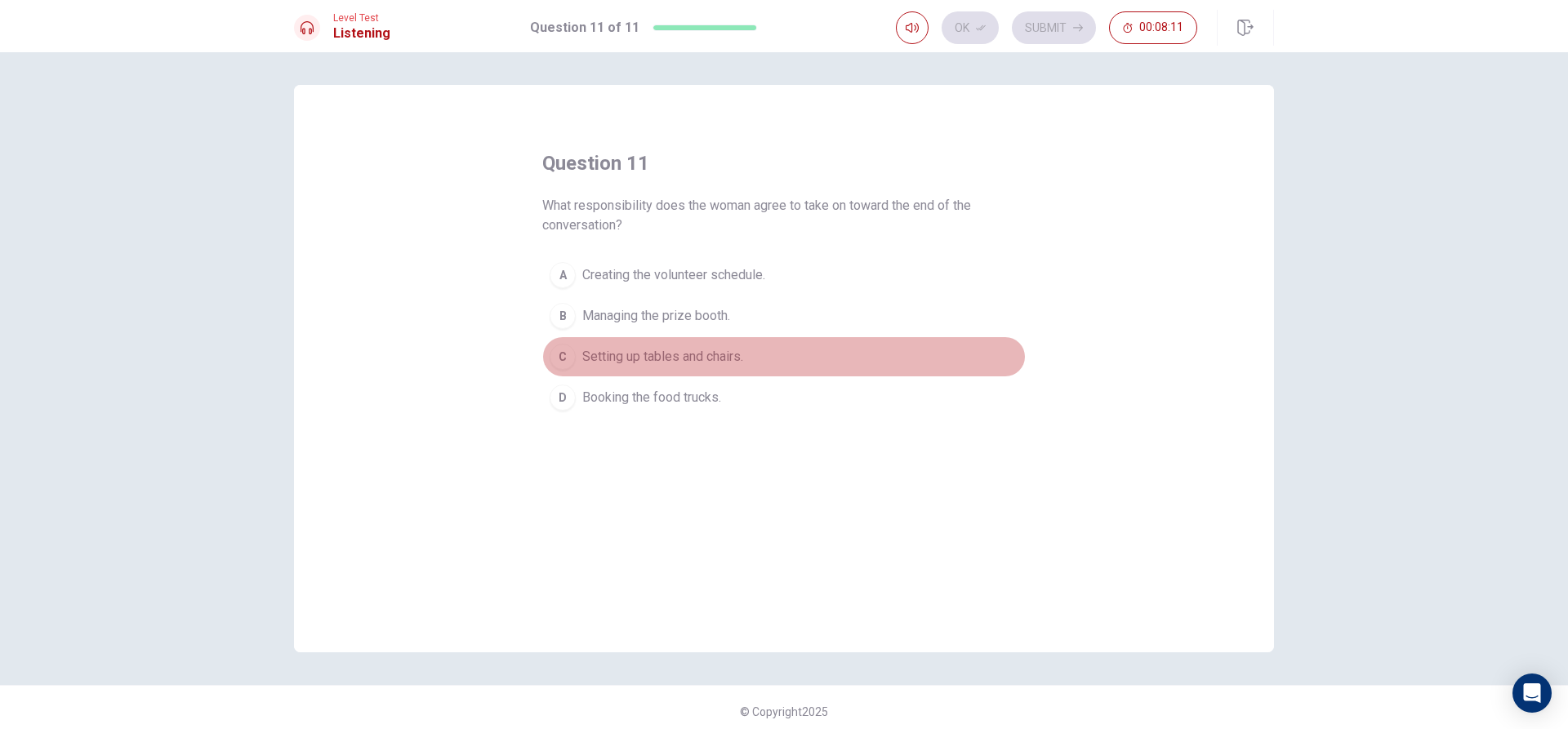
click at [570, 368] on button "C Setting up tables and chairs." at bounding box center [783, 357] width 483 height 41
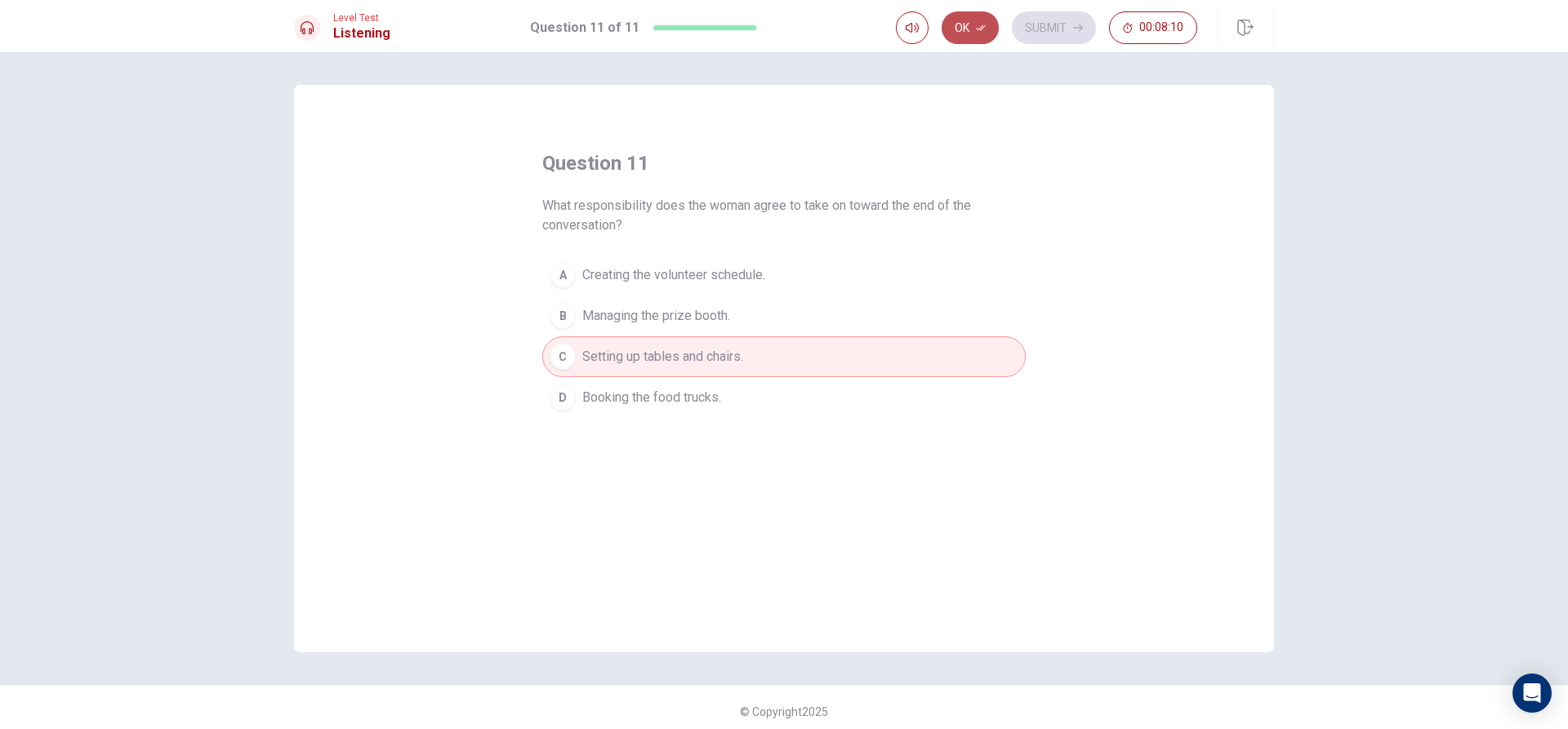
click at [955, 31] on button "Ok" at bounding box center [970, 28] width 57 height 33
click at [1015, 20] on button "Submit" at bounding box center [1054, 28] width 84 height 33
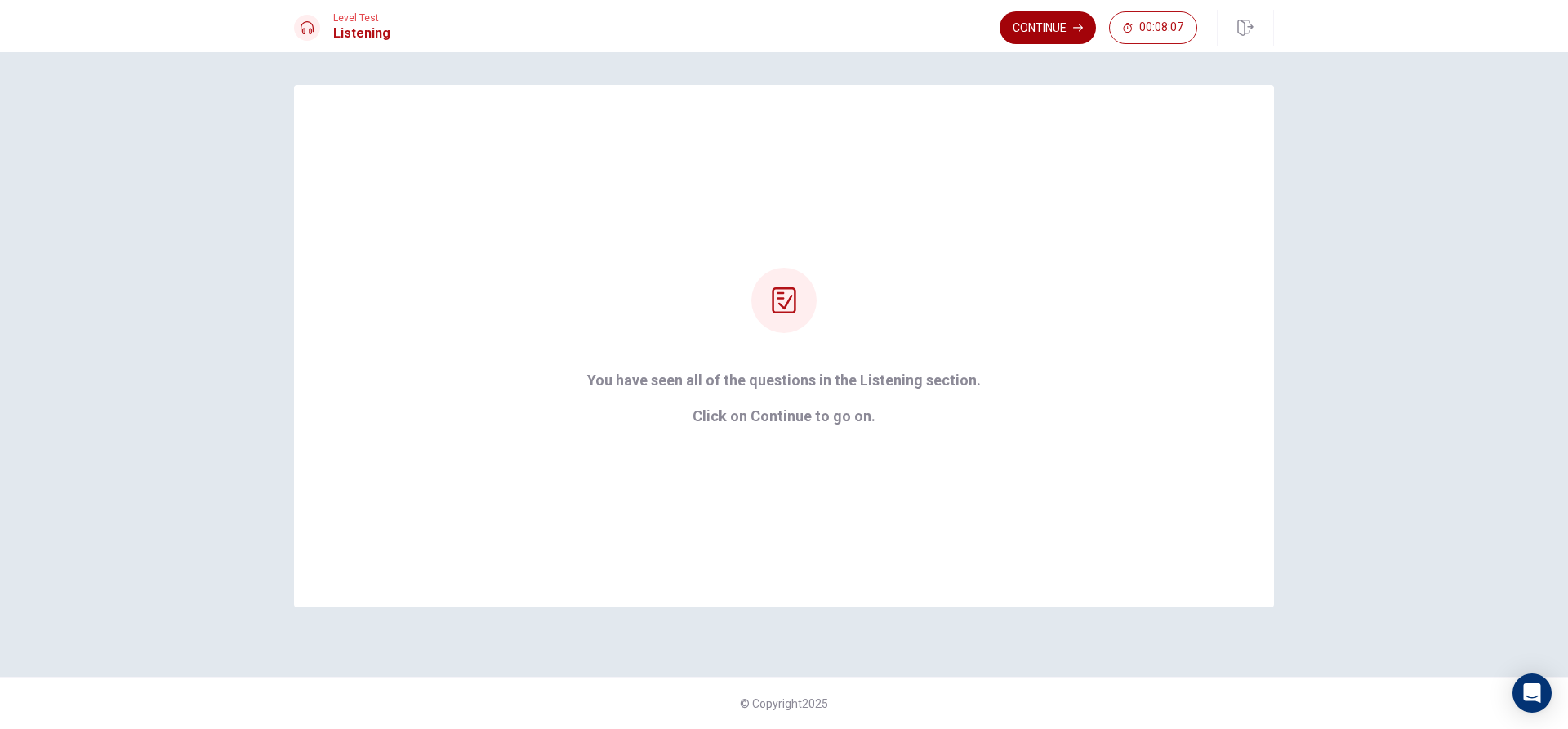
click at [1041, 18] on button "Continue" at bounding box center [1048, 28] width 96 height 33
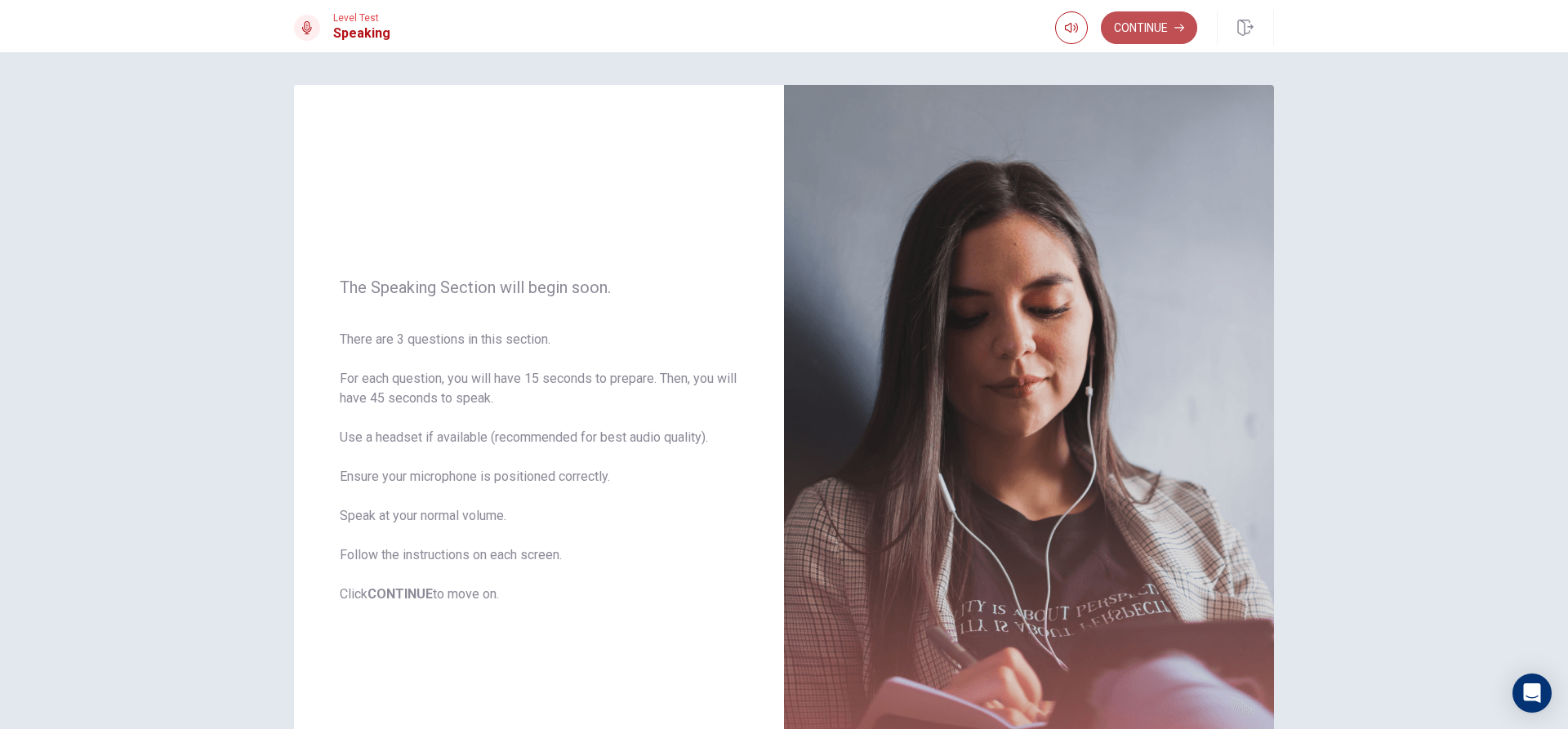
click at [1144, 29] on button "Continue" at bounding box center [1149, 28] width 96 height 33
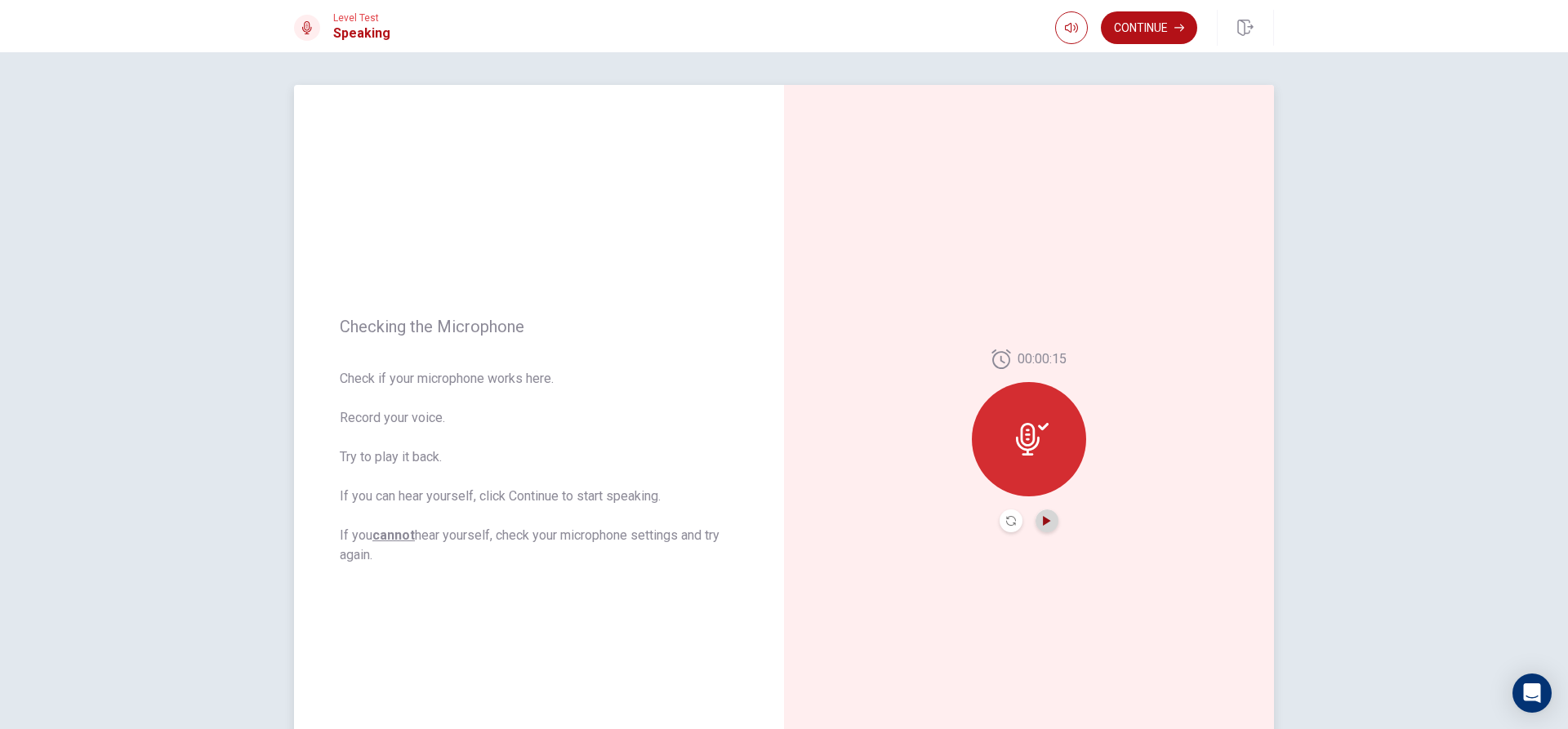
click at [1046, 517] on icon "Play Audio" at bounding box center [1047, 521] width 10 height 10
click at [1000, 524] on button "Record Again" at bounding box center [1011, 521] width 23 height 23
click at [1053, 456] on div "Stop Recording" at bounding box center [1029, 451] width 114 height 114
click at [1008, 517] on icon "Record Again" at bounding box center [1011, 521] width 10 height 10
click at [1055, 426] on div "Stop Recording" at bounding box center [1029, 451] width 114 height 114
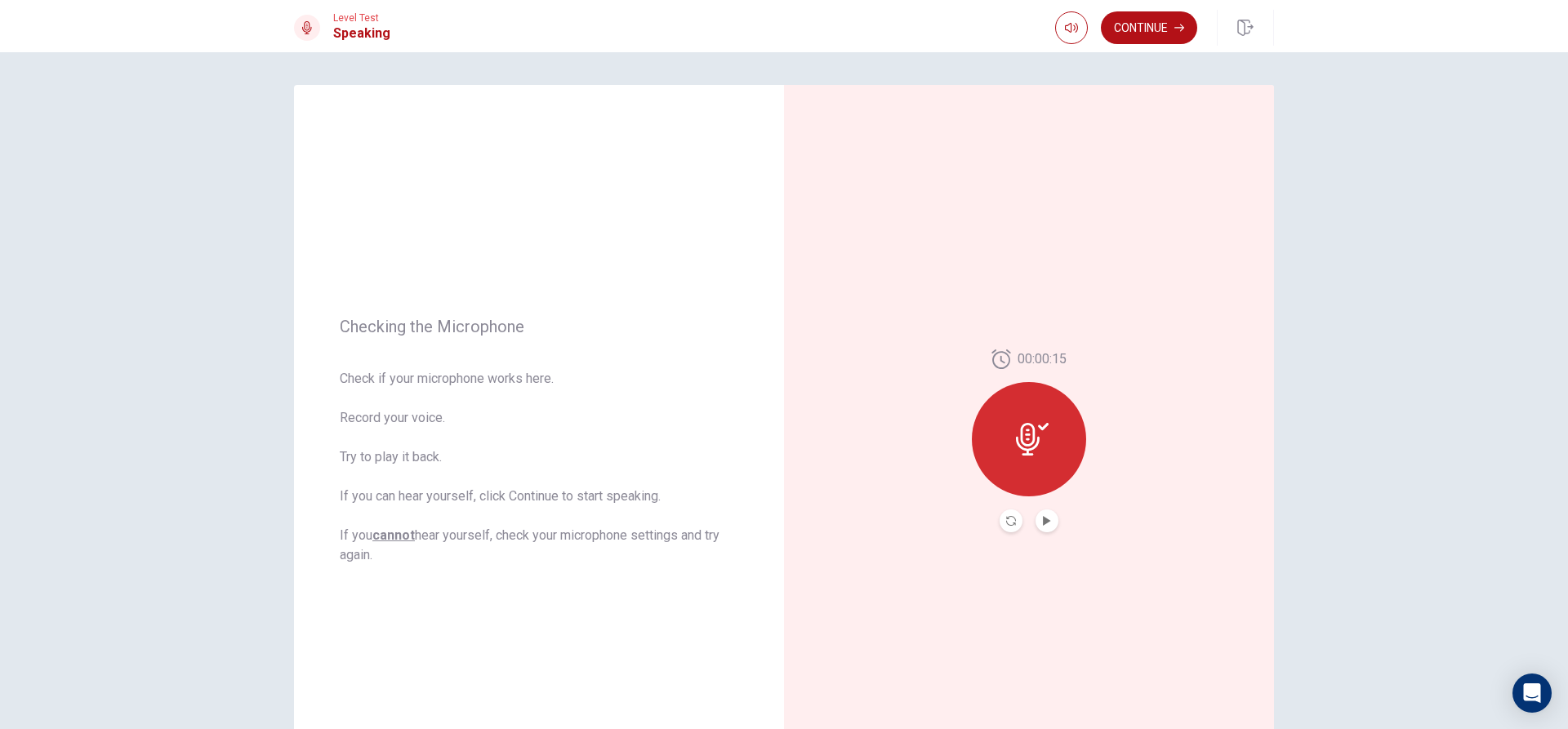
click at [1012, 516] on button "Record Again" at bounding box center [1011, 521] width 23 height 23
click at [1037, 517] on button "Play Audio" at bounding box center [1047, 521] width 23 height 23
click at [1043, 520] on icon "Pause Audio" at bounding box center [1047, 521] width 8 height 10
click at [1007, 520] on icon "Record Again" at bounding box center [1011, 521] width 10 height 10
click at [1046, 519] on icon "Play Audio" at bounding box center [1047, 521] width 10 height 10
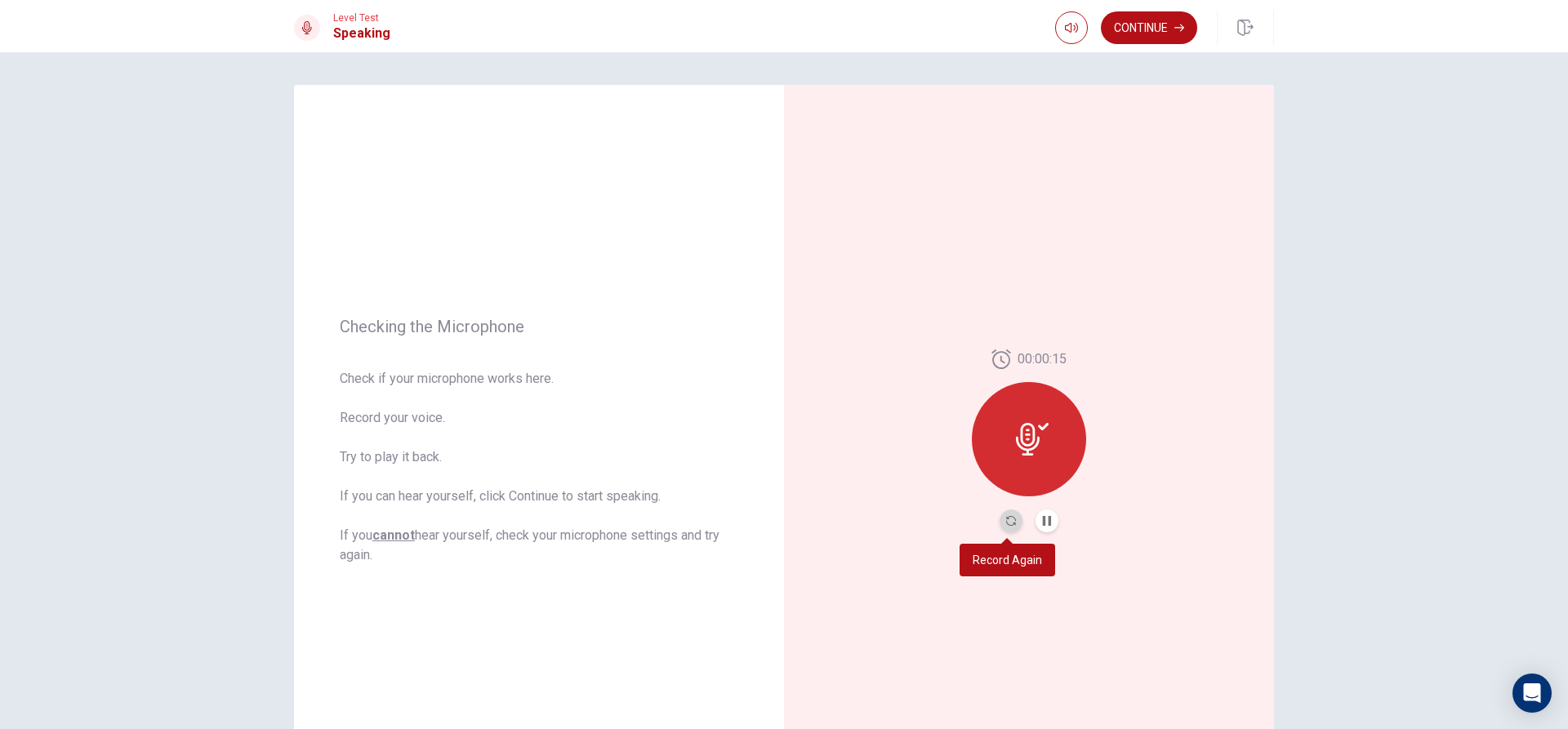
click at [1015, 518] on button "Record Again" at bounding box center [1011, 521] width 23 height 23
click at [1046, 517] on icon "Play Audio" at bounding box center [1047, 521] width 10 height 10
click at [1005, 526] on button "Record Again" at bounding box center [1011, 521] width 23 height 23
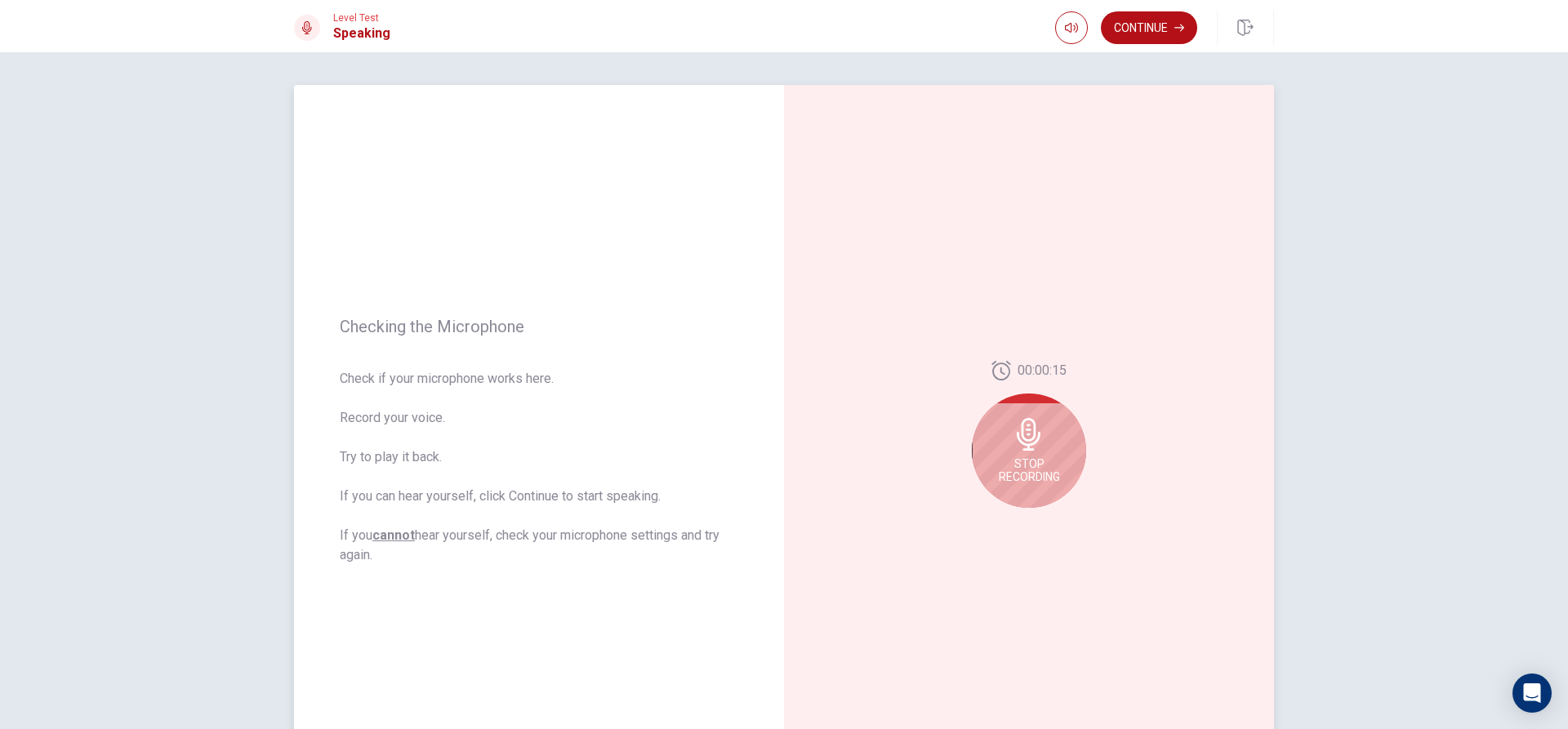
click at [1036, 476] on span "Stop Recording" at bounding box center [1029, 471] width 61 height 26
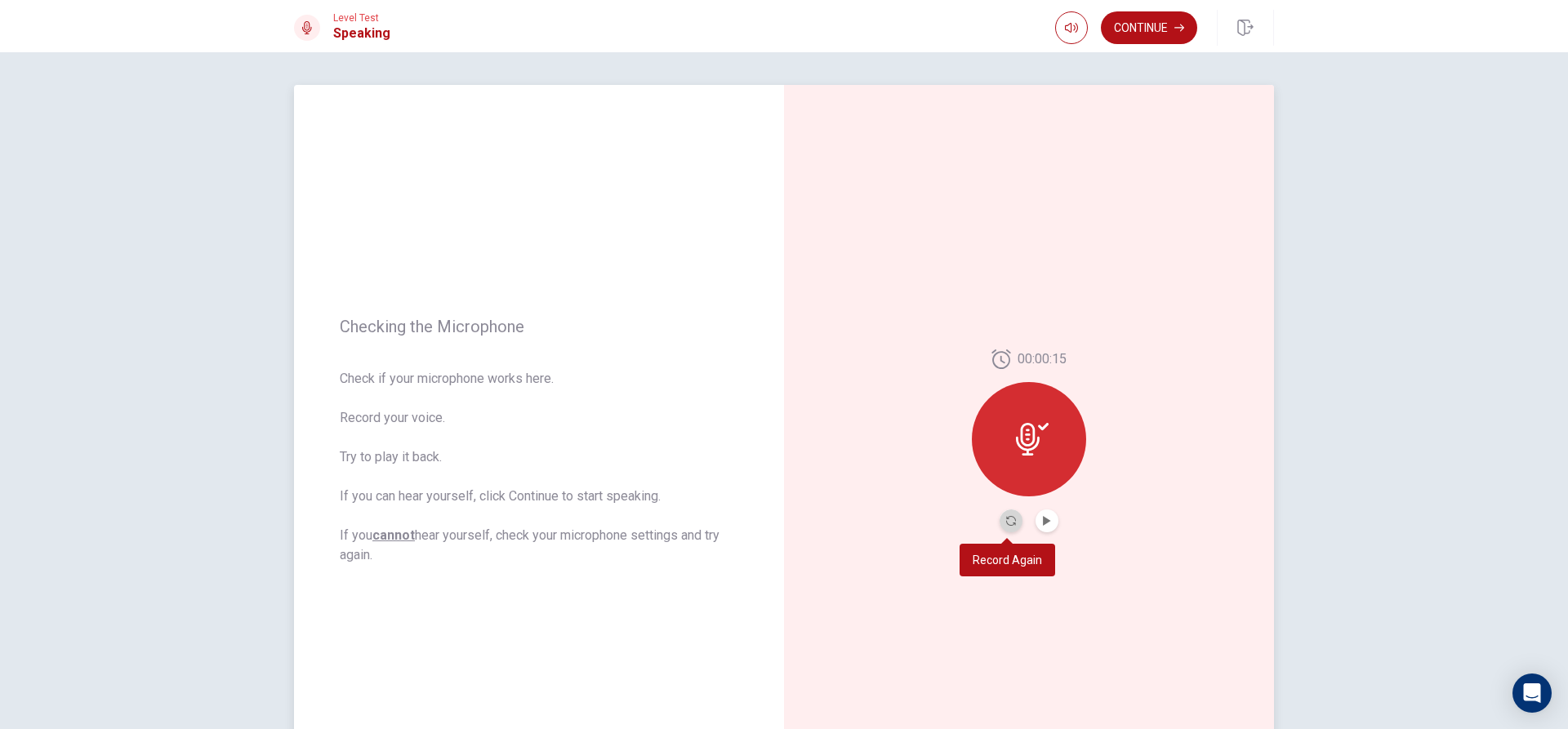
click at [1001, 521] on button "Record Again" at bounding box center [1011, 521] width 23 height 23
click at [1036, 521] on button "Play Audio" at bounding box center [1047, 521] width 23 height 23
click at [1000, 521] on button "Record Again" at bounding box center [1011, 521] width 23 height 23
click at [1043, 524] on icon "Play Audio" at bounding box center [1046, 521] width 7 height 10
click at [1160, 29] on button "Continue" at bounding box center [1149, 28] width 96 height 33
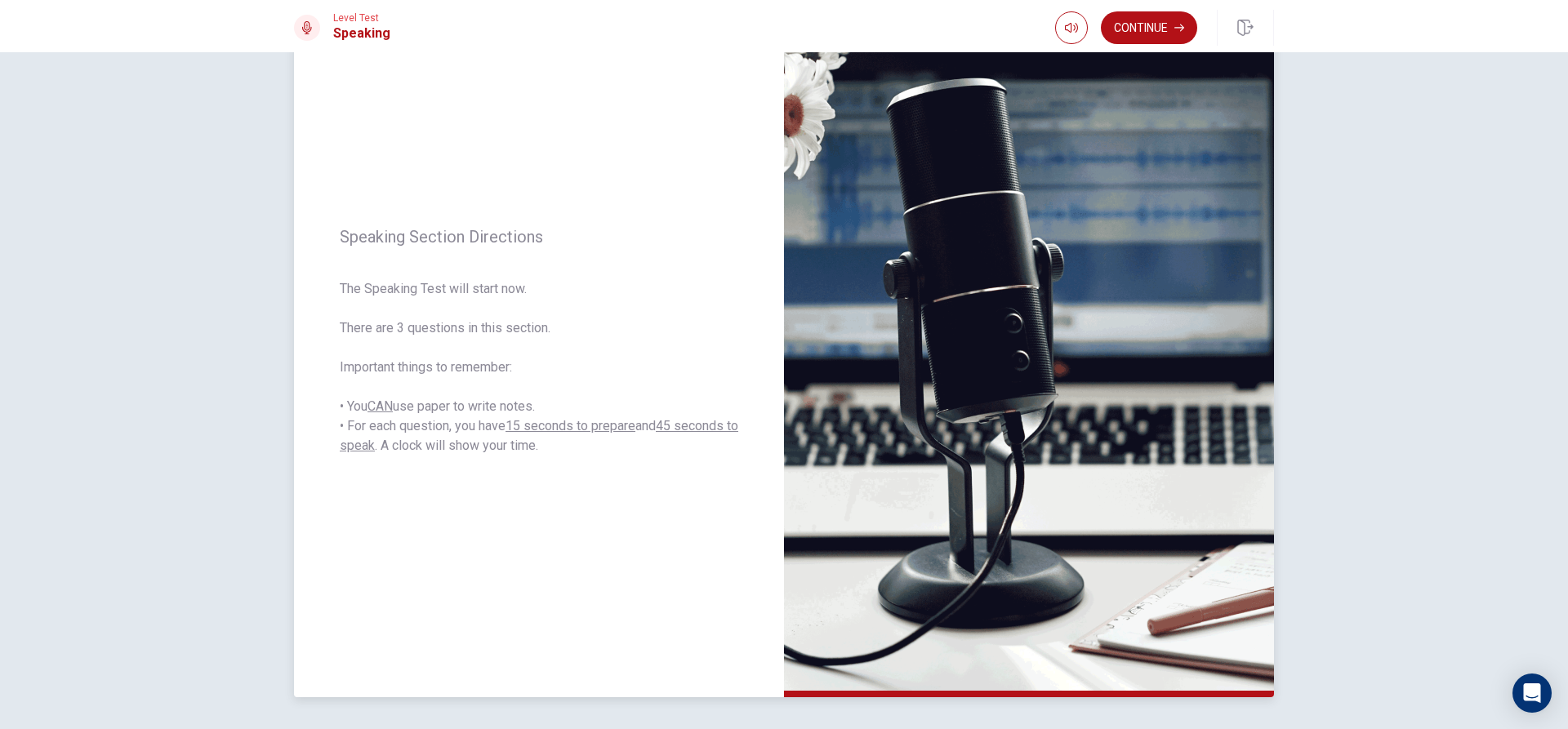
scroll to position [71, 0]
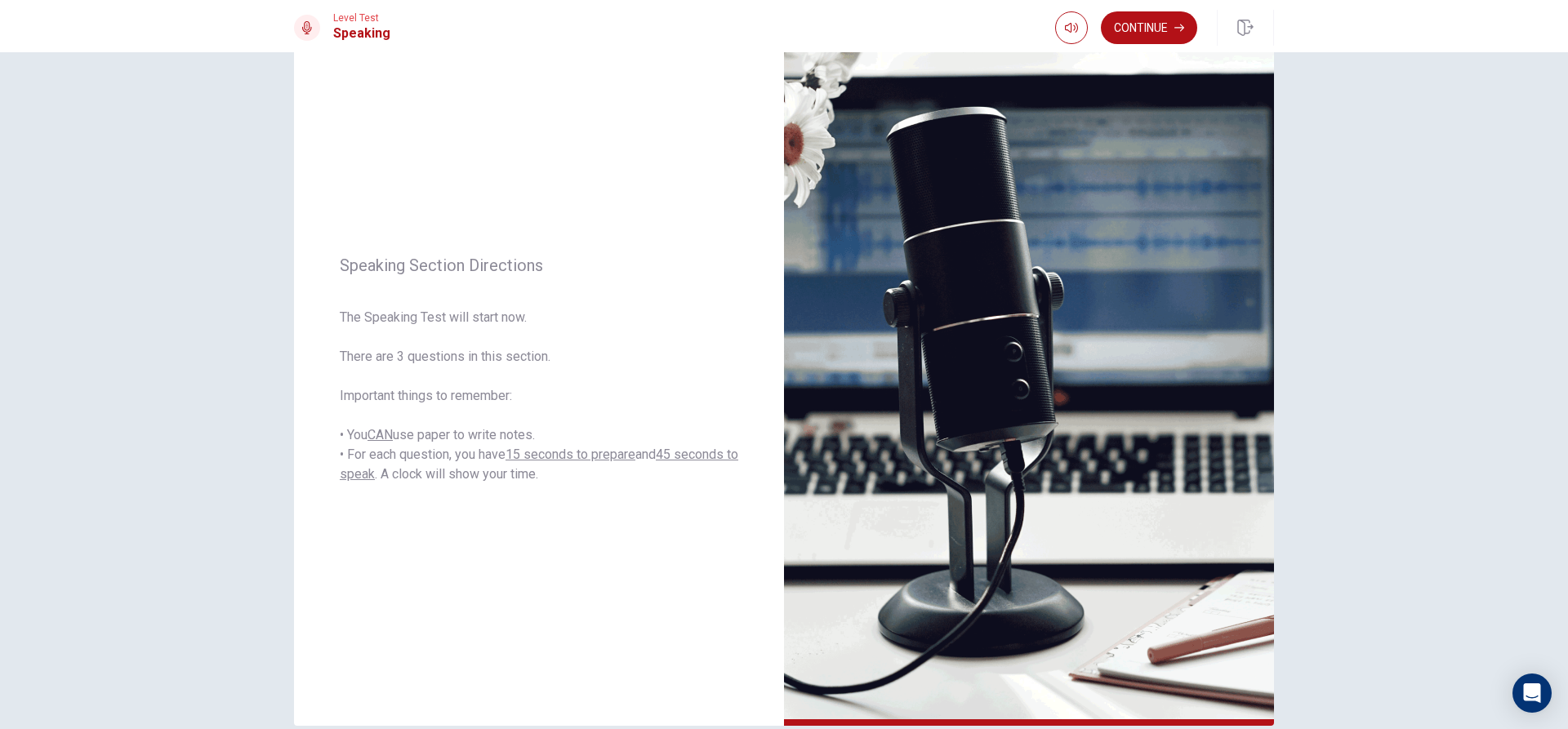
click at [1162, 29] on button "Continue" at bounding box center [1149, 28] width 96 height 33
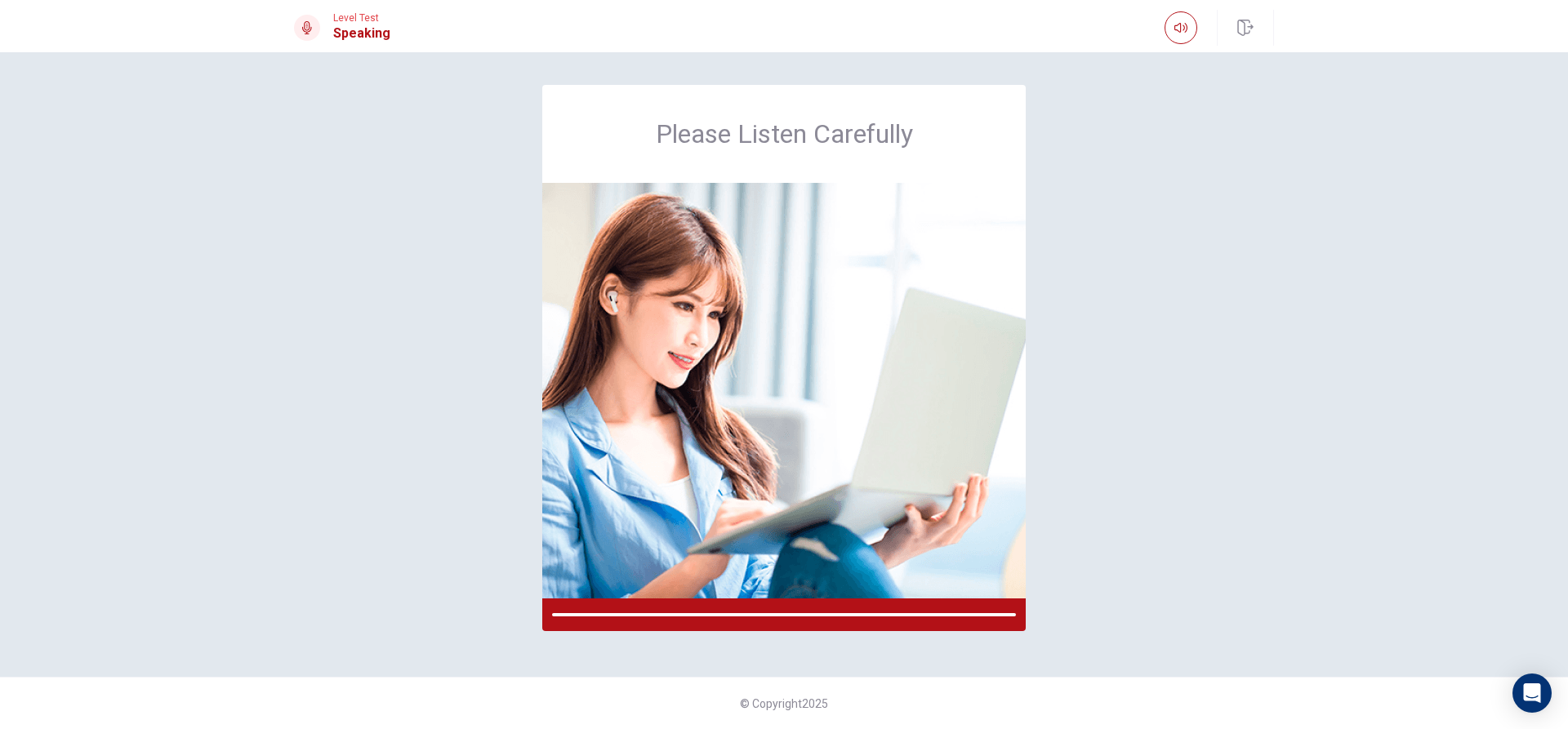
scroll to position [0, 0]
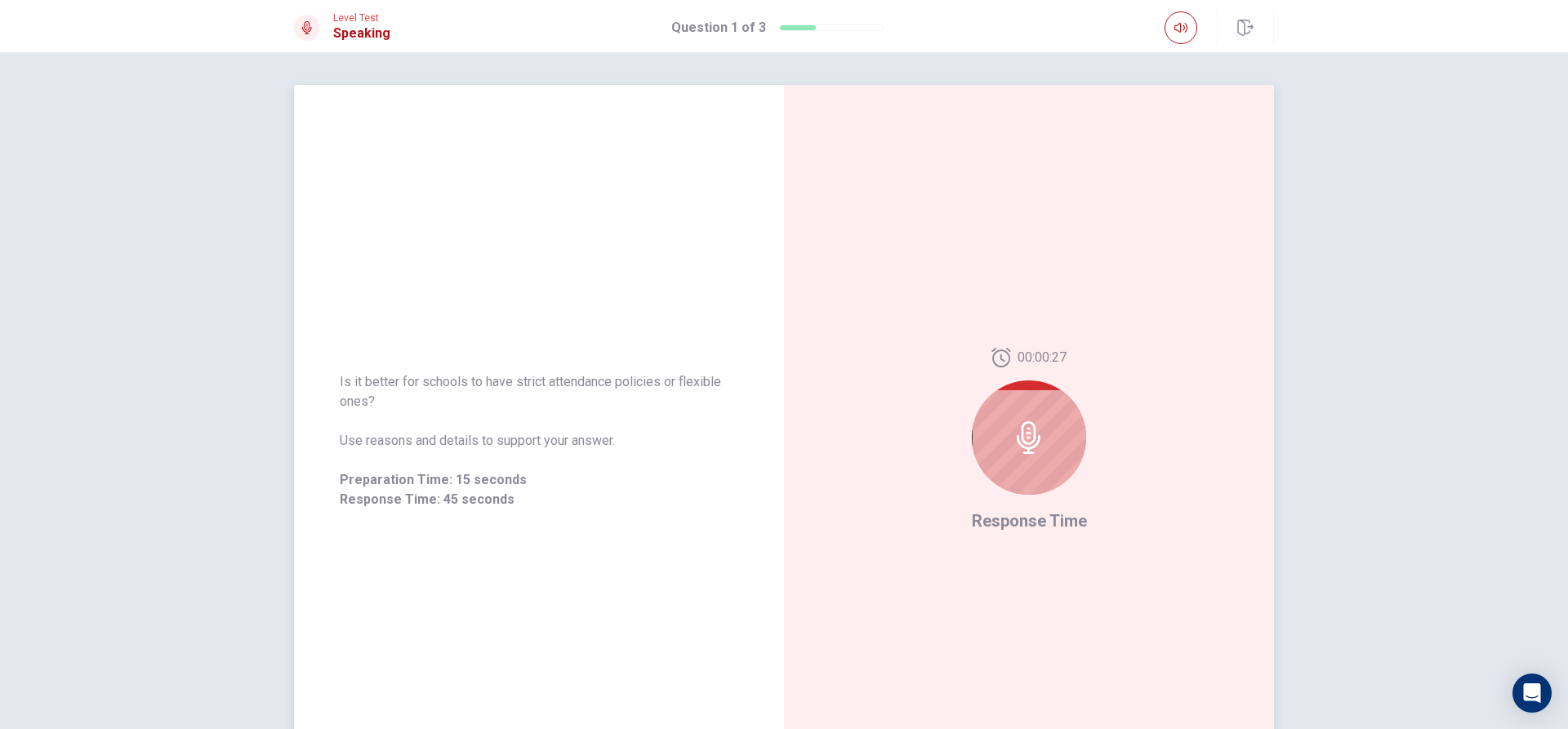
click at [986, 432] on div at bounding box center [1029, 438] width 114 height 114
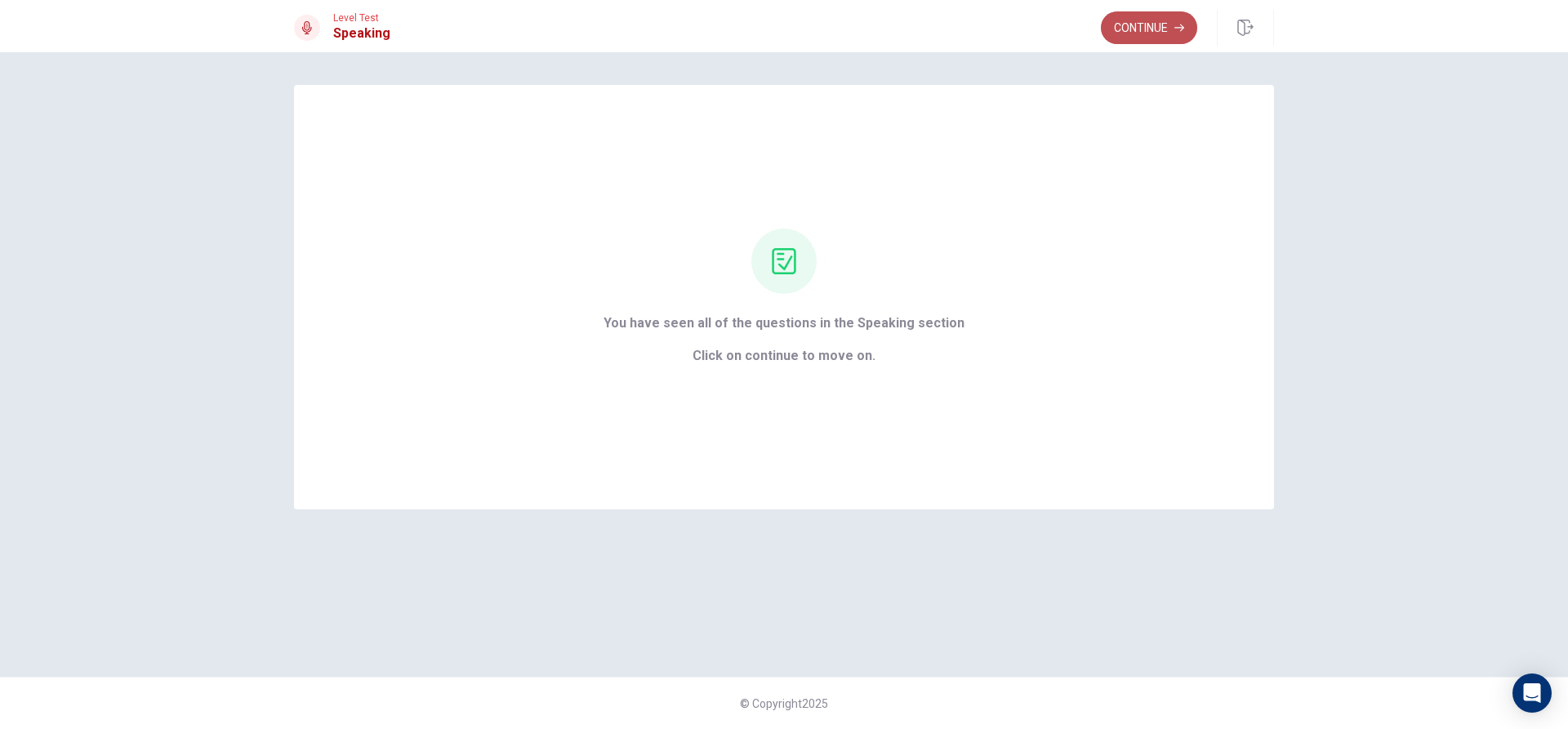
click at [1122, 28] on button "Continue" at bounding box center [1149, 28] width 96 height 33
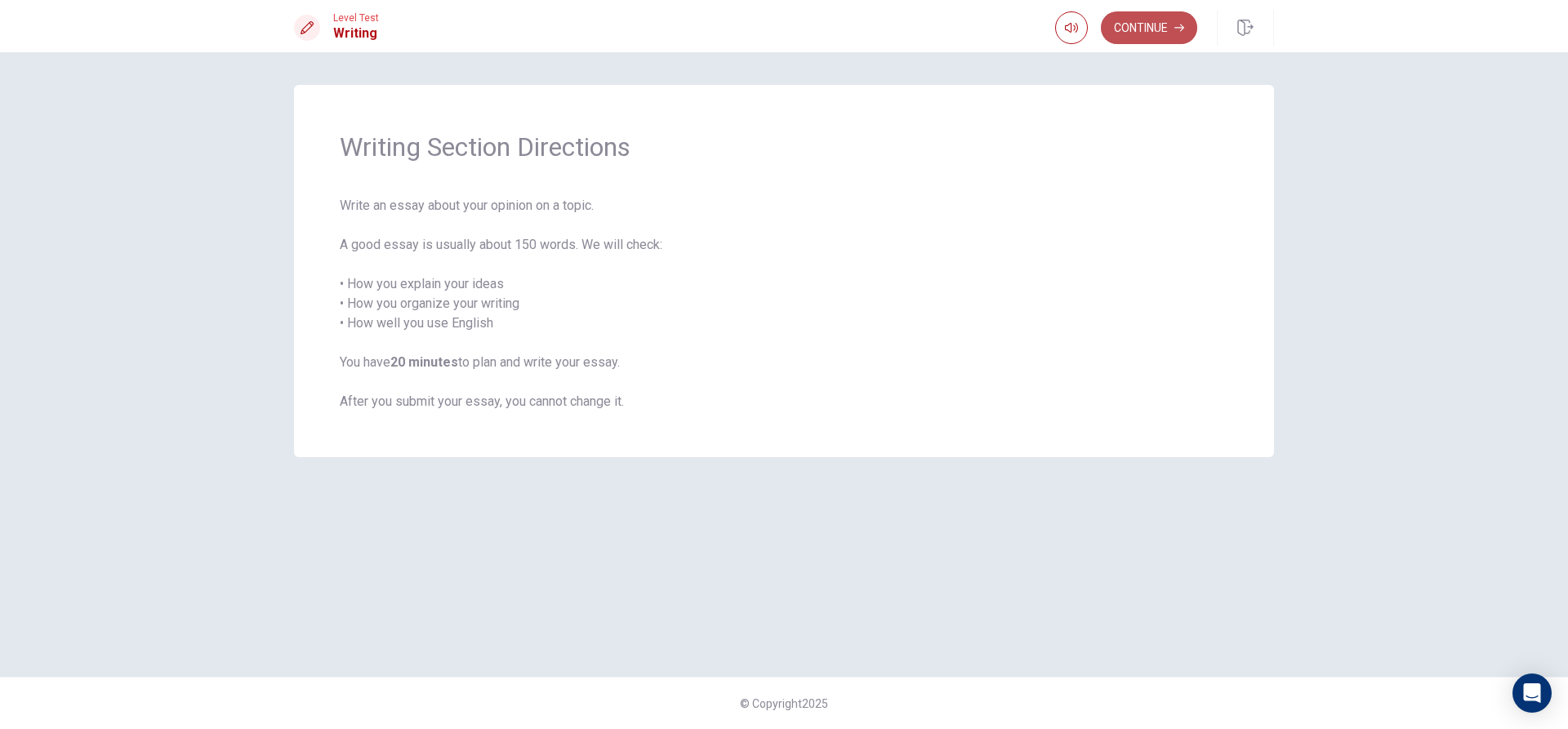
click at [1153, 15] on button "Continue" at bounding box center [1149, 28] width 96 height 33
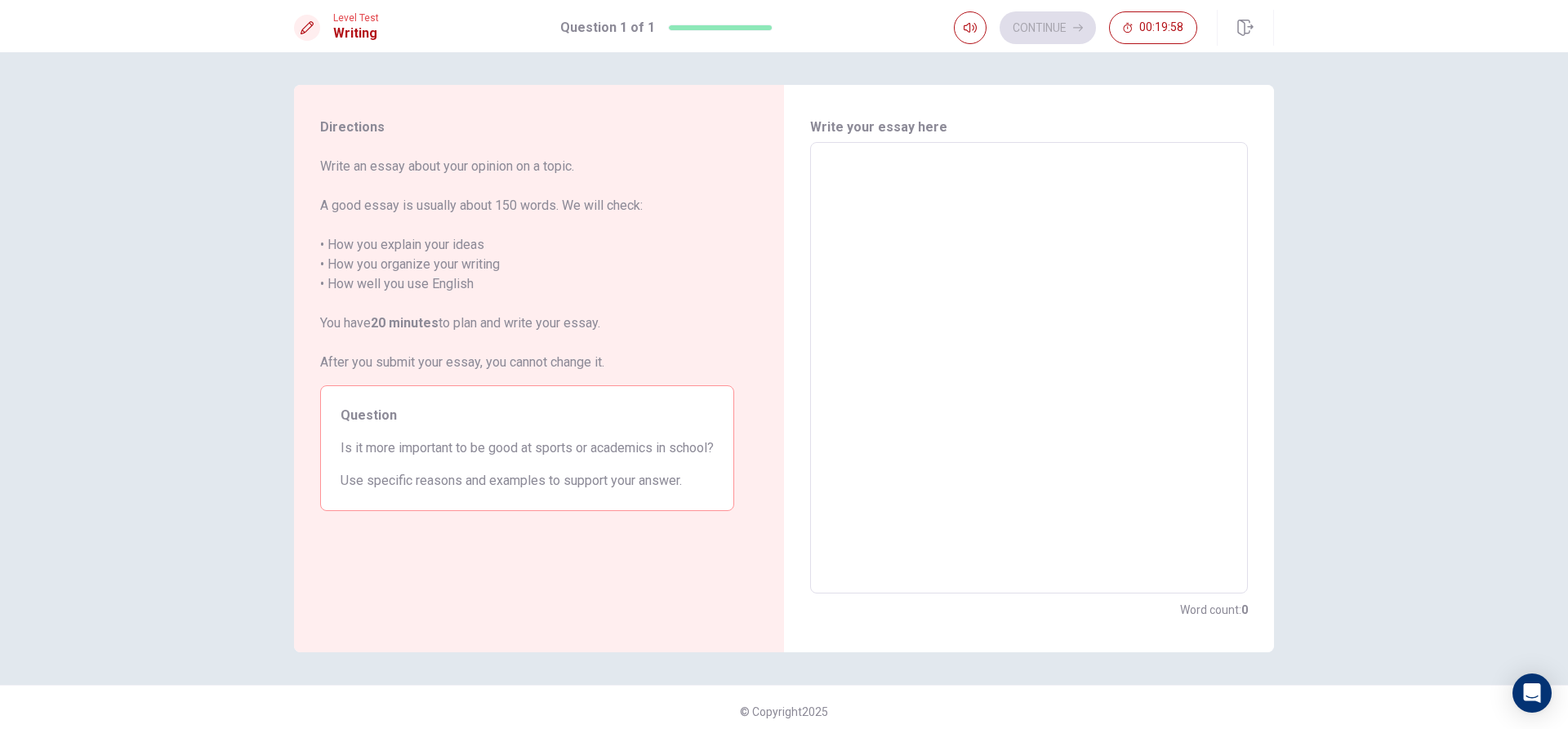
click at [932, 204] on textarea at bounding box center [1029, 369] width 415 height 425
click at [882, 236] on textarea at bounding box center [1029, 369] width 415 height 425
type textarea "h"
type textarea "x"
type textarea "hj"
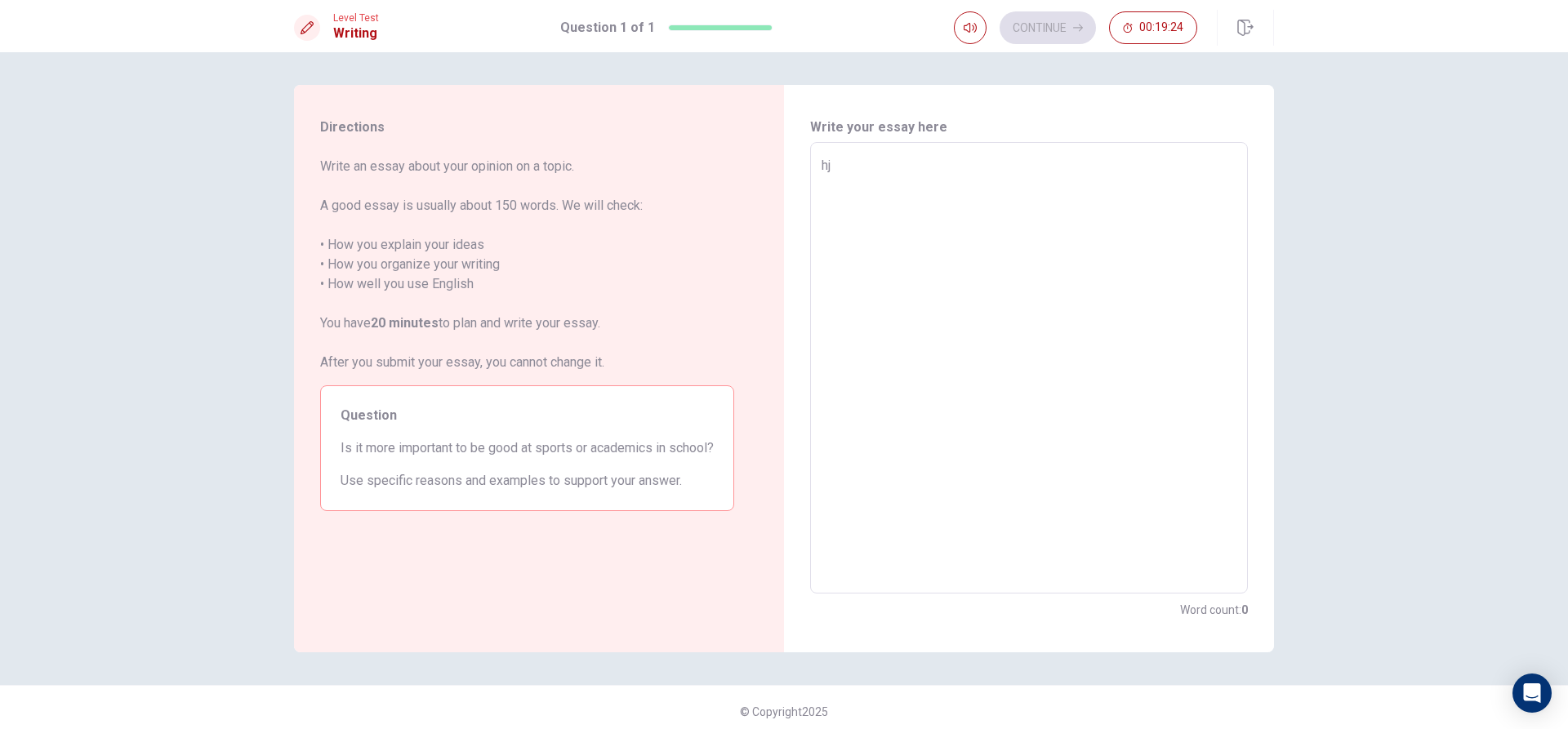
type textarea "x"
type textarea "hjjh"
type textarea "x"
type textarea "hjjhhi"
type textarea "x"
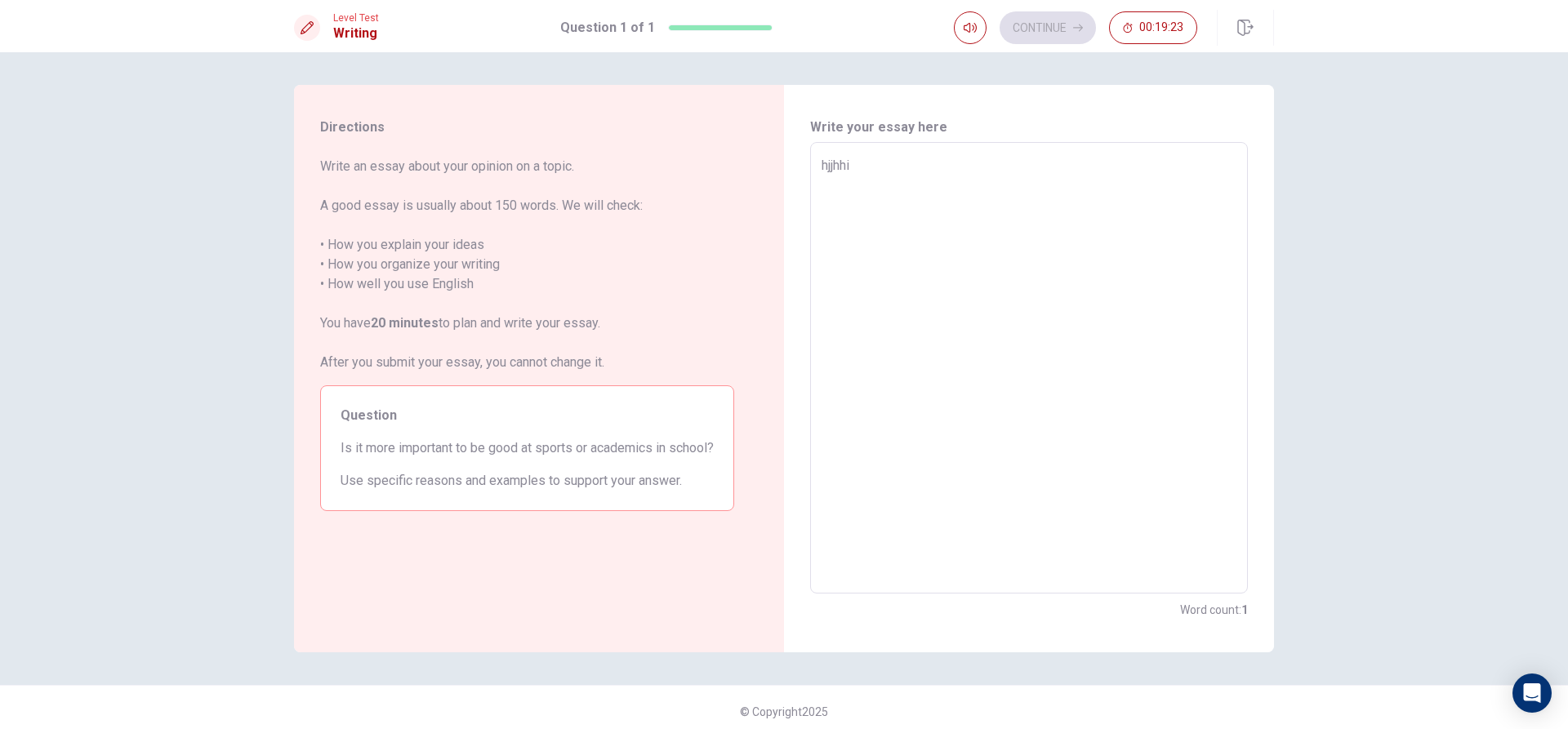
type textarea "hjjhhii"
type textarea "x"
type textarea "hjjhhiih"
type textarea "x"
type textarea "hjjhhiihi"
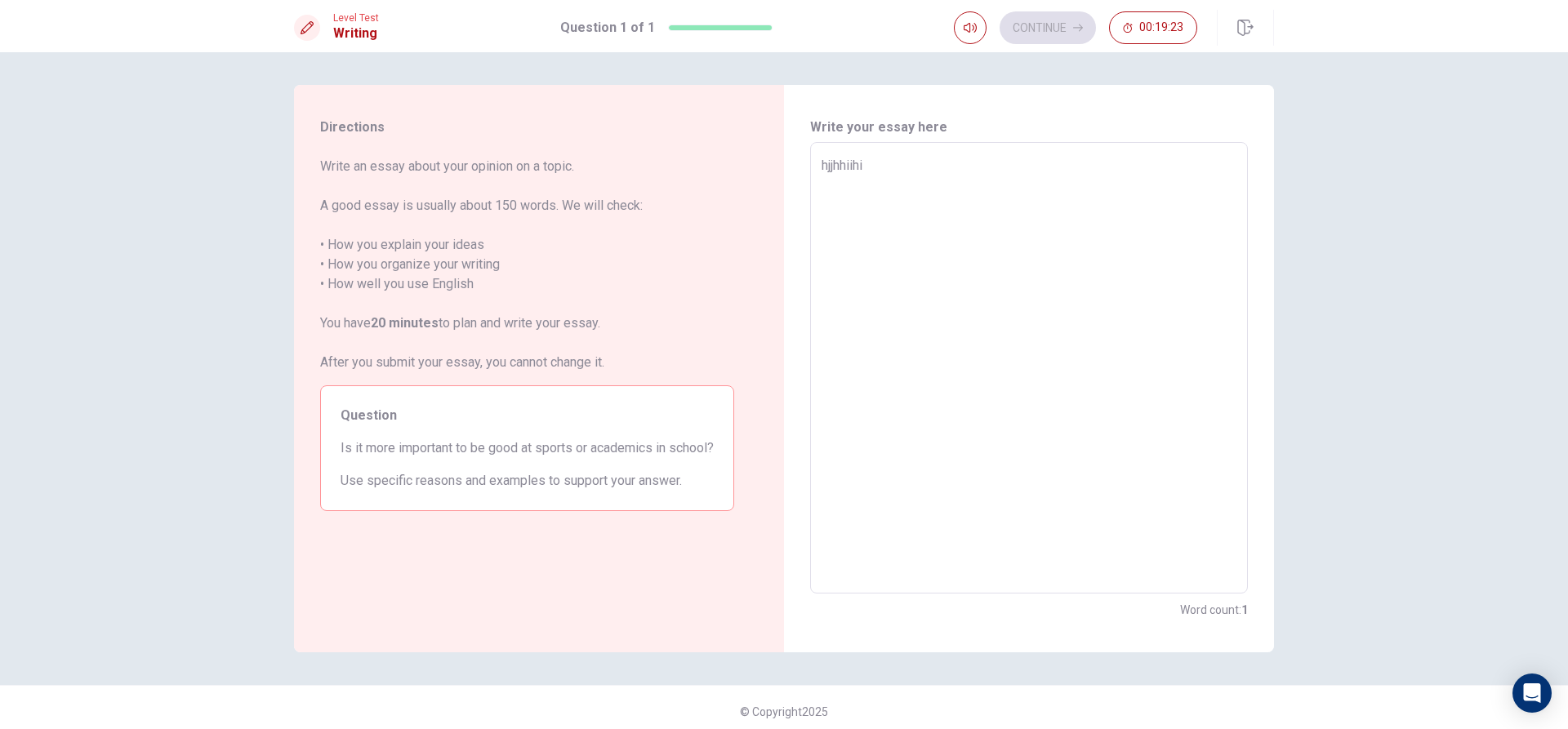
type textarea "x"
type textarea "hjjhhiihij"
type textarea "x"
type textarea "hjjhhiihijh"
type textarea "x"
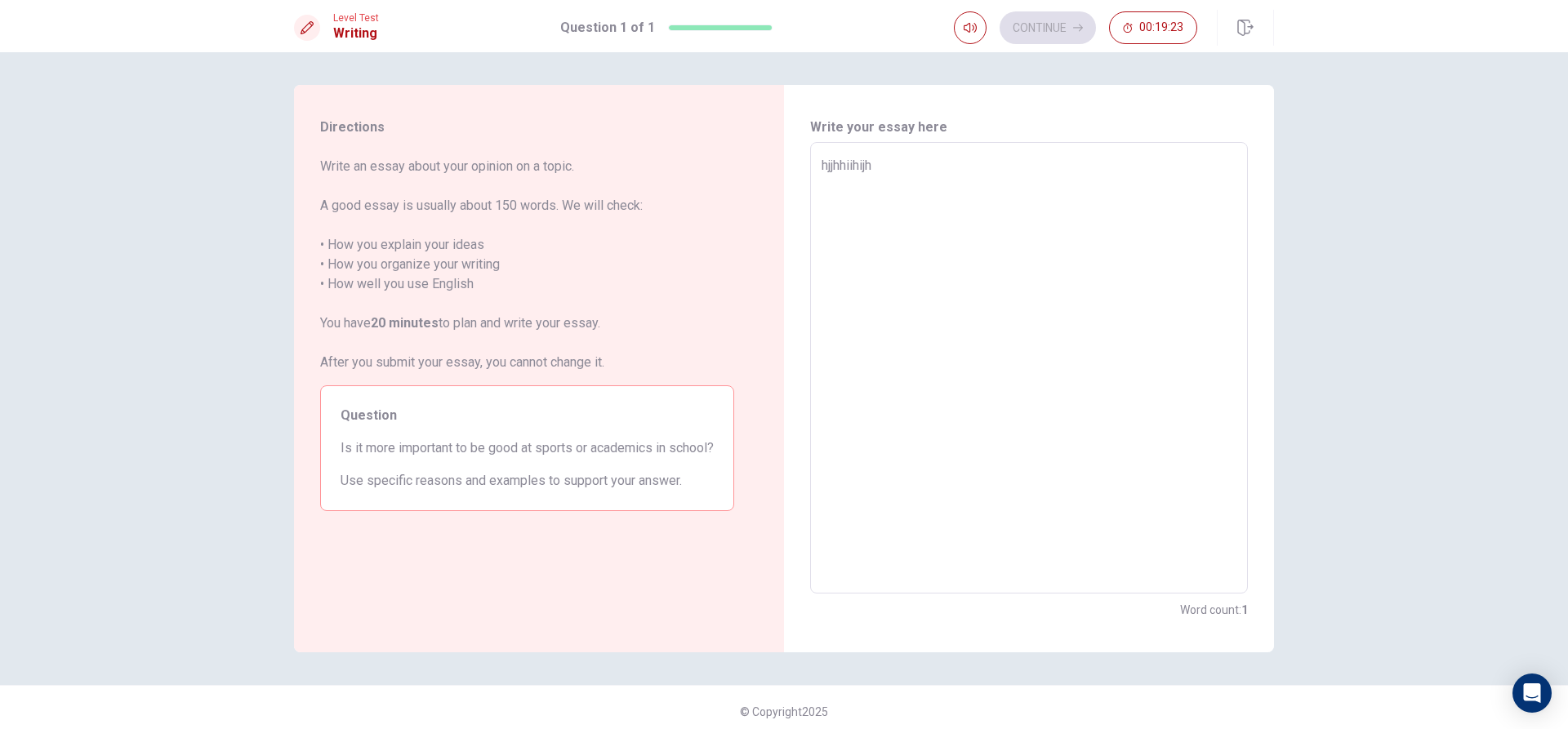
type textarea "hjjhhiihijh9"
type textarea "x"
type textarea "hjjhhiihijh9o"
type textarea "x"
type textarea "hjjhhiihijh9or"
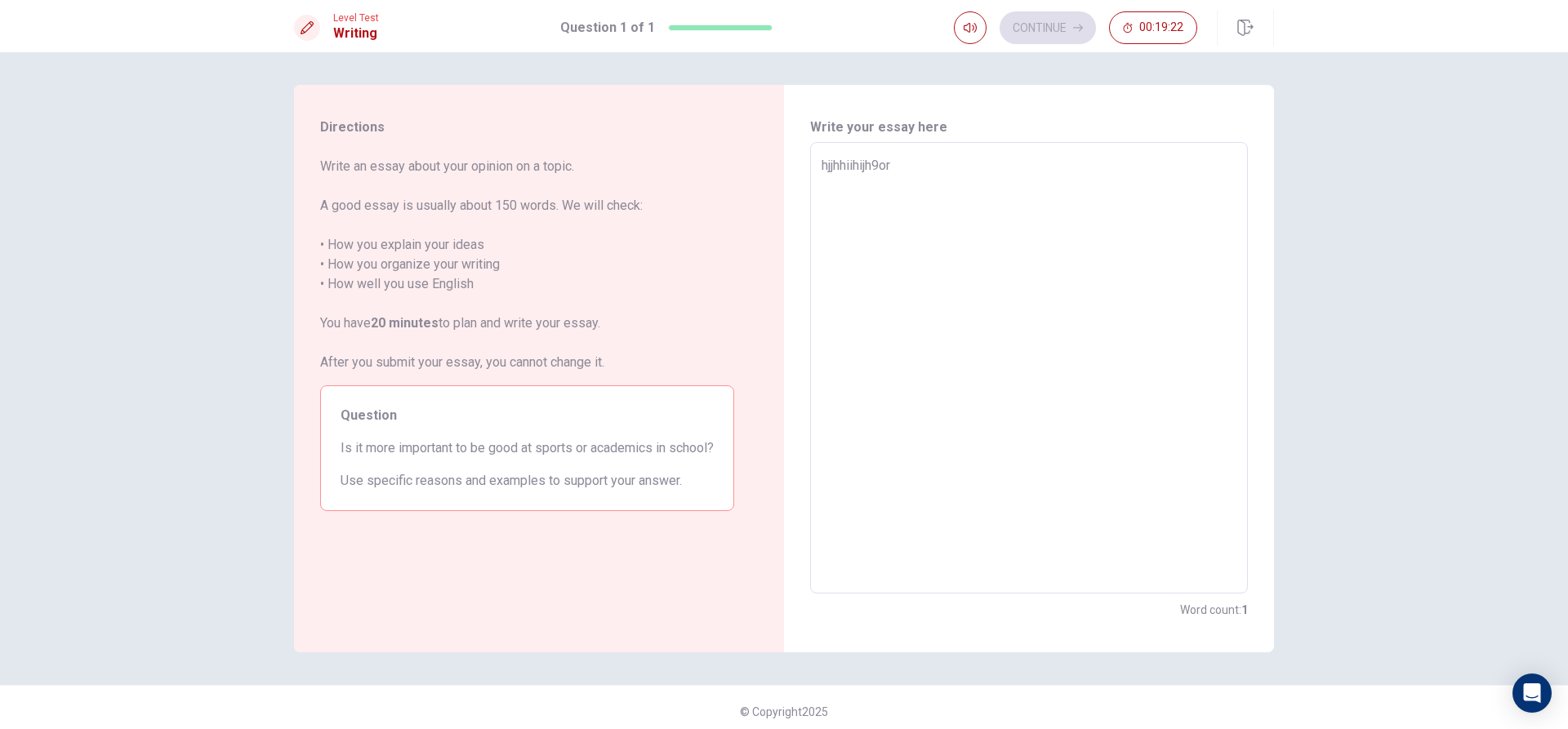
type textarea "x"
type textarea "hjjhhiihijh9orh"
type textarea "x"
type textarea "hjjhhiihijh9orhi"
type textarea "x"
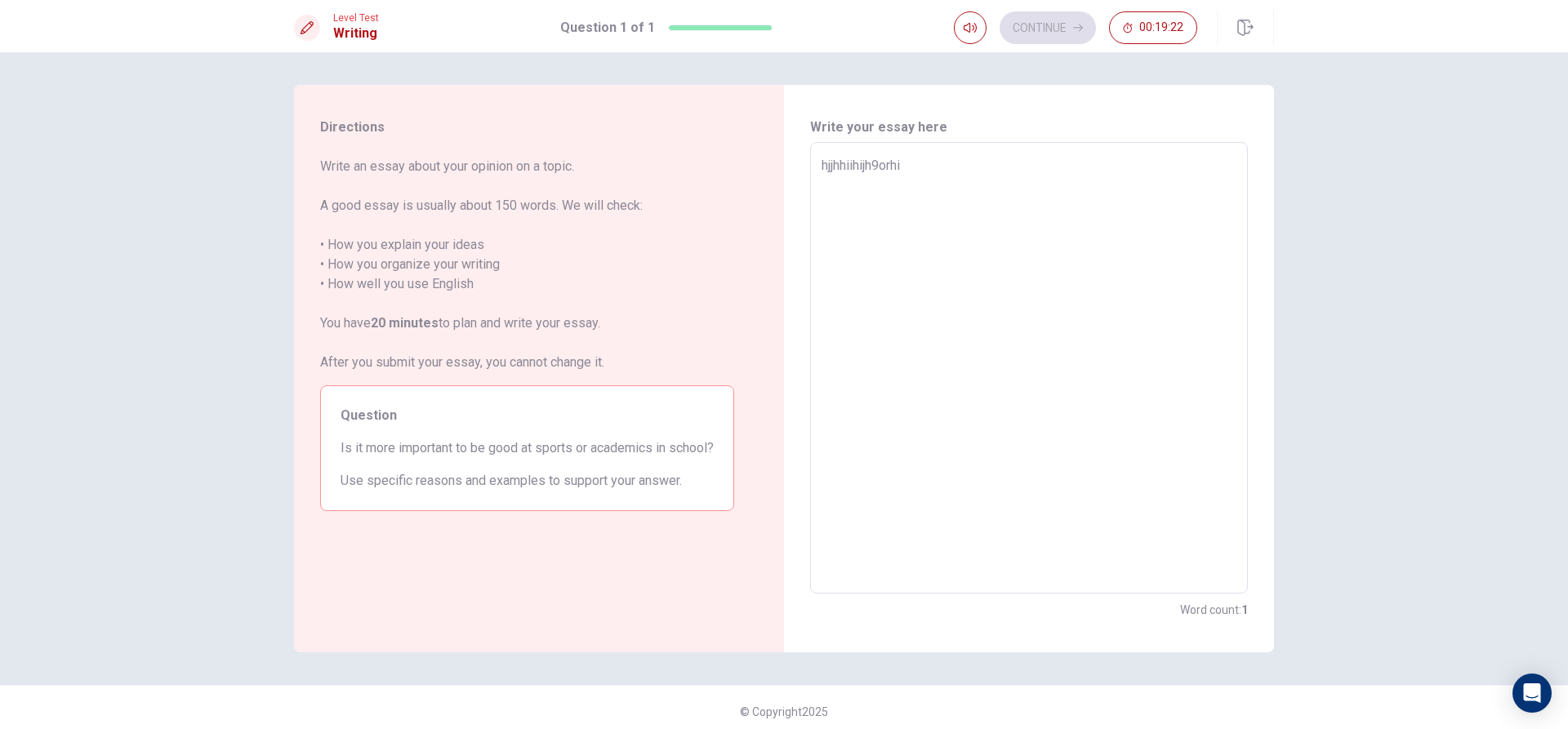
type textarea "hjjhhiihijh9orhij"
type textarea "x"
type textarea "hjjhhiihijh9orhijt"
type textarea "x"
type textarea "hjjhhiihijh9orhijth"
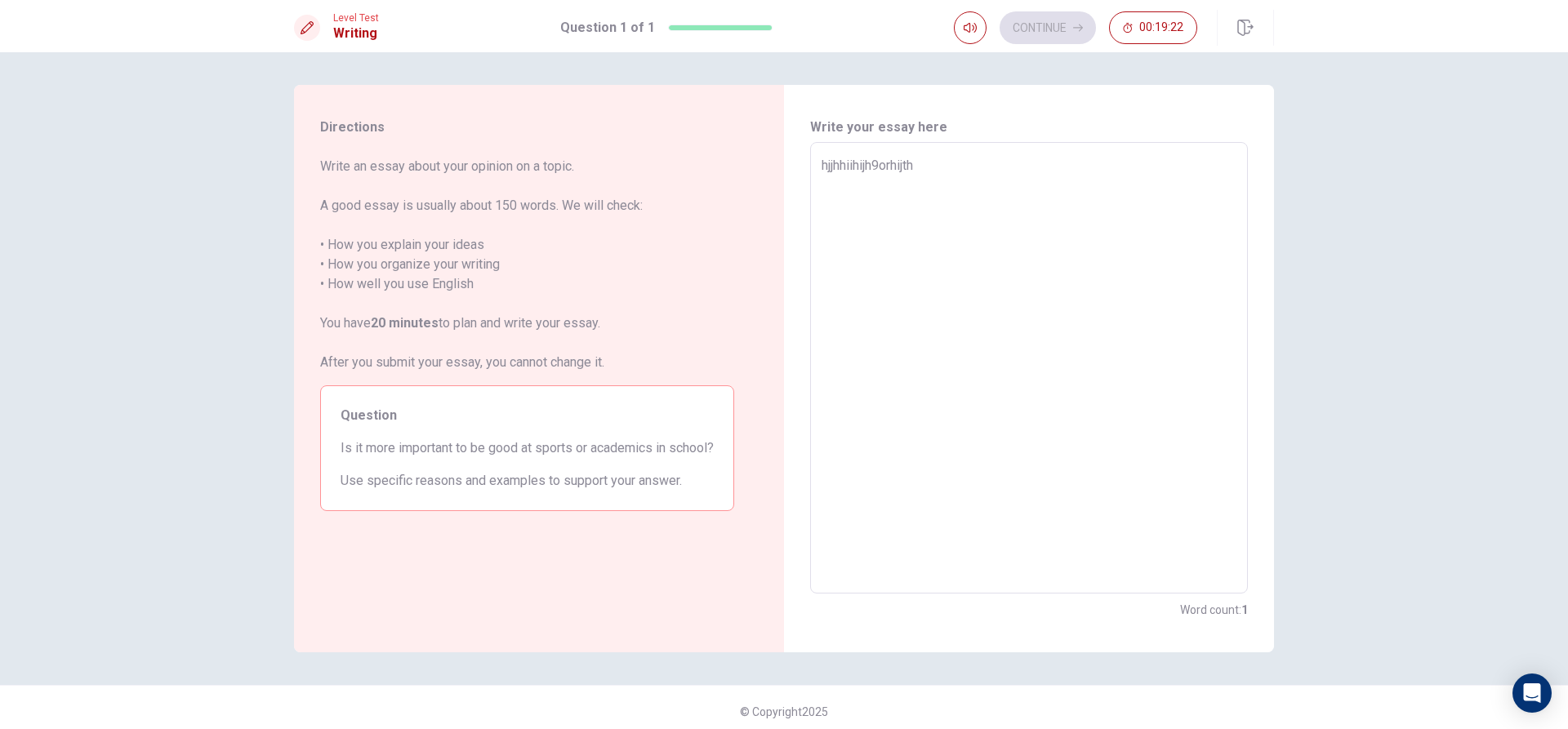
type textarea "x"
type textarea "hjjhhiihijh9orhijthh"
type textarea "x"
type textarea "hjjhhiihijh9orhijth"
type textarea "x"
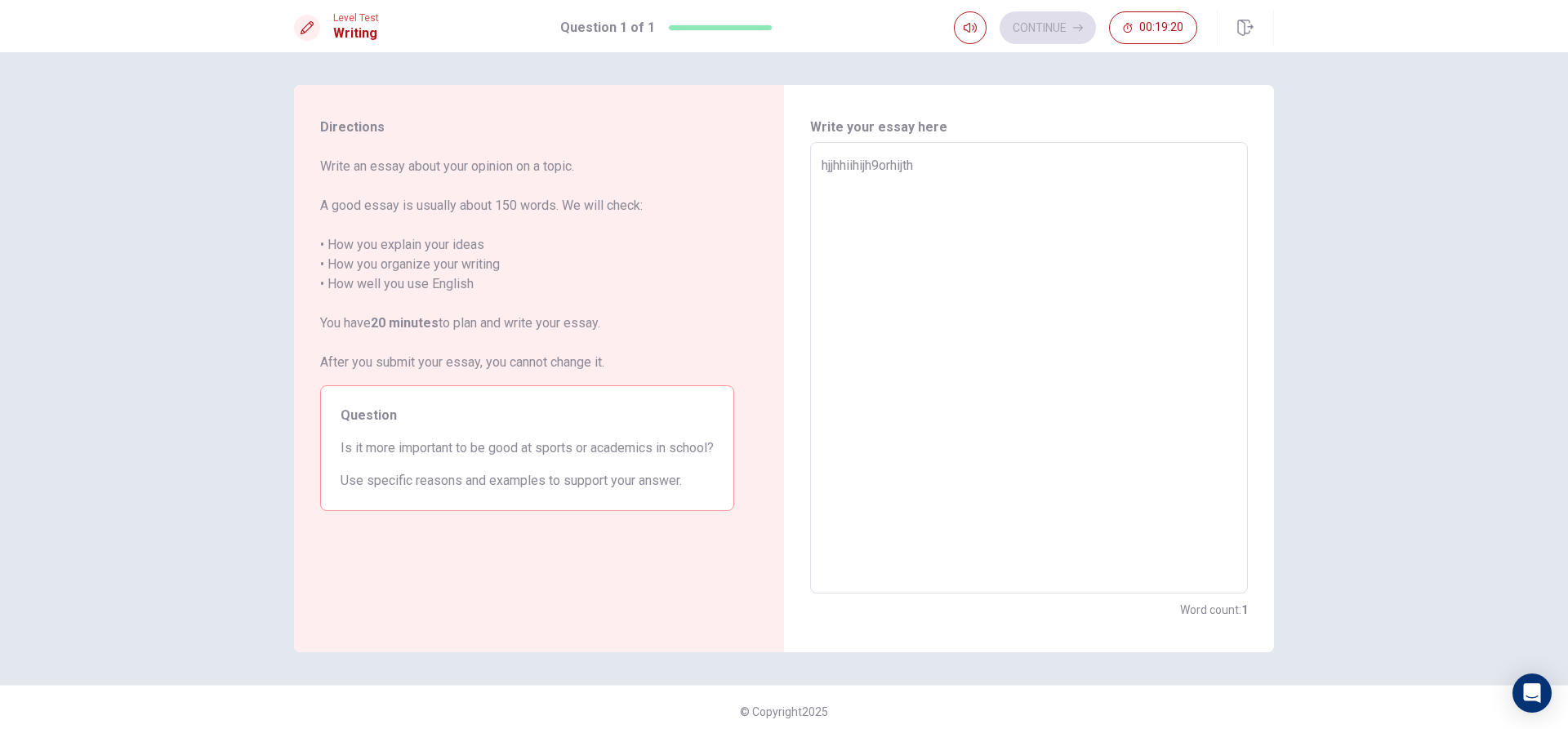
type textarea "hjjhhiihijh9orhijt"
type textarea "x"
type textarea "hjjhhiihijh9orhij"
type textarea "x"
type textarea "hjjhhiihijh9orhi"
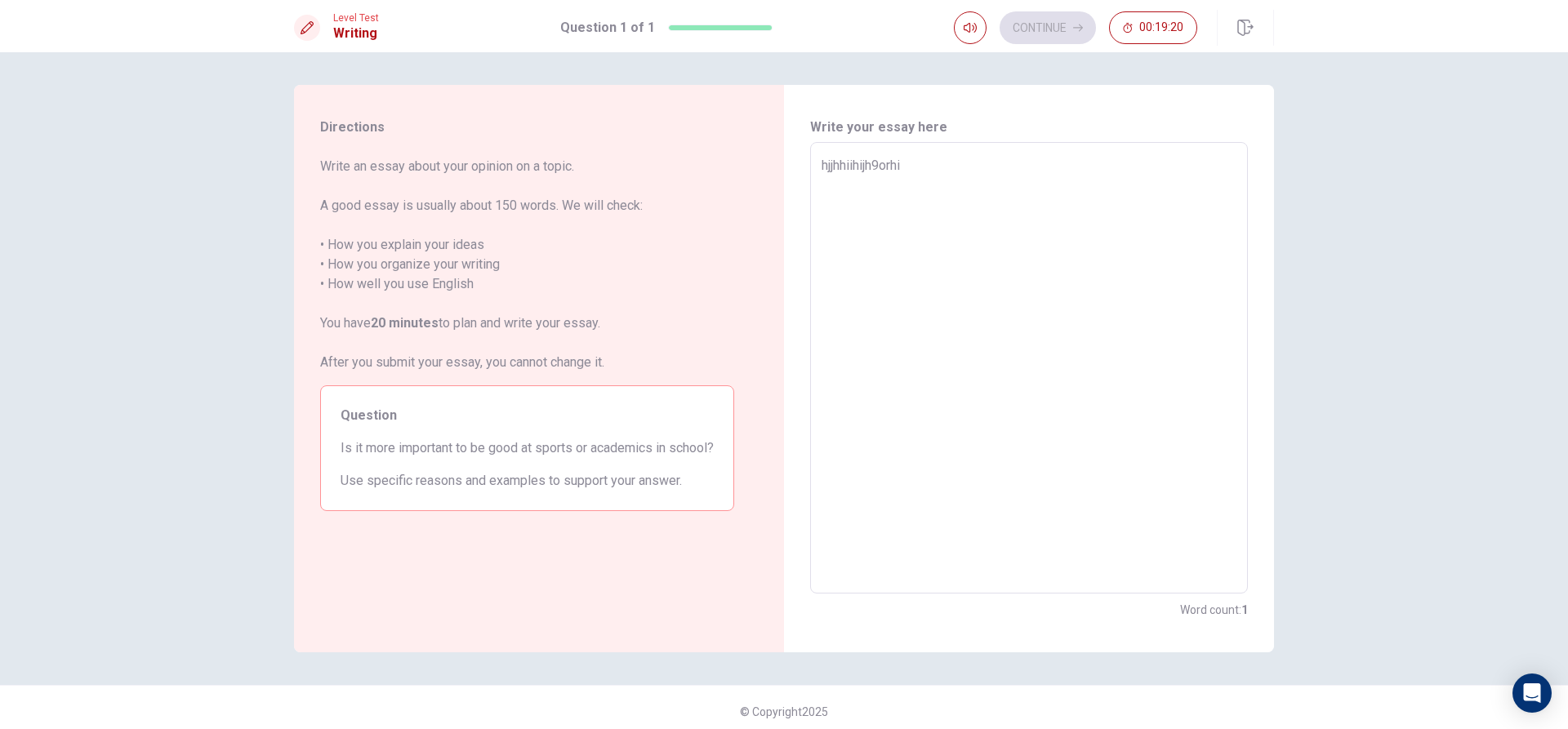
type textarea "x"
type textarea "hjjhhiihijh9orh"
type textarea "x"
type textarea "hjjhhiihijh9or"
type textarea "x"
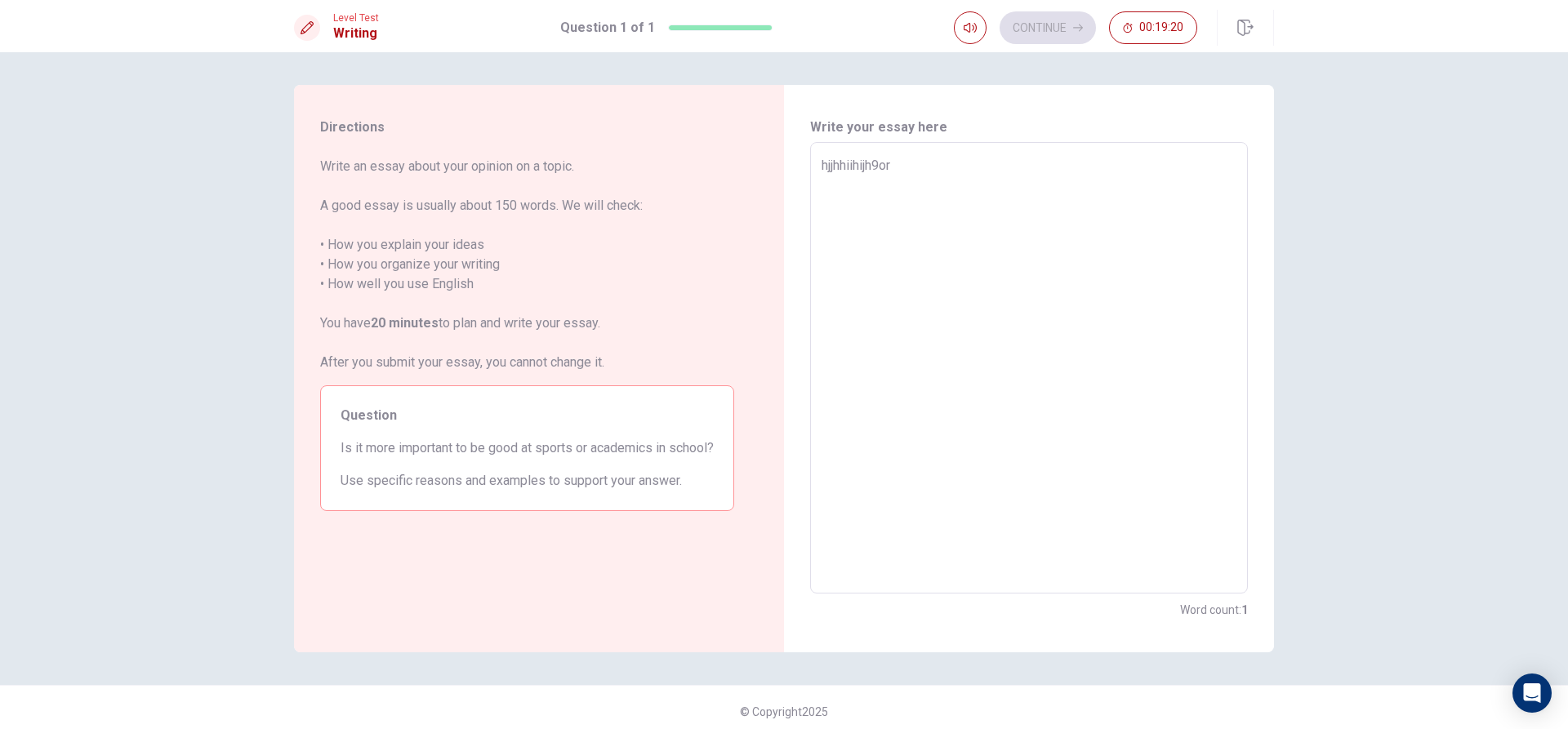
type textarea "hjjhhiihijh9o"
type textarea "x"
type textarea "hjjhhiihijh9"
type textarea "x"
type textarea "hjjhhiihijh"
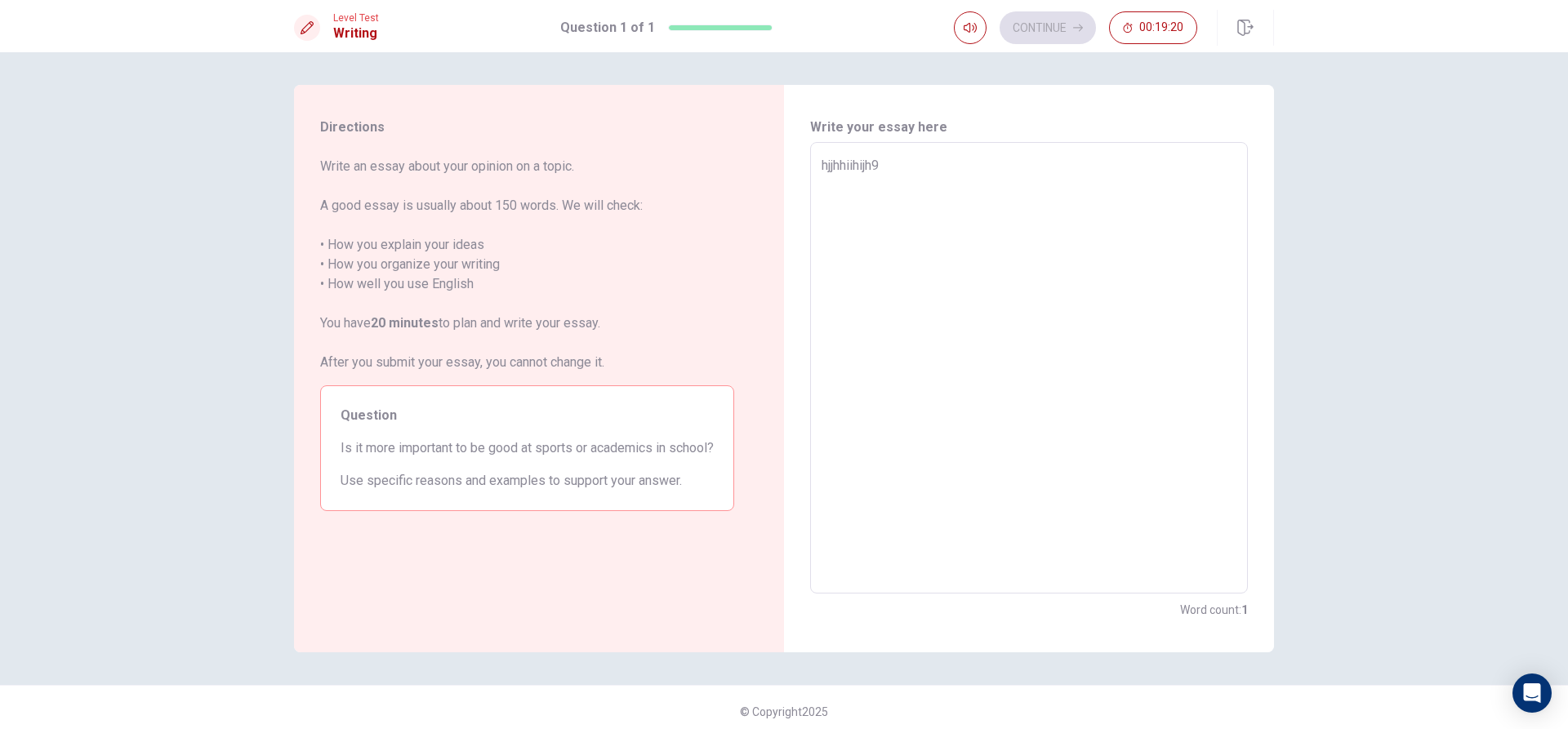
type textarea "x"
type textarea "hjjhhiihij"
type textarea "x"
type textarea "hjjhhiihi"
type textarea "x"
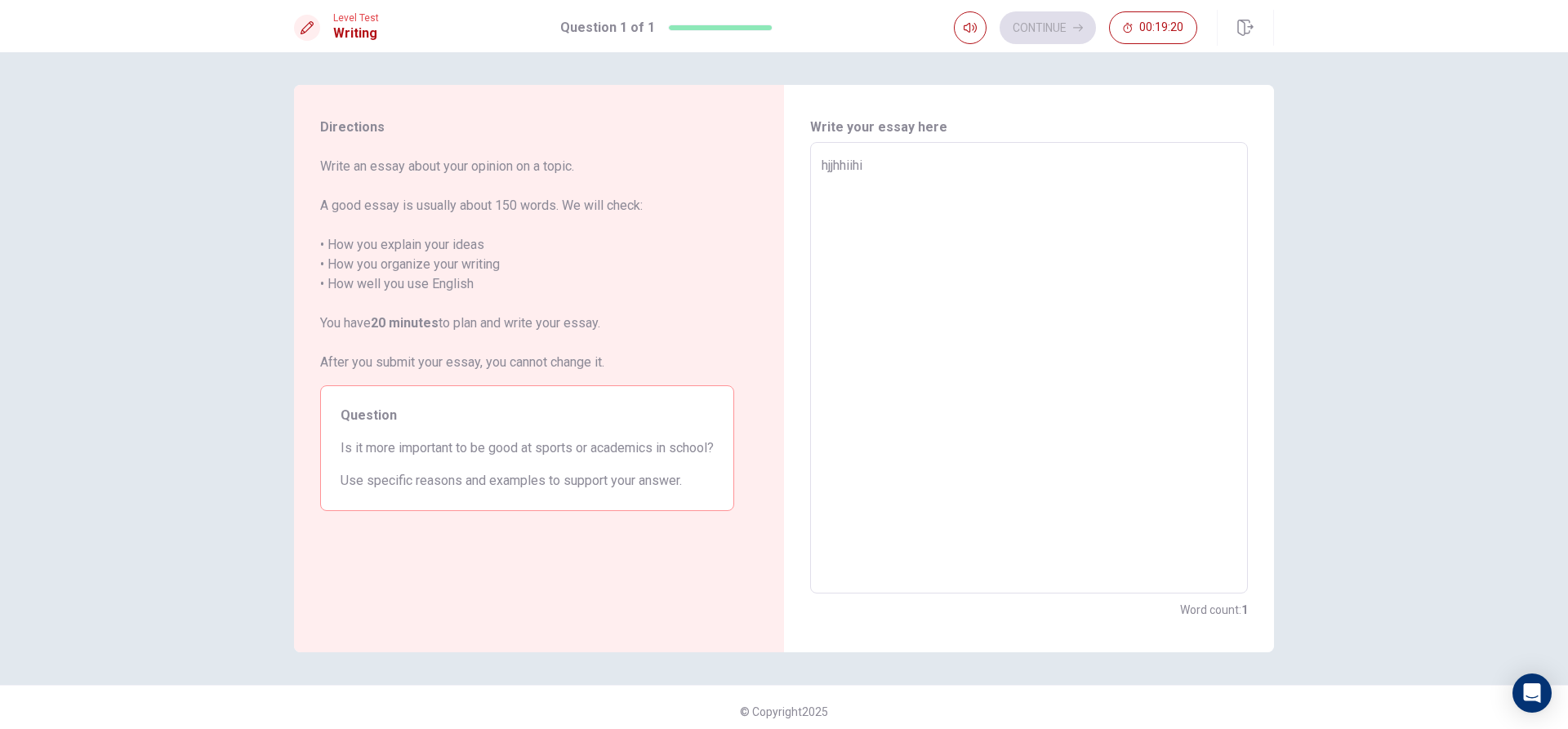
type textarea "hjjhhiih"
type textarea "x"
type textarea "hjjhhii"
type textarea "x"
type textarea "hjjhhi"
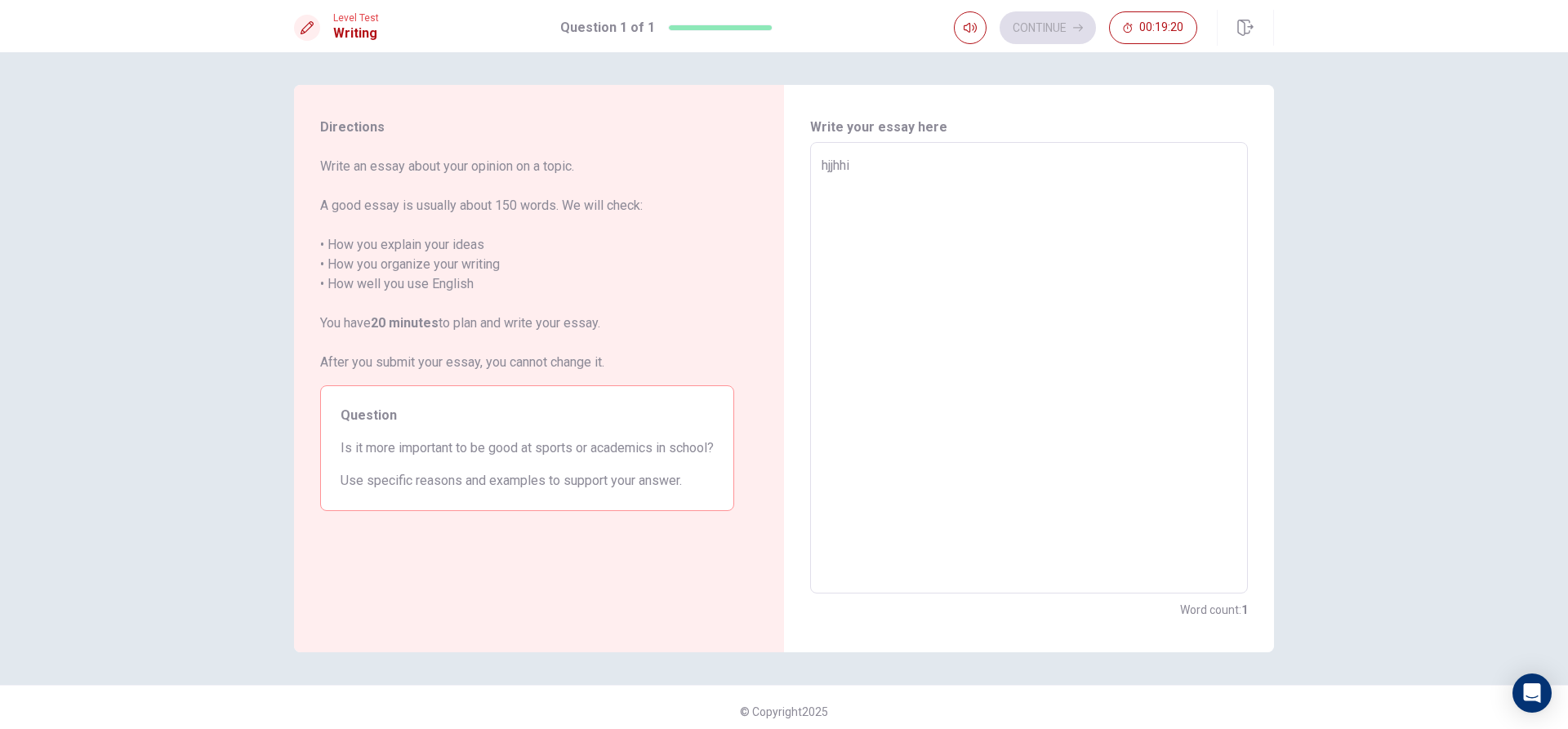
type textarea "x"
type textarea "hjjhh"
type textarea "x"
type textarea "hjjh"
type textarea "x"
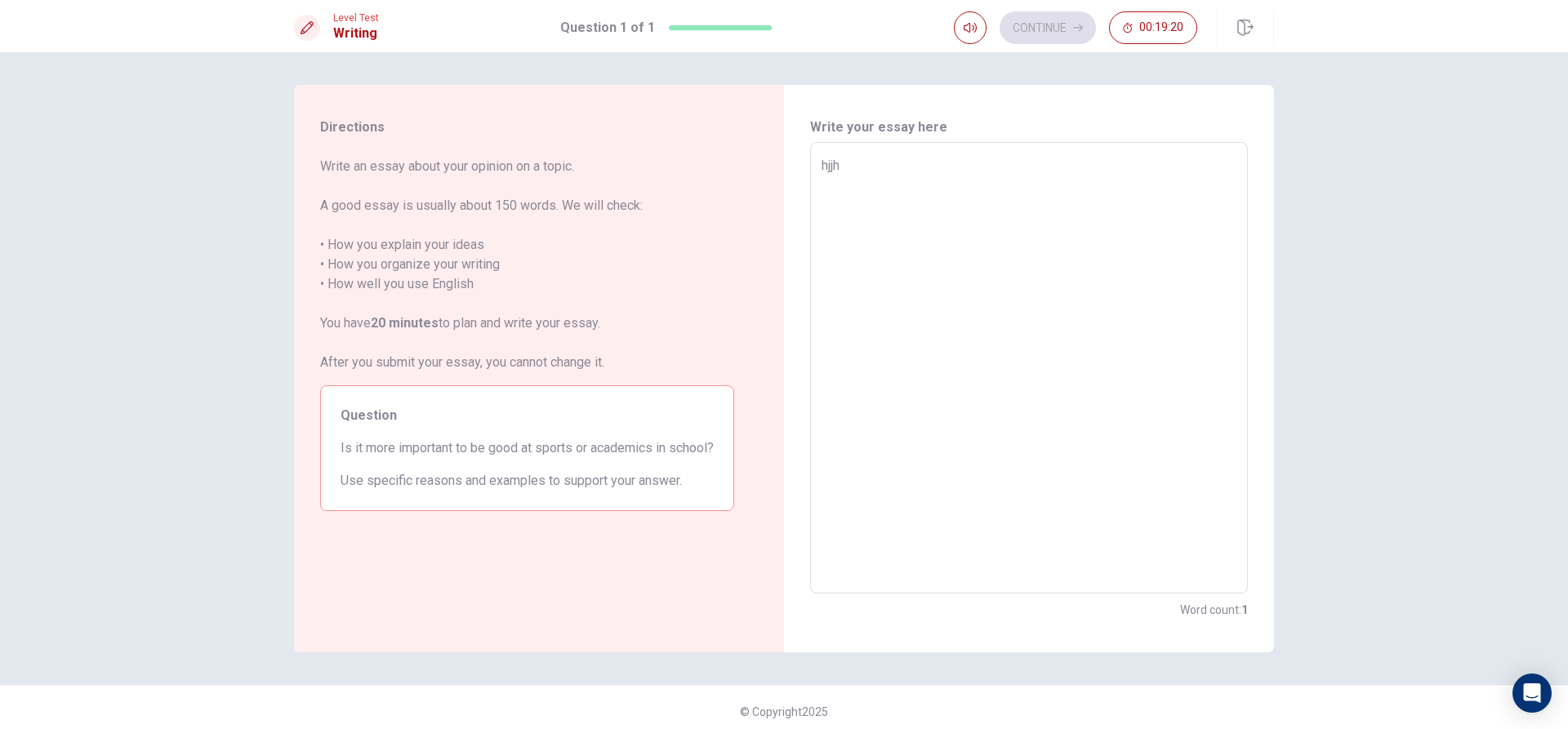
type textarea "hjj"
type textarea "x"
type textarea "h"
type textarea "x"
type textarea "y"
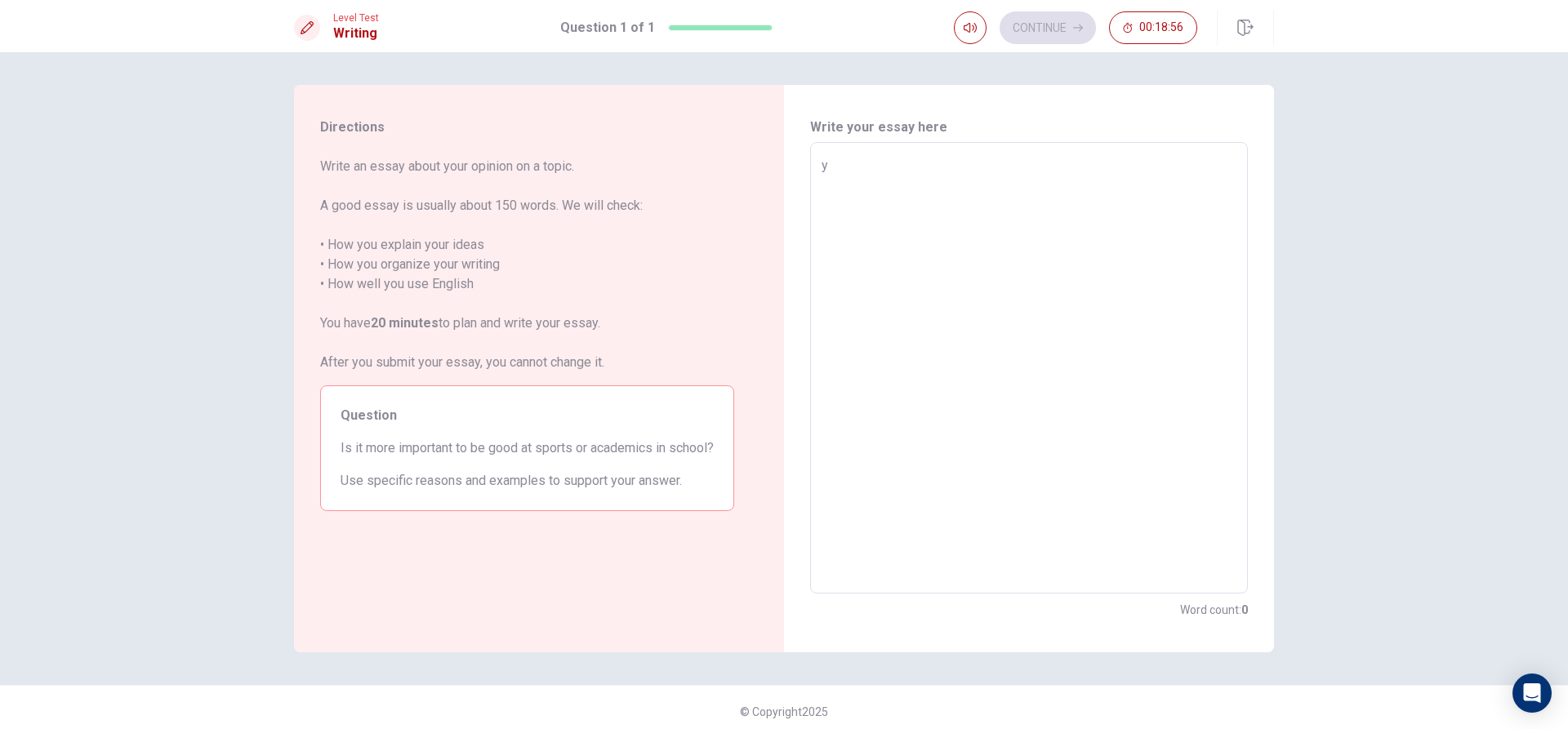
type textarea "x"
type textarea "ye"
type textarea "x"
type textarea "yes"
type textarea "x"
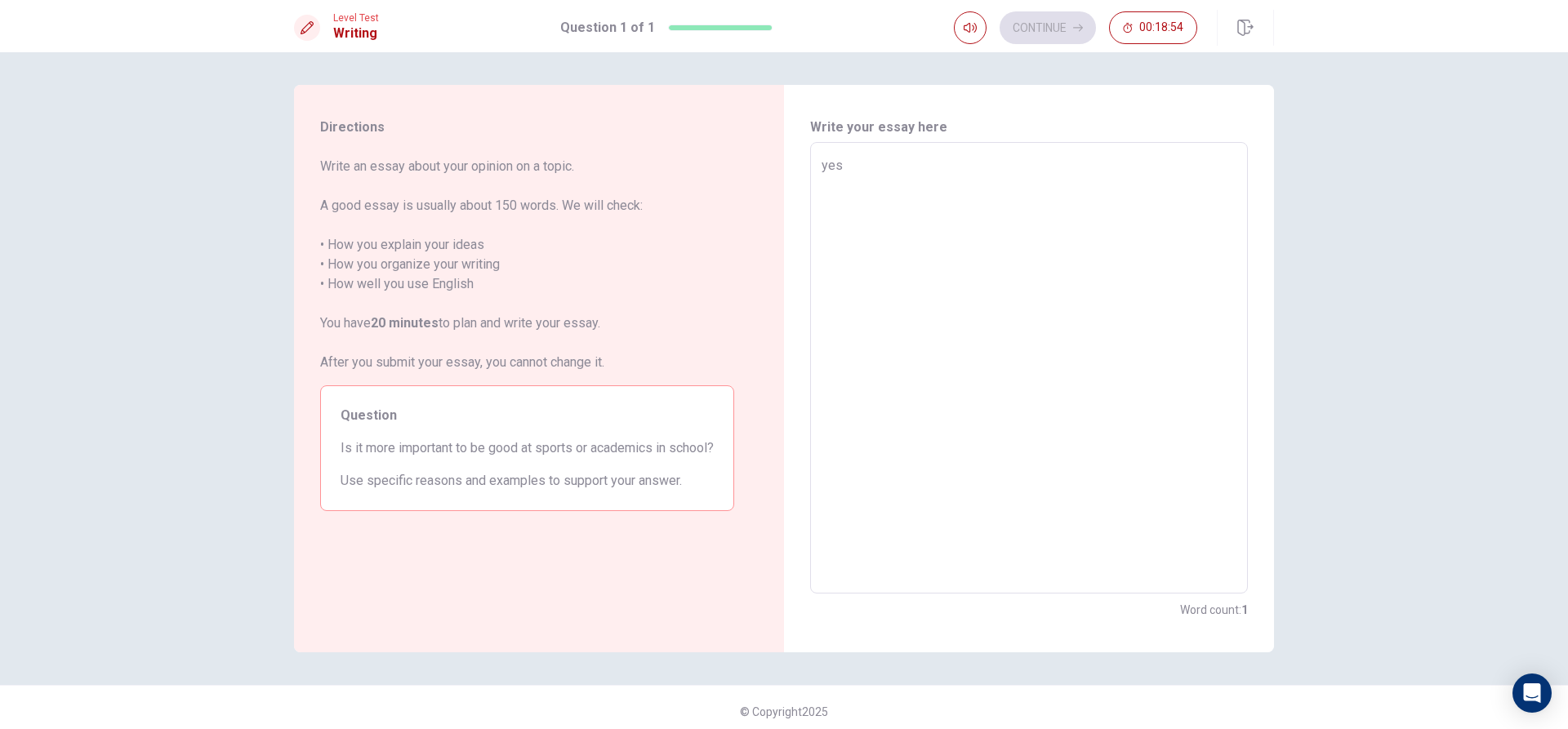
type textarea "ye"
type textarea "x"
type textarea "y"
type textarea "x"
type textarea "Y"
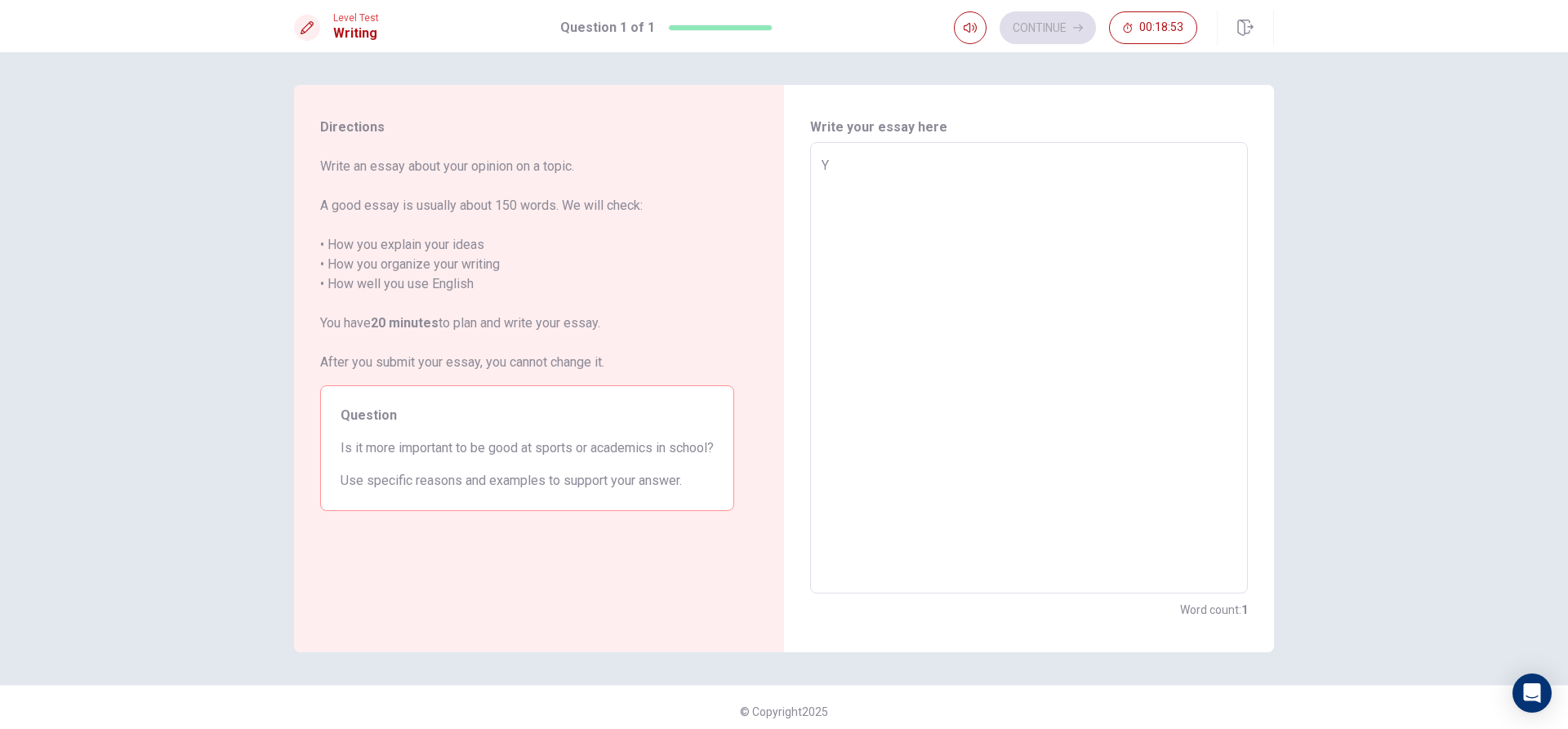
type textarea "x"
type textarea "Ye"
type textarea "x"
type textarea "Yes"
type textarea "x"
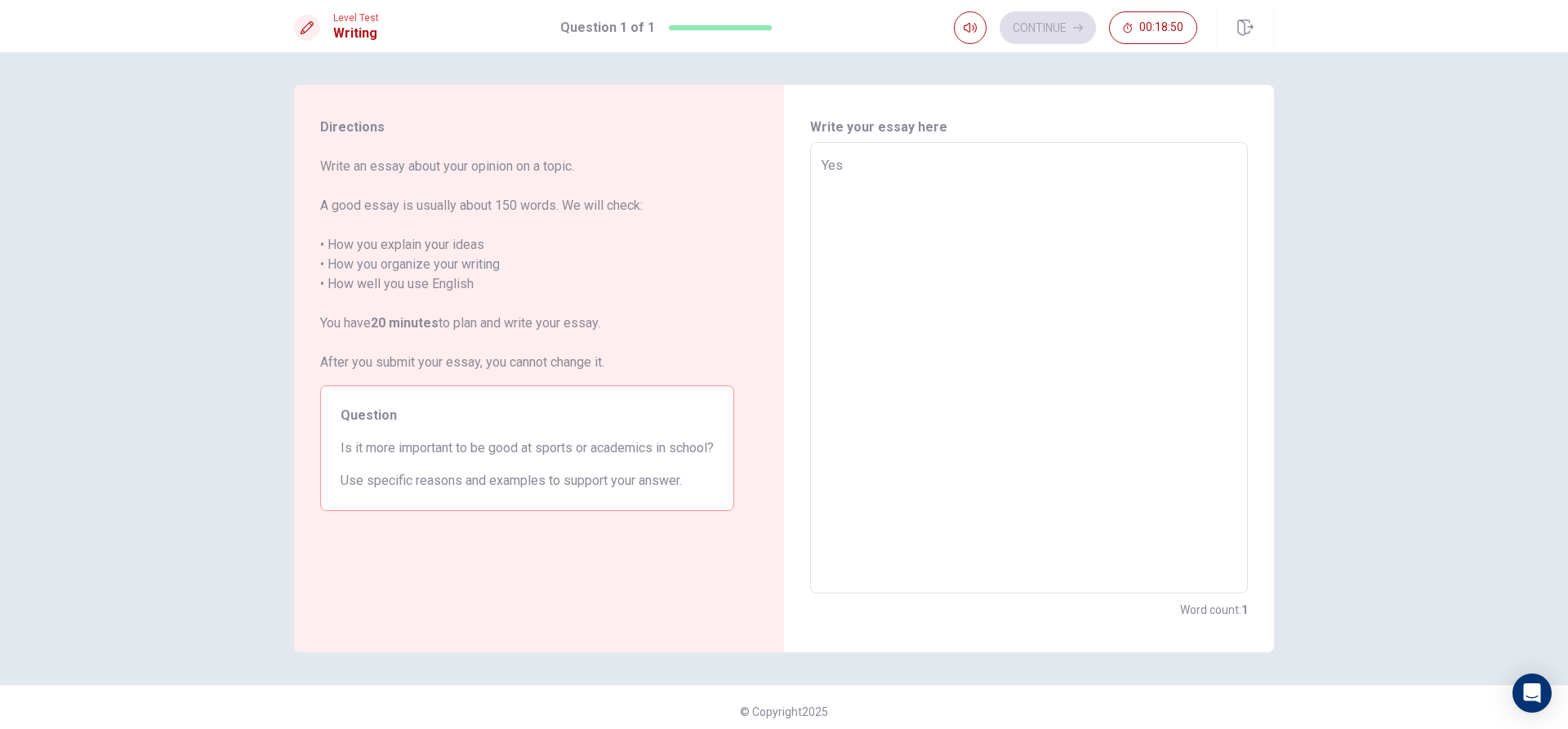
type textarea "Yes,"
type textarea "x"
type textarea "Yes,"
type textarea "x"
type textarea "Yes, b"
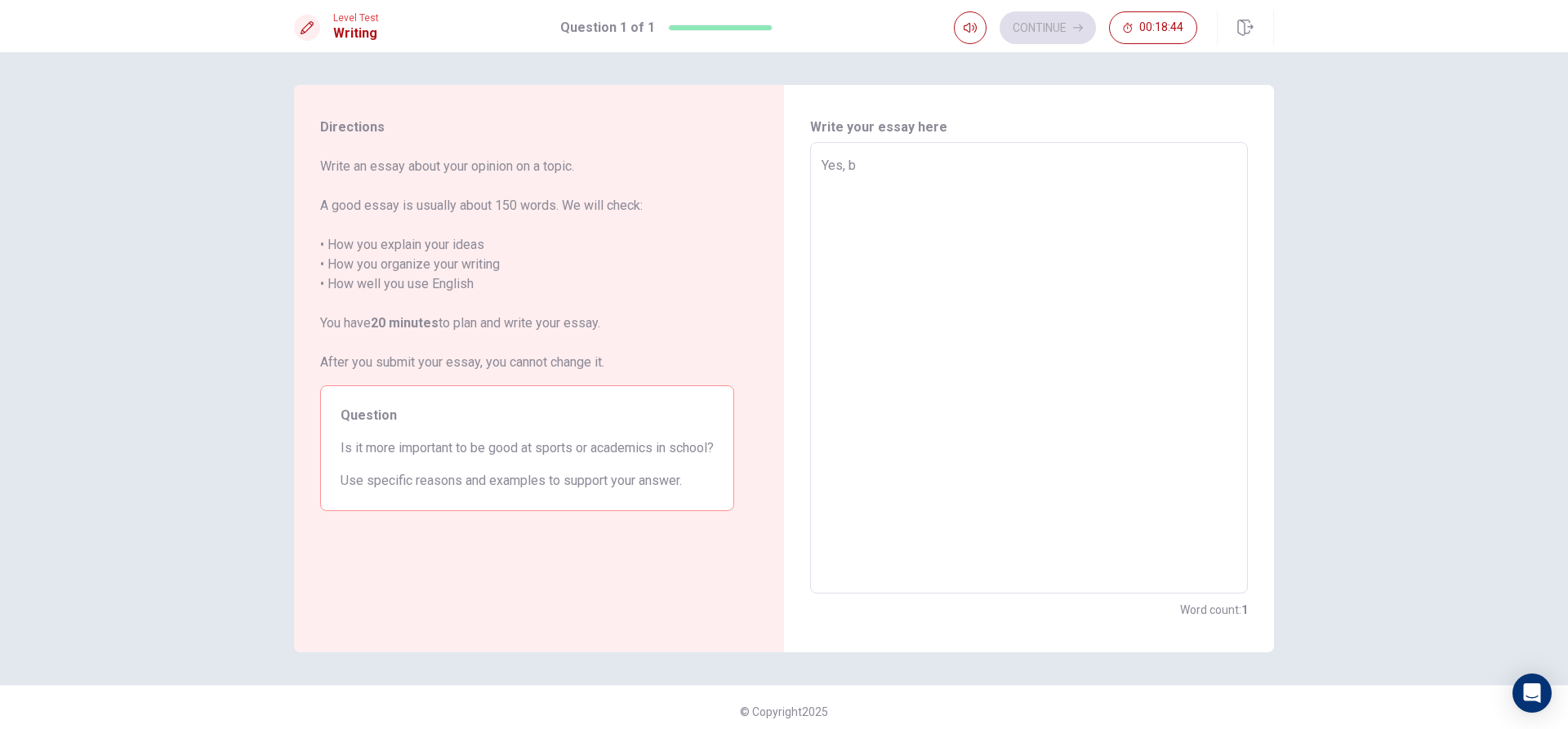
type textarea "x"
type textarea "Yes, be"
type textarea "x"
type textarea "Yes, bec"
type textarea "x"
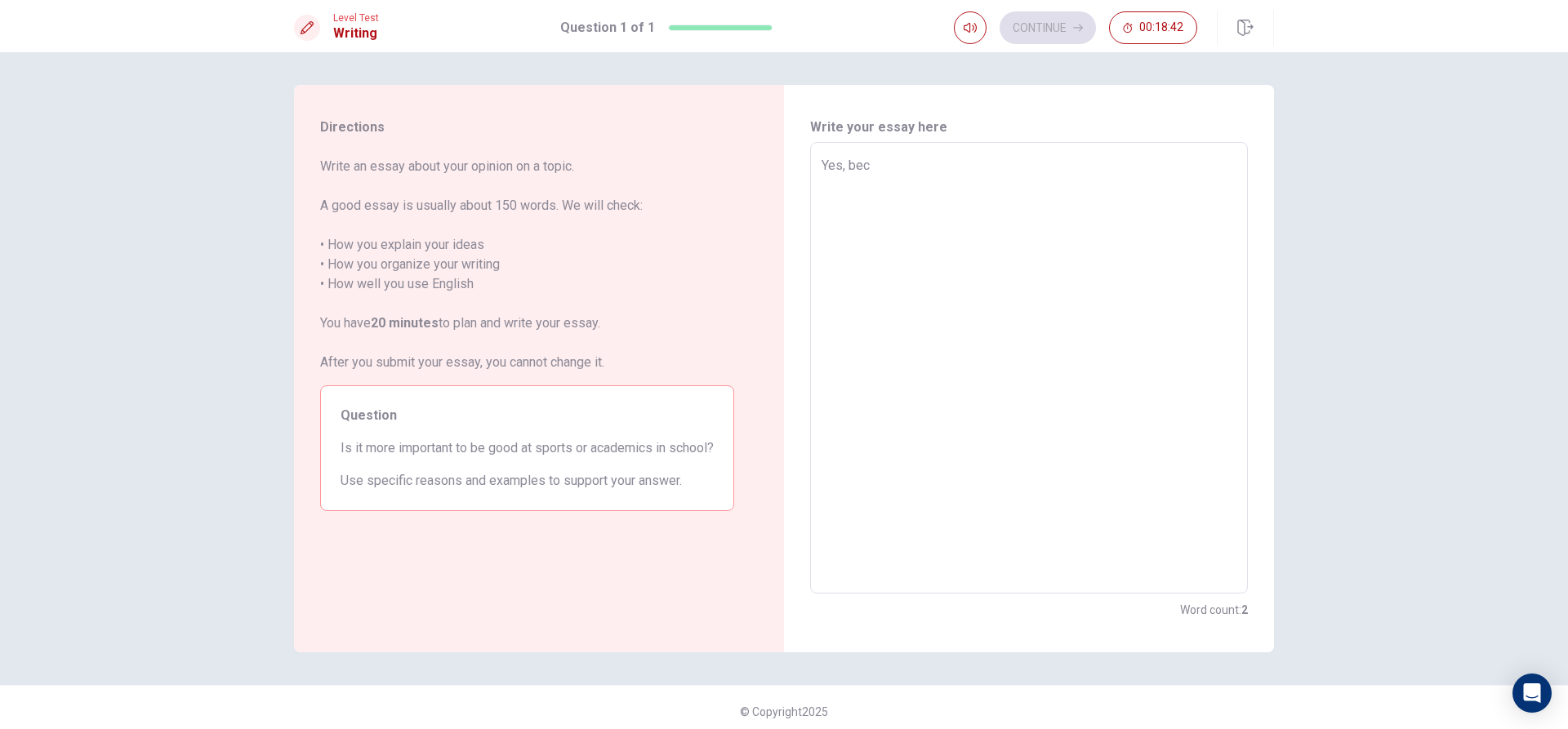
type textarea "Yes, beca"
type textarea "x"
type textarea "Yes, becau"
type textarea "x"
type textarea "Yes, becaus"
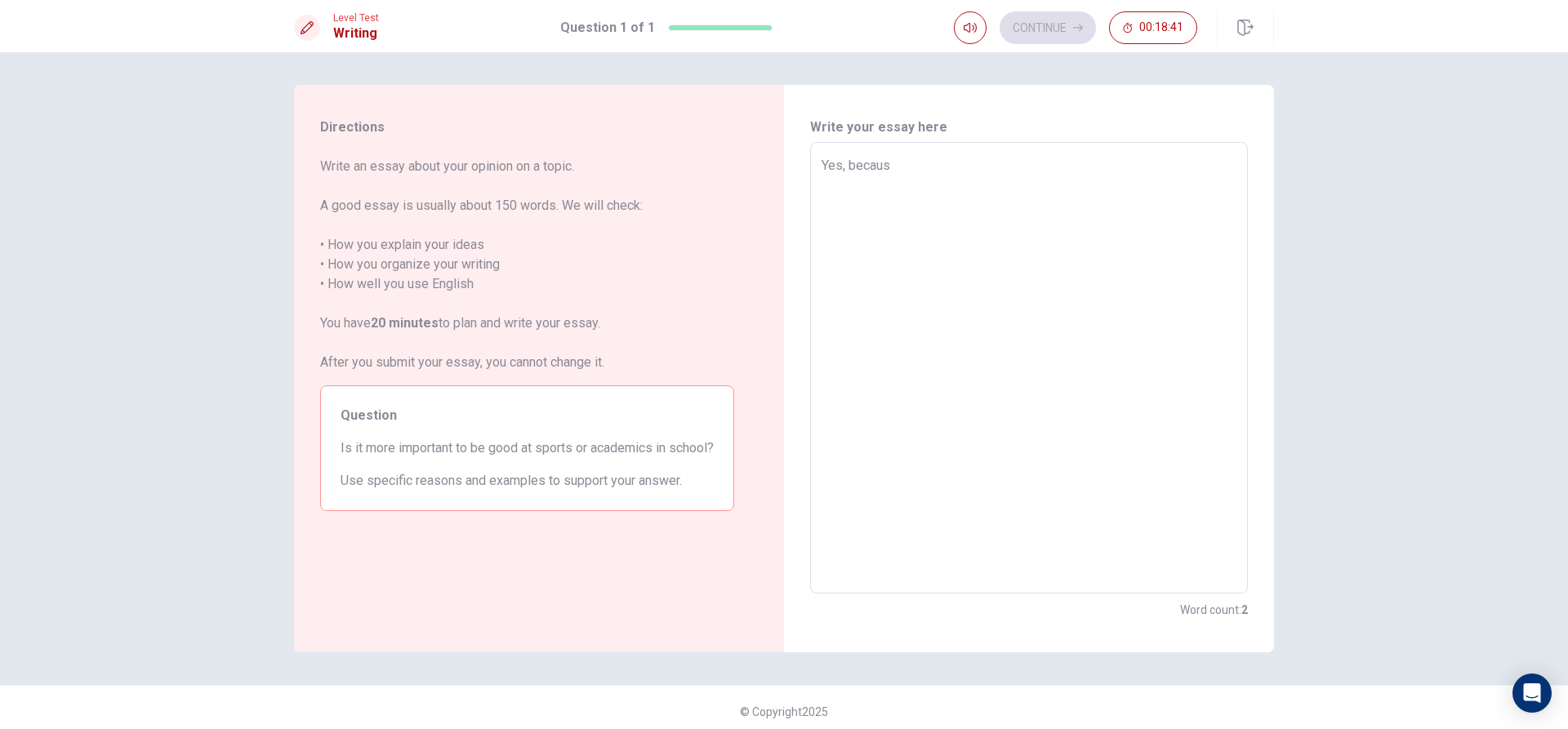
type textarea "x"
type textarea "Yes, because"
type textarea "x"
type textarea "Yes, because"
type textarea "x"
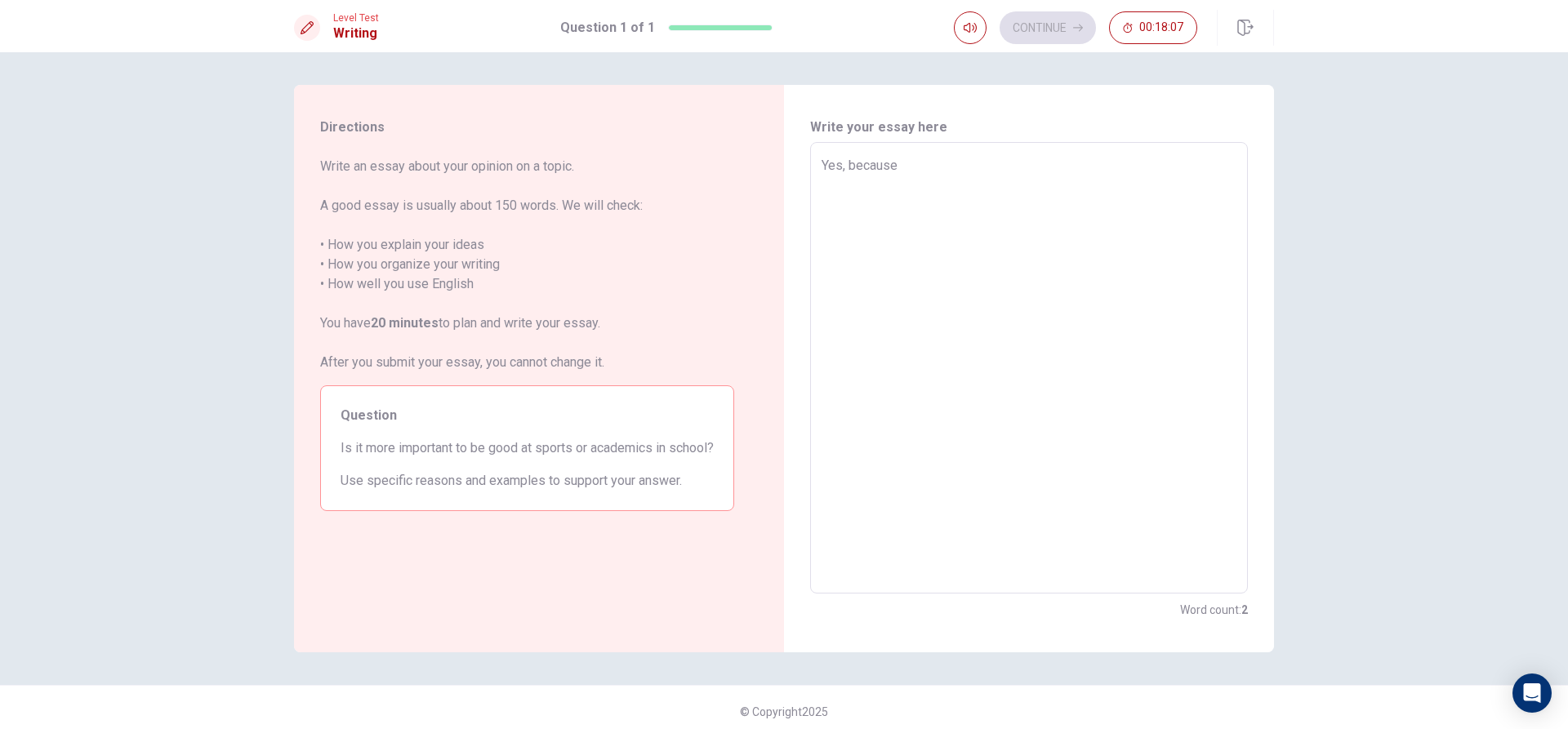
type textarea "Yes, because s"
type textarea "x"
type textarea "Yes, because sp"
type textarea "x"
type textarea "Yes, because spo"
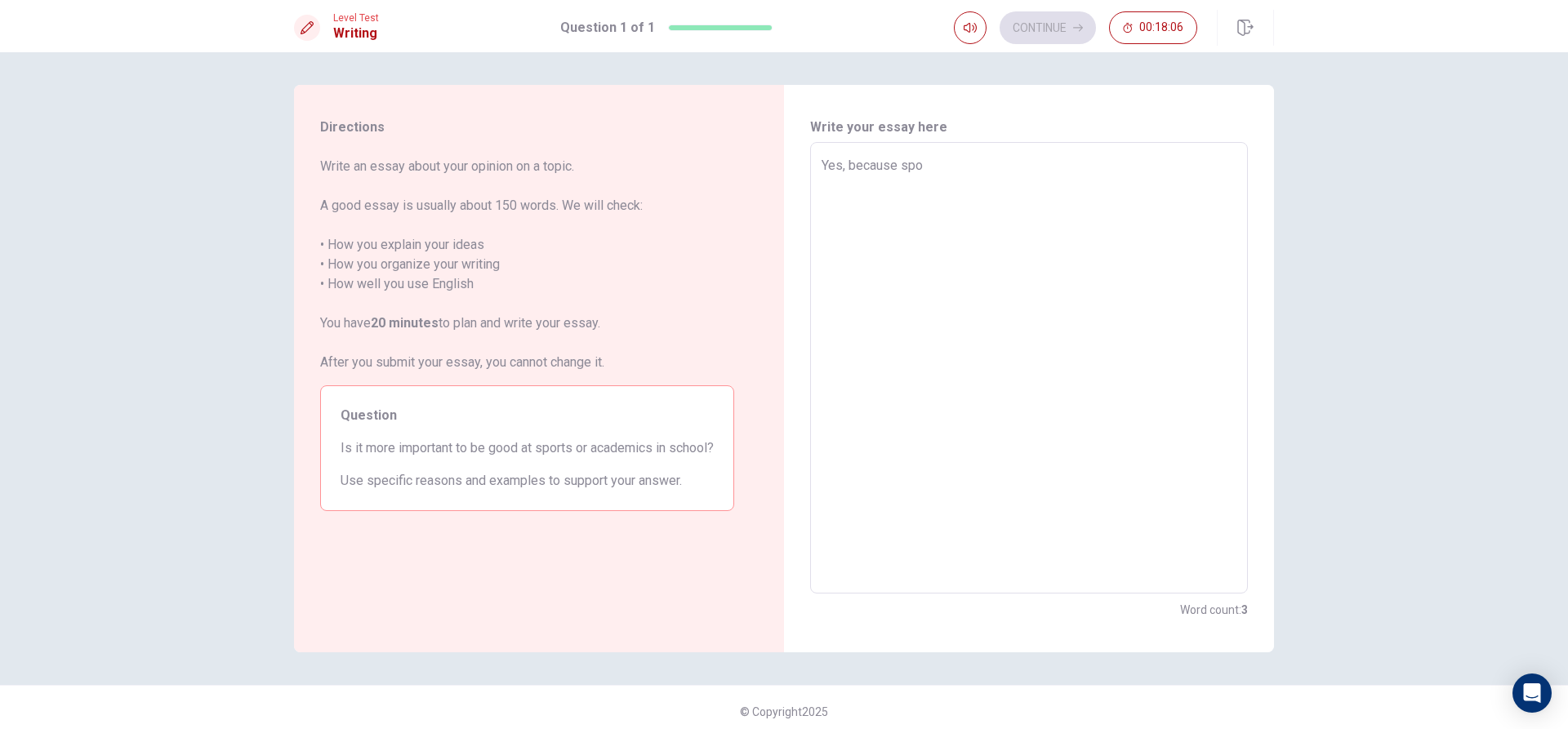
type textarea "x"
type textarea "Yes, because spor"
type textarea "x"
type textarea "Yes, because sport"
type textarea "x"
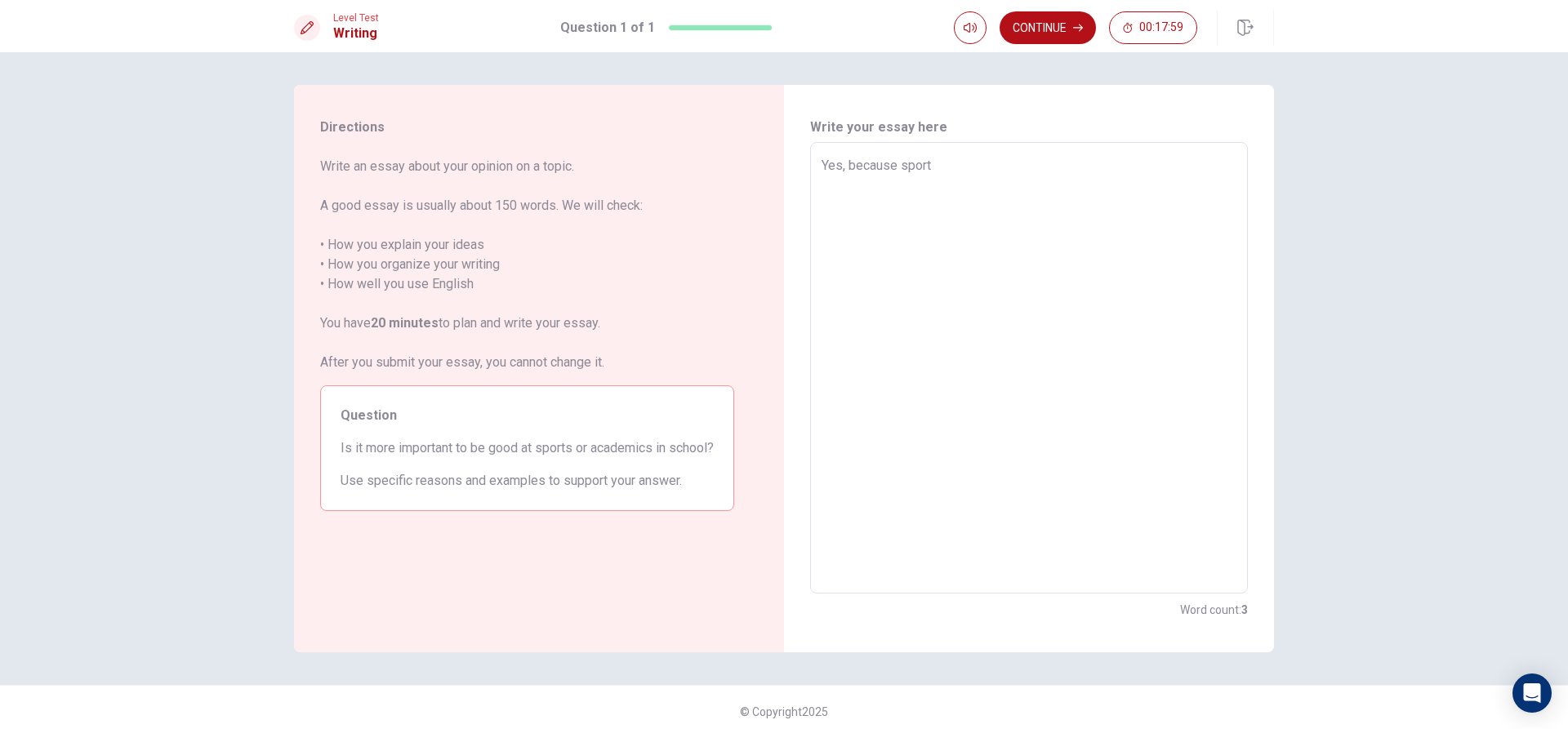
type textarea "Yes, because sports"
type textarea "x"
type textarea "Yes, because sports"
type textarea "x"
type textarea "Yes, because sports i"
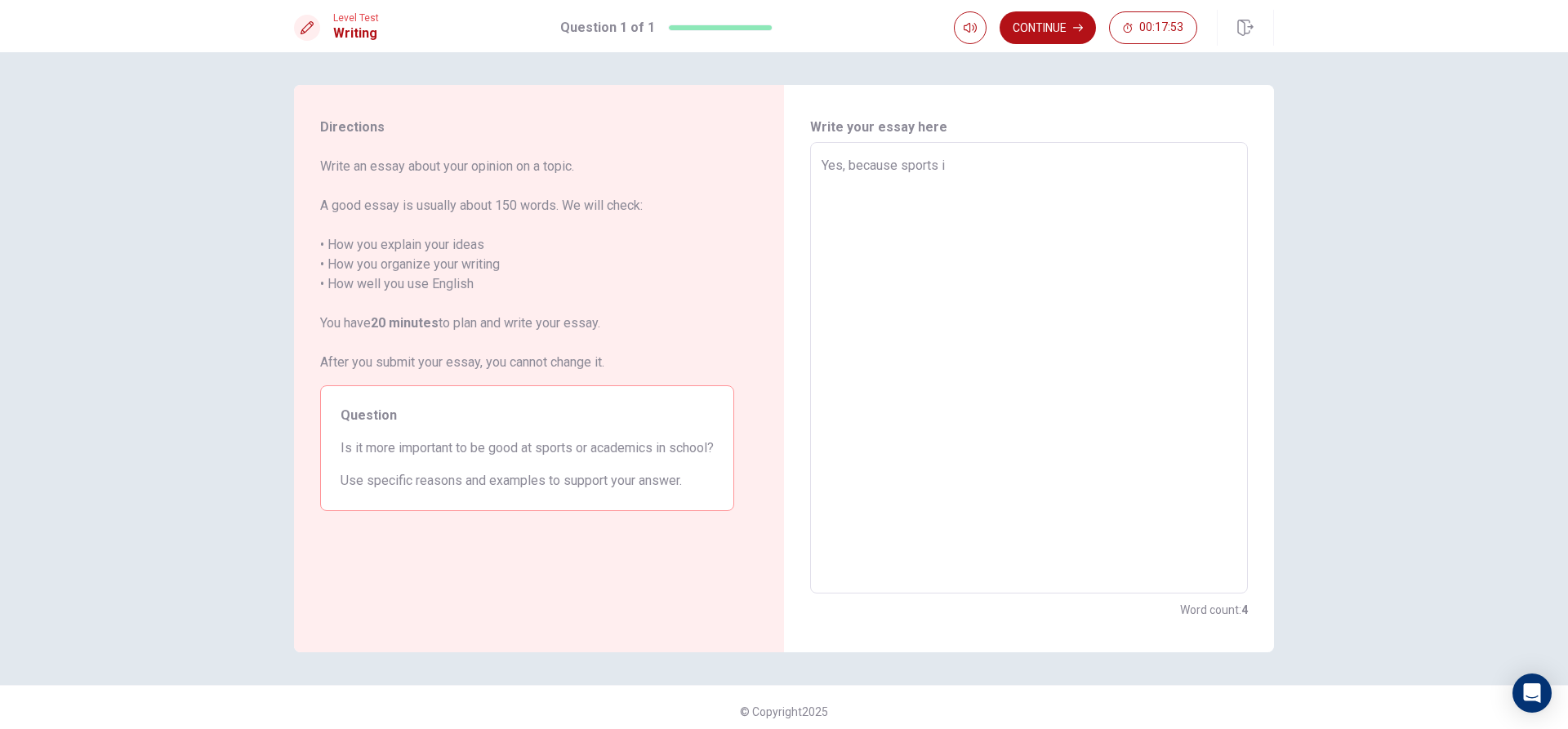
type textarea "x"
type textarea "Yes, because sports is"
type textarea "x"
type textarea "Yes, because sports is"
type textarea "x"
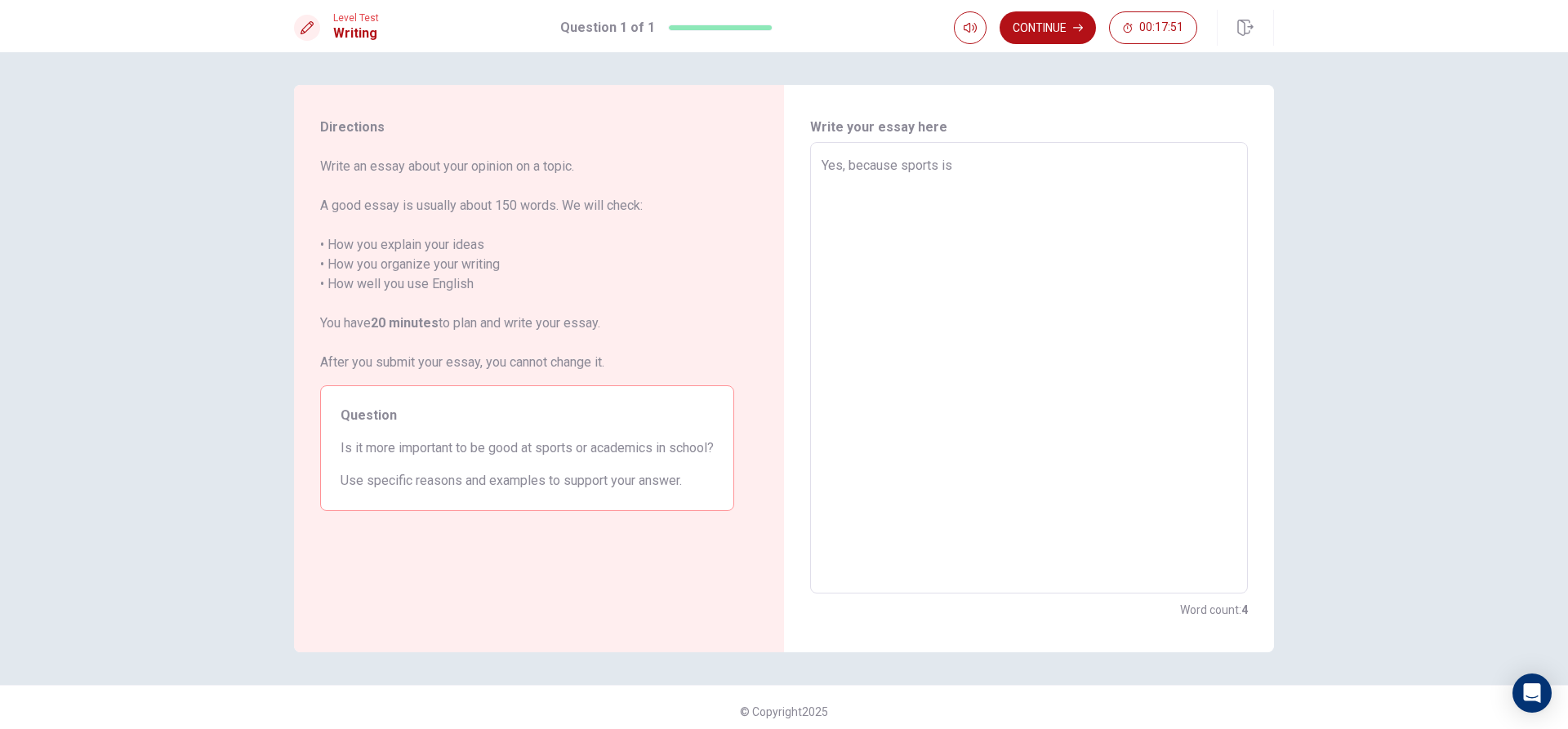
type textarea "Yes, because sports is h"
type textarea "x"
type textarea "Yes, because sports is he"
type textarea "x"
type textarea "Yes, because sports is hei"
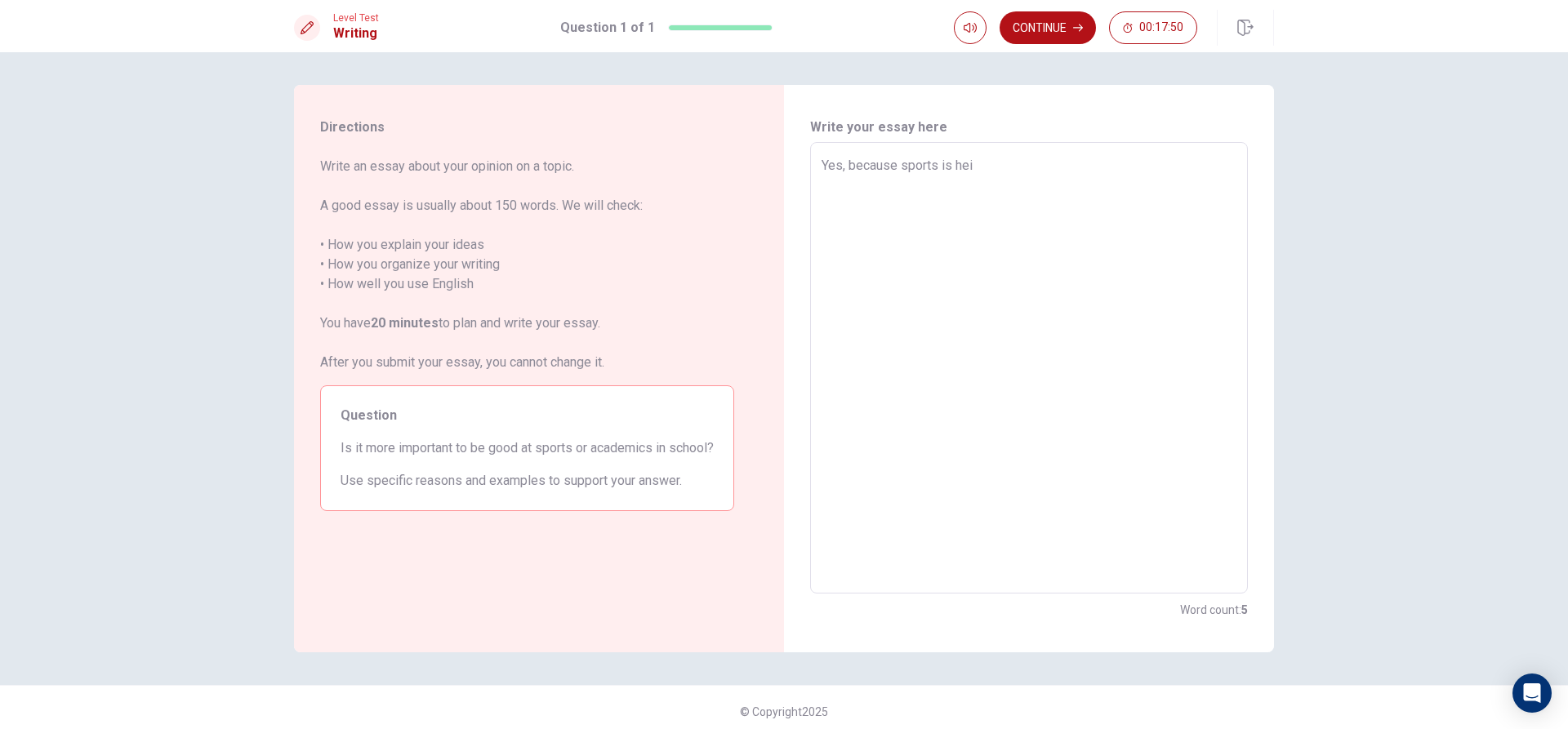
type textarea "x"
type textarea "Yes, because sports is heip"
type textarea "x"
type textarea "Yes, because sports is heip"
type textarea "x"
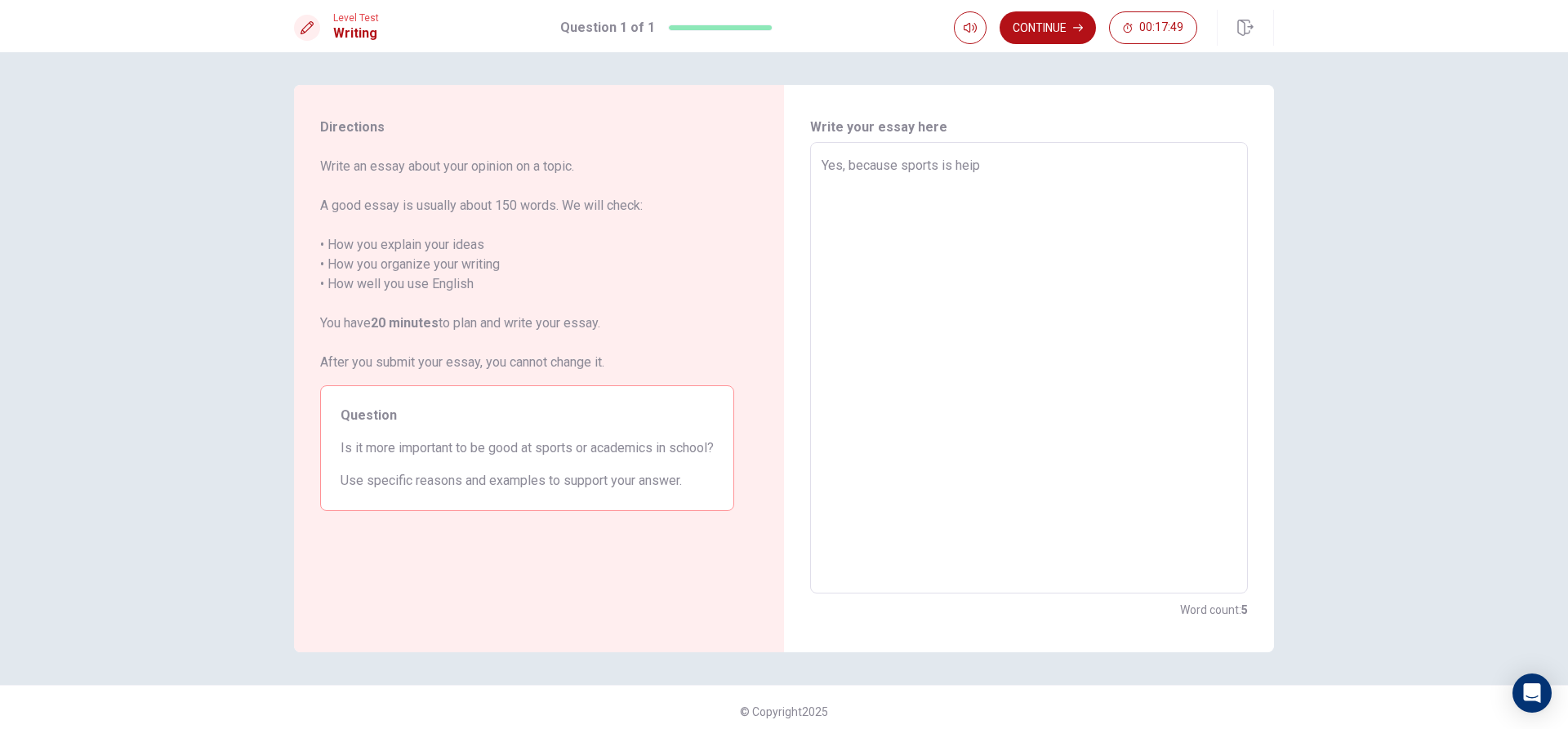
type textarea "Yes, because sports is heip y"
type textarea "x"
type textarea "Yes, because sports is heip yo"
type textarea "x"
type textarea "Yes, because sports is heip you"
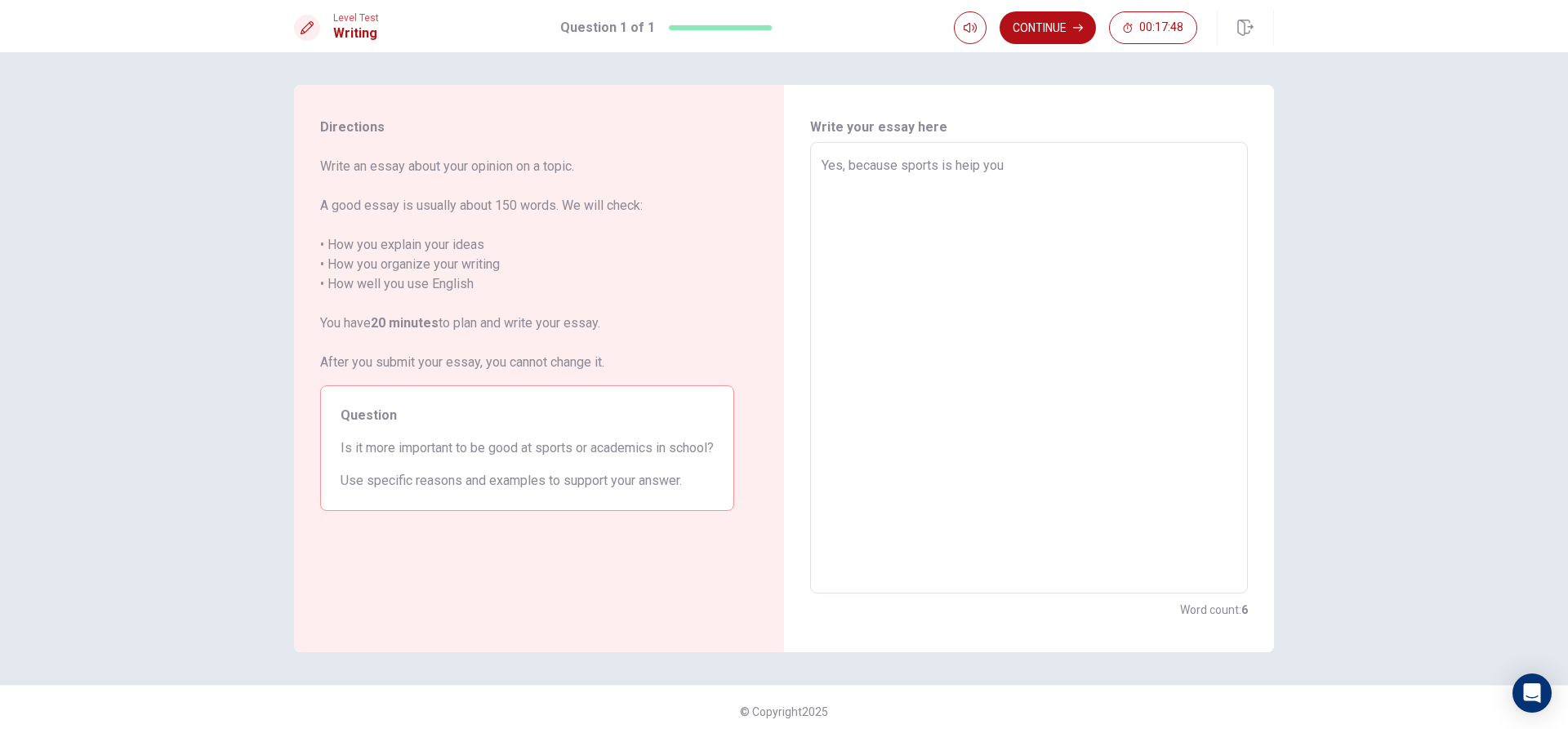
type textarea "x"
type textarea "Yes, because sports is heip you"
type textarea "x"
type textarea "Yes, because sports is heip you t"
type textarea "x"
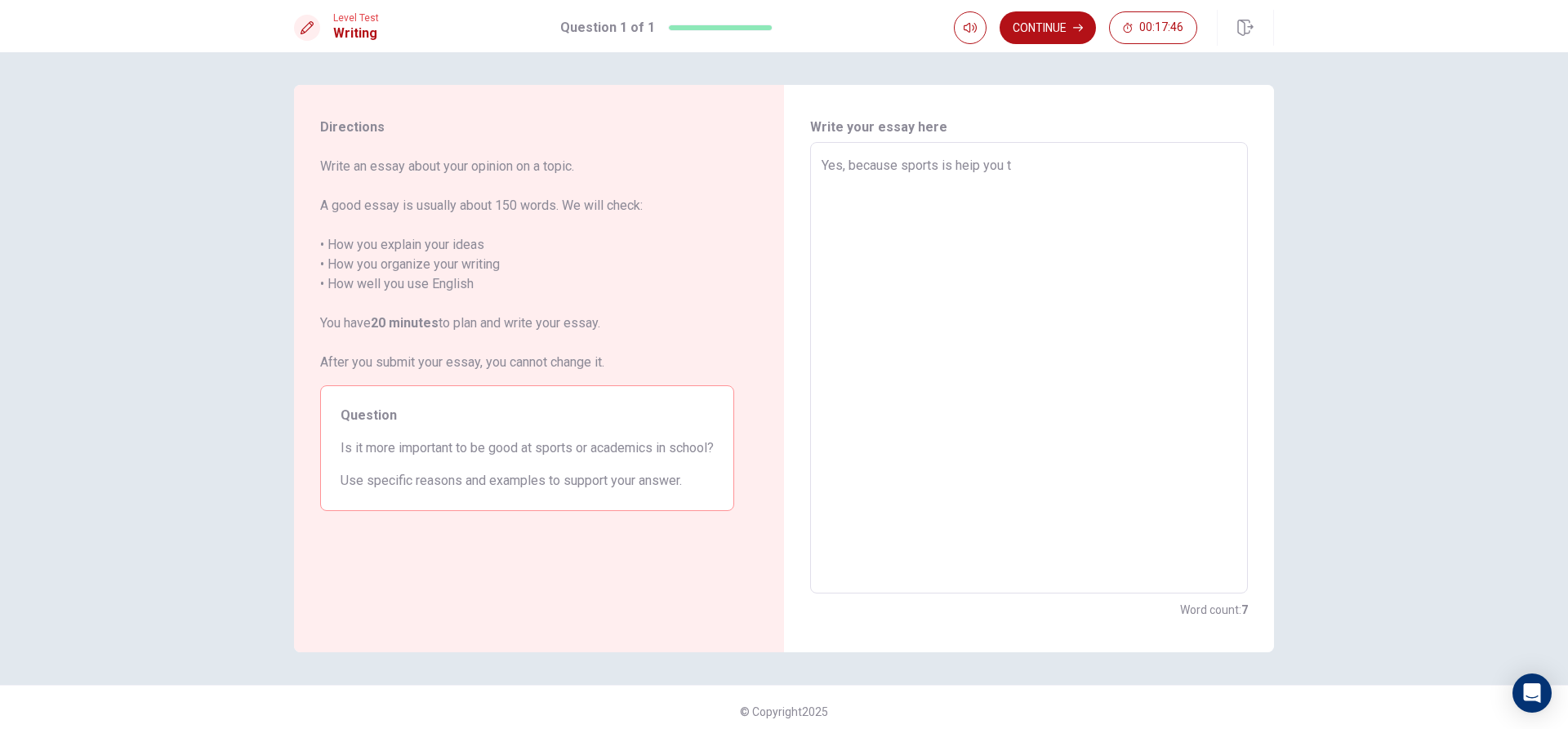
type textarea "Yes, because sports is heip you to"
type textarea "x"
type textarea "Yes, because sports is heip you to"
click at [965, 163] on textarea "Yes, because sports is heip you to" at bounding box center [1029, 369] width 415 height 425
click at [965, 167] on textarea "Yes, because sports is heip you to" at bounding box center [1029, 369] width 415 height 425
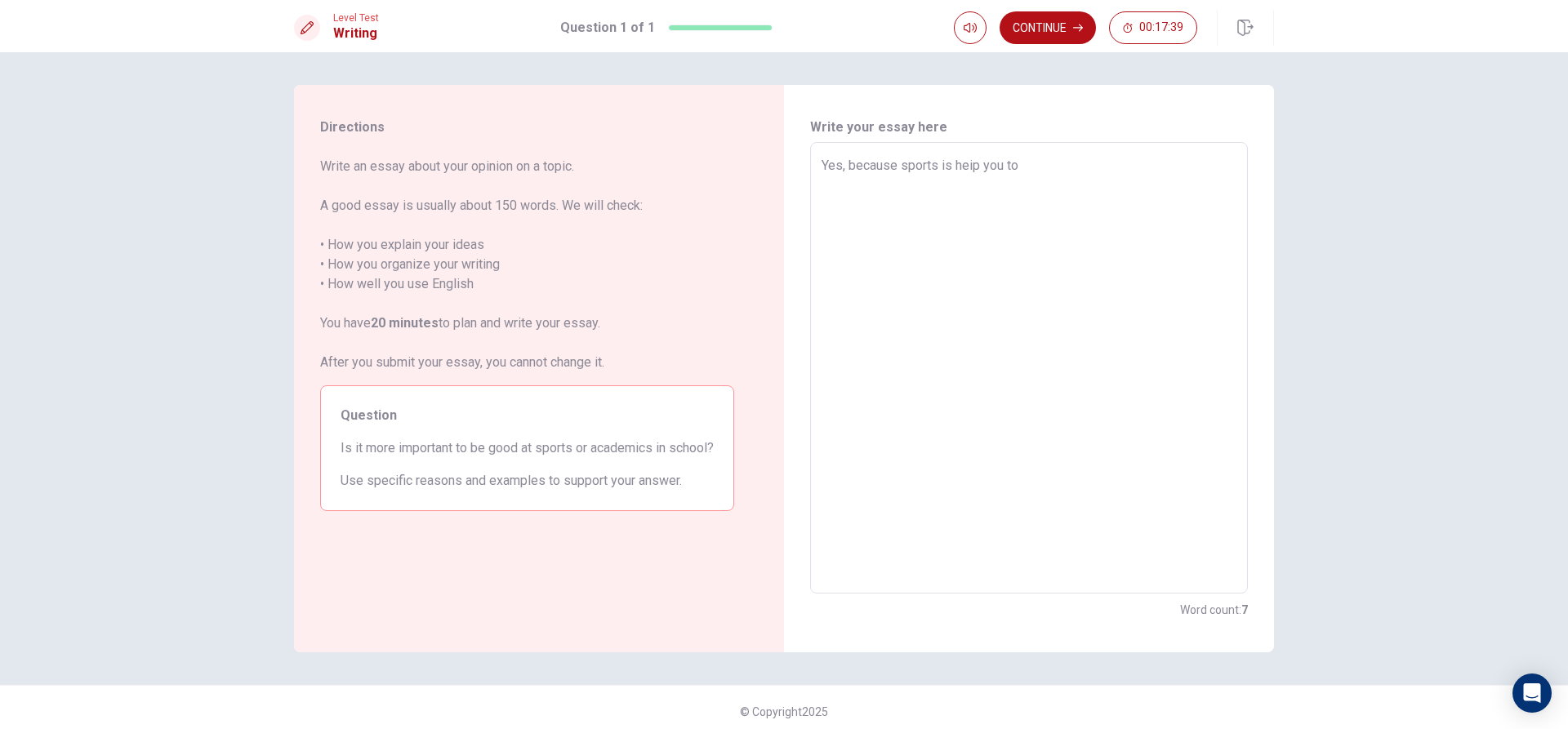
click at [966, 167] on textarea "Yes, because sports is heip you to" at bounding box center [1029, 369] width 415 height 425
click at [970, 163] on textarea "Yes, because sports is heip you to" at bounding box center [1029, 369] width 415 height 425
type textarea "x"
type textarea "Yes, because sports is hep you to"
type textarea "x"
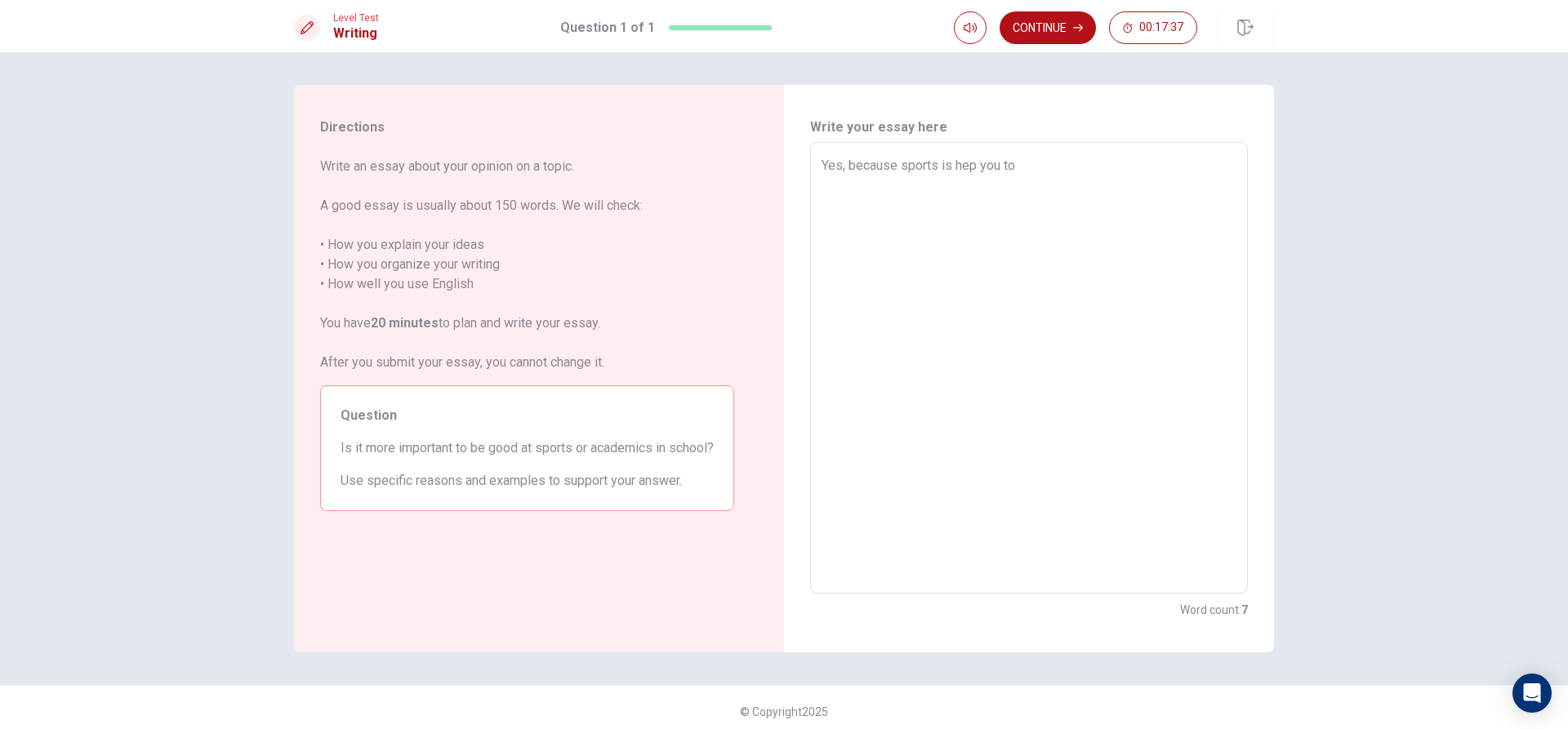
type textarea "Yes, because sports is help you to"
click at [1018, 168] on textarea "Yes, because sports is help you to" at bounding box center [1029, 369] width 415 height 425
type textarea "x"
type textarea "Yes, because sports is help you to m"
type textarea "x"
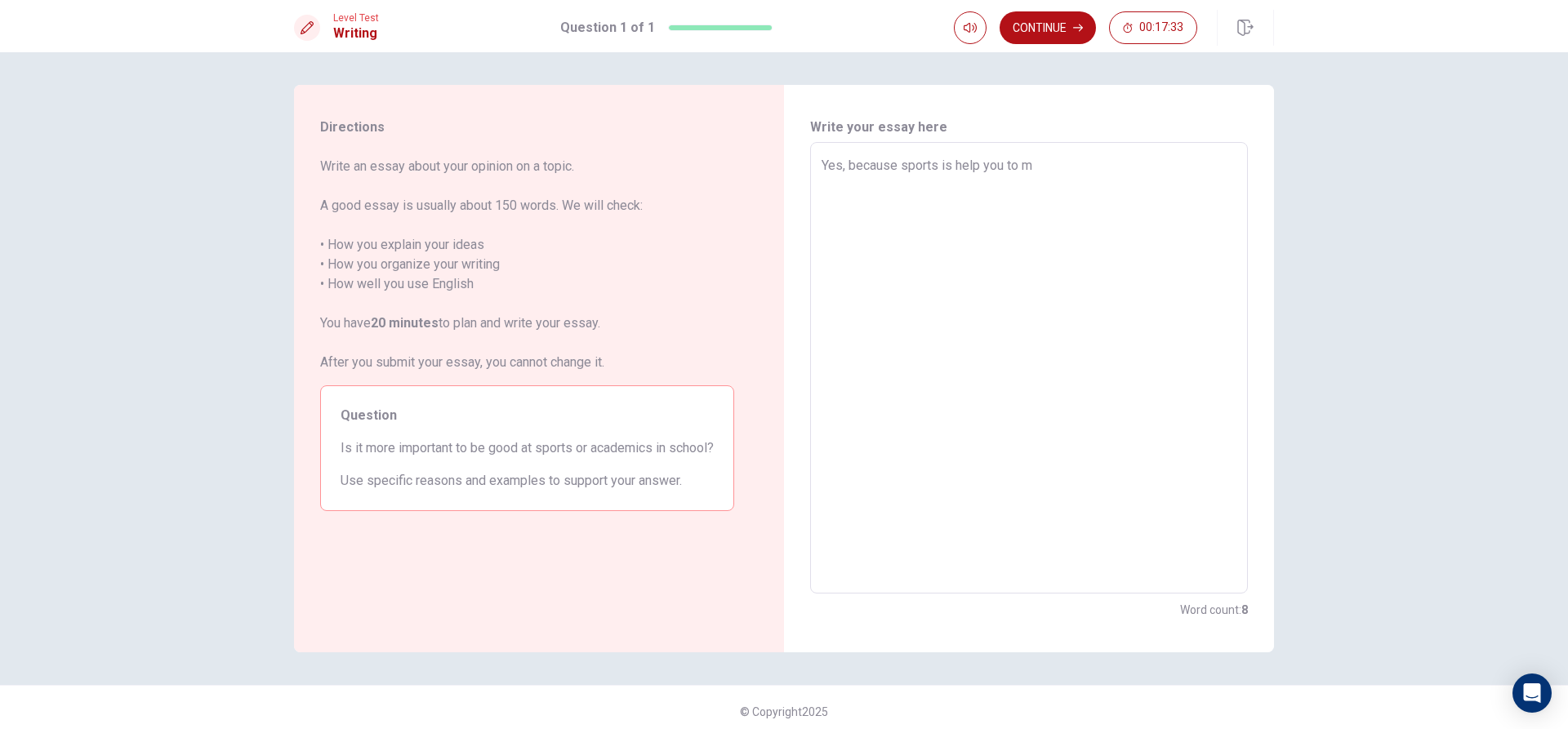
type textarea "Yes, because sports is help you to mo"
type textarea "x"
type textarea "Yes, because sports is help you to m"
type textarea "x"
type textarea "Yes, because sports is help you to"
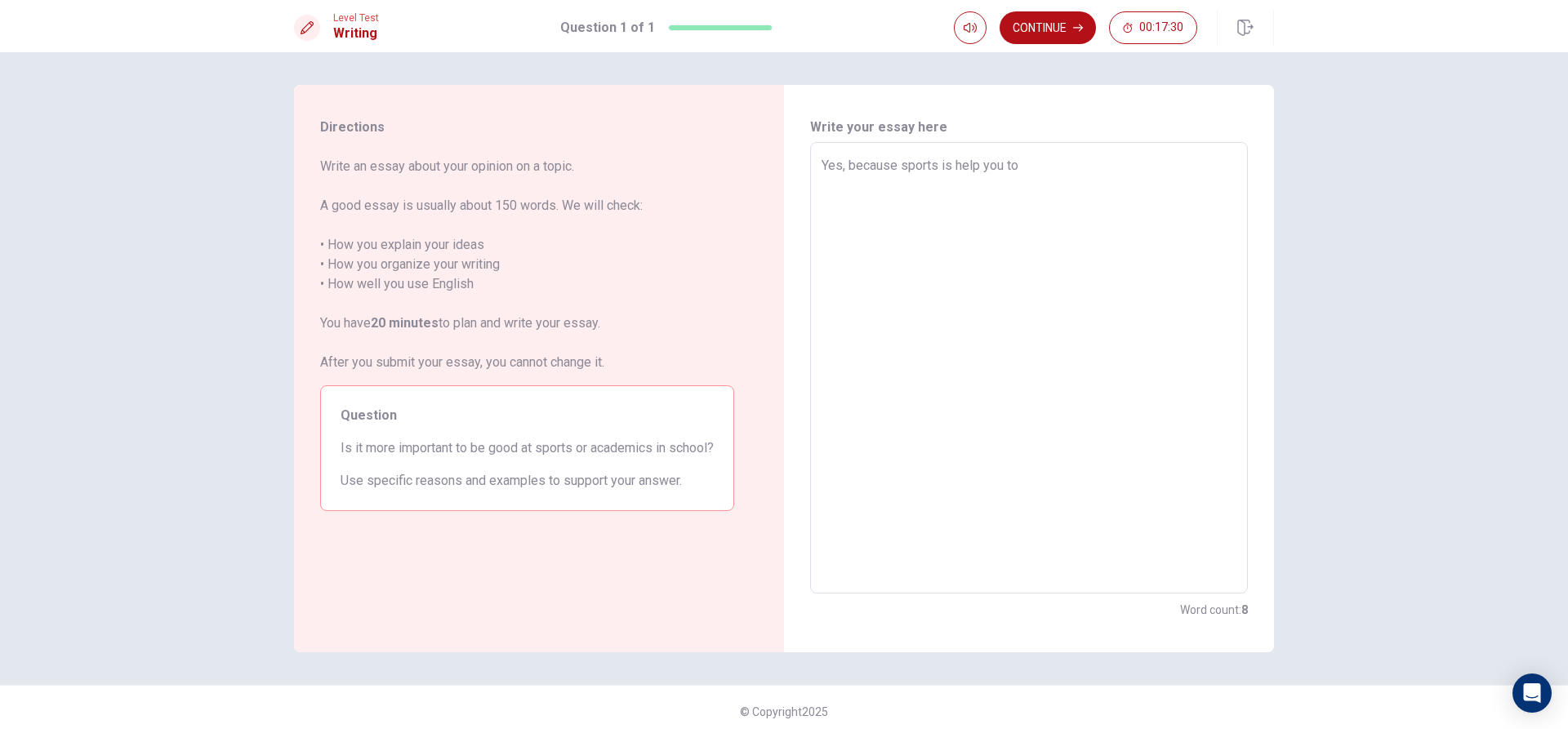
type textarea "x"
type textarea "Yes, because sports is help you to"
type textarea "x"
type textarea "Yes, because sports is help you to"
type textarea "x"
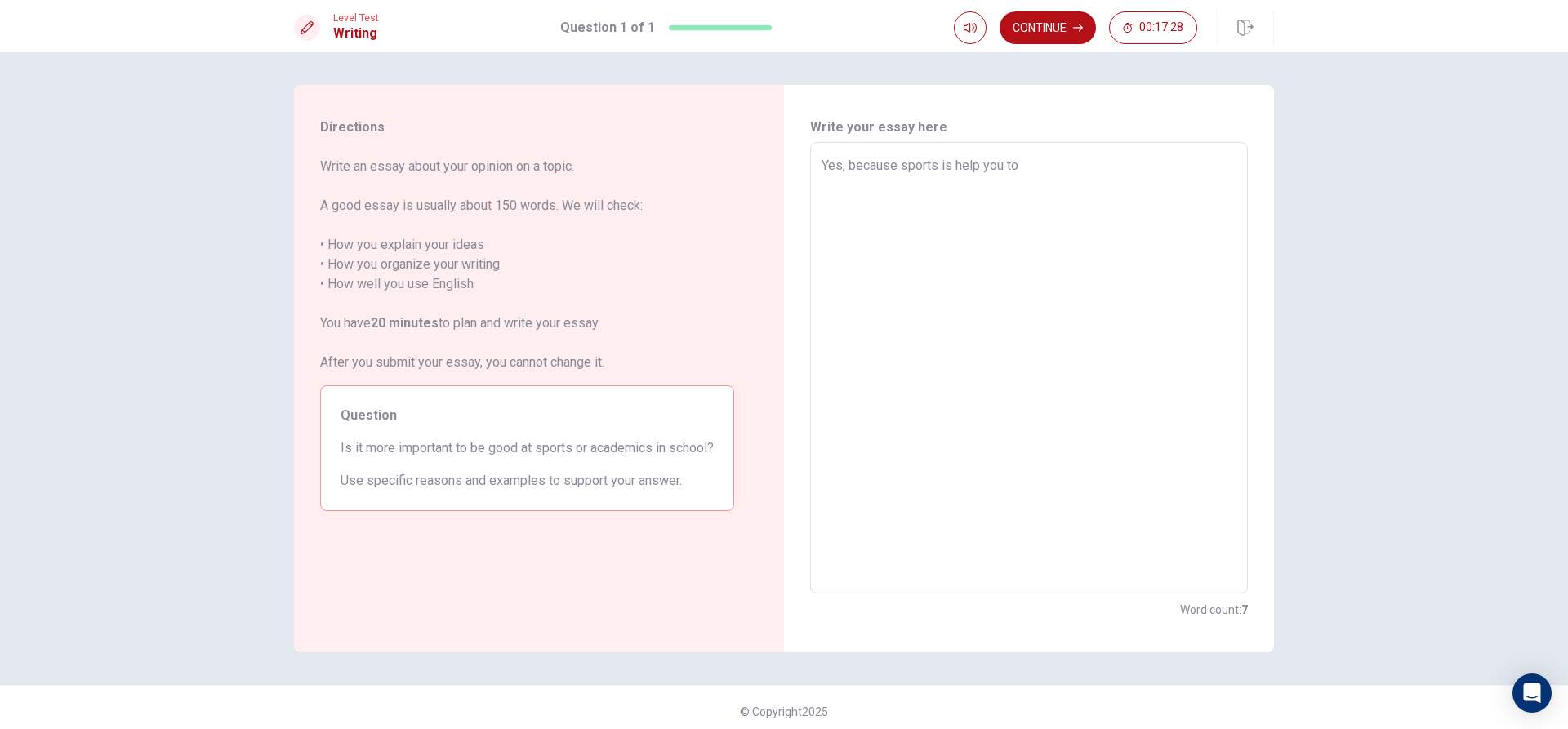
type textarea "Yes, because sports is help you to h"
type textarea "x"
type textarea "Yes, because sports is help you to ha"
type textarea "x"
type textarea "Yes, because sports is help you to hav"
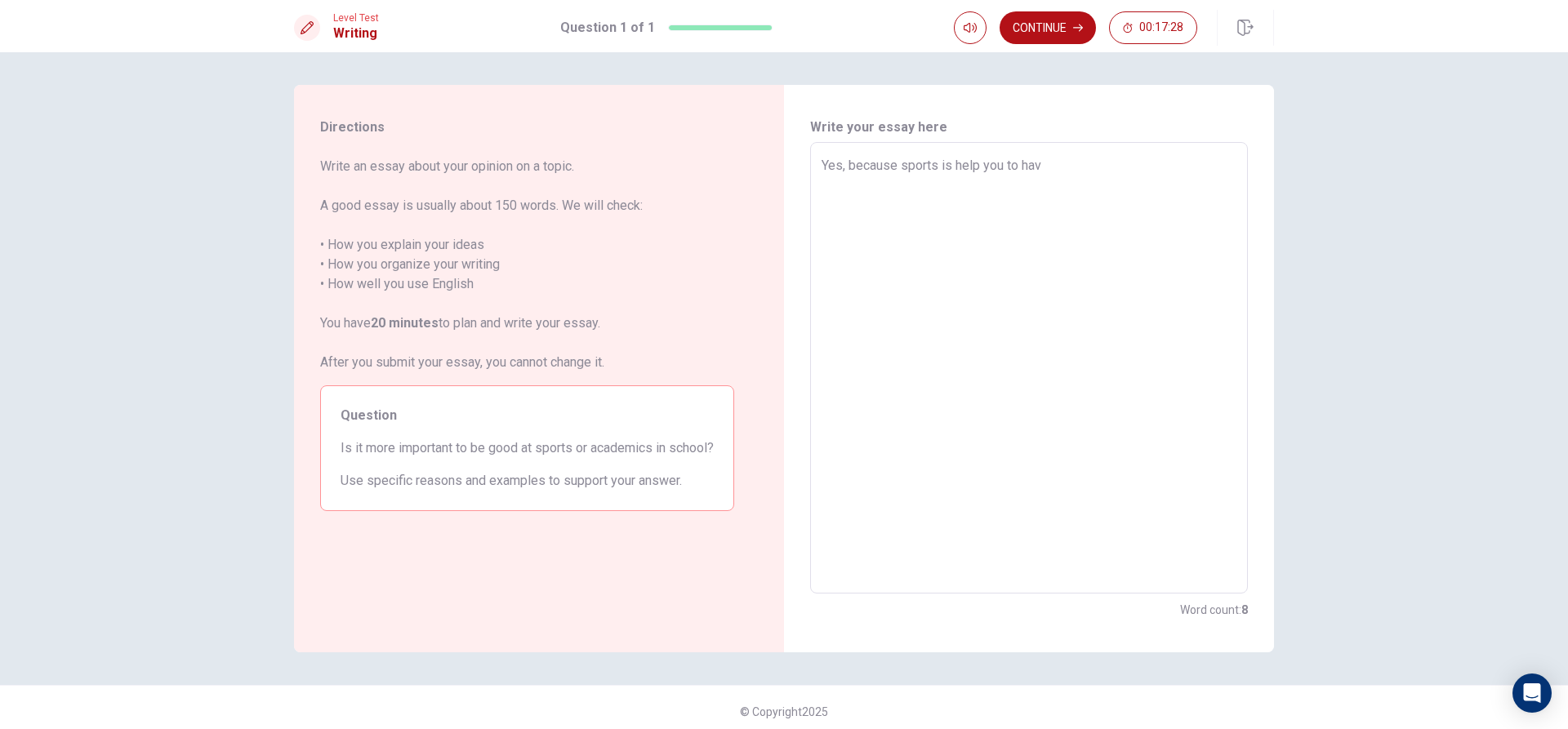
type textarea "x"
type textarea "Yes, because sports is help you to have"
type textarea "x"
type textarea "Yes, because sports is help you to have"
type textarea "x"
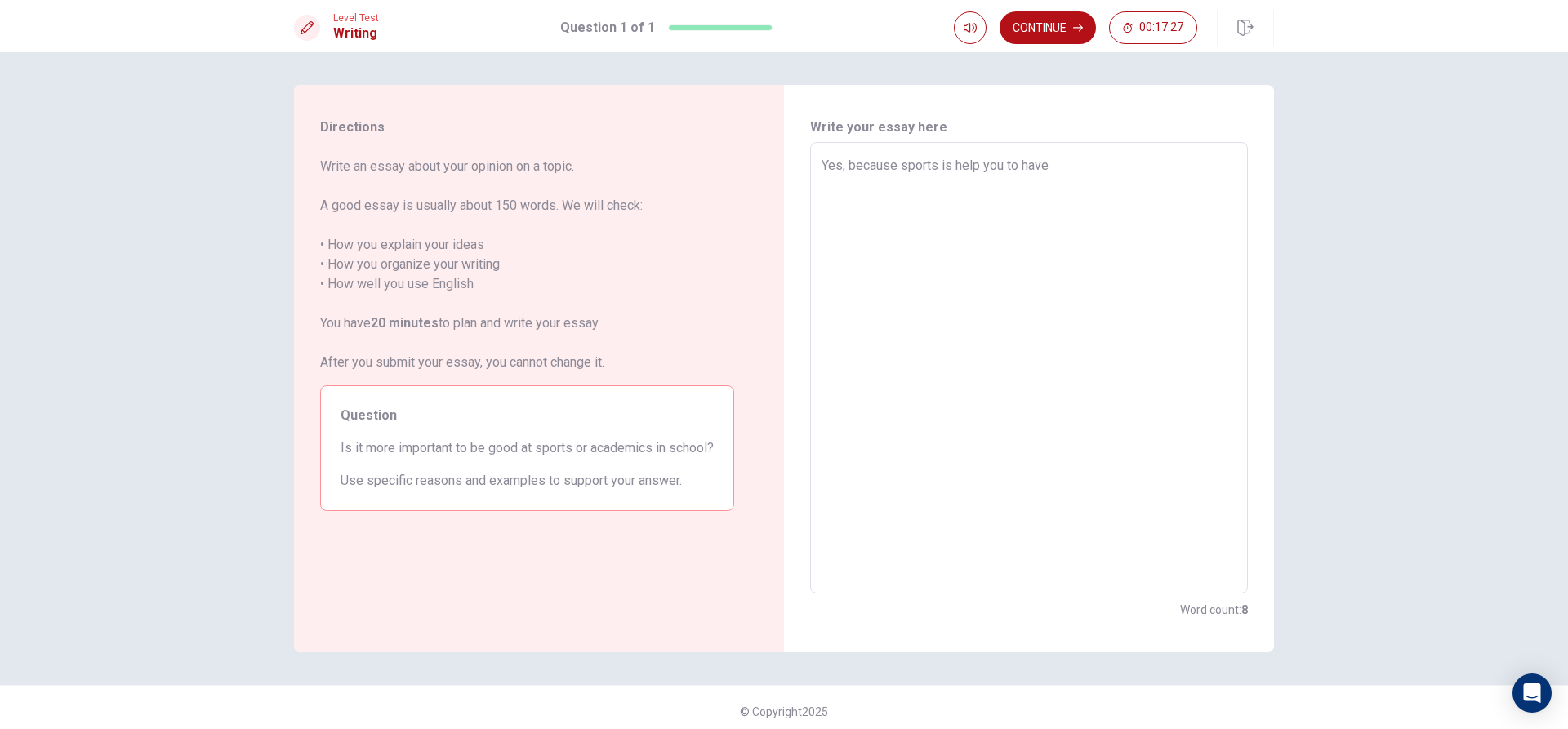
type textarea "Yes, because sports is help you to have m"
type textarea "x"
type textarea "Yes, because sports is help you to have mo"
type textarea "x"
type textarea "Yes, because sports is help you to have mor"
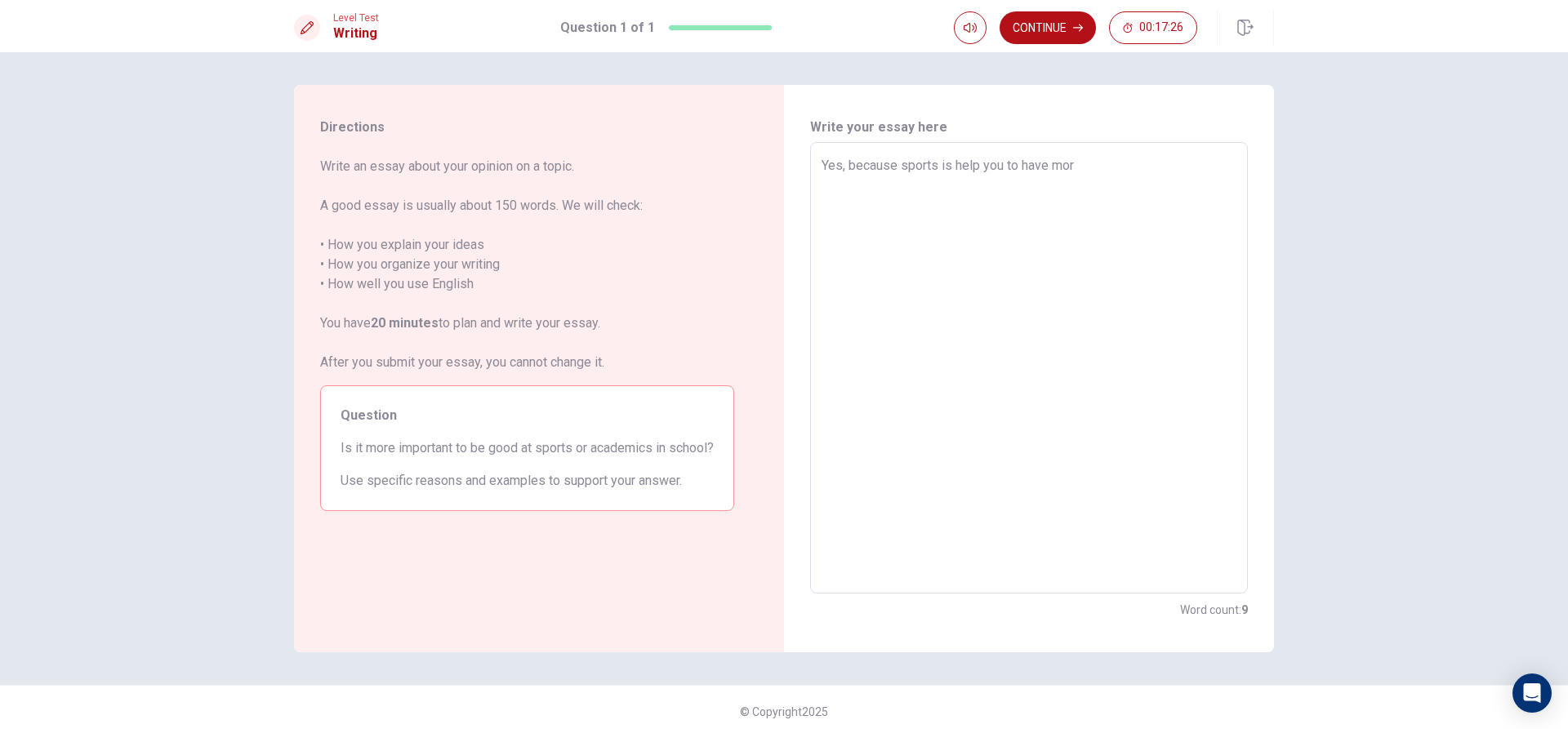
type textarea "x"
type textarea "Yes, because sports is help you to have more"
type textarea "x"
type textarea "Yes, because sports is help you to have more"
type textarea "x"
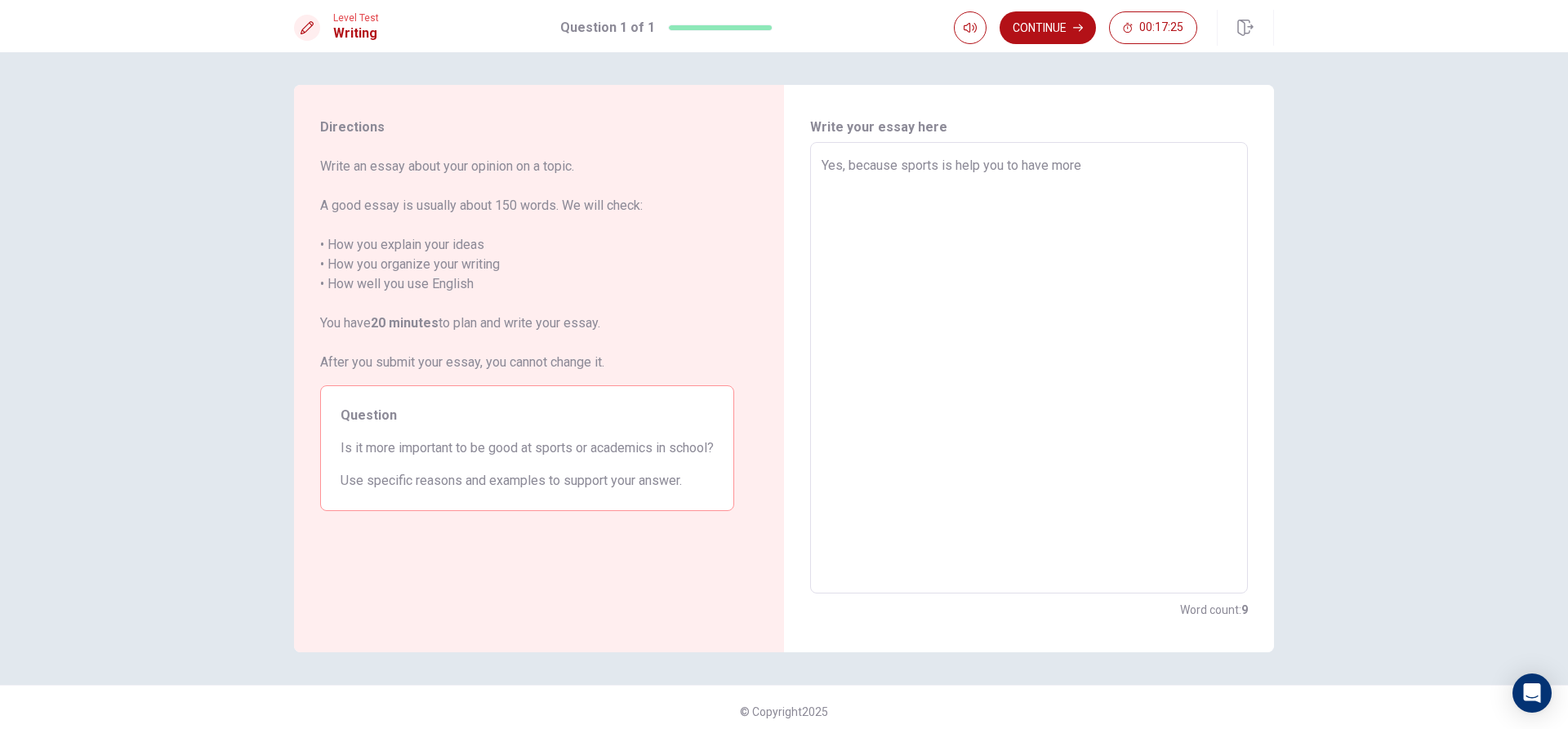
type textarea "Yes, because sports is help you to have more e"
type textarea "x"
type textarea "Yes, because sports is help you to have more en"
type textarea "x"
type textarea "Yes, because sports is help you to have more ene"
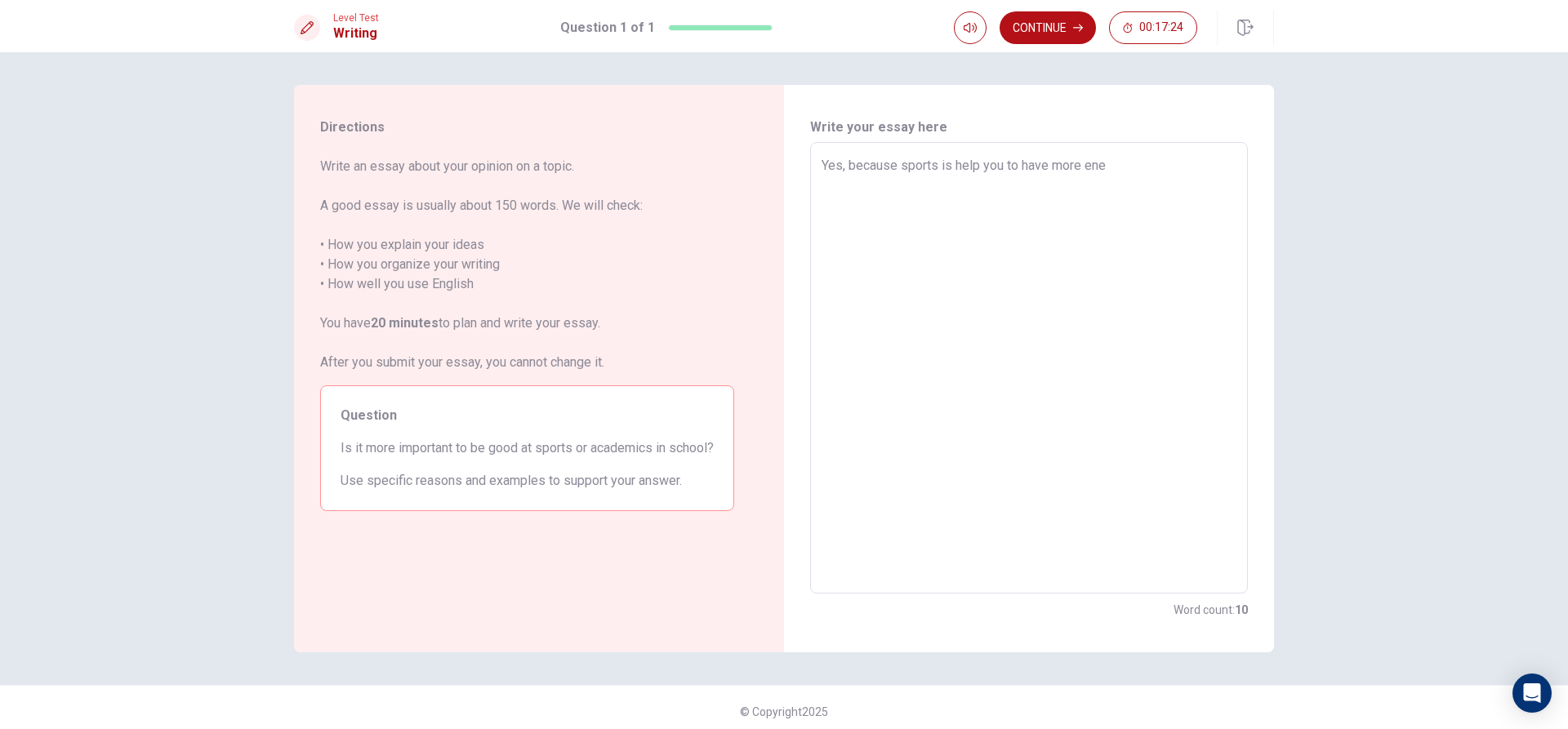
type textarea "x"
type textarea "Yes, because sports is help you to have more ener"
type textarea "x"
type textarea "Yes, because sports is help you to have more energ"
click at [996, 164] on textarea "Yes, because sports is help you to have more energy, have strong muscles, hele …" at bounding box center [1029, 369] width 415 height 425
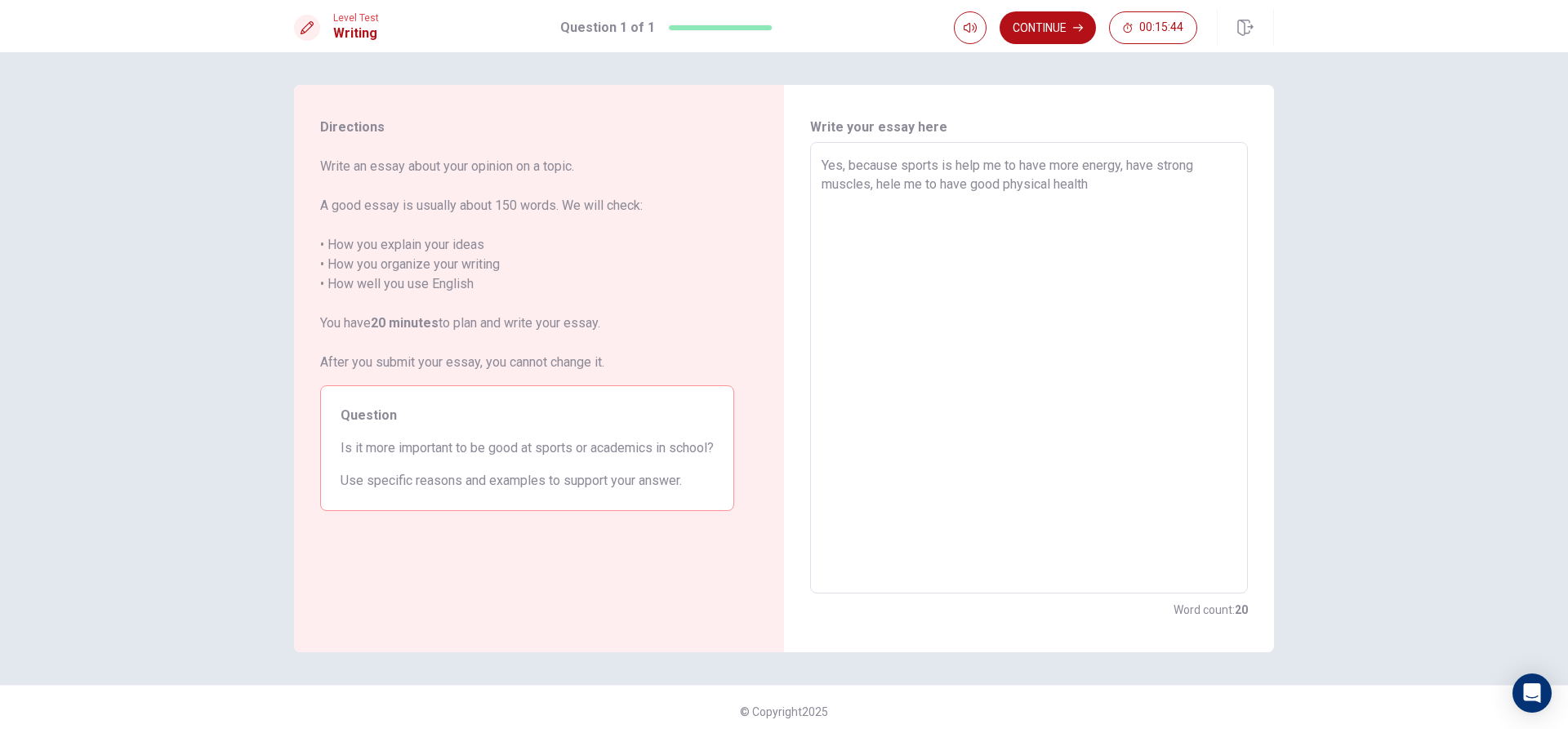
click at [1124, 195] on textarea "Yes, because sports is help me to have more energy, have strong muscles, hele m…" at bounding box center [1029, 369] width 415 height 425
click at [894, 183] on textarea "Yes, because sports is help me to have more energy, have strong muscles, hele m…" at bounding box center [1029, 369] width 415 height 425
click at [1092, 194] on textarea "Yes, because sports is help me to have more energy, have strong muscles, help m…" at bounding box center [1029, 369] width 415 height 425
click at [1161, 202] on textarea "Yes, because sports is help me to have more energy, have strong muscles, help m…" at bounding box center [1029, 369] width 415 height 425
click at [1207, 203] on textarea "Yes, because sports is help me to have more energy, have strong muscles, help m…" at bounding box center [1029, 369] width 415 height 425
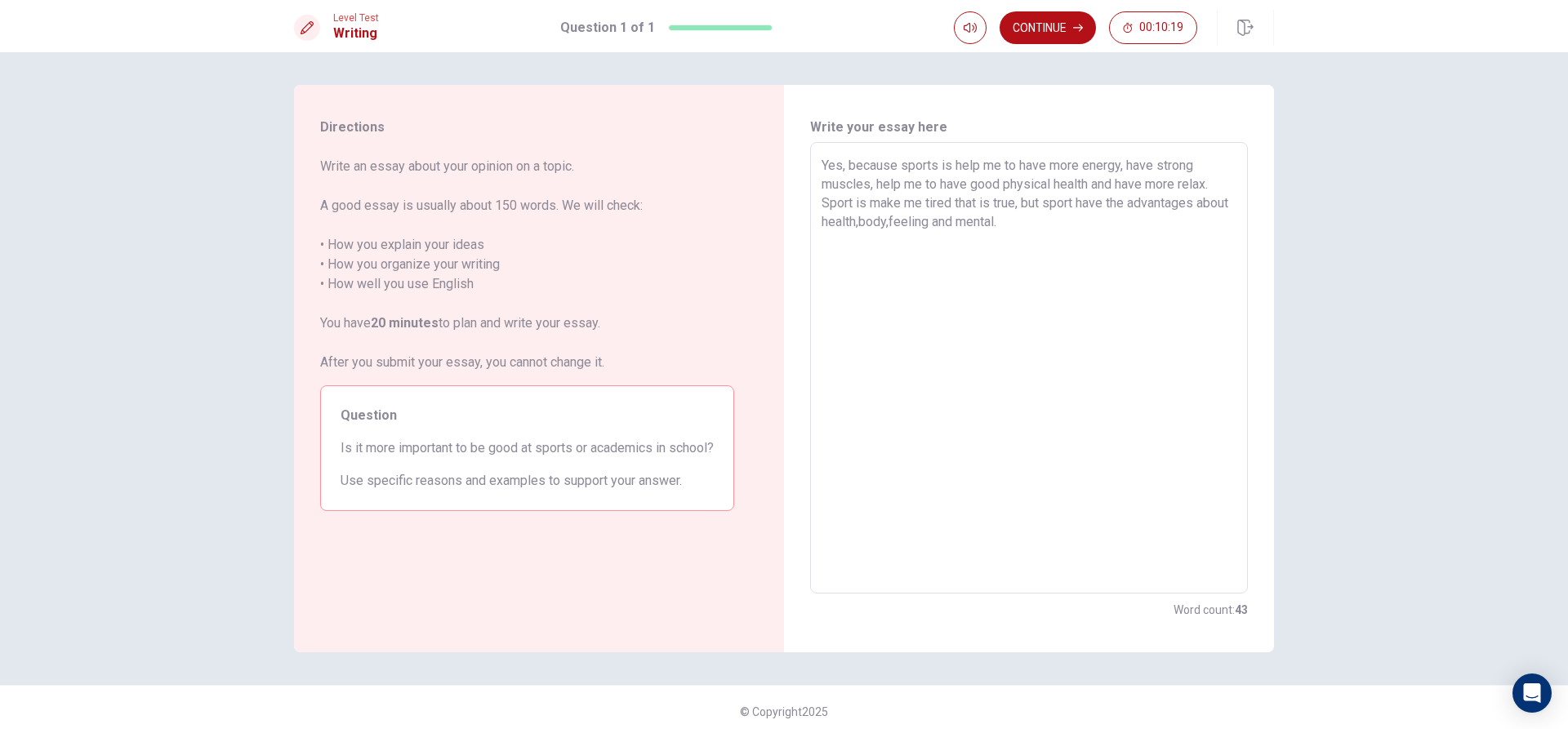
click at [1195, 200] on textarea "Yes, because sports is help me to have more energy, have strong muscles, help m…" at bounding box center [1029, 369] width 415 height 425
click at [1115, 248] on textarea "Yes, because sports is help me to have more energy, have strong muscles, help m…" at bounding box center [1029, 369] width 415 height 425
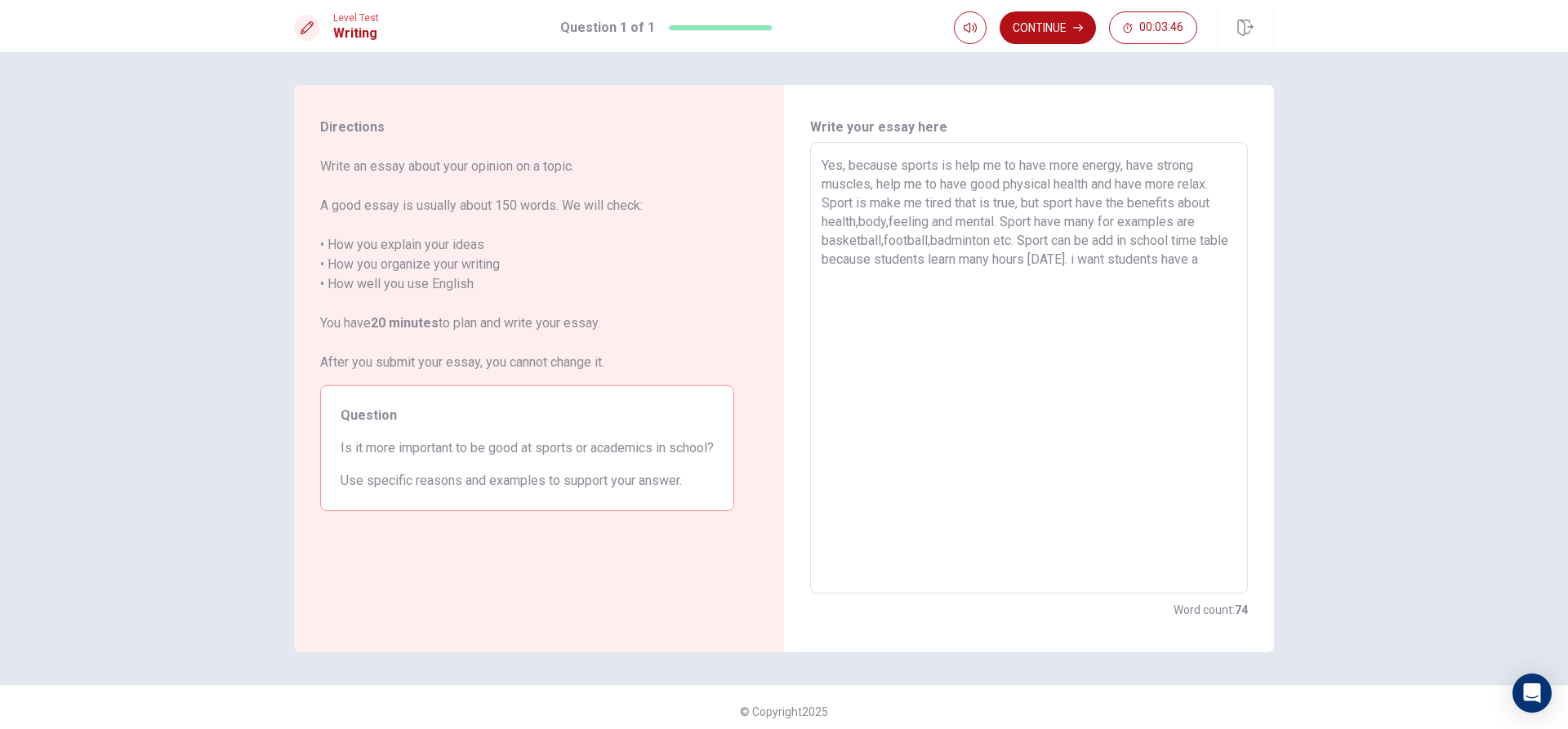
click at [1117, 262] on textarea "Yes, because sports is help me to have more energy, have strong muscles, help m…" at bounding box center [1029, 369] width 415 height 425
click at [1234, 259] on div "Yes, because sports is help me to have more energy, have strong muscles, help m…" at bounding box center [1029, 368] width 438 height 452
click at [1230, 259] on textarea "Yes, because sports is help me to have more energy, have strong muscles, help m…" at bounding box center [1029, 369] width 415 height 425
click at [1213, 257] on textarea "Yes, because sports is help me to have more energy, have strong muscles, help m…" at bounding box center [1029, 369] width 415 height 425
click at [822, 276] on textarea "Yes, because sports is help me to have more energy, have strong muscles, help m…" at bounding box center [1029, 369] width 415 height 425
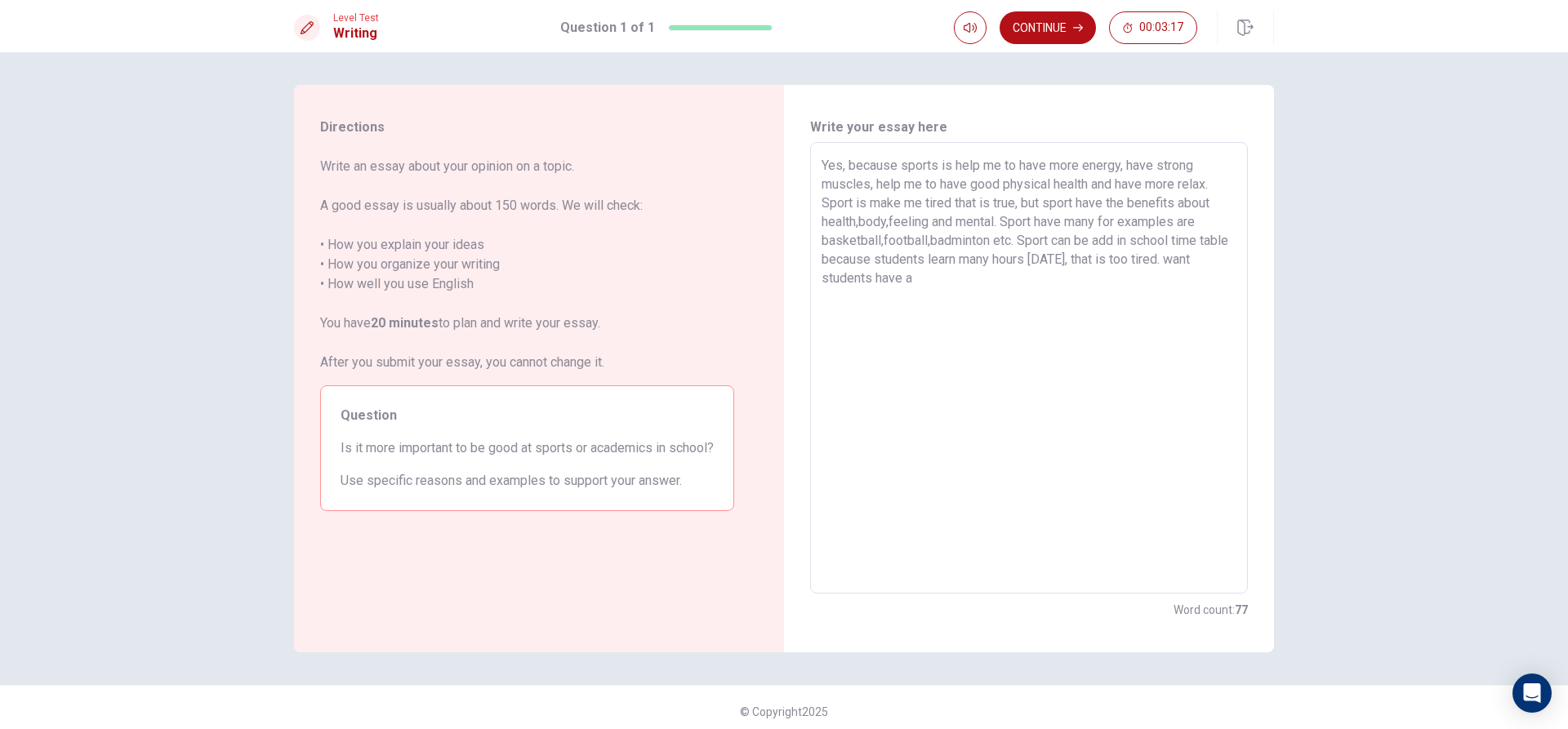
drag, startPoint x: 938, startPoint y: 280, endPoint x: 777, endPoint y: 290, distance: 161.3
click at [778, 291] on div "Directions Write an essay about your opinion on a topic. A good essay is usuall…" at bounding box center [784, 369] width 980 height 567
click at [818, 297] on div "Yes, because sports is help me to have more energy, have strong muscles, help m…" at bounding box center [1029, 368] width 438 height 452
click at [822, 295] on textarea "Yes, because sports is help me to have more energy, have strong muscles, help m…" at bounding box center [1029, 369] width 415 height 425
click at [823, 297] on textarea "Yes, because sports is help me to have more energy, have strong muscles, help m…" at bounding box center [1029, 369] width 415 height 425
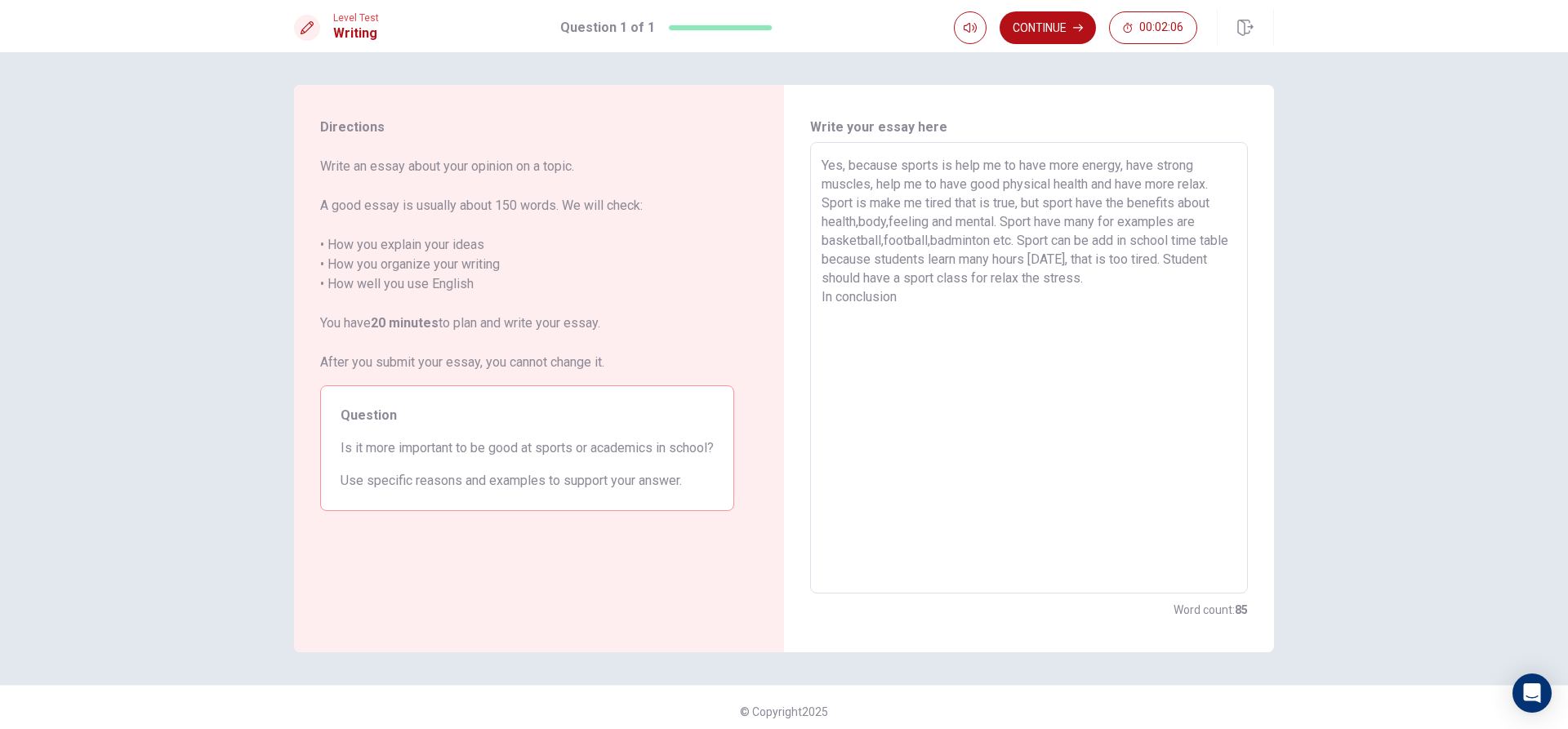
click at [930, 297] on textarea "Yes, because sports is help me to have more energy, have strong muscles, help m…" at bounding box center [1029, 369] width 415 height 425
click at [1076, 301] on textarea "Yes, because sports is help me to have more energy, have strong muscles, help m…" at bounding box center [1029, 369] width 415 height 425
click at [1144, 306] on textarea "Yes, because sports is help me to have more energy, have strong muscles, help m…" at bounding box center [1029, 369] width 415 height 425
click at [1077, 13] on button "Continue" at bounding box center [1048, 28] width 96 height 33
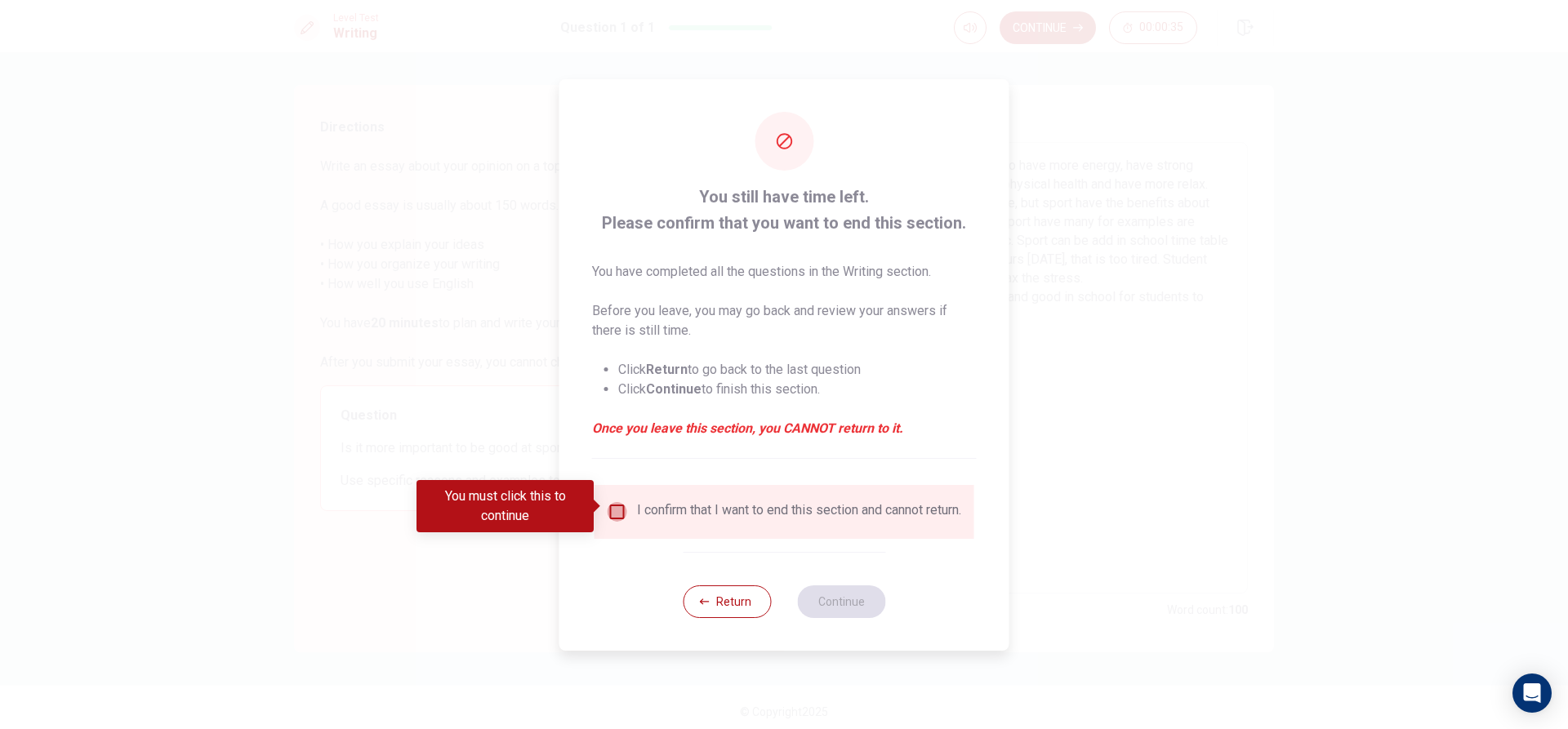
click at [617, 502] on input "You must click this to continue" at bounding box center [617, 512] width 20 height 20
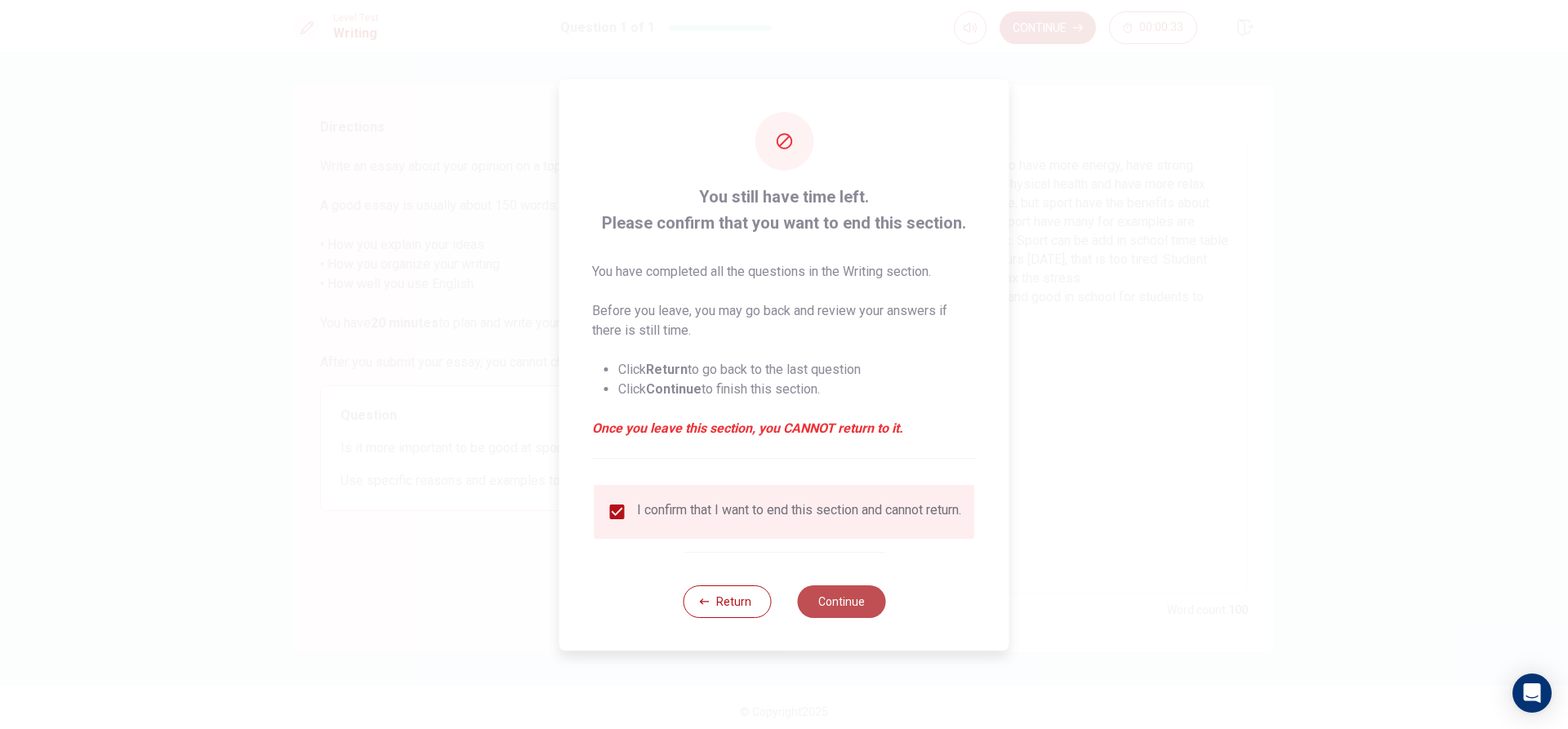
click at [841, 606] on button "Continue" at bounding box center [841, 602] width 88 height 33
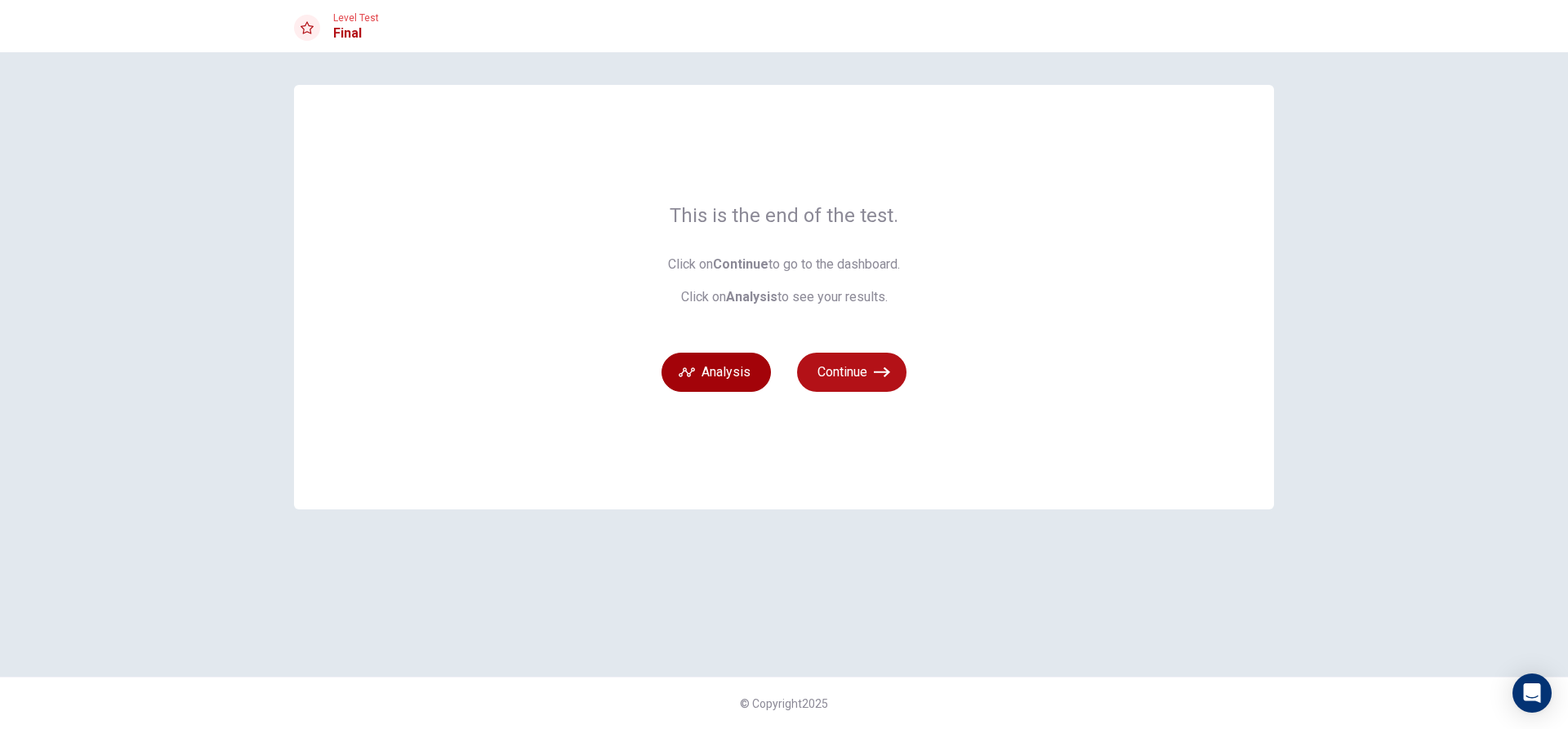
click at [715, 369] on button "Analysis" at bounding box center [716, 373] width 110 height 39
